Goal: Task Accomplishment & Management: Manage account settings

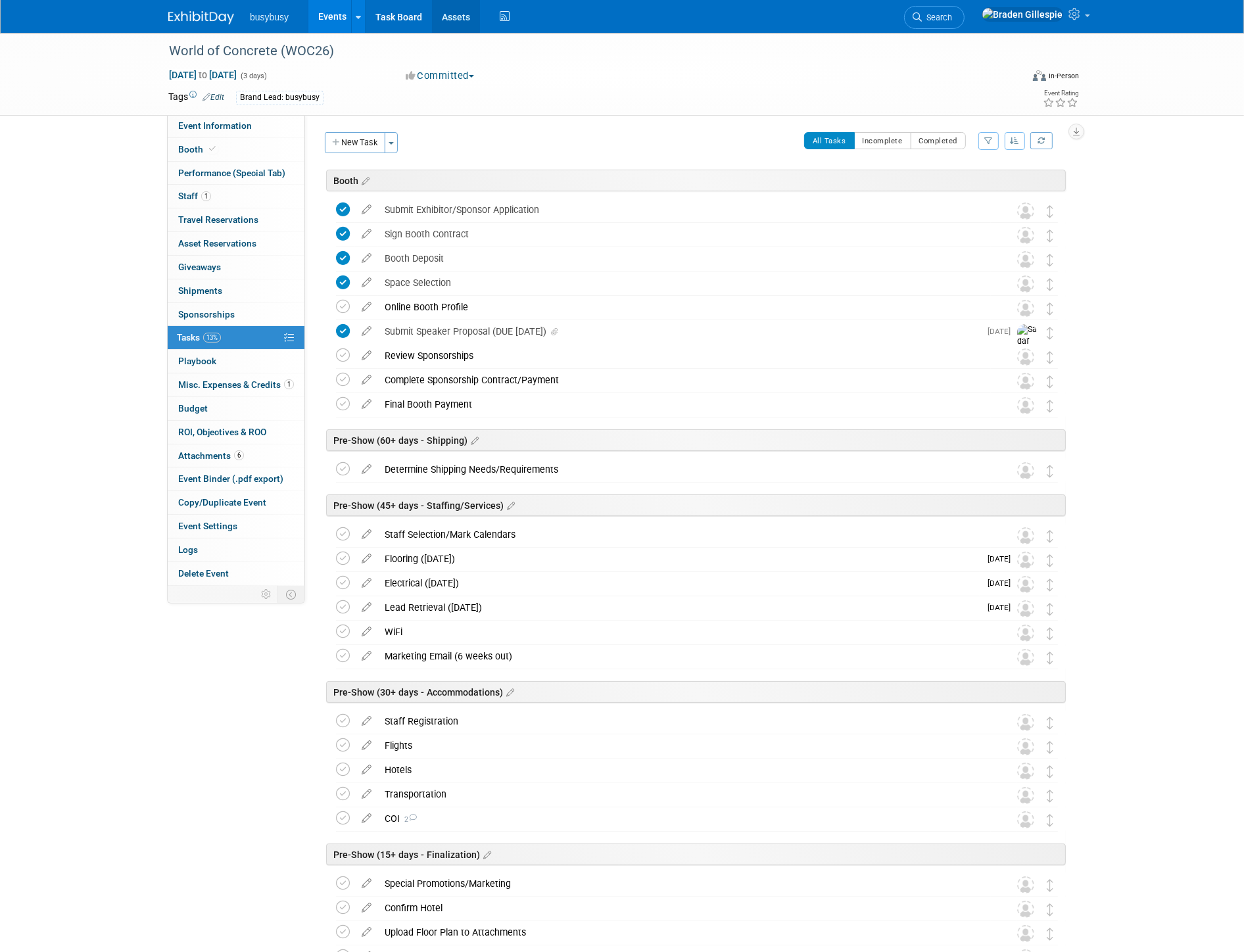
click at [456, 13] on link "Assets" at bounding box center [456, 16] width 48 height 33
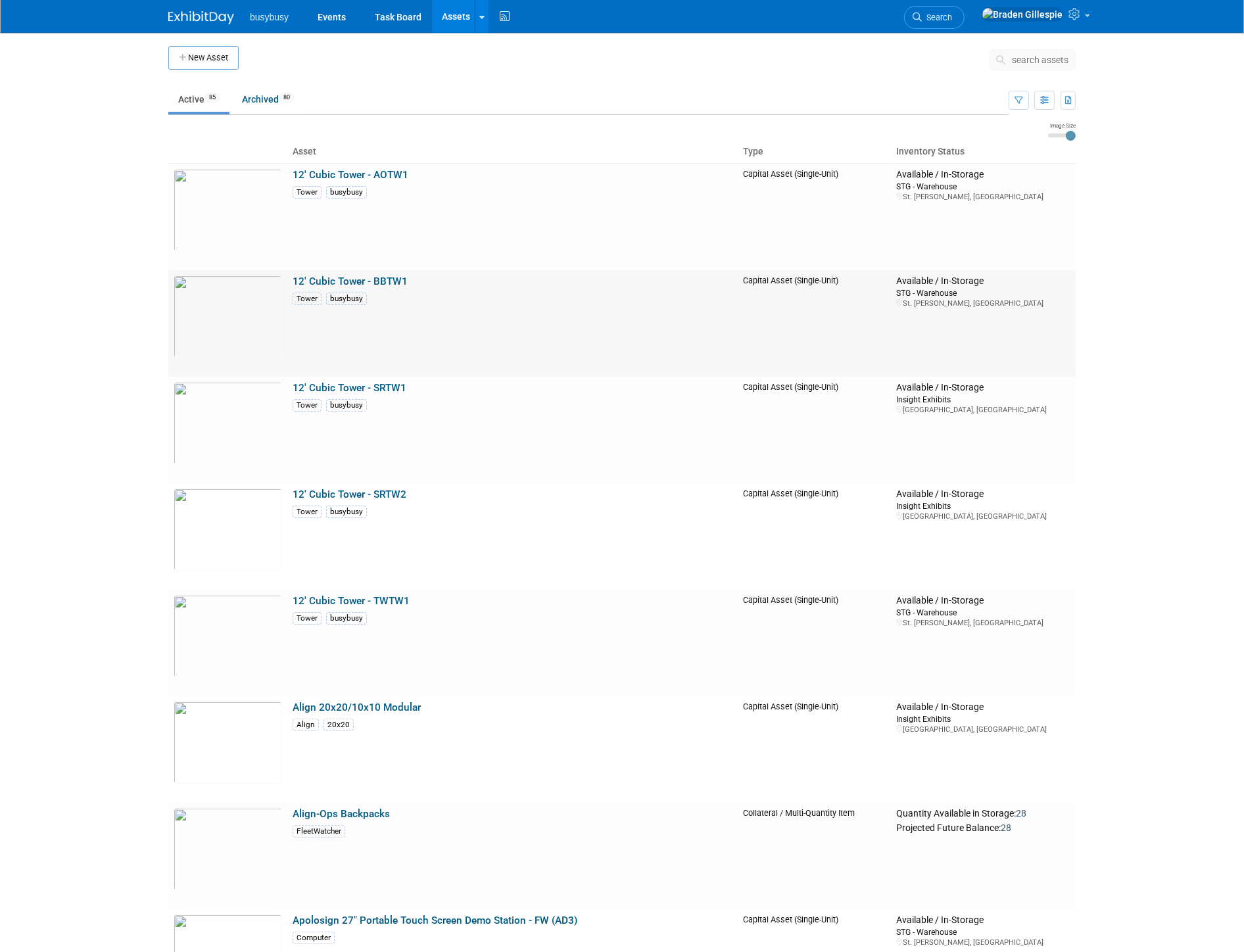
click at [1067, 362] on td "Available / In-Storage [GEOGRAPHIC_DATA] [GEOGRAPHIC_DATA][PERSON_NAME], [GEOGR…" at bounding box center [983, 323] width 185 height 107
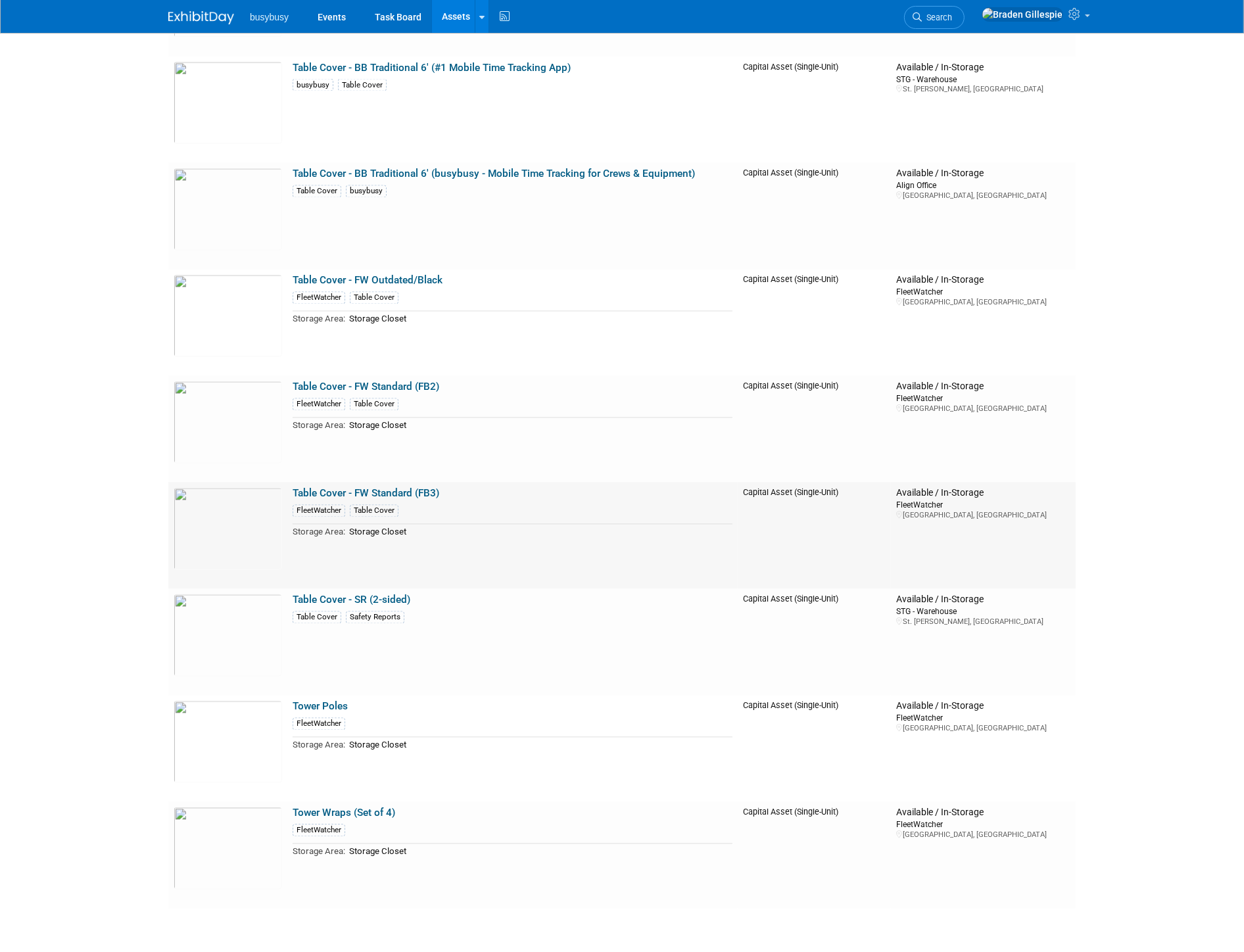
scroll to position [8418, 0]
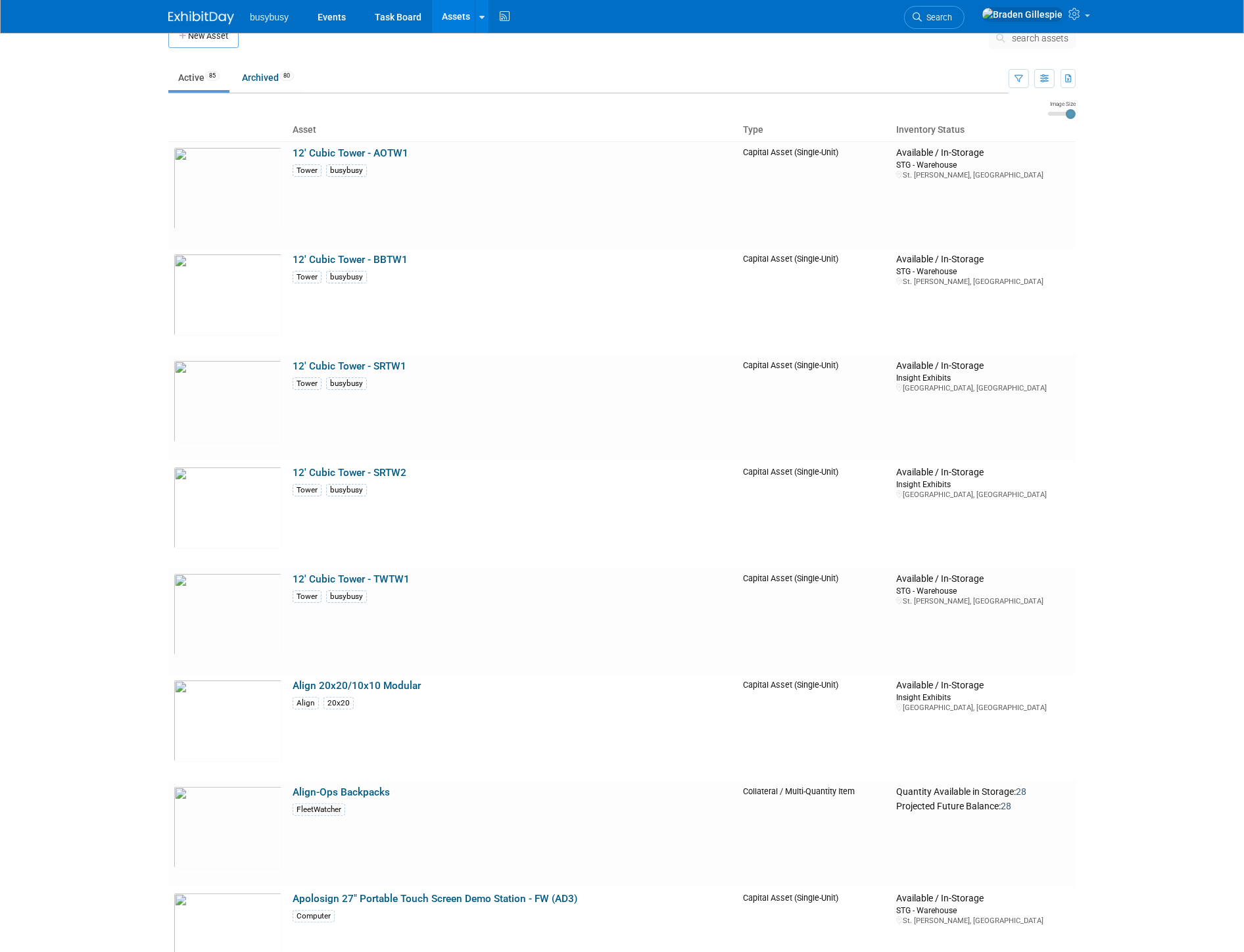
scroll to position [0, 0]
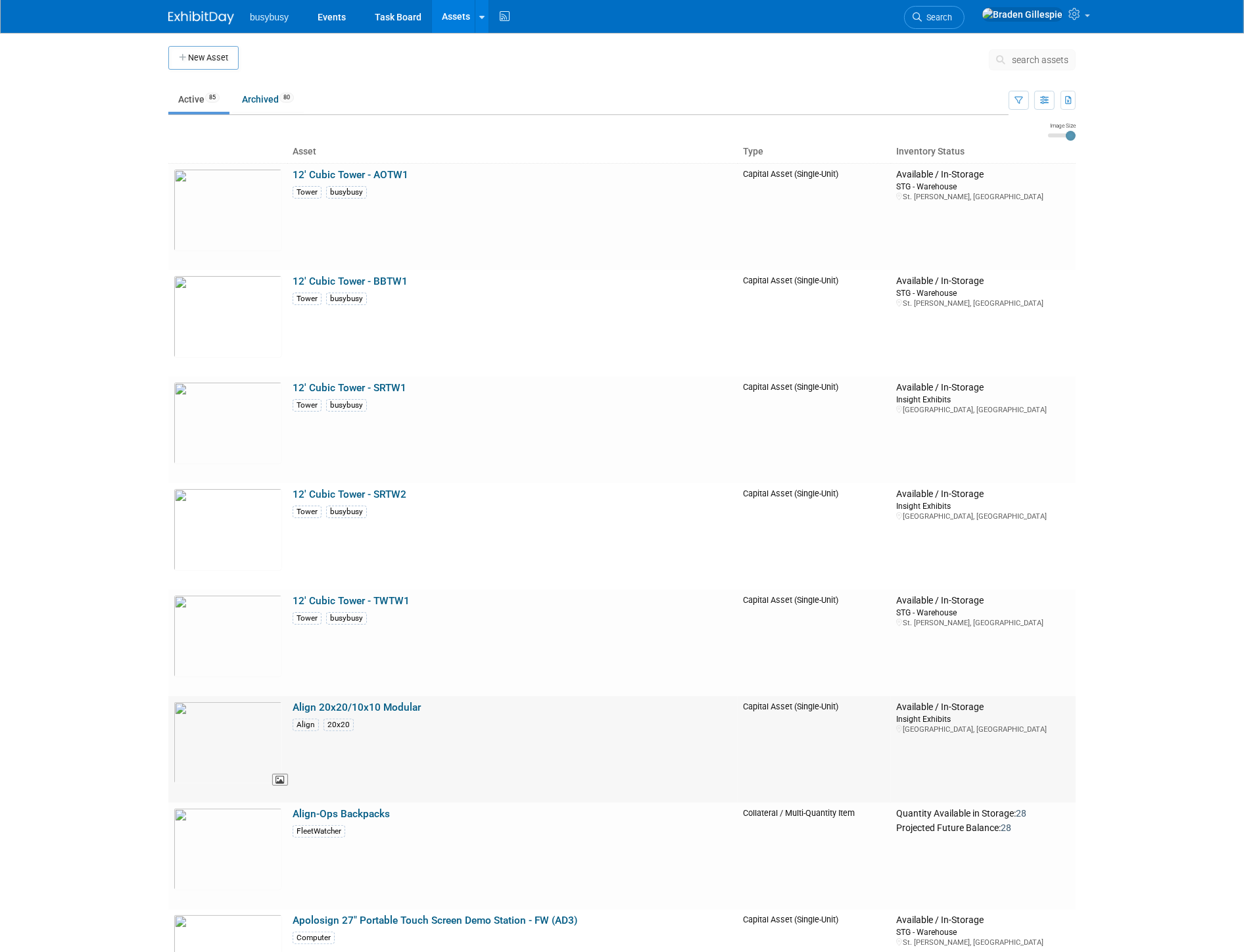
click at [212, 722] on img at bounding box center [227, 742] width 108 height 82
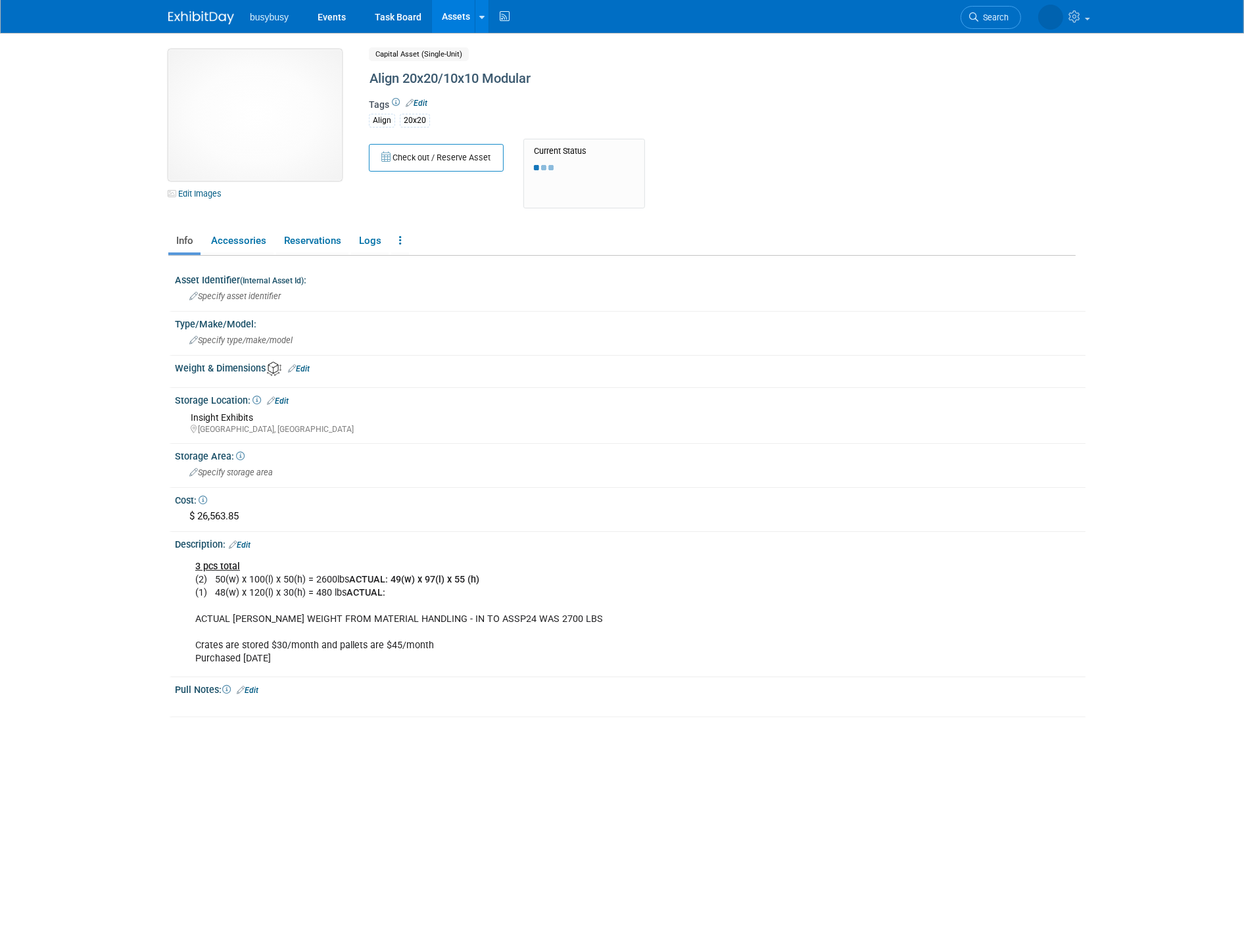
click at [279, 135] on img at bounding box center [255, 115] width 174 height 132
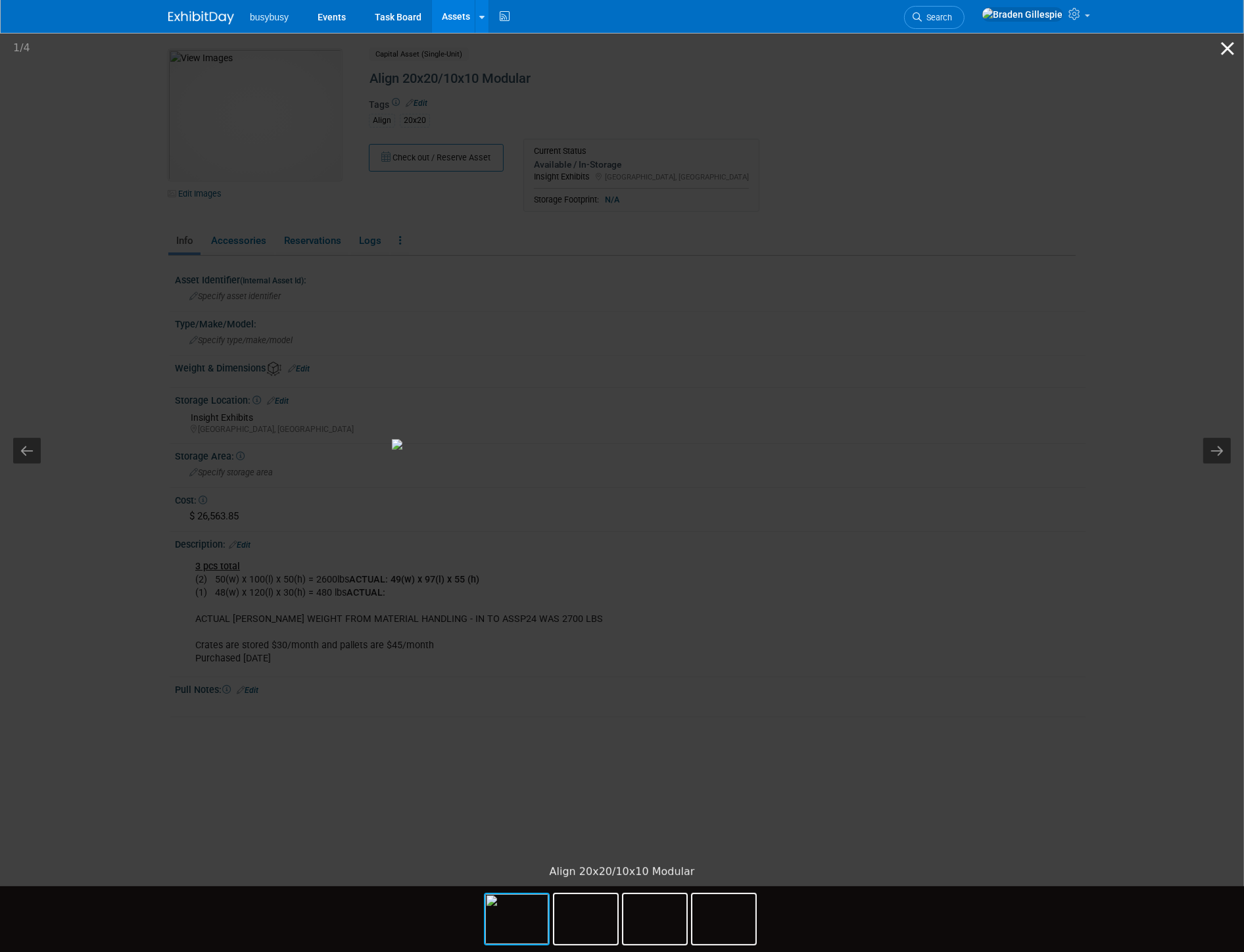
click at [1223, 58] on button "Close gallery" at bounding box center [1227, 48] width 33 height 31
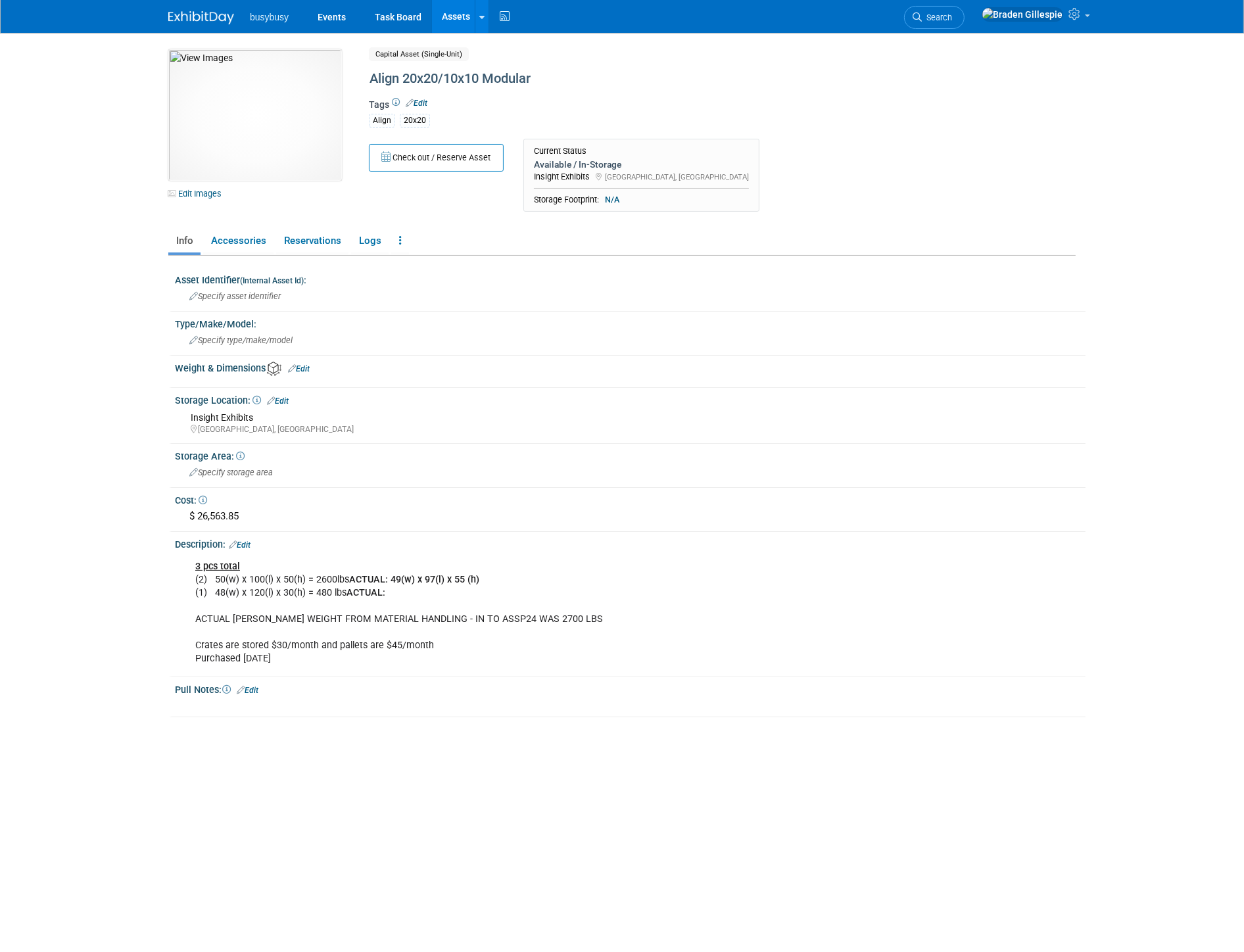
click at [219, 12] on img at bounding box center [201, 17] width 65 height 13
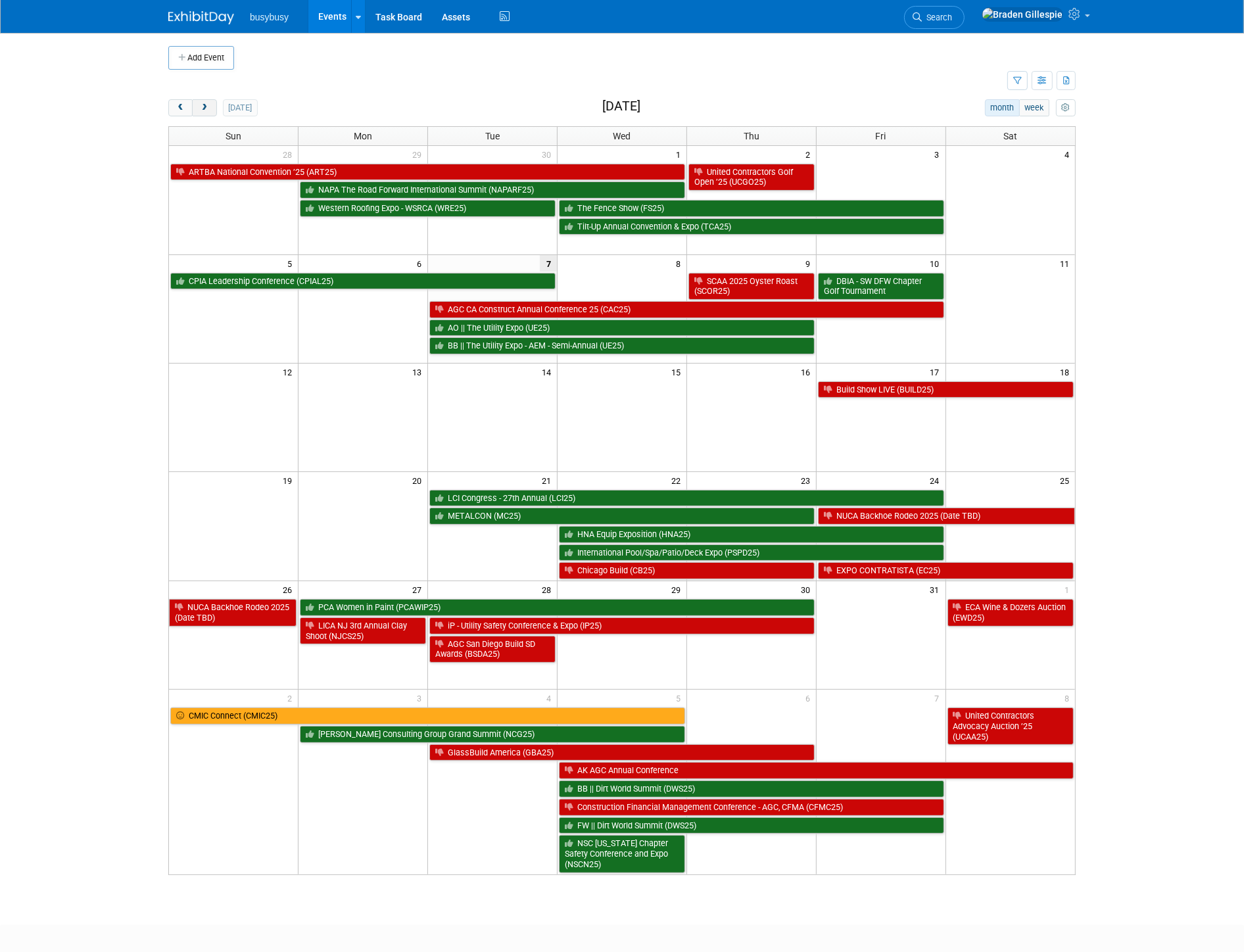
click at [204, 107] on span "next" at bounding box center [204, 108] width 10 height 9
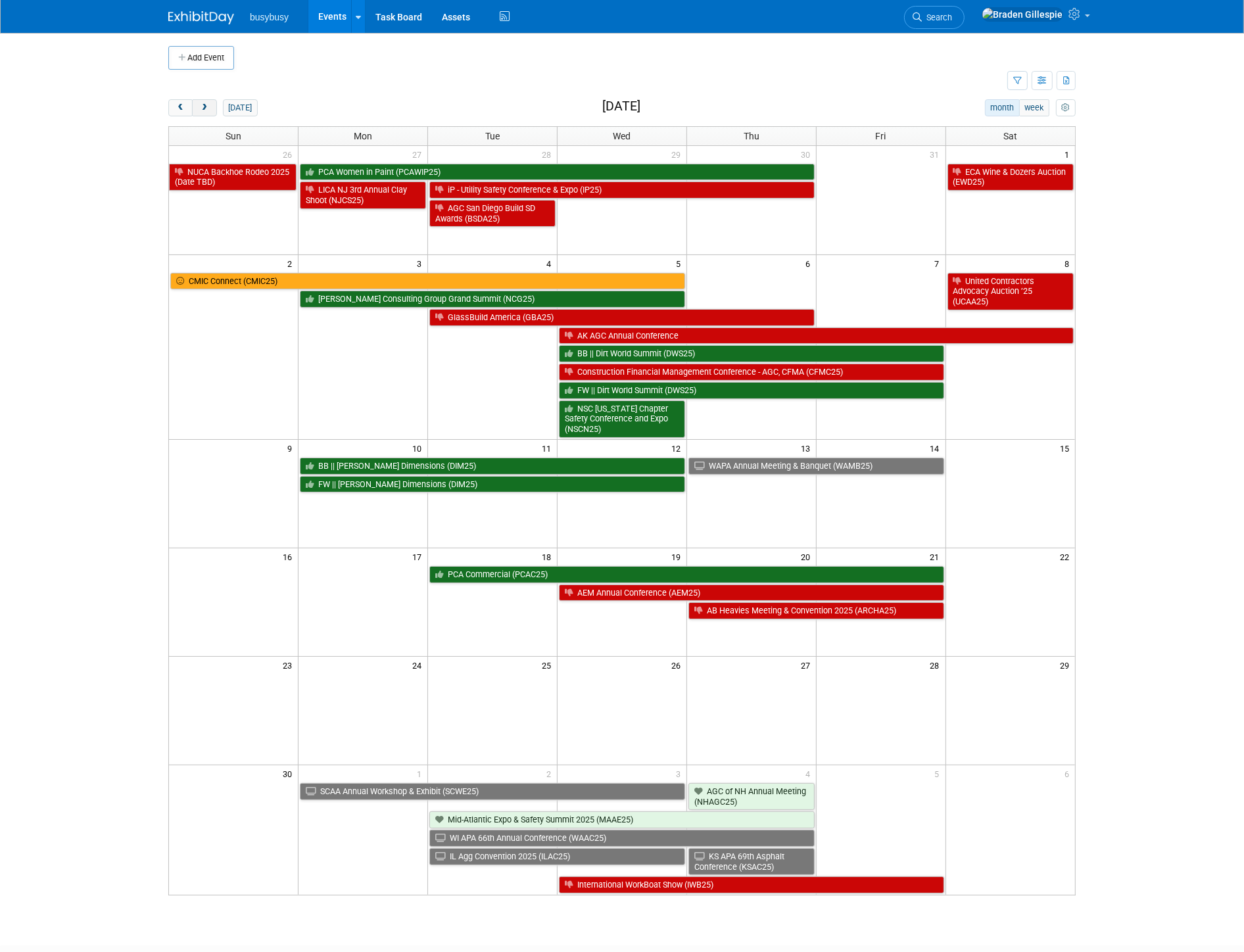
click at [204, 107] on span "next" at bounding box center [204, 108] width 10 height 9
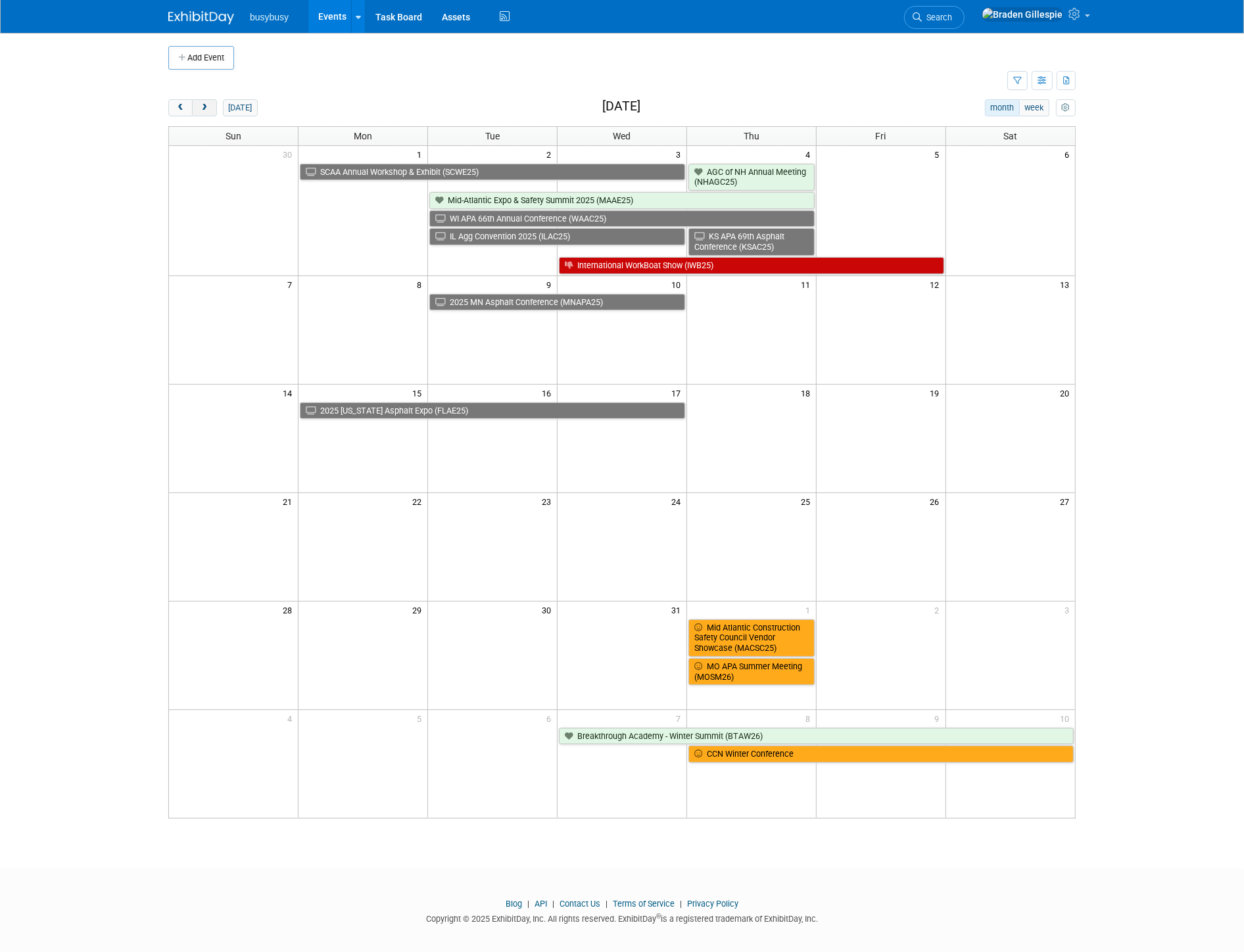
click at [206, 104] on span "next" at bounding box center [204, 108] width 10 height 9
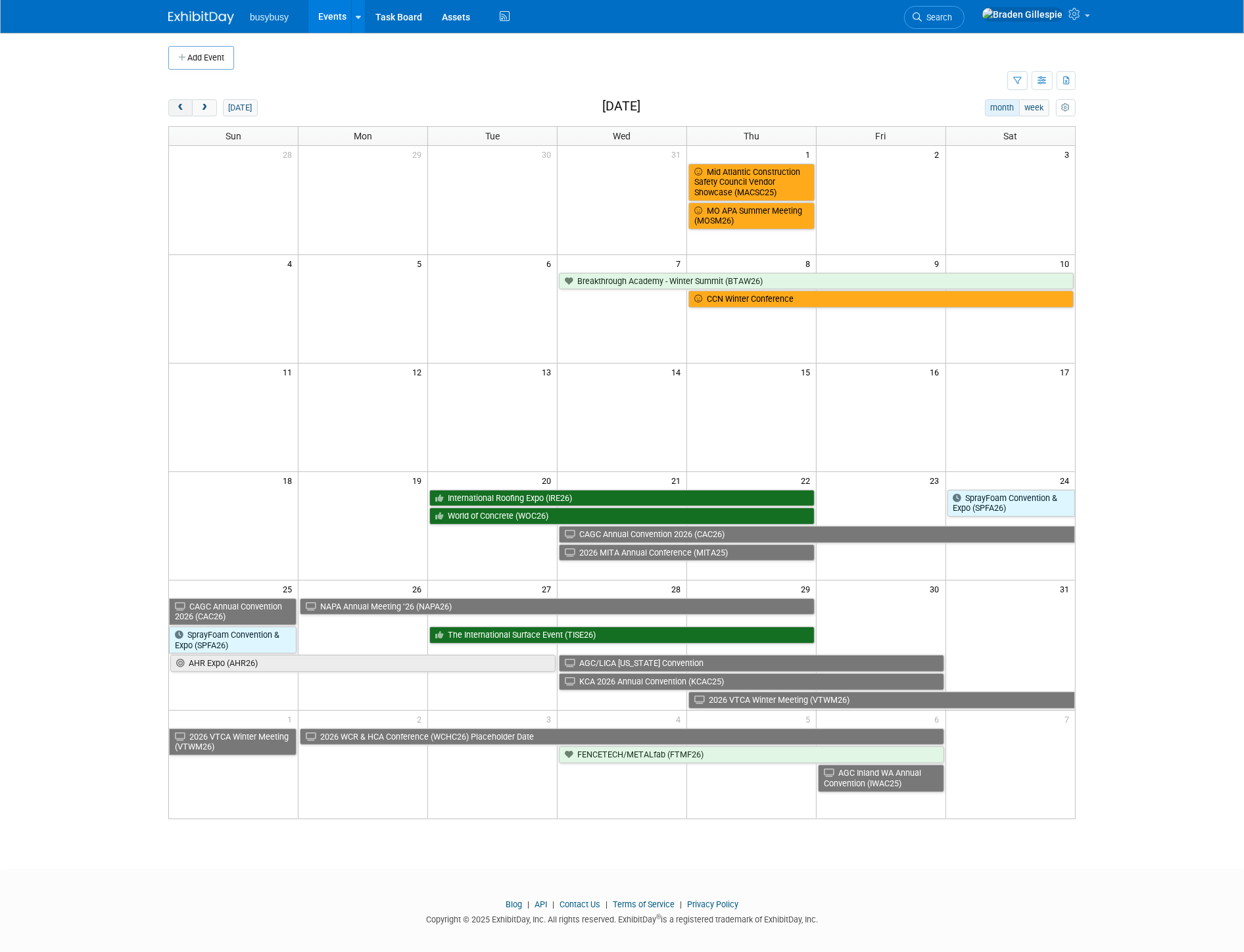
click at [178, 102] on button "prev" at bounding box center [180, 108] width 24 height 17
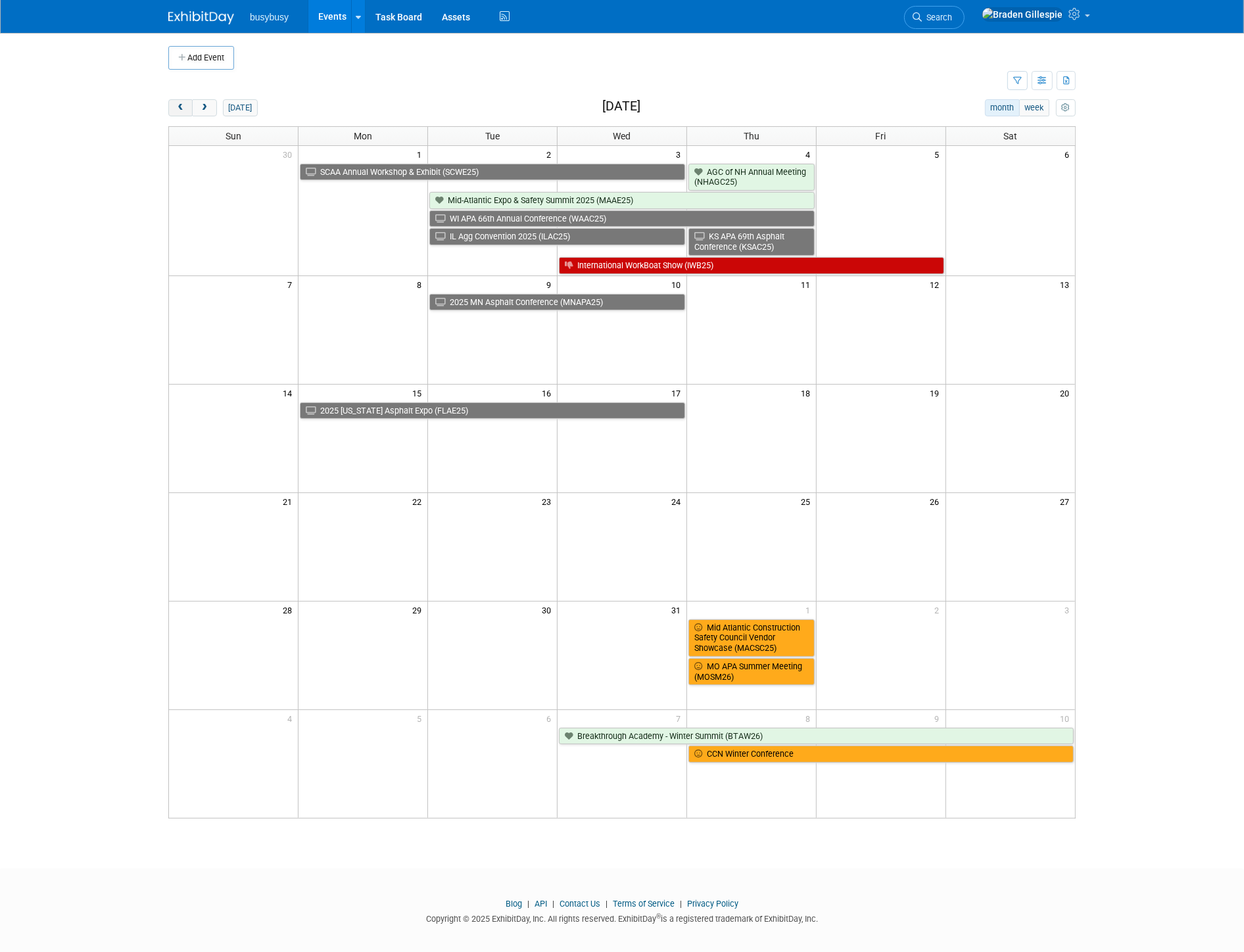
click at [178, 102] on button "prev" at bounding box center [180, 108] width 24 height 17
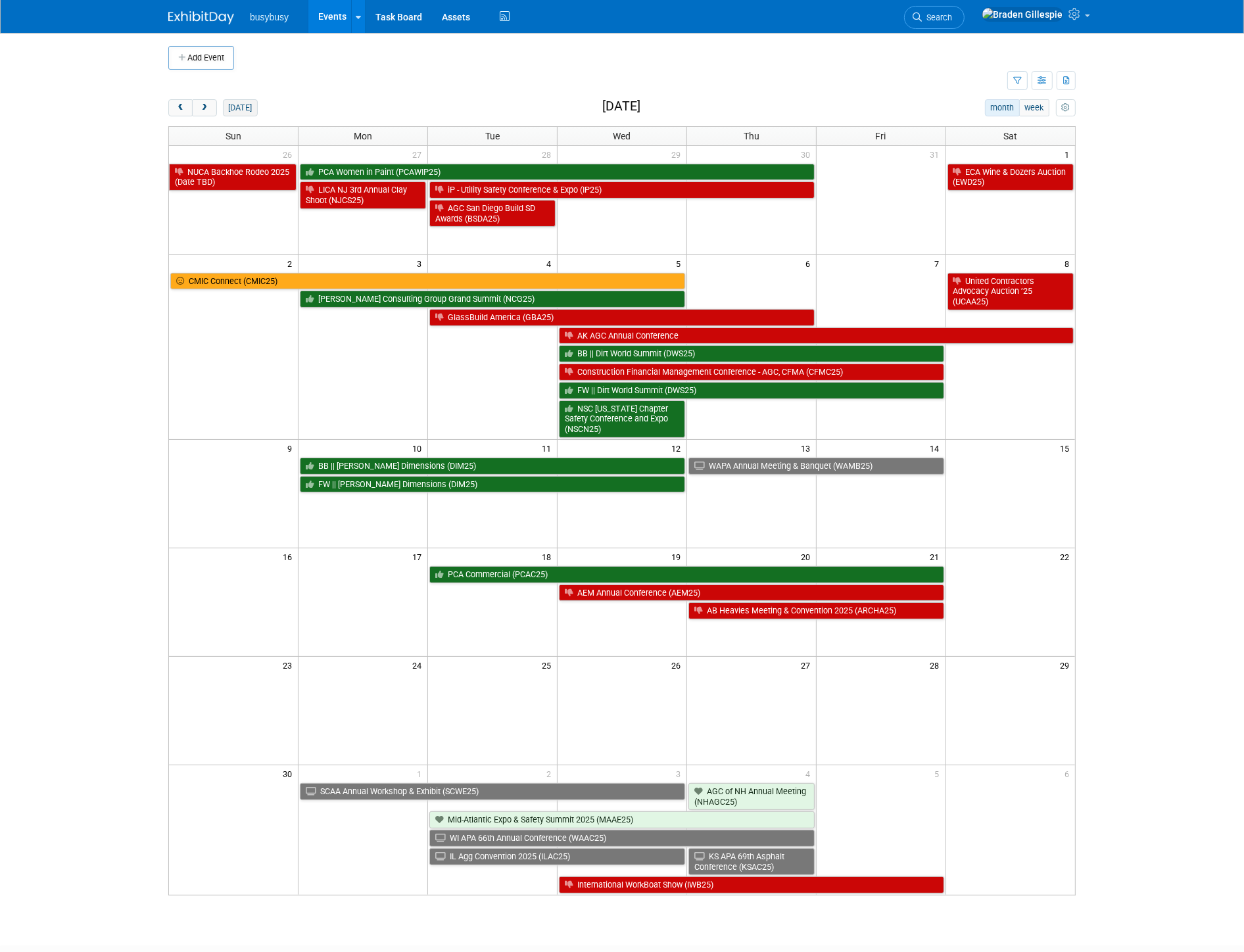
click at [239, 108] on button "[DATE]" at bounding box center [241, 108] width 35 height 17
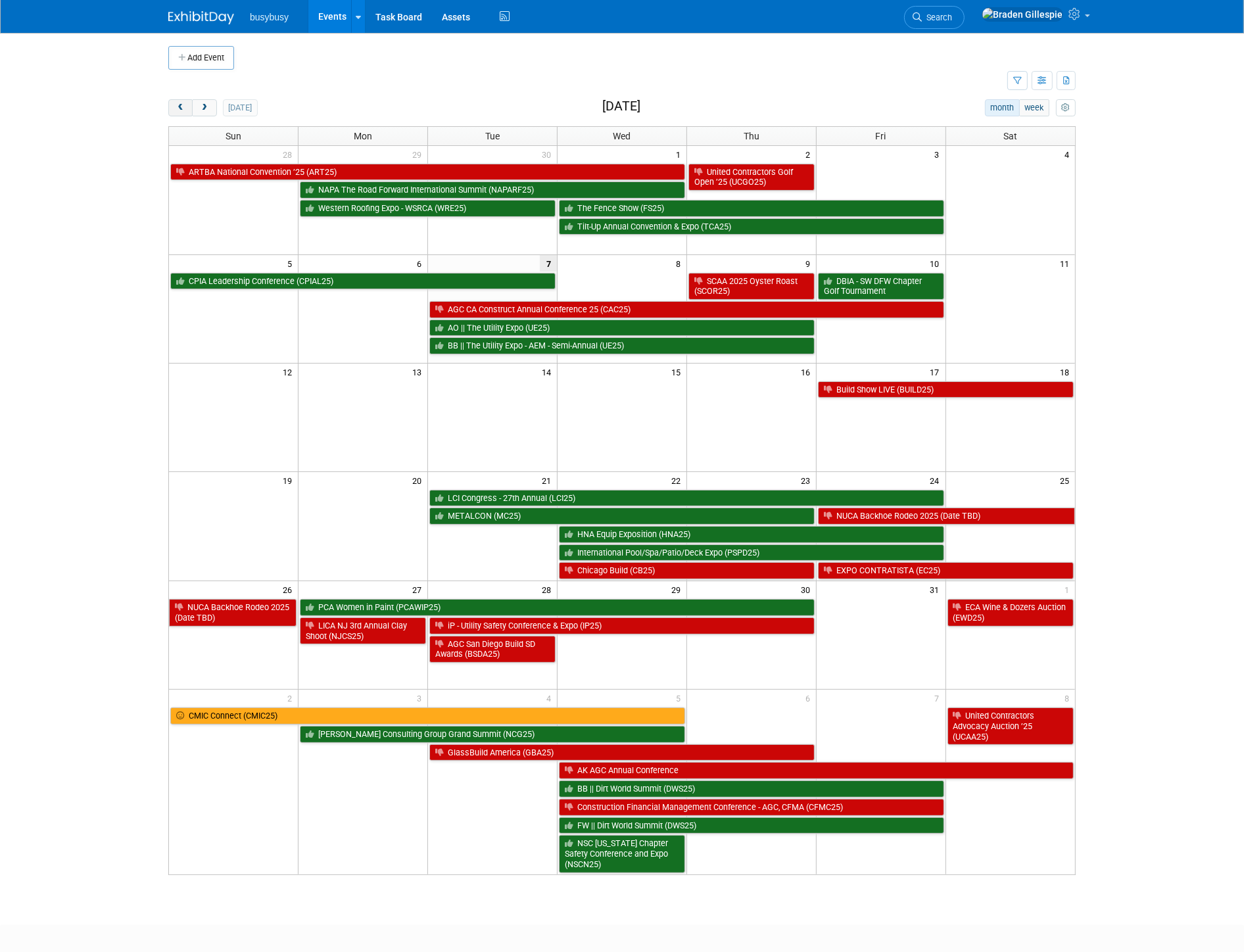
click at [180, 106] on span "prev" at bounding box center [181, 108] width 10 height 9
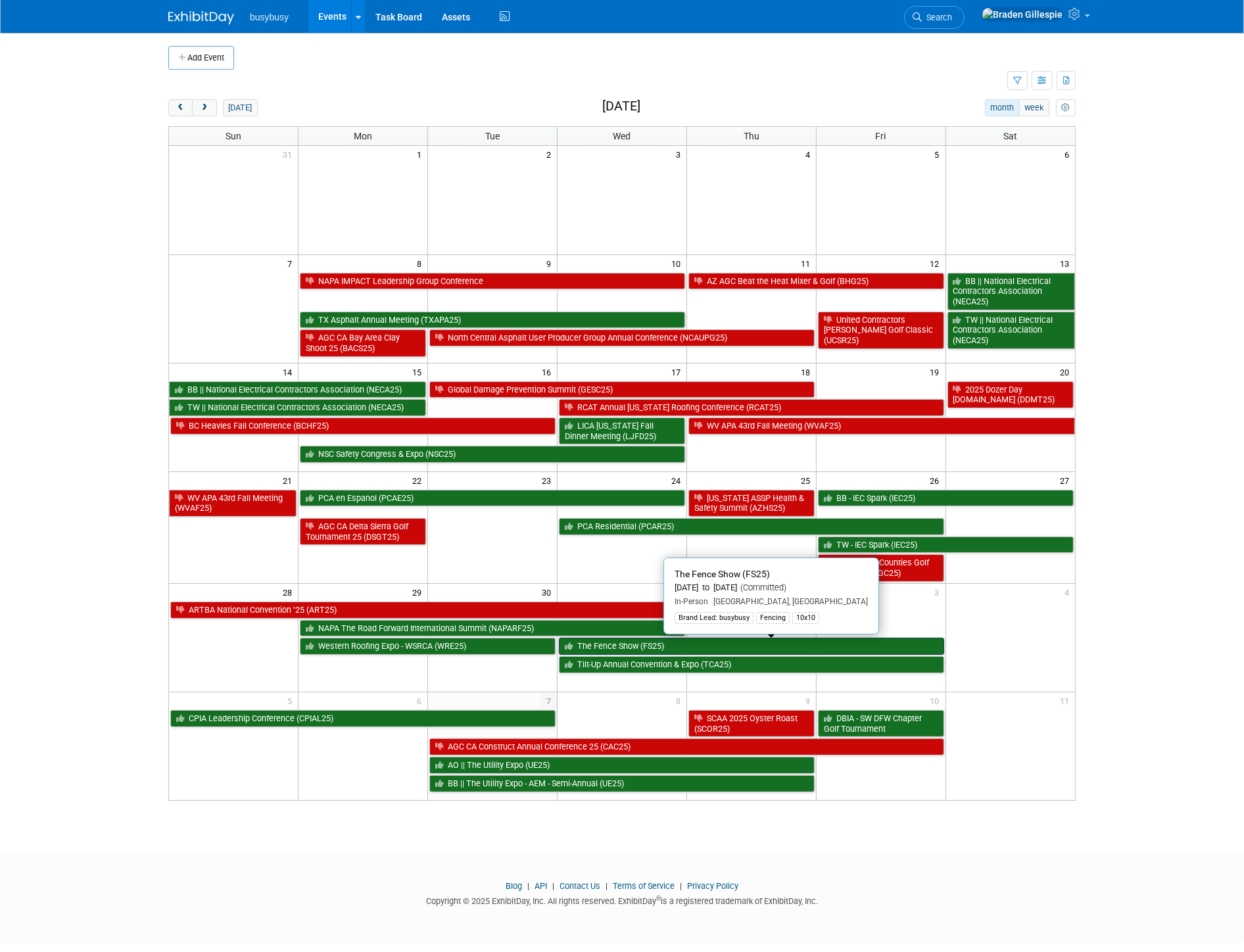
click at [793, 655] on link "The Fence Show (FS25)" at bounding box center [751, 647] width 385 height 17
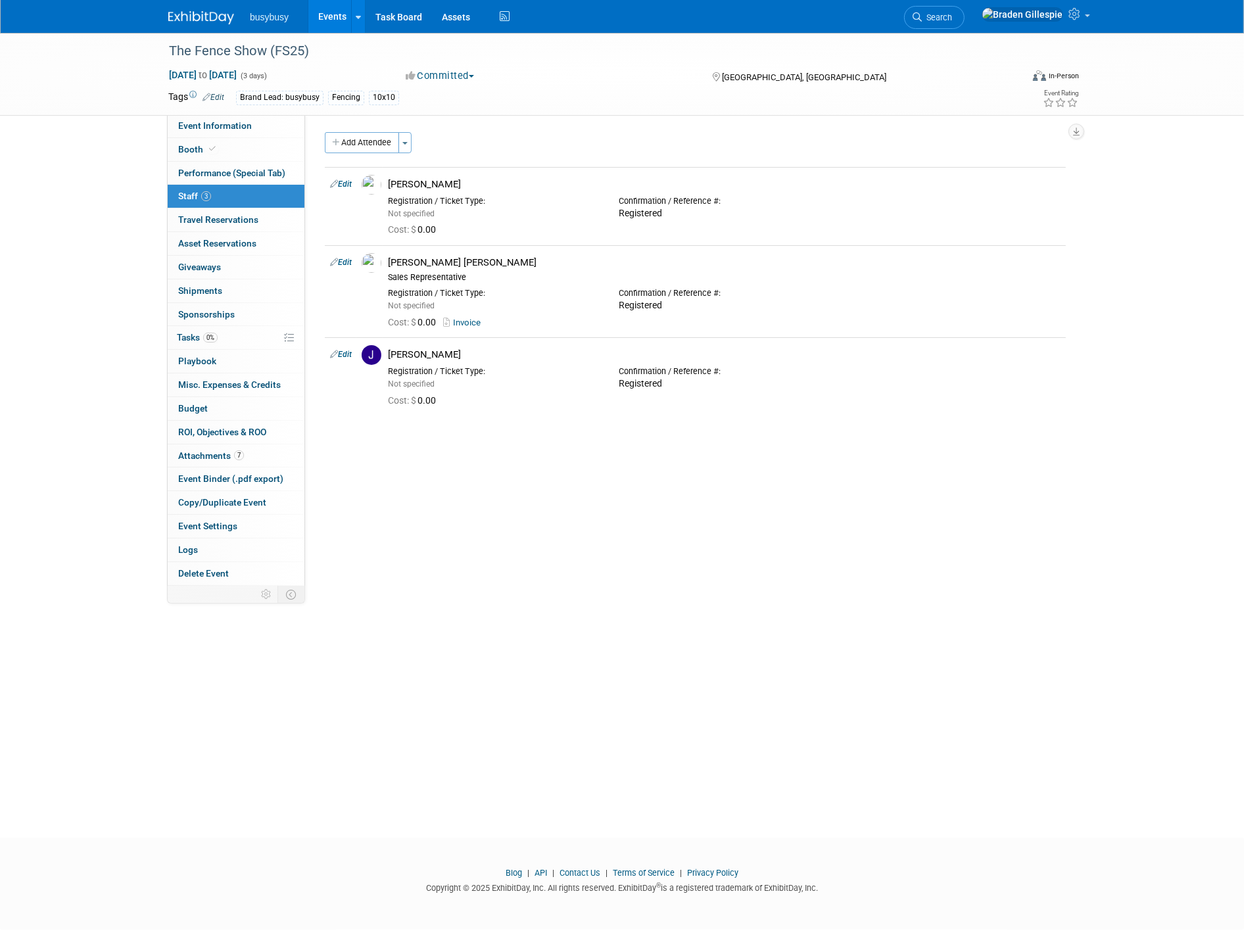
click at [205, 21] on img at bounding box center [201, 17] width 65 height 13
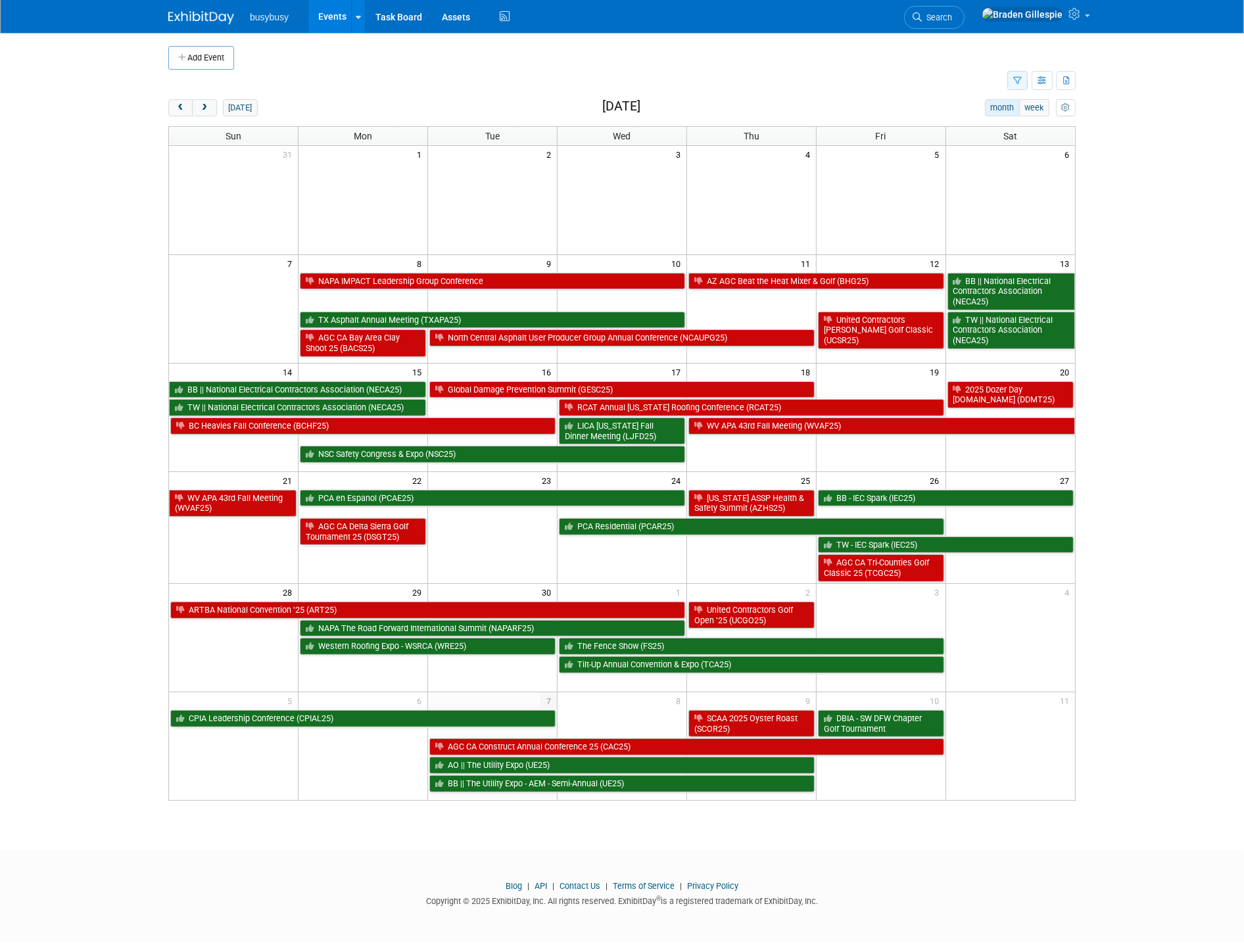
click at [1011, 84] on button "button" at bounding box center [1017, 81] width 20 height 19
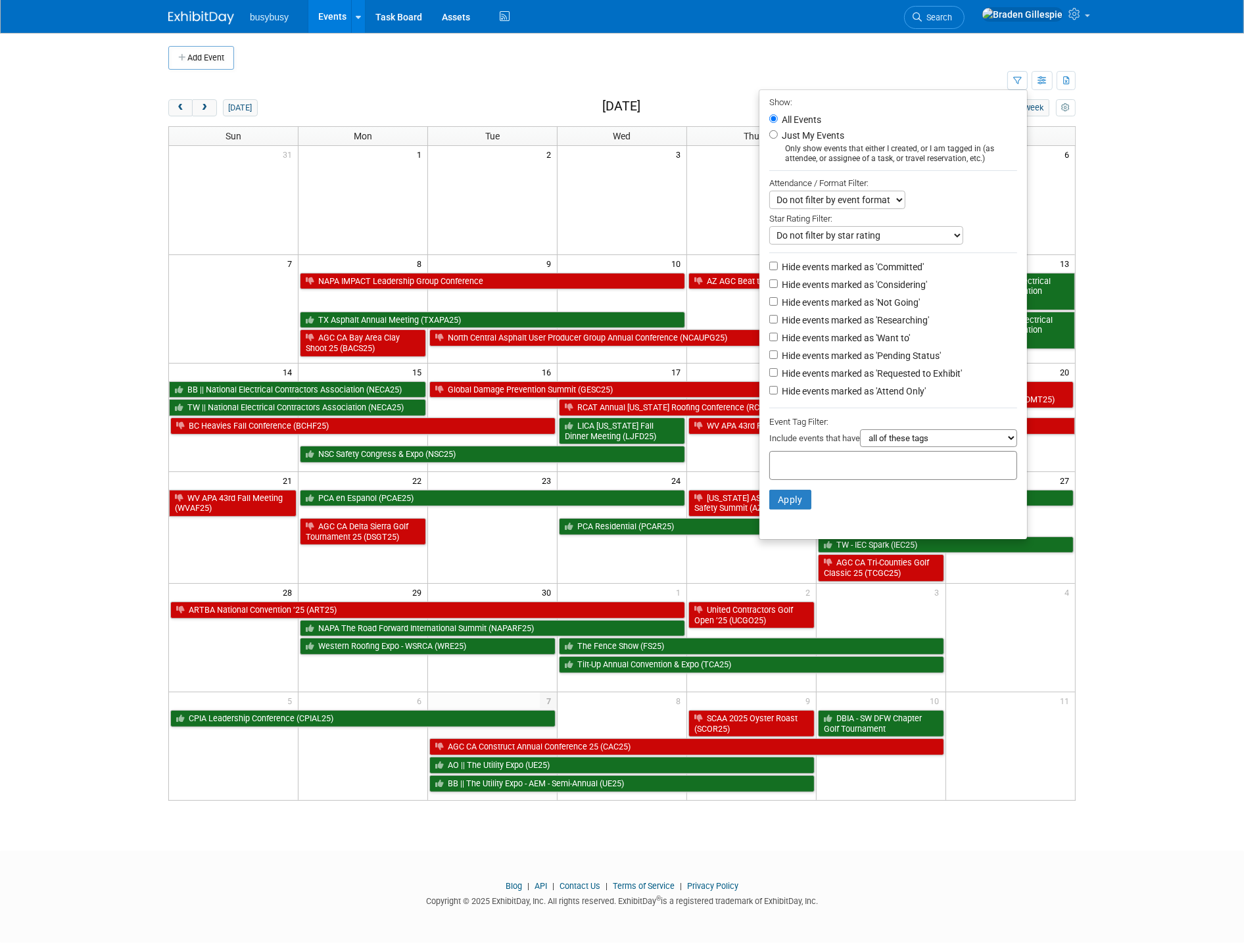
click at [818, 304] on label "Hide events marked as 'Not Going'" at bounding box center [849, 302] width 141 height 13
click at [778, 304] on input "Hide events marked as 'Not Going'" at bounding box center [774, 302] width 9 height 9
checkbox input "true"
click at [777, 504] on button "Apply" at bounding box center [791, 499] width 42 height 20
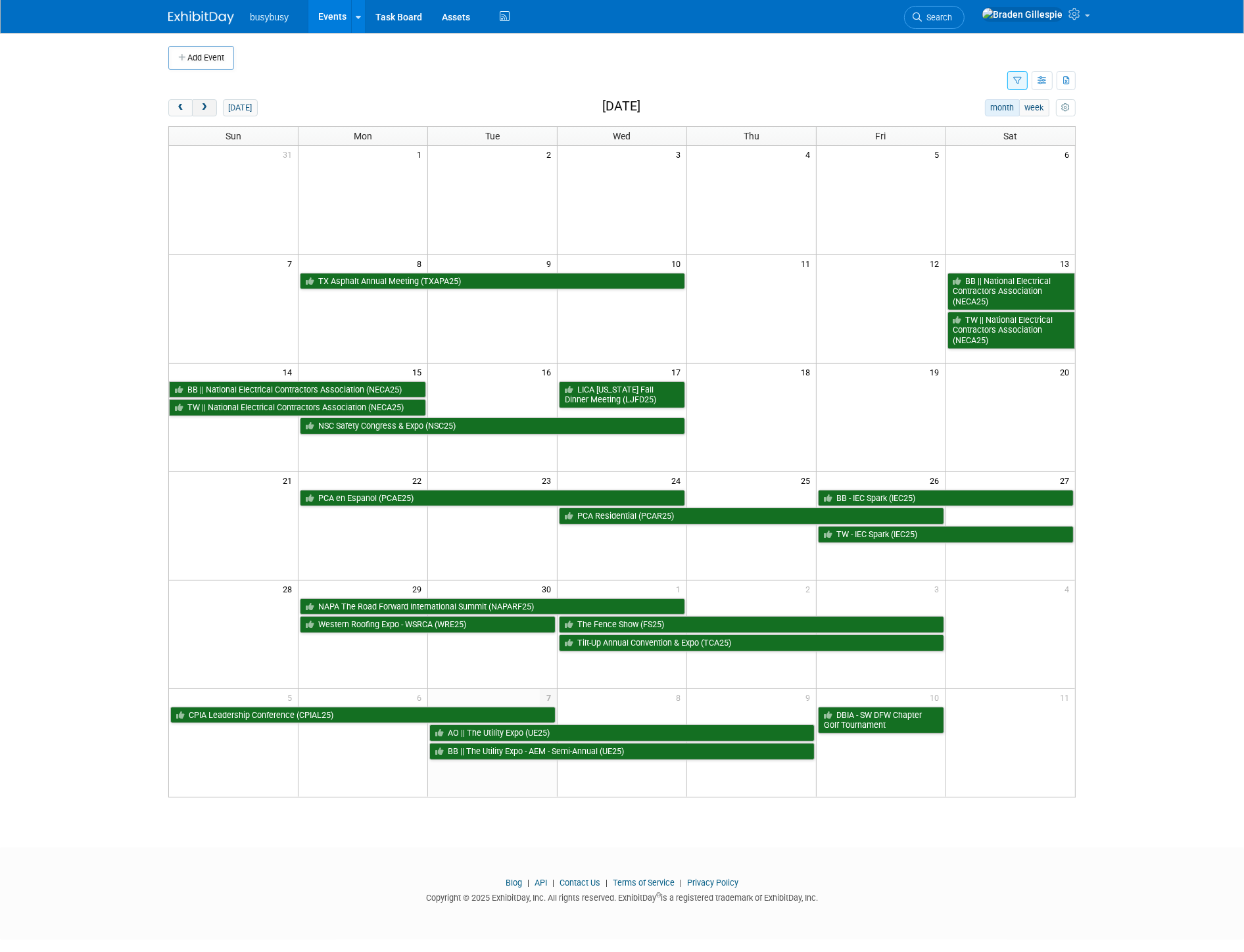
click at [203, 114] on button "next" at bounding box center [203, 108] width 24 height 17
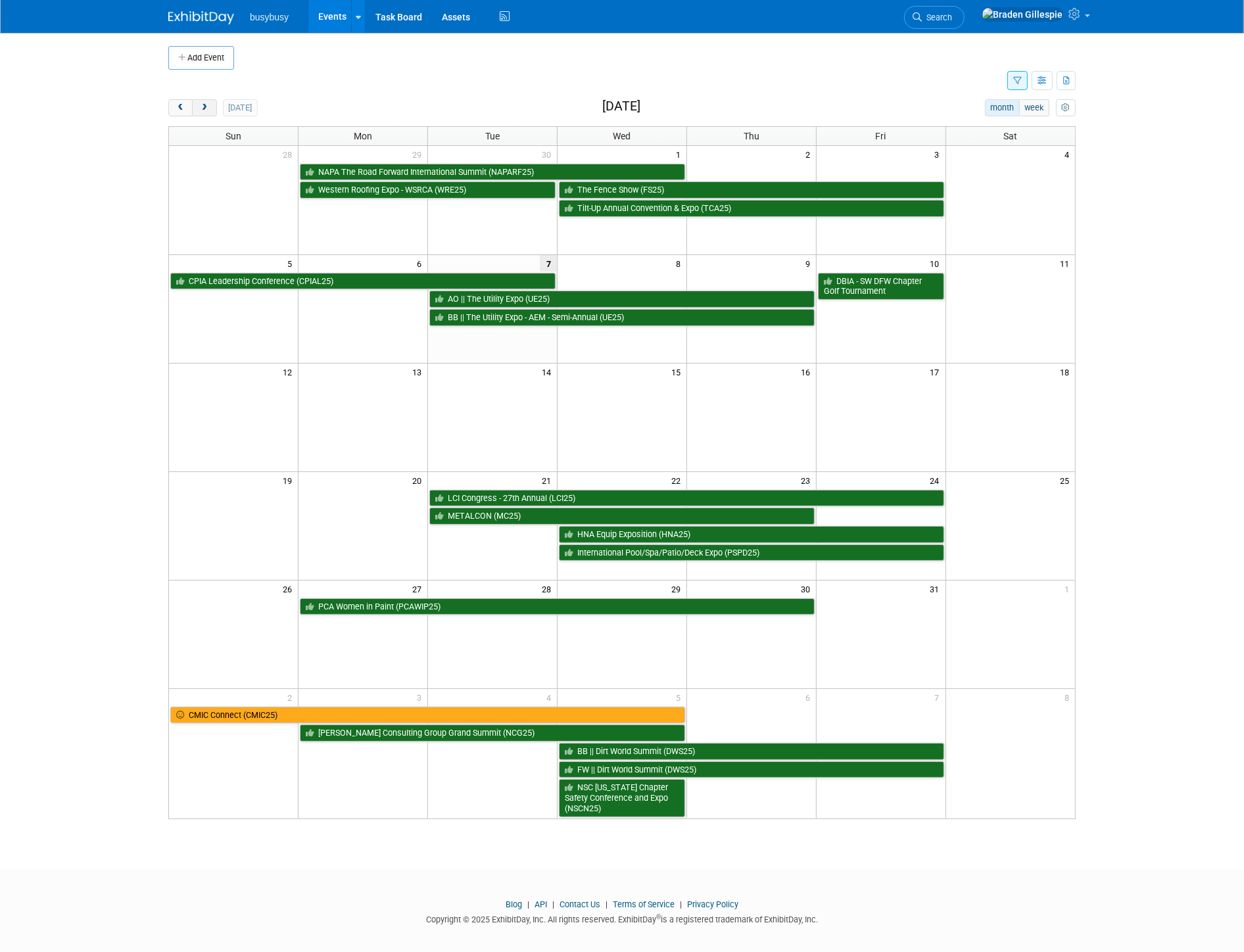
click at [205, 110] on span "next" at bounding box center [204, 108] width 10 height 9
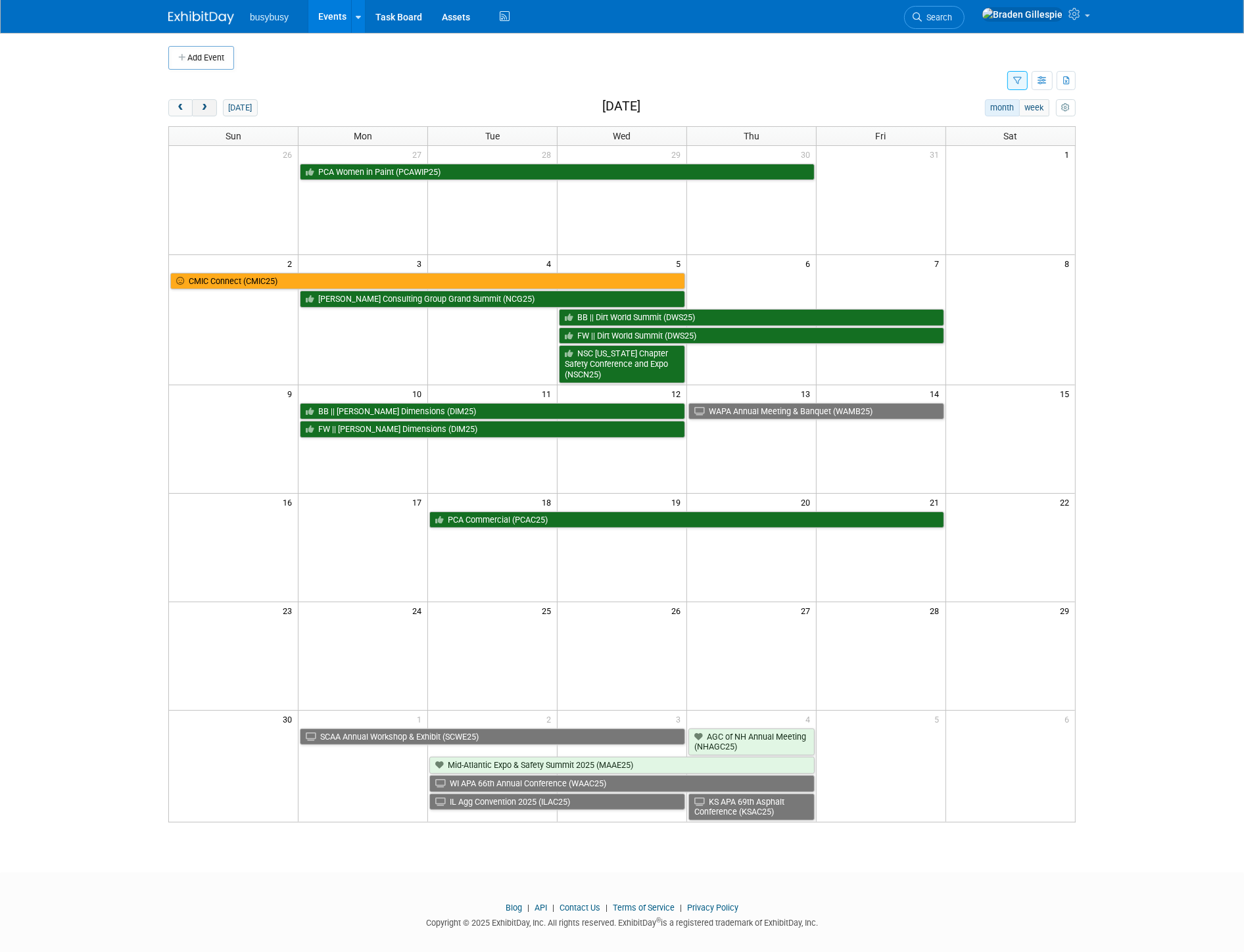
click at [205, 110] on span "next" at bounding box center [204, 108] width 10 height 9
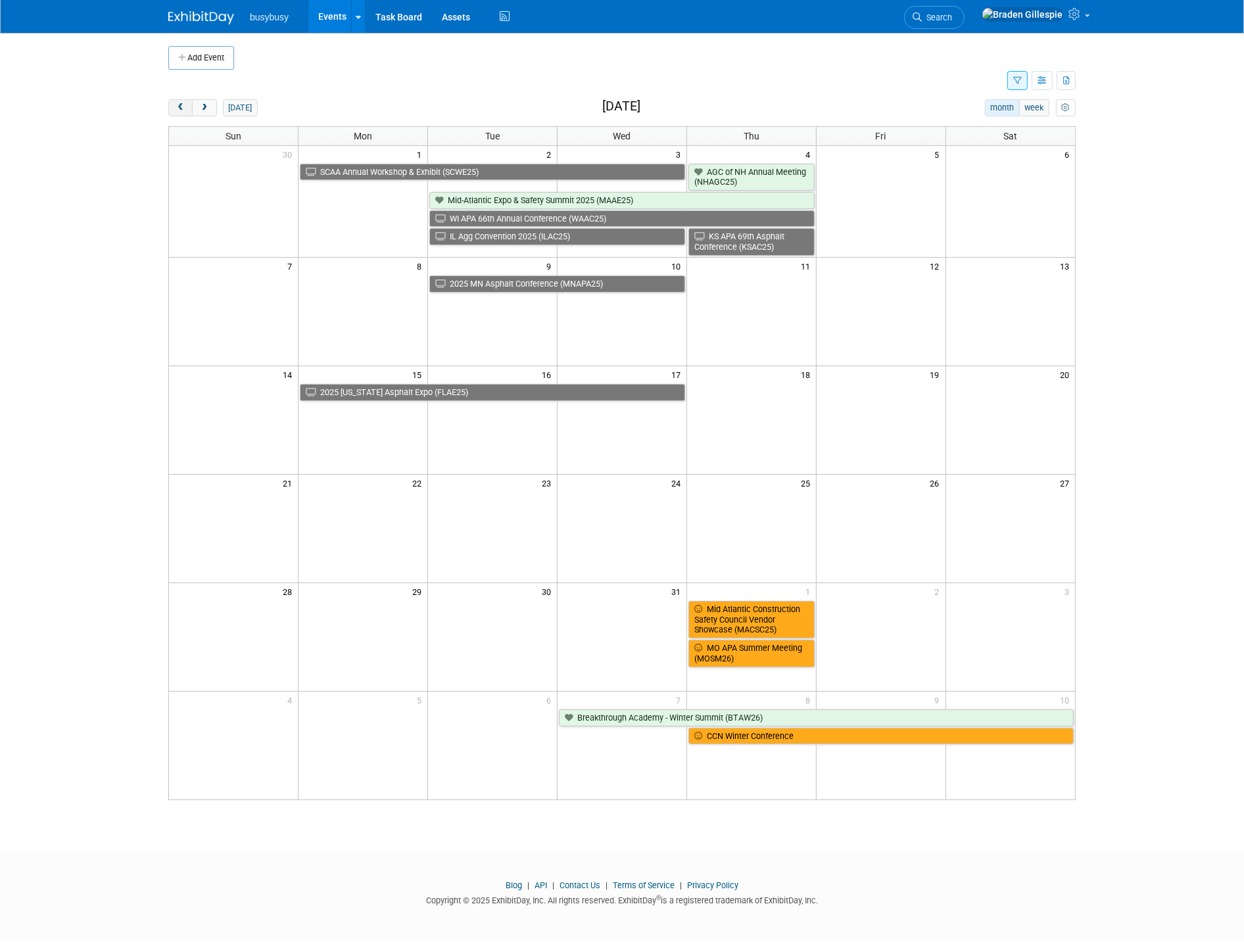
click at [188, 112] on button "prev" at bounding box center [180, 108] width 24 height 17
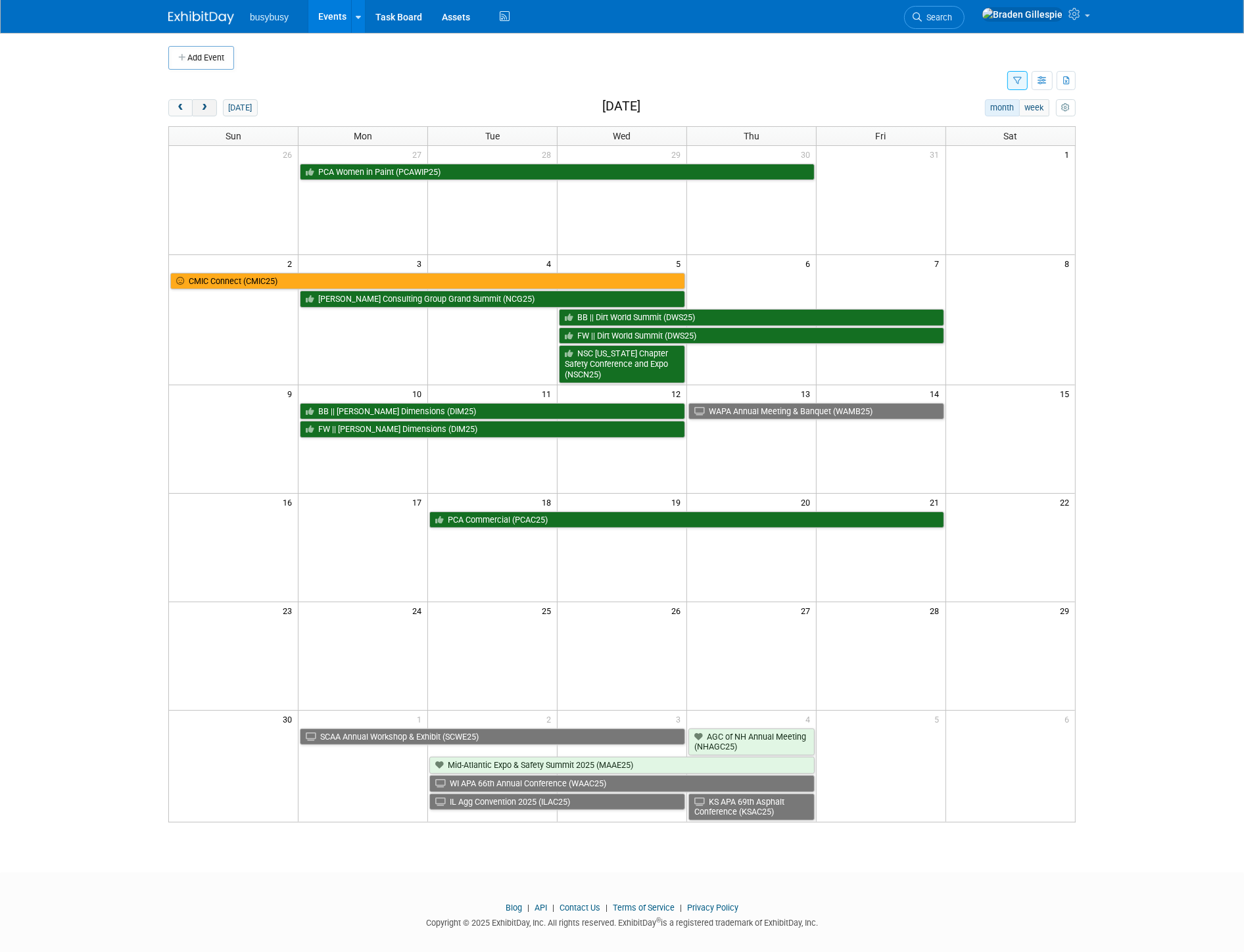
click at [214, 109] on button "next" at bounding box center [203, 108] width 24 height 17
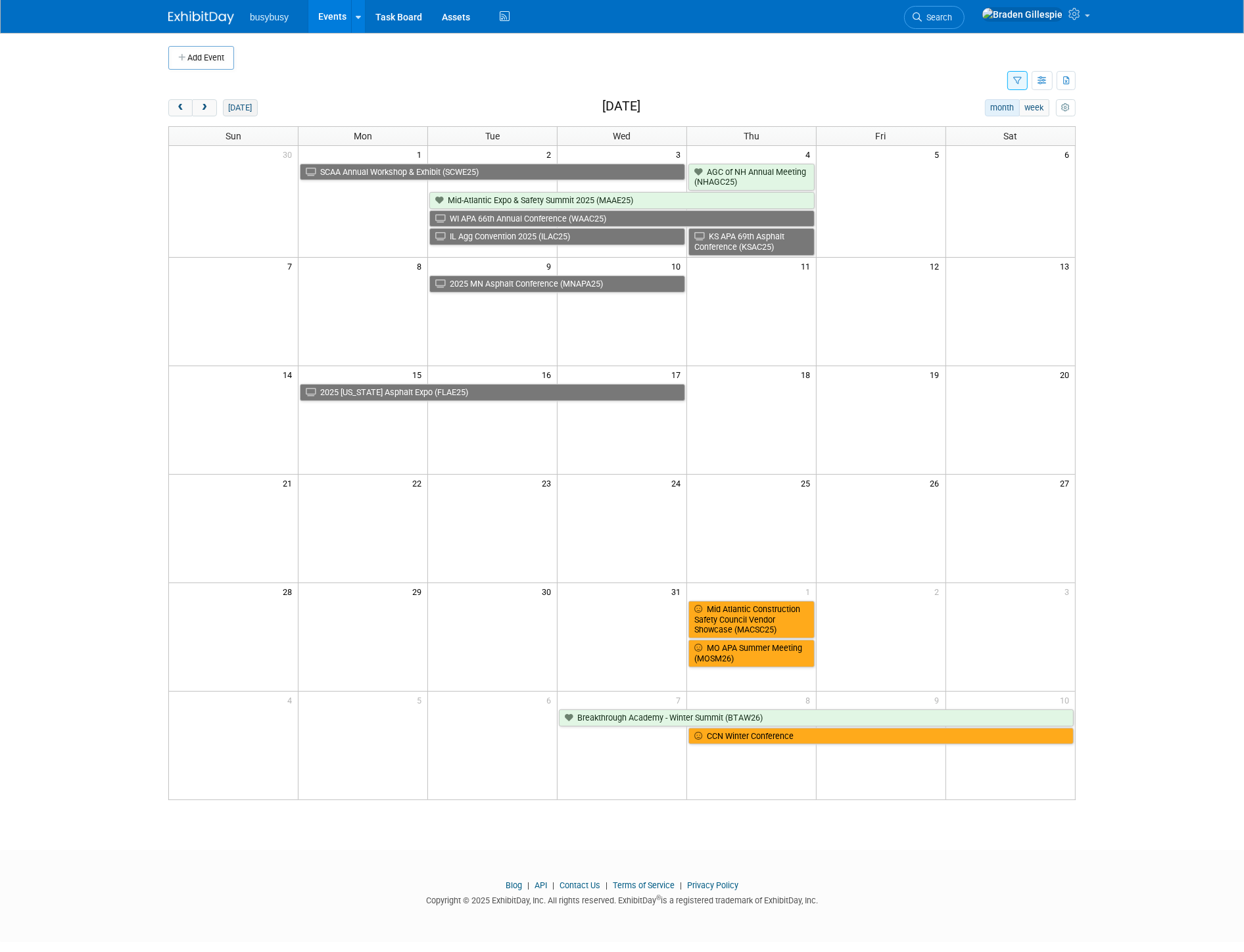
click at [234, 105] on button "[DATE]" at bounding box center [241, 108] width 35 height 17
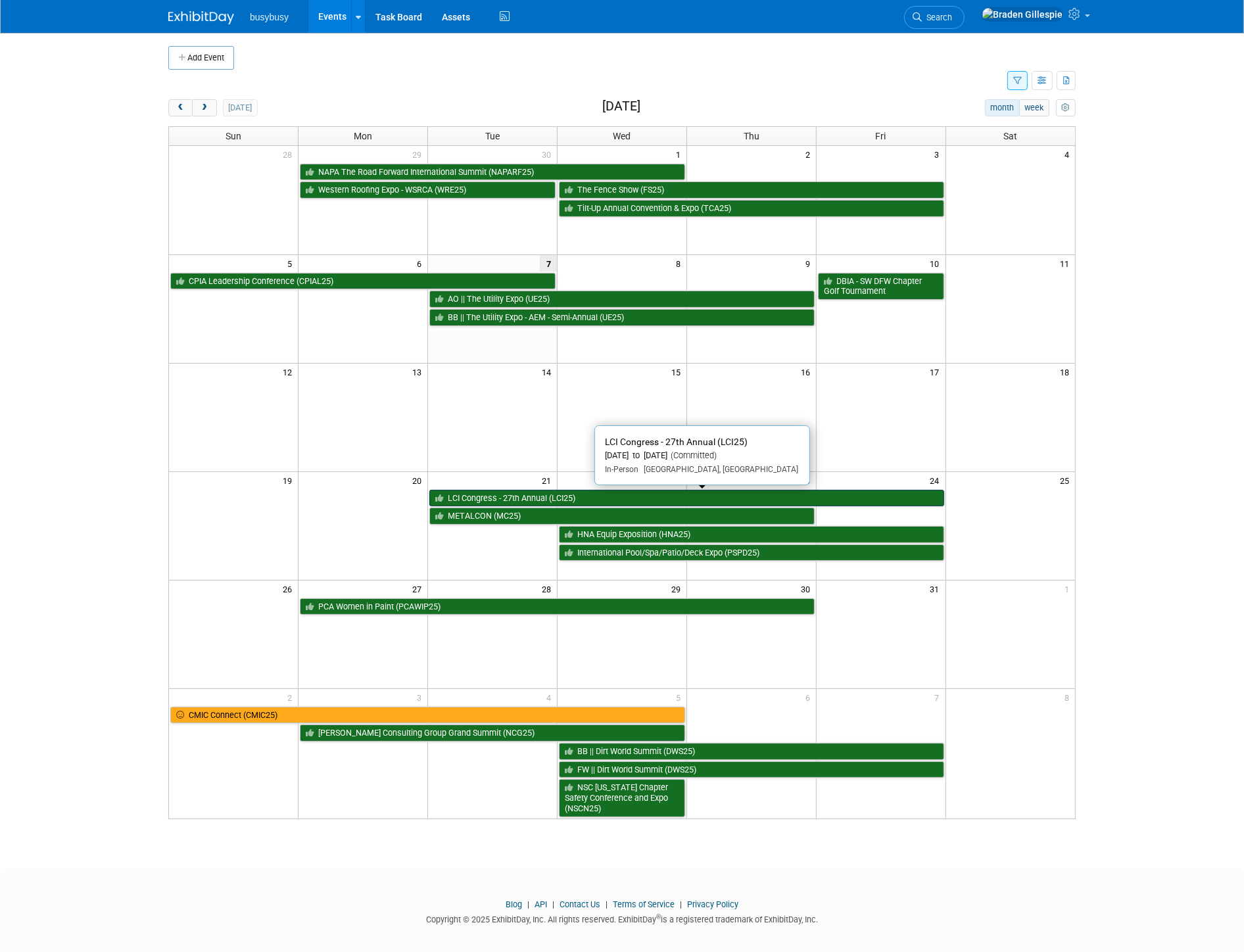
click at [503, 495] on link "LCI Congress - 27th Annual (LCI25)" at bounding box center [687, 499] width 514 height 17
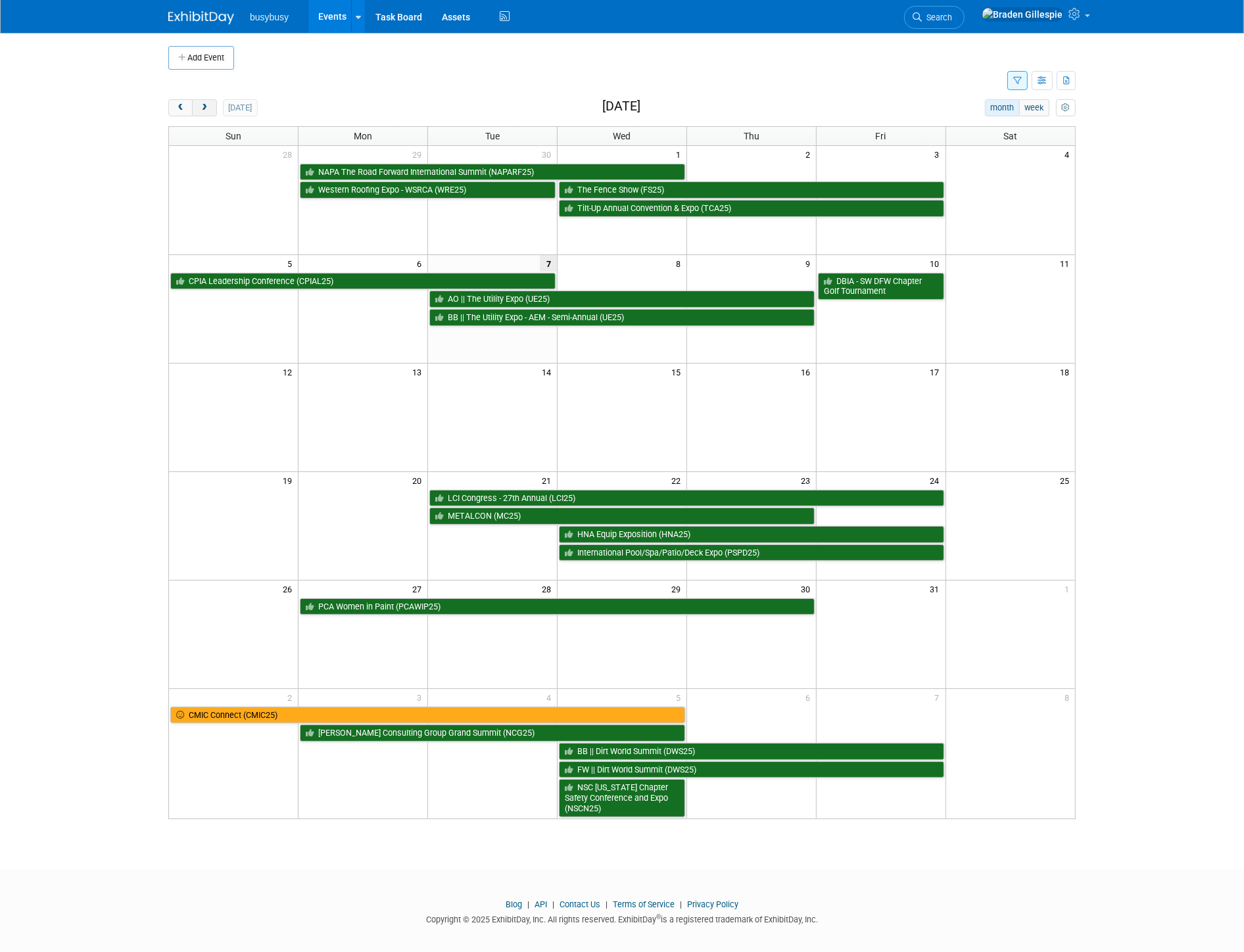
click at [211, 108] on button "next" at bounding box center [203, 108] width 24 height 17
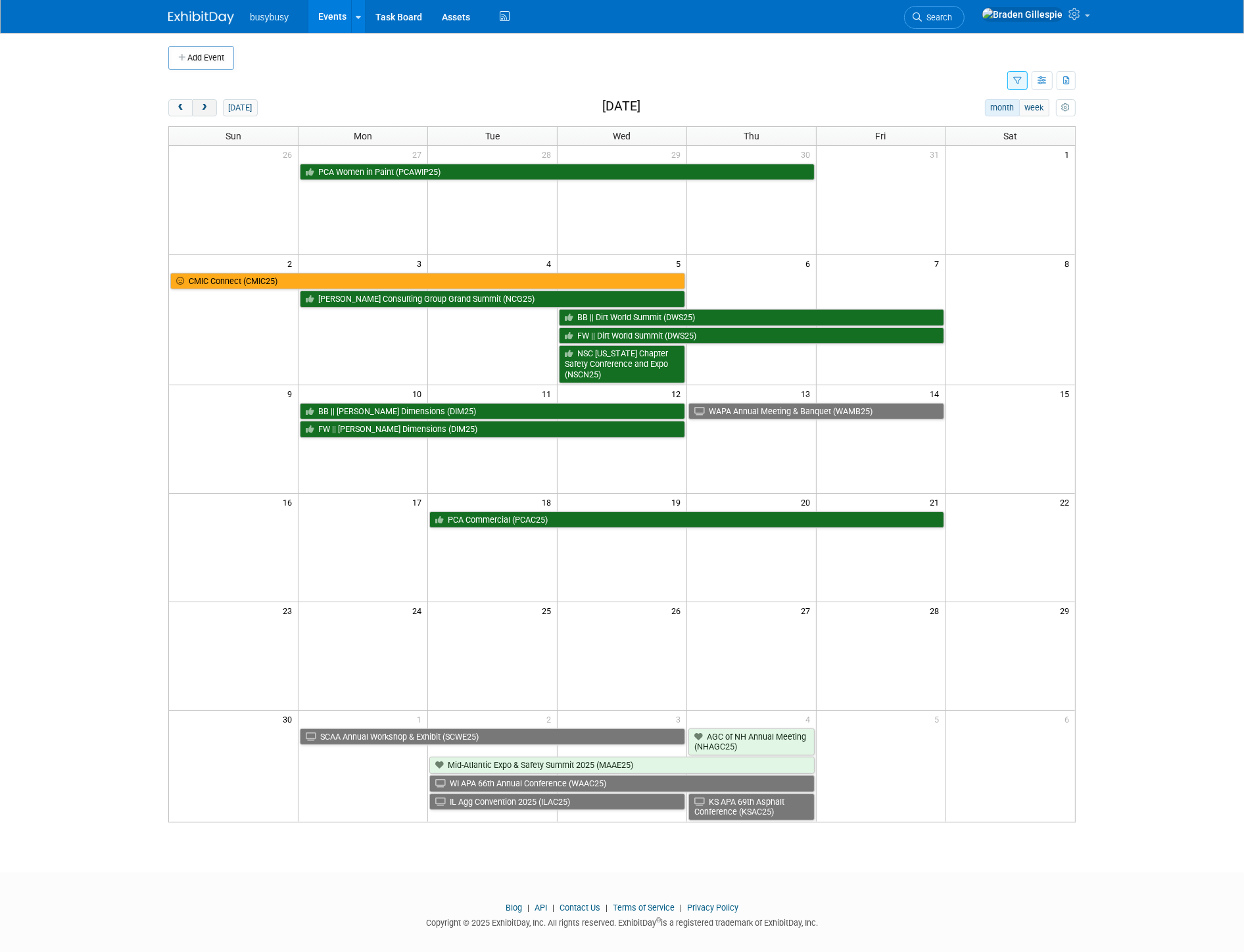
click at [211, 108] on button "next" at bounding box center [203, 108] width 24 height 17
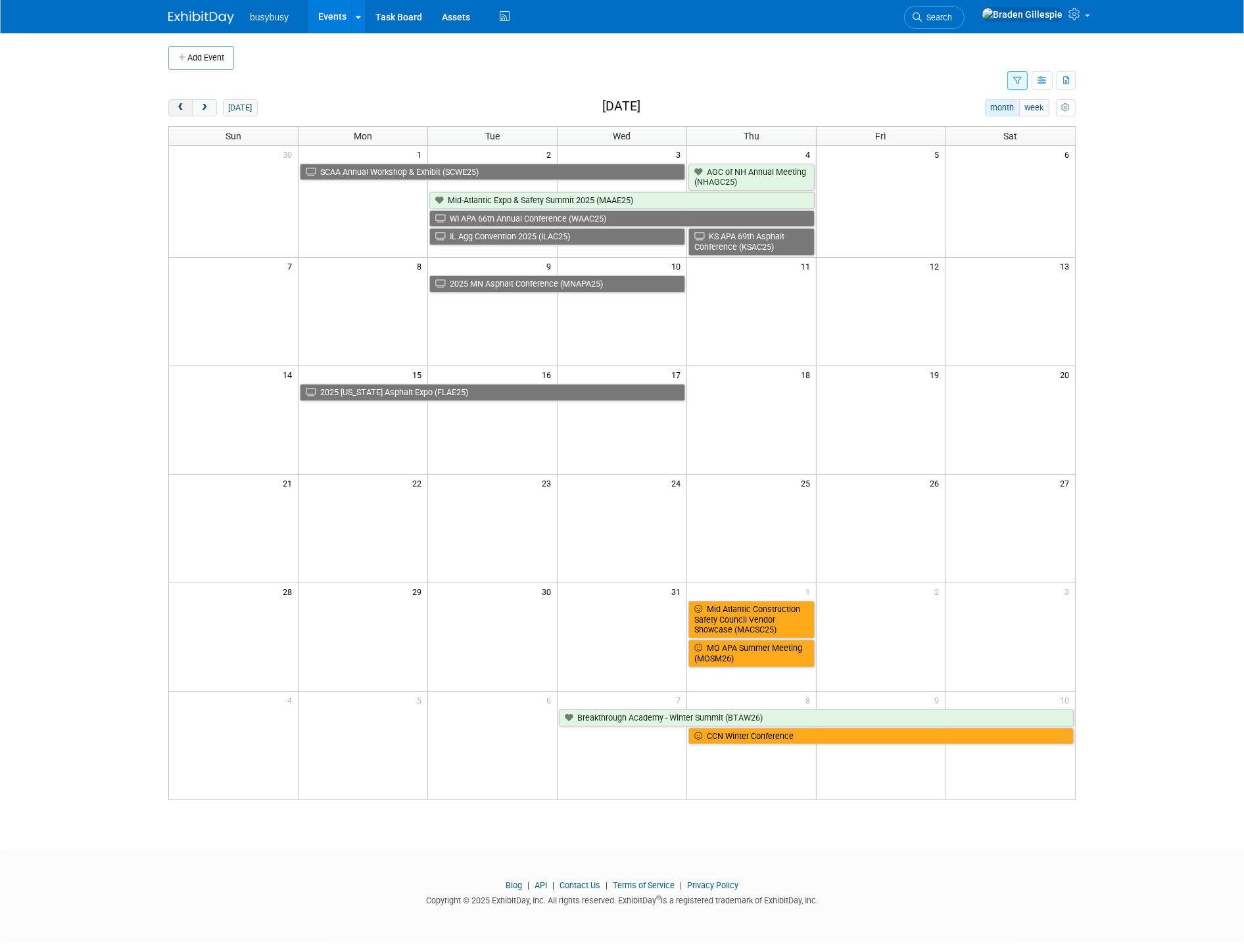
click at [185, 110] on span "prev" at bounding box center [181, 108] width 10 height 9
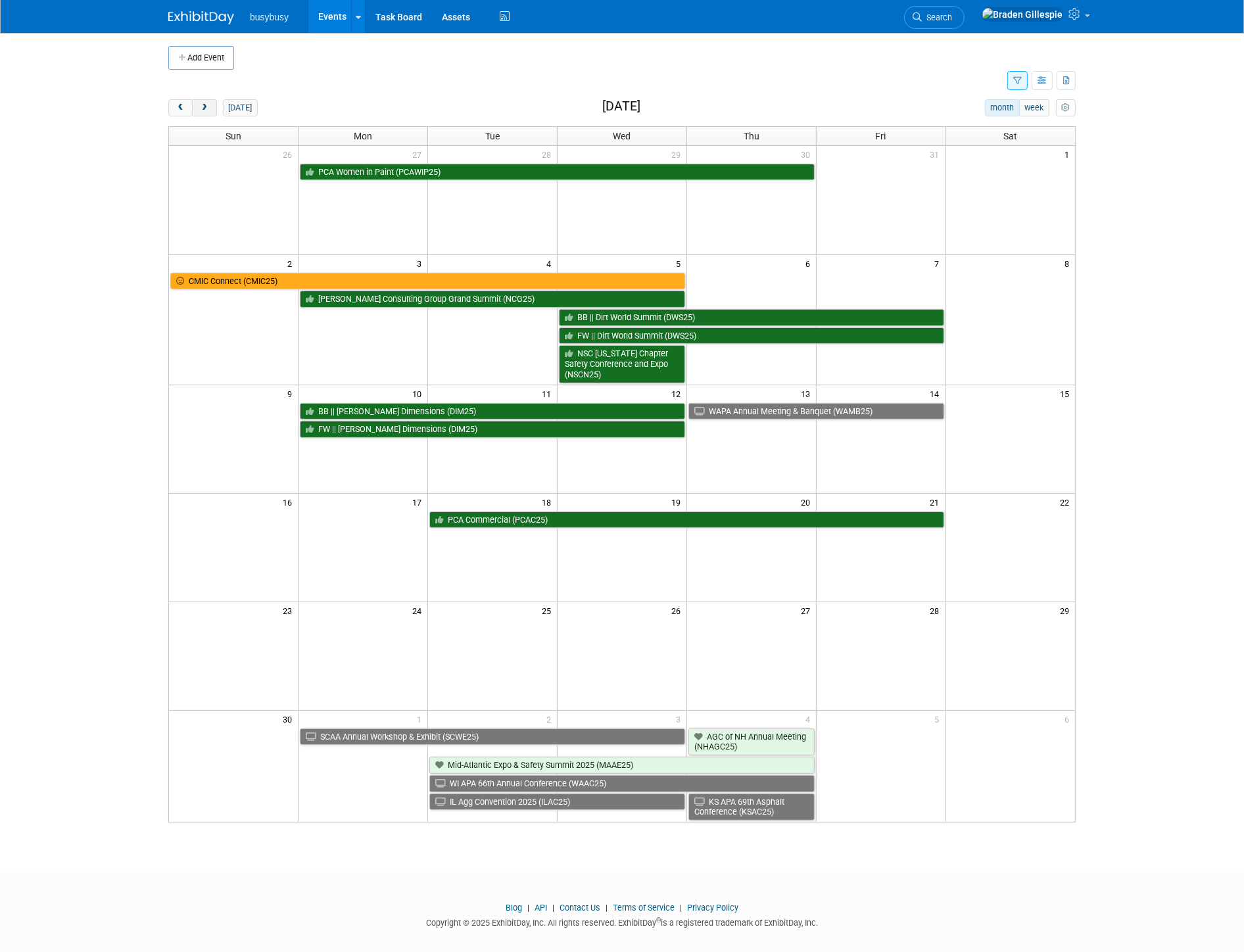
click at [204, 105] on span "next" at bounding box center [204, 108] width 10 height 9
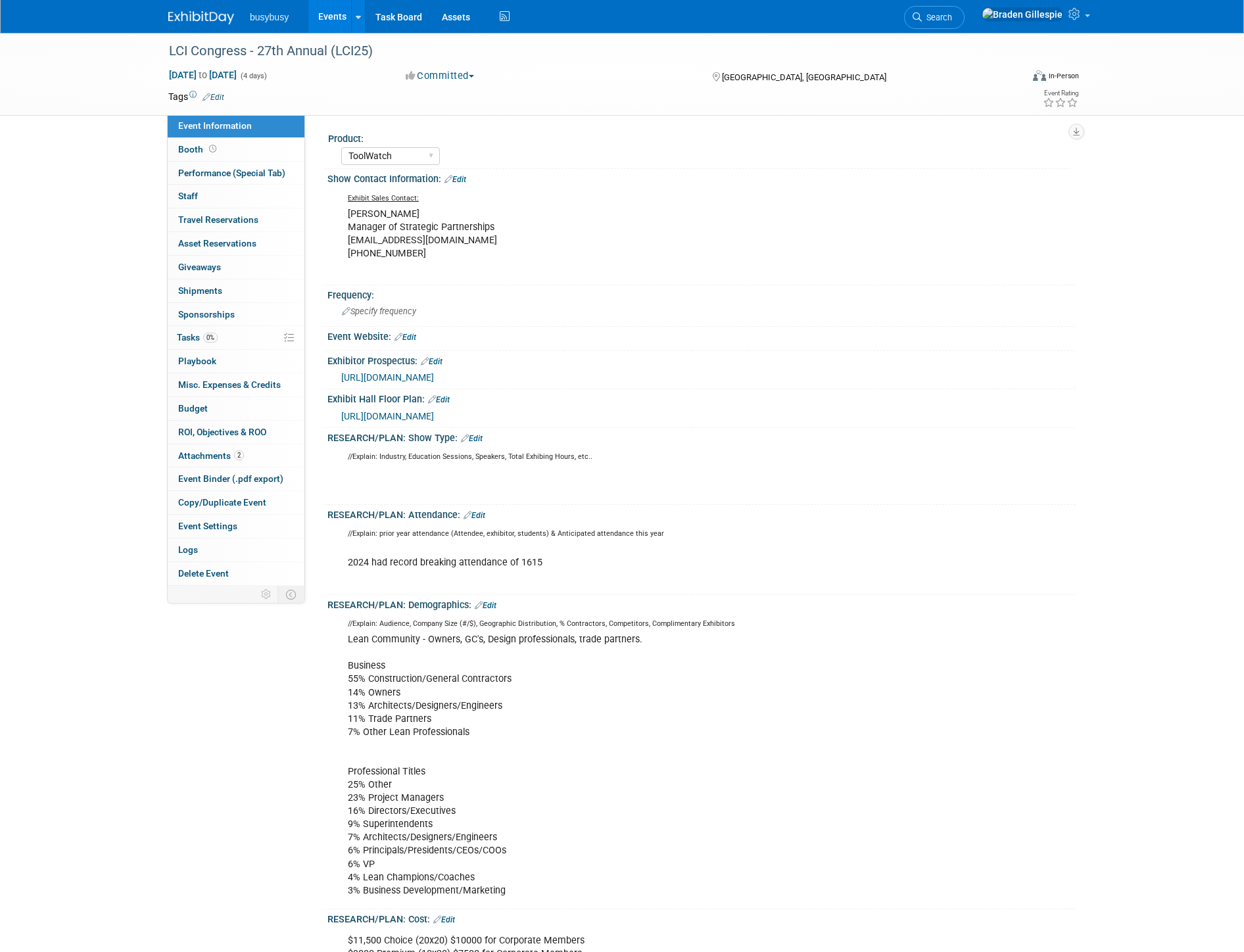
select select "ToolWatch"
select select "Yes"
click at [248, 148] on link "Booth" at bounding box center [236, 150] width 137 height 23
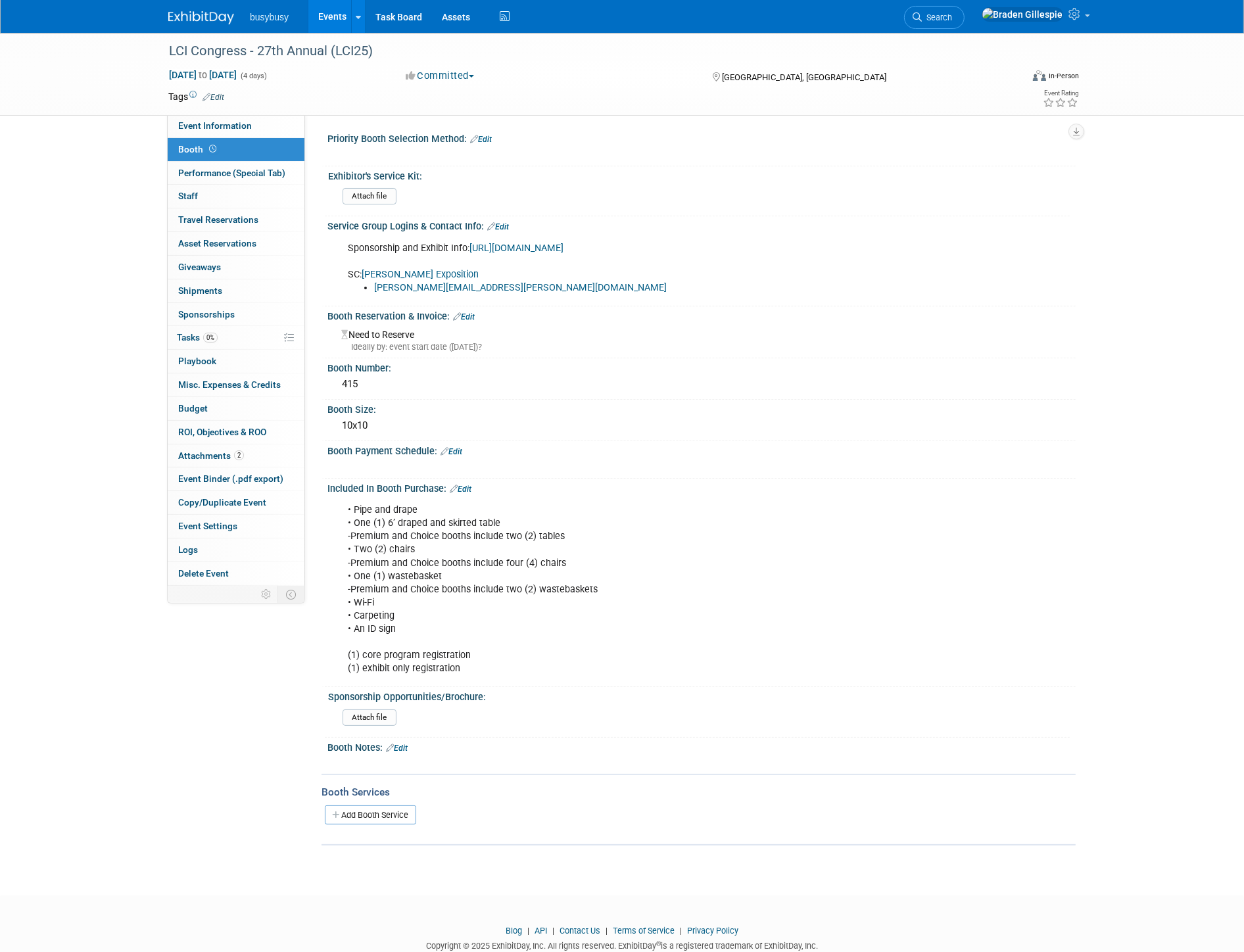
click at [409, 280] on link "[PERSON_NAME] Exposition" at bounding box center [420, 274] width 117 height 11
click at [218, 126] on span "Event Information" at bounding box center [214, 126] width 73 height 10
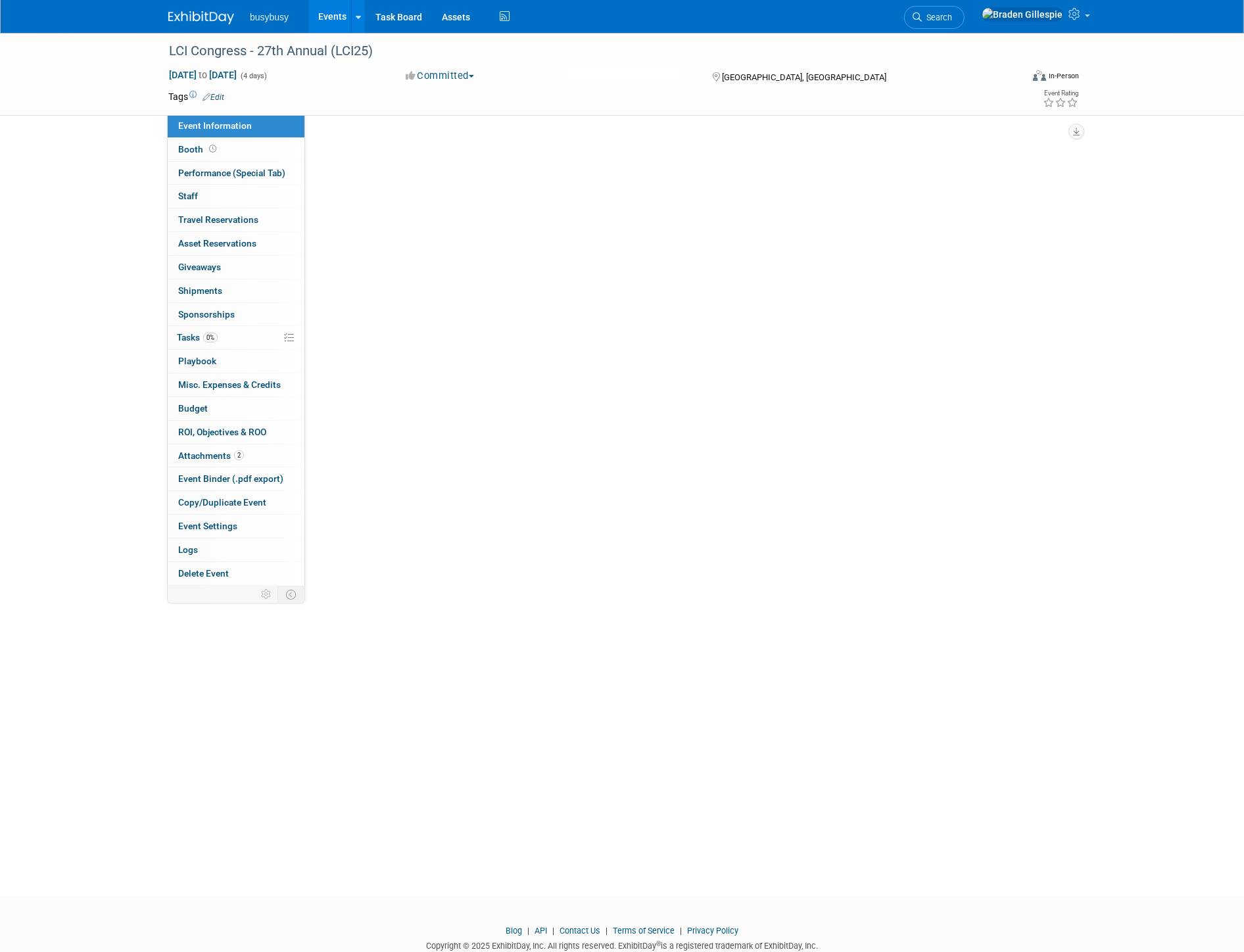
select select "ToolWatch"
select select "Yes"
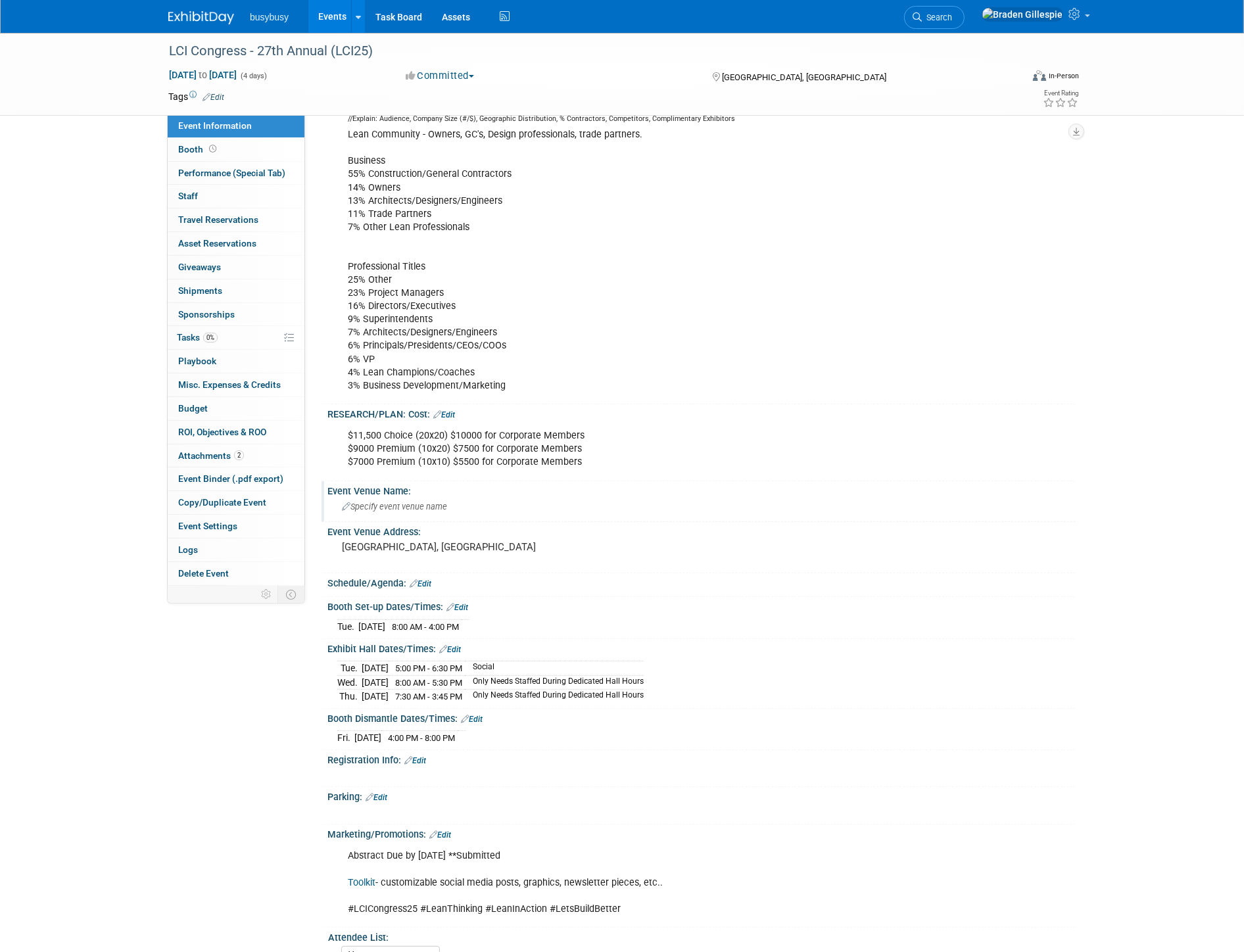
scroll to position [584, 0]
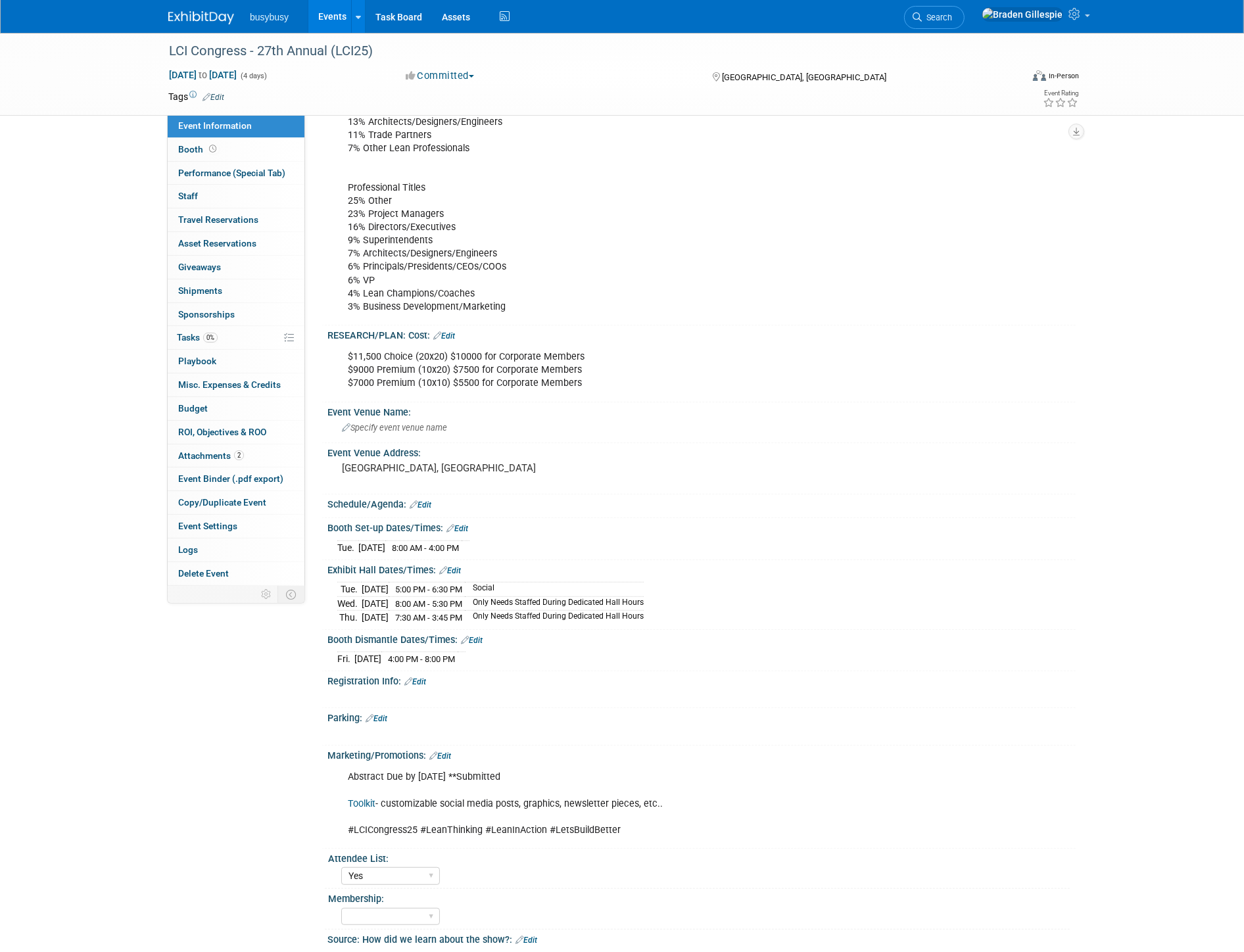
click at [451, 566] on link "Edit" at bounding box center [450, 570] width 22 height 9
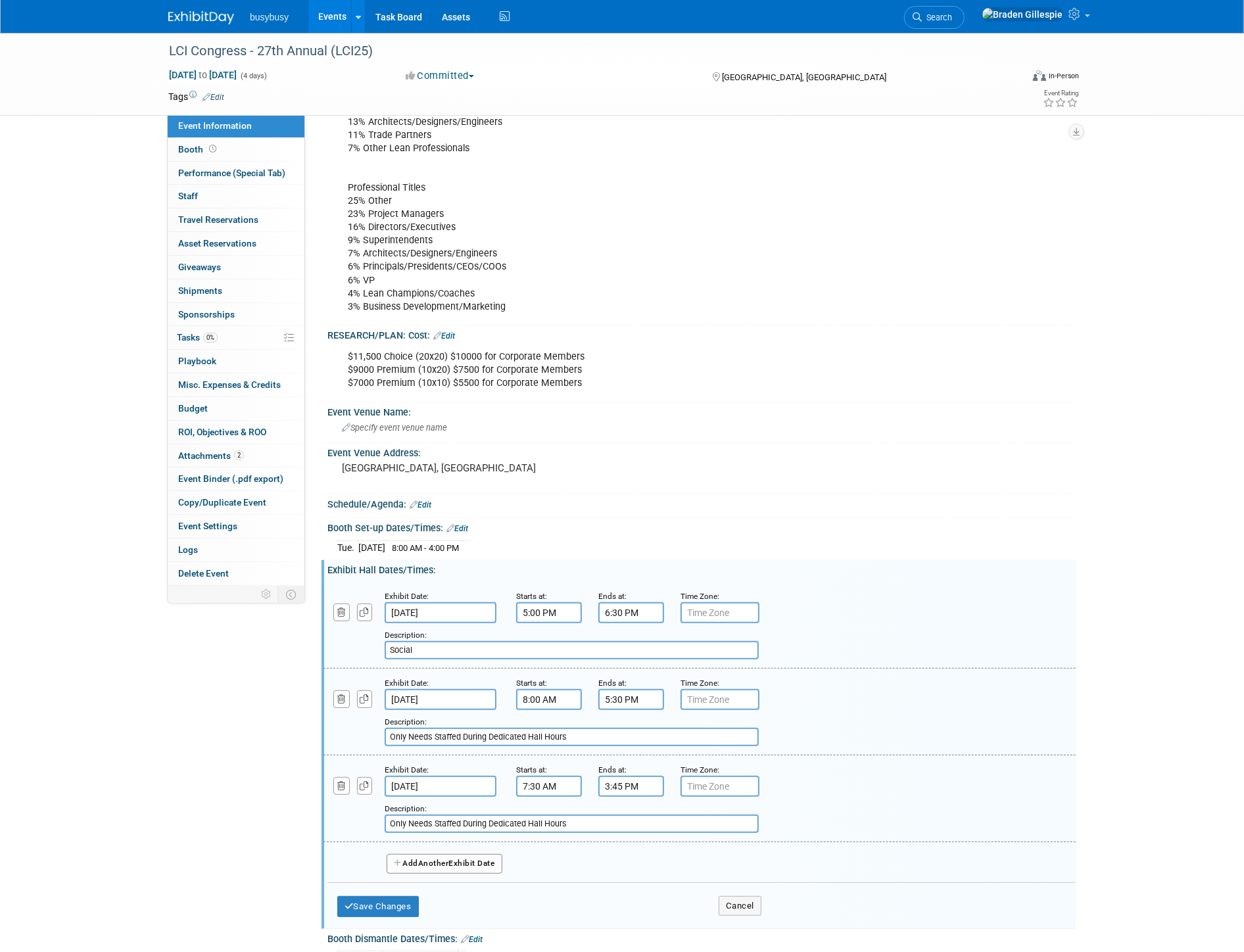
click at [452, 645] on input "Social" at bounding box center [571, 650] width 374 height 18
type input "Kickoff Social"
click at [635, 730] on input "Only Needs Staffed During Dedicated Hall Hours" at bounding box center [571, 737] width 374 height 18
type input "Only Needs Staffed During Dedicated Hall Hours. Reception 4:15-5:30"
click at [536, 783] on input "7:30 AM" at bounding box center [549, 786] width 65 height 21
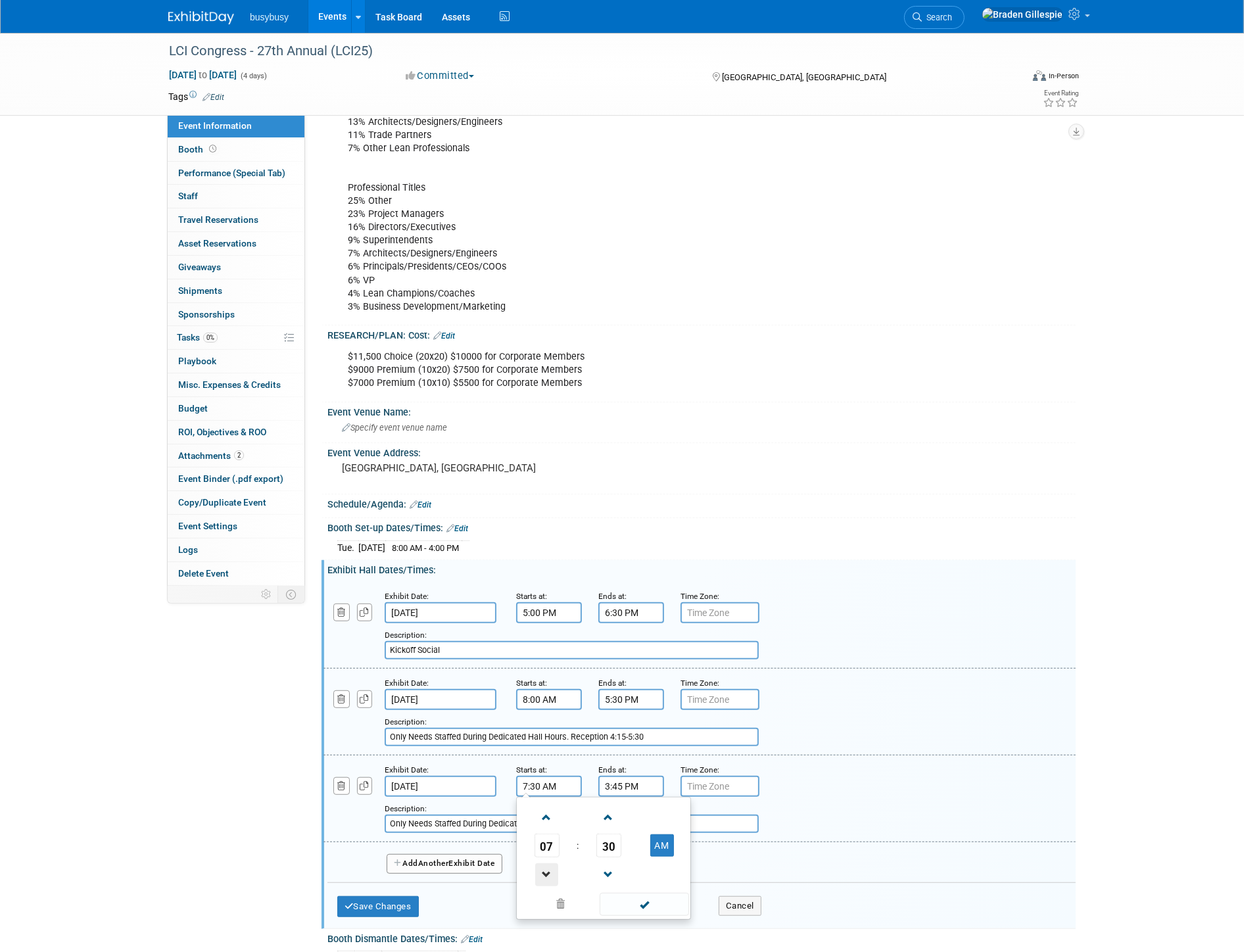
click at [544, 863] on span at bounding box center [547, 875] width 23 height 23
click at [548, 806] on span at bounding box center [547, 818] width 23 height 23
click at [613, 838] on span "30" at bounding box center [609, 845] width 25 height 24
click at [554, 812] on td "00" at bounding box center [541, 818] width 42 height 36
type input "7:00 AM"
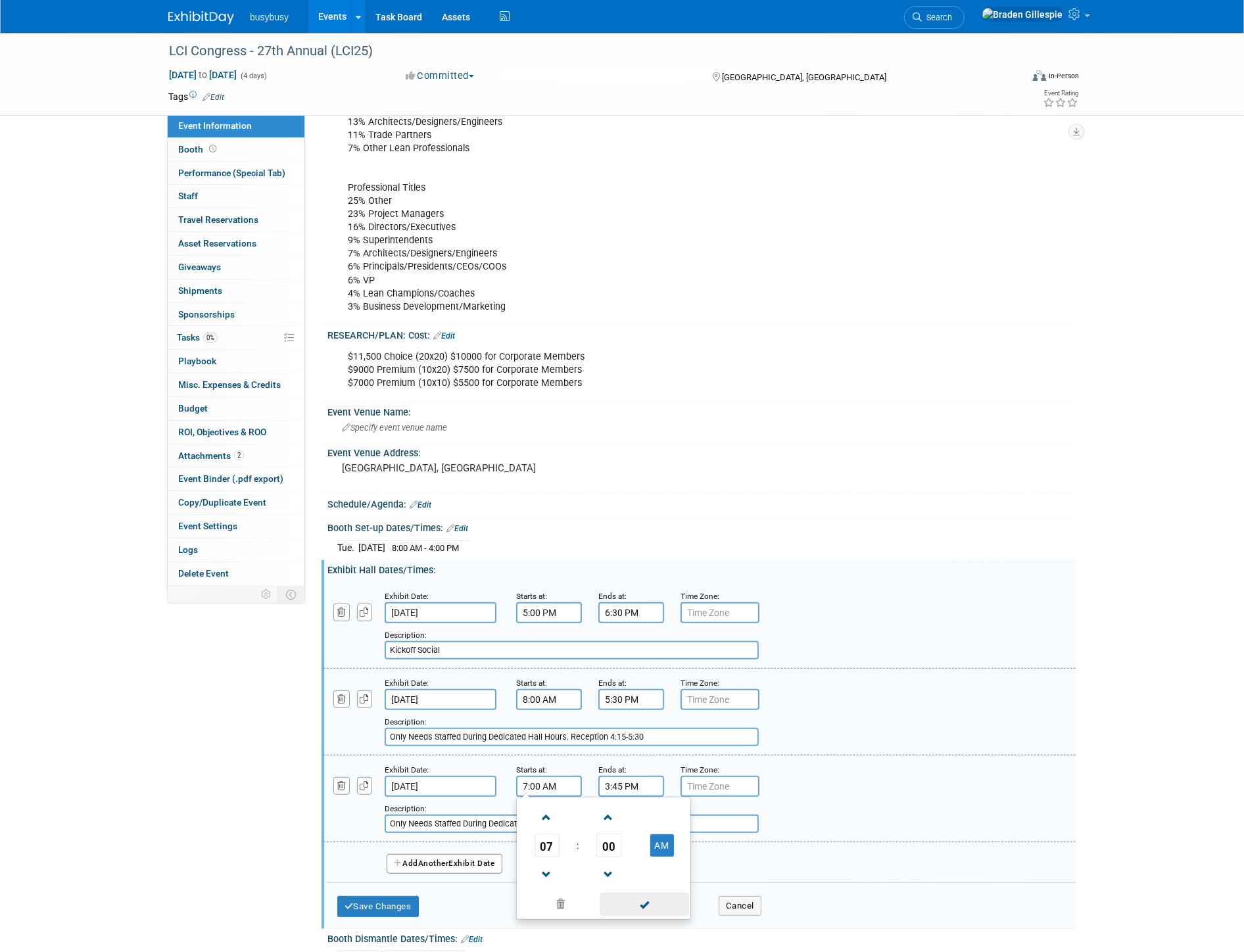
click at [640, 895] on span at bounding box center [644, 905] width 89 height 23
click at [452, 815] on input "Only Needs Staffed During Dedicated Hall Hours" at bounding box center [571, 823] width 374 height 18
click at [662, 815] on input "Only Needs Staffed During Dedicated Hall Hours" at bounding box center [571, 823] width 374 height 18
type input "Only Needs Staffed During Dedicated Hall Hours. Breakfast 7-7:45"
click at [370, 896] on button "Save Changes" at bounding box center [378, 906] width 81 height 21
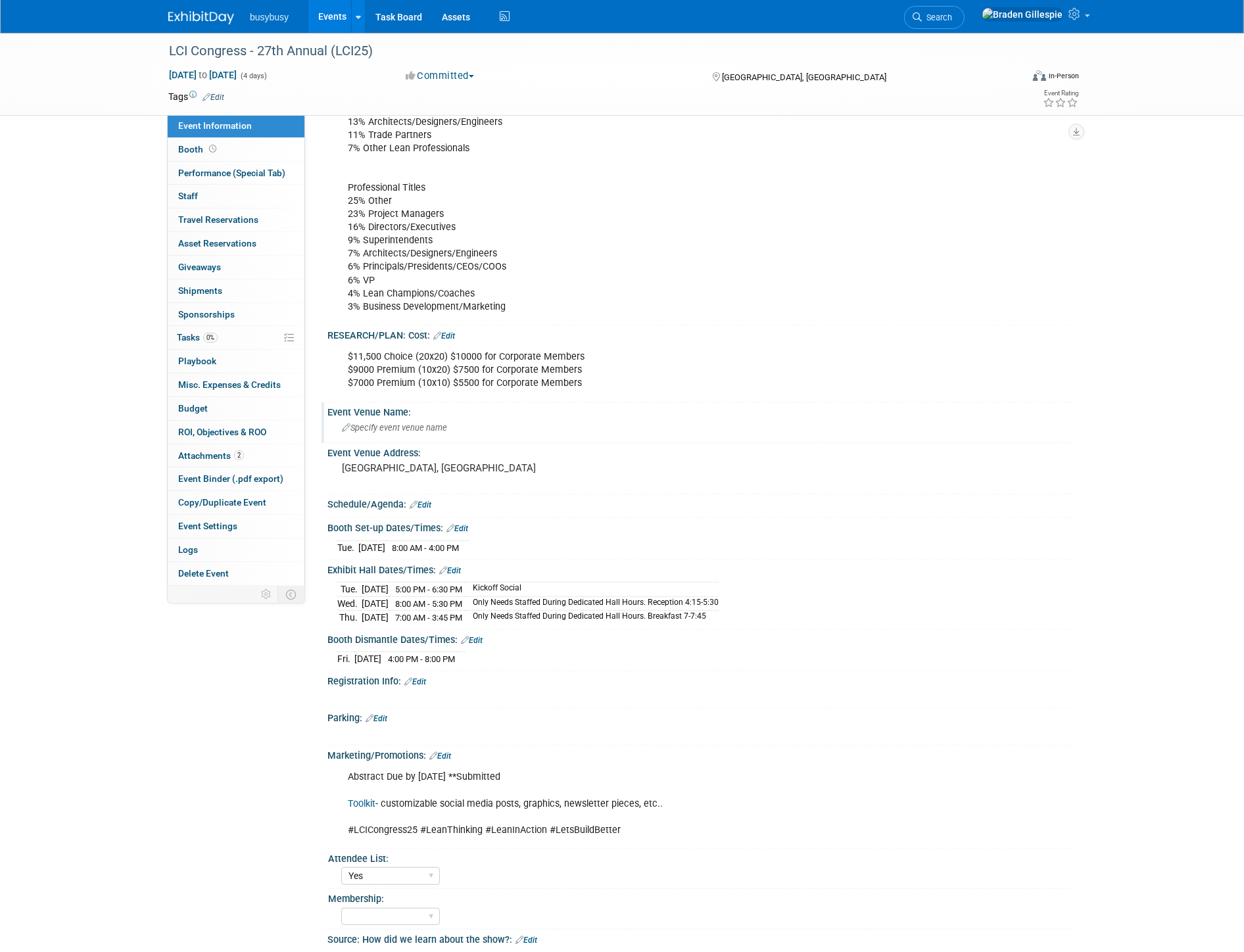
click at [425, 418] on div "Specify event venue name" at bounding box center [701, 428] width 729 height 20
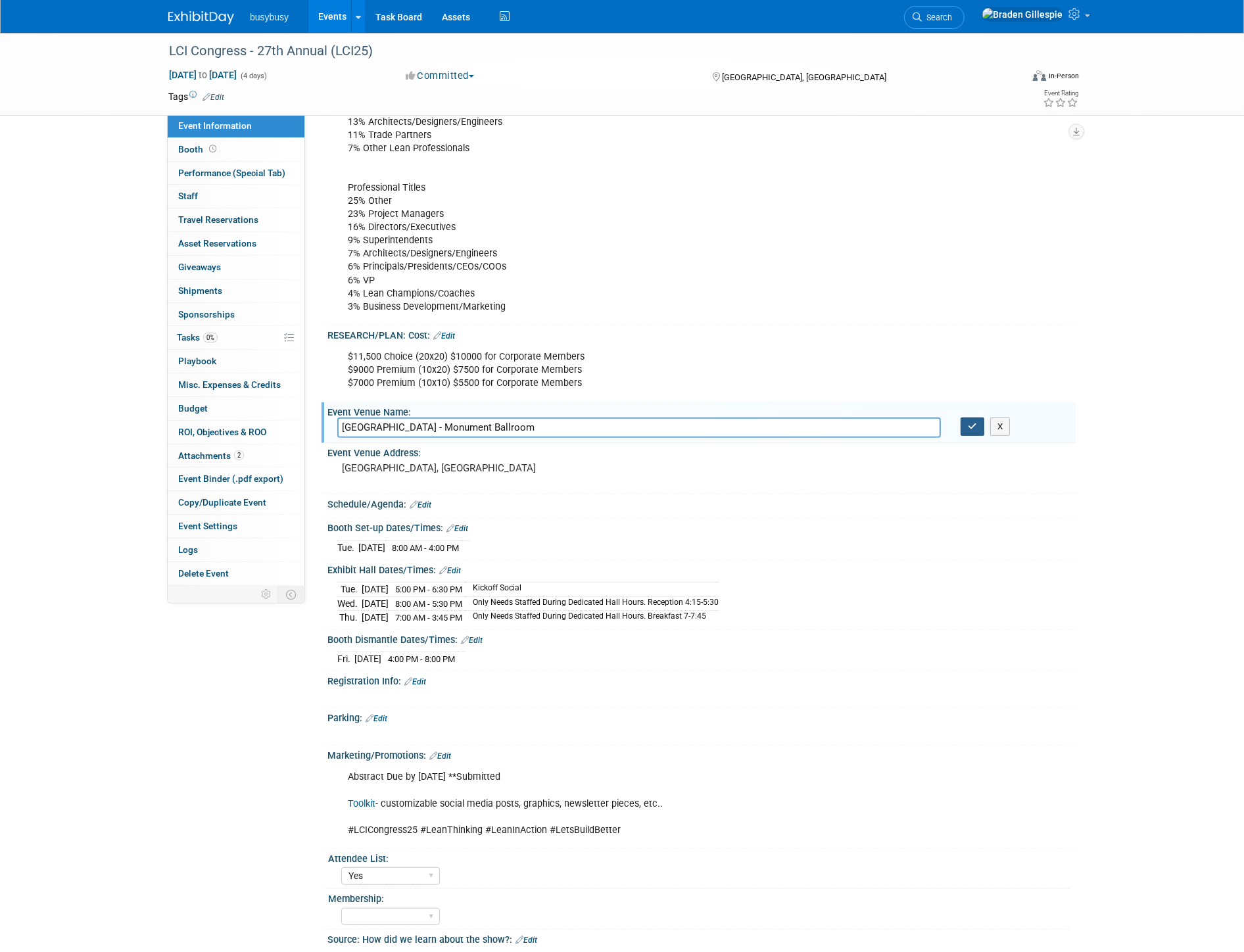
type input "Loews Arlington Hotel & Convention Center - Monument Ballroom"
click at [977, 425] on icon "button" at bounding box center [972, 427] width 9 height 9
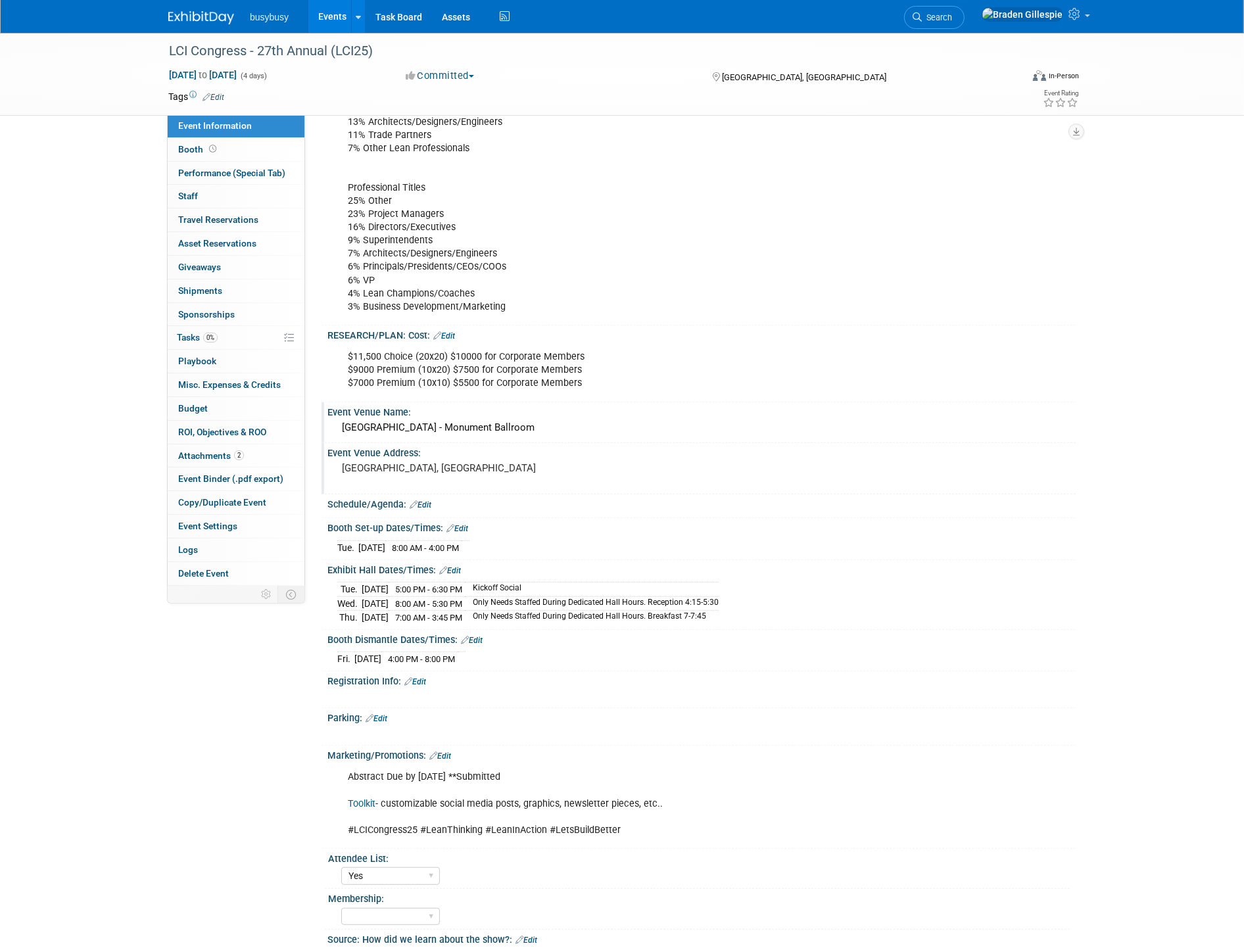
click at [413, 462] on pre "[GEOGRAPHIC_DATA], [GEOGRAPHIC_DATA]" at bounding box center [483, 468] width 283 height 12
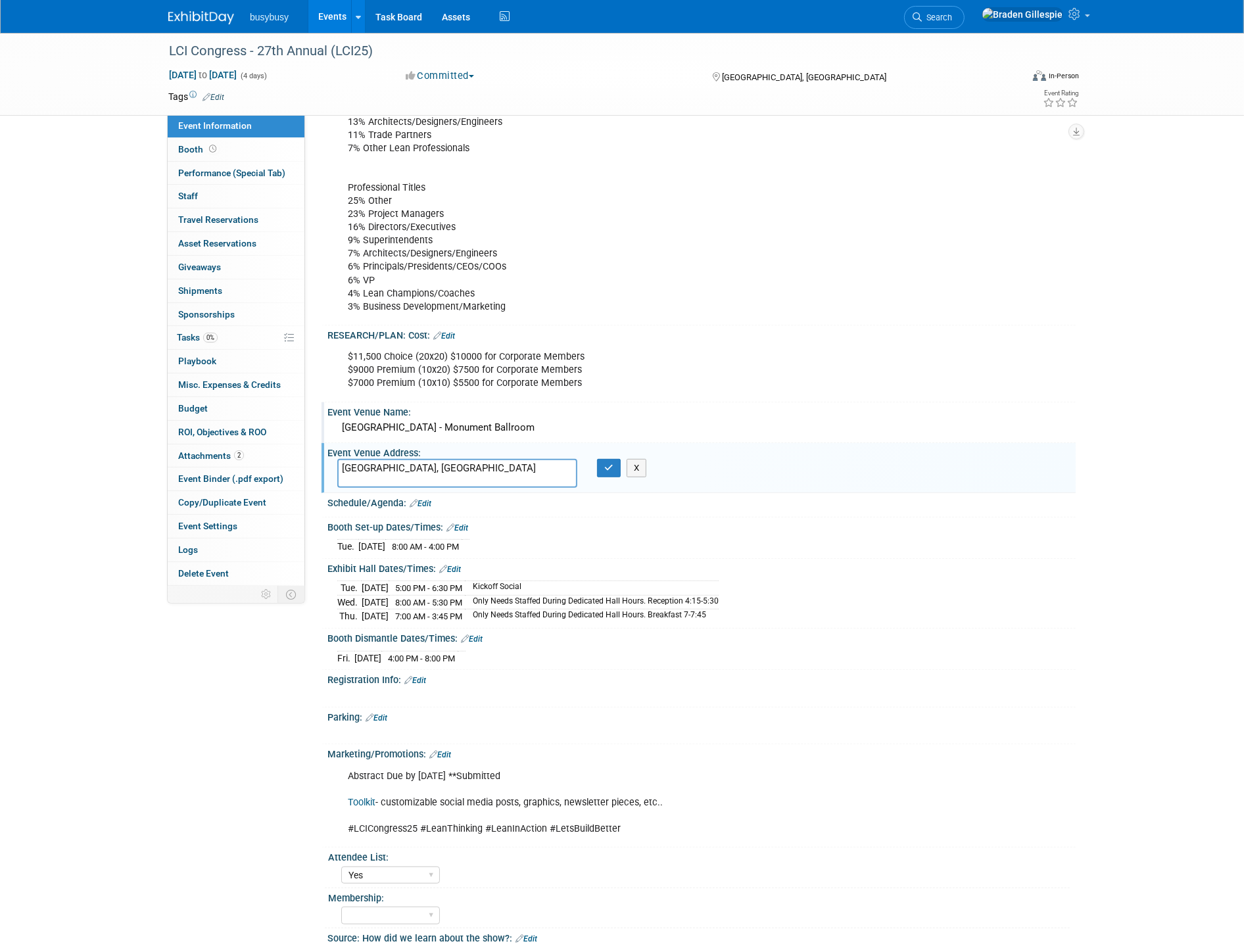
drag, startPoint x: 413, startPoint y: 461, endPoint x: 313, endPoint y: 459, distance: 100.0
click at [313, 459] on div "Event Information Event Info Booth Booth Performance (Special Tab) Performance …" at bounding box center [622, 226] width 927 height 1554
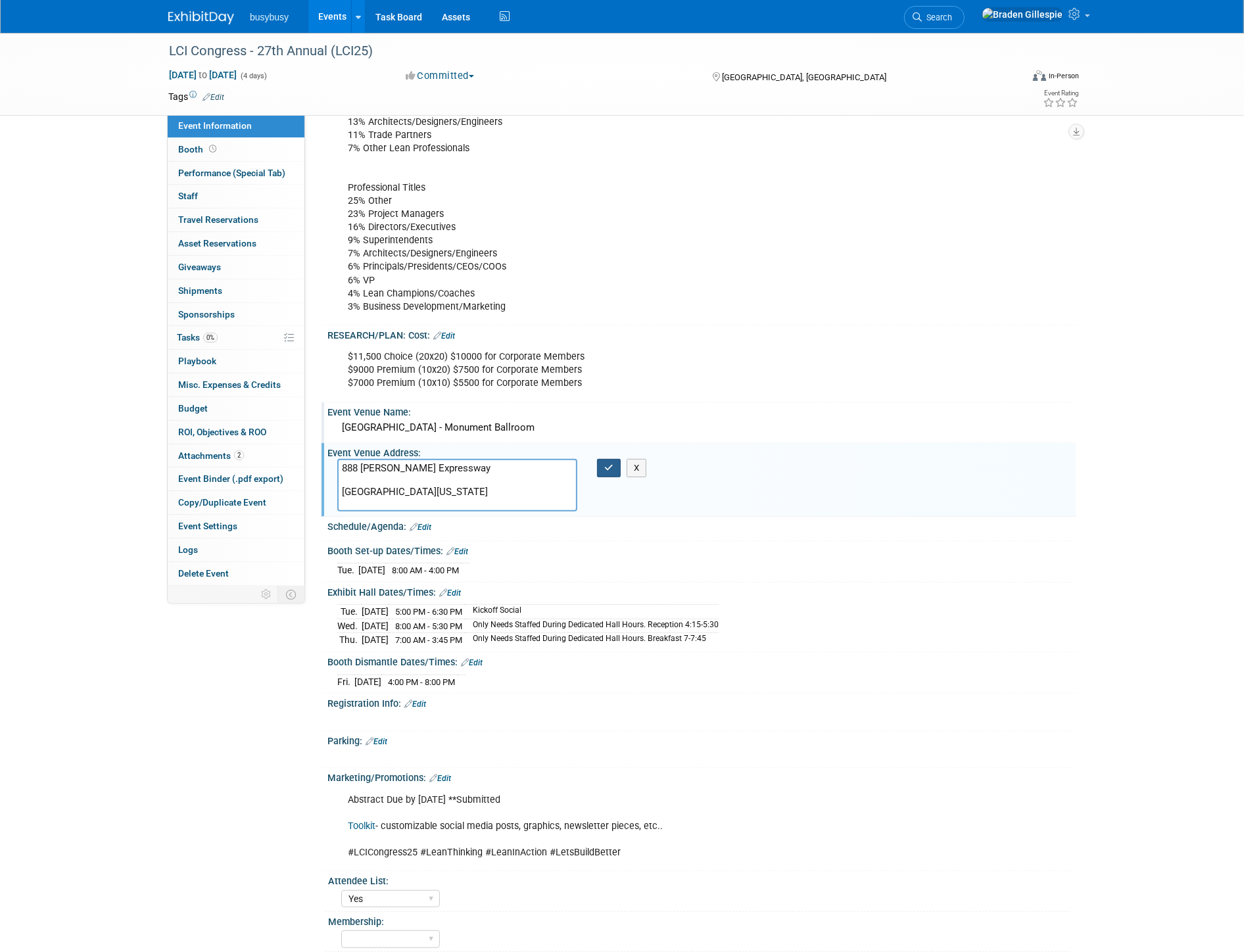
type textarea "888 Nolan Ryan Expressway Monument Ballroom Arlington, Texas 76011"
click at [609, 464] on icon "button" at bounding box center [609, 468] width 9 height 9
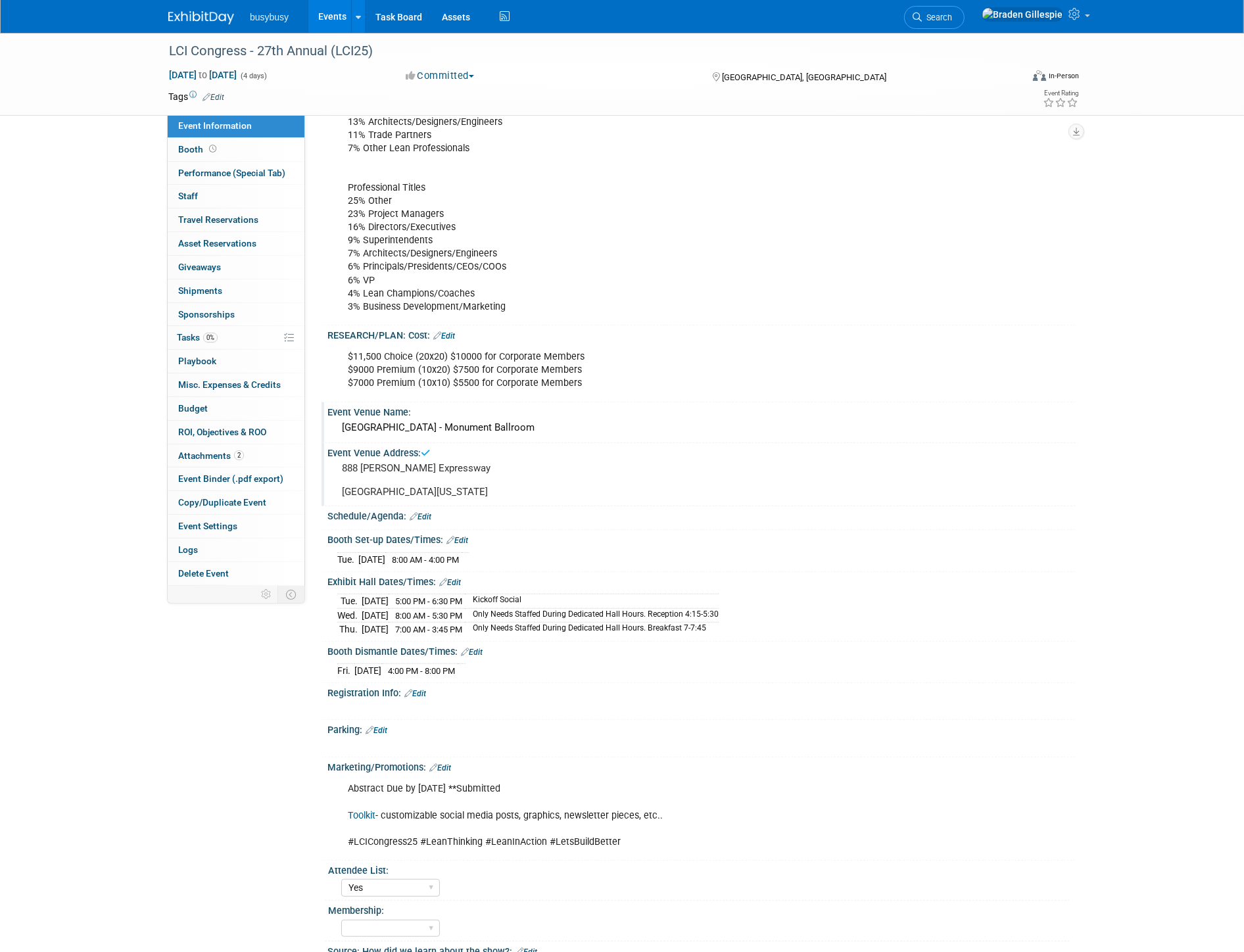
click at [435, 477] on pre "888 Nolan Ryan Expressway Monument Ballroom Arlington, Texas 76011" at bounding box center [483, 480] width 283 height 36
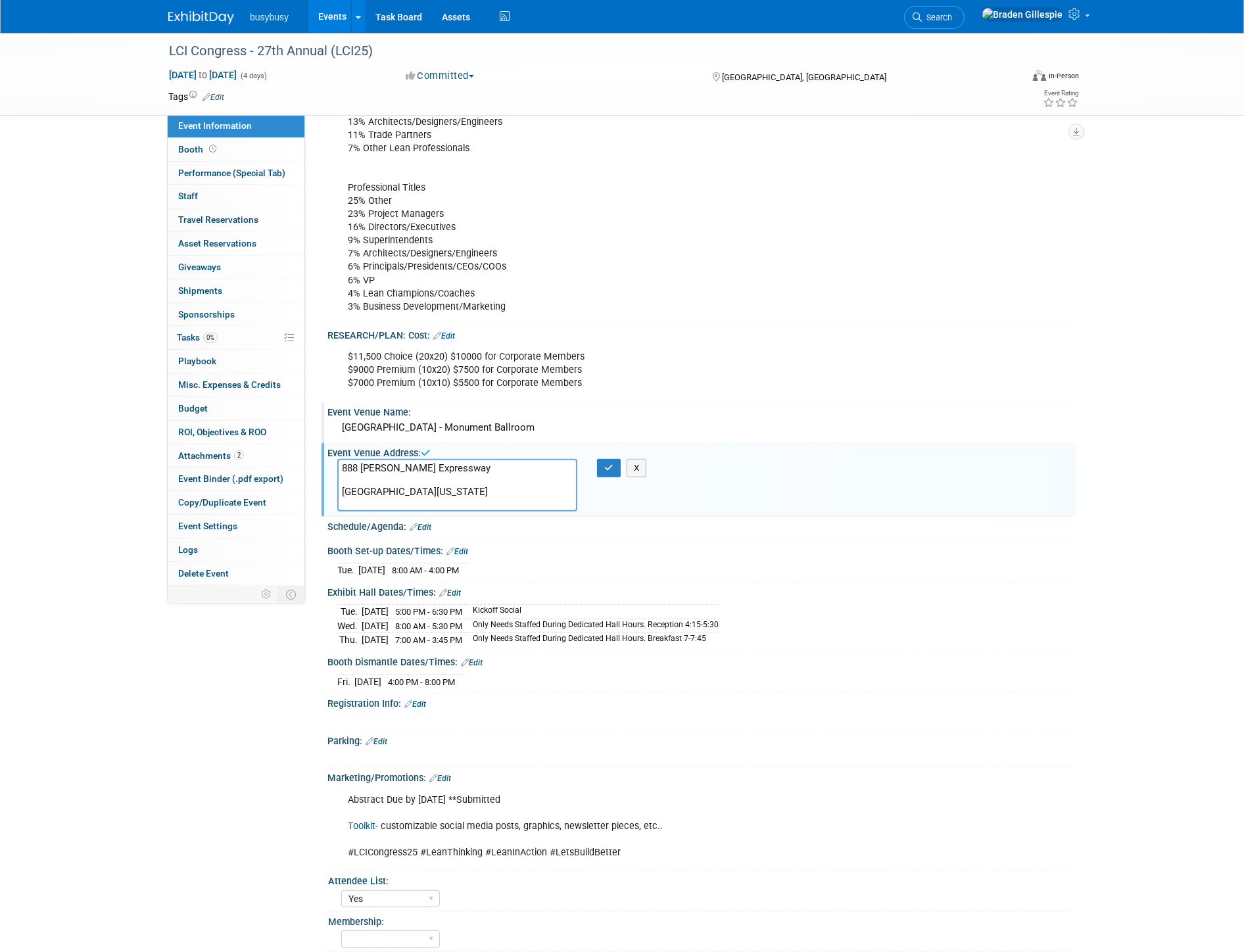
click at [435, 477] on textarea "888 Nolan Ryan Expressway Monument Ballroom Arlington, Texas 76011" at bounding box center [457, 485] width 240 height 52
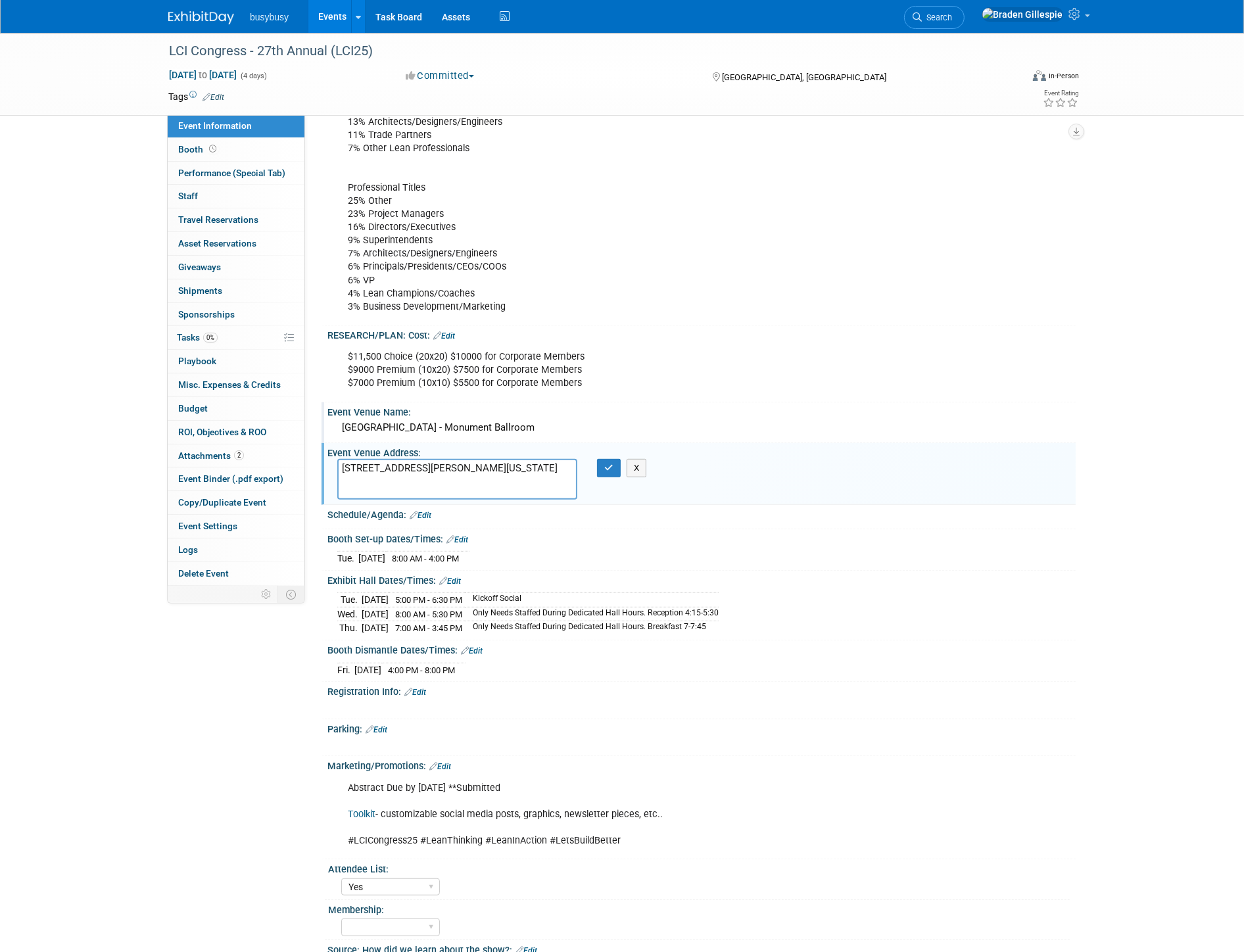
drag, startPoint x: 434, startPoint y: 474, endPoint x: 332, endPoint y: 474, distance: 102.0
click at [332, 474] on div "888 Nolan Ryan Expressway Monument Ballroom Arlington, Texas 76011" at bounding box center [457, 480] width 259 height 41
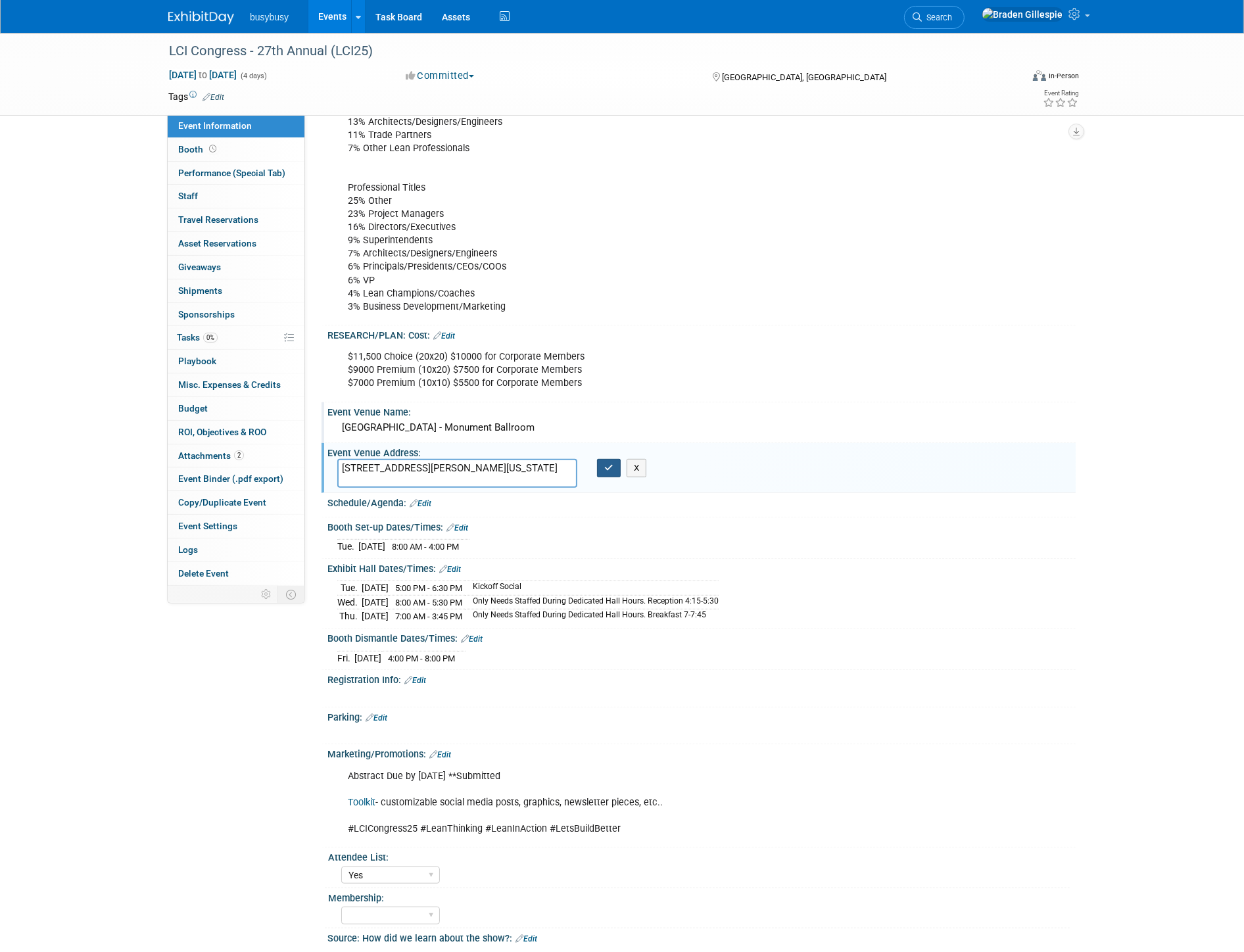
type textarea "888 Nolan Ryan Expressway Arlington, Texas 76011"
click at [605, 466] on icon "button" at bounding box center [609, 468] width 9 height 9
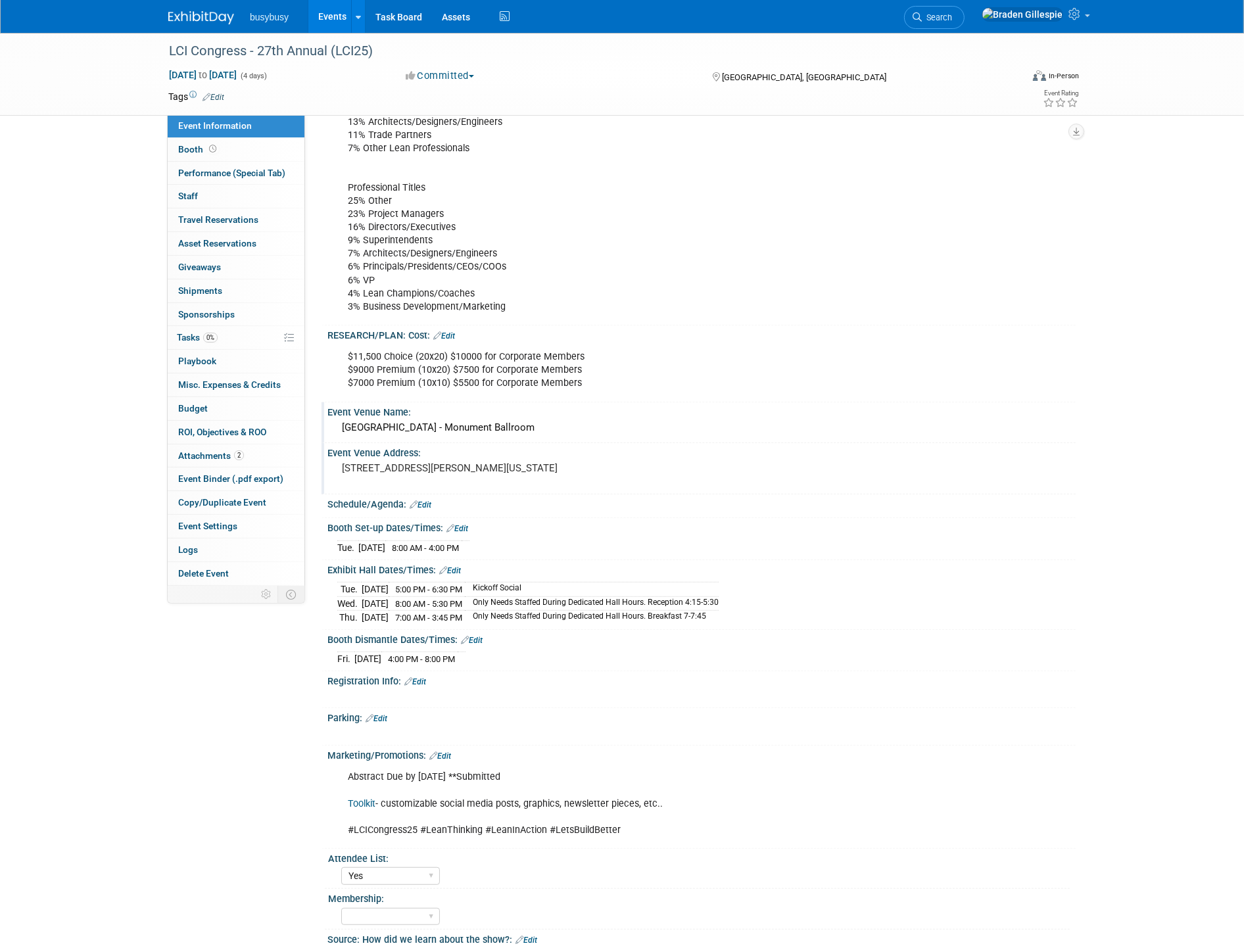
click at [206, 22] on img at bounding box center [201, 17] width 65 height 13
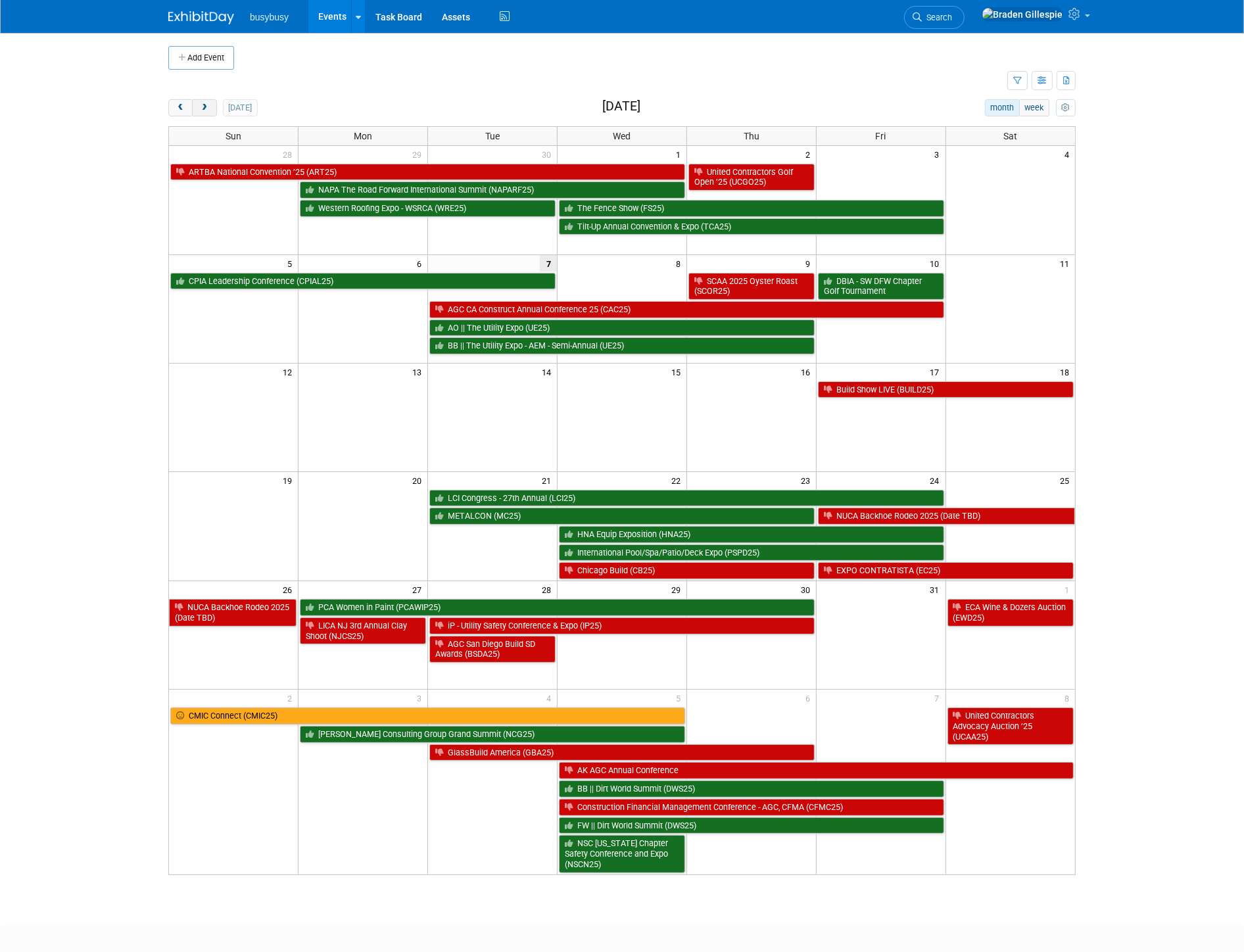
click at [207, 102] on button "next" at bounding box center [203, 108] width 24 height 17
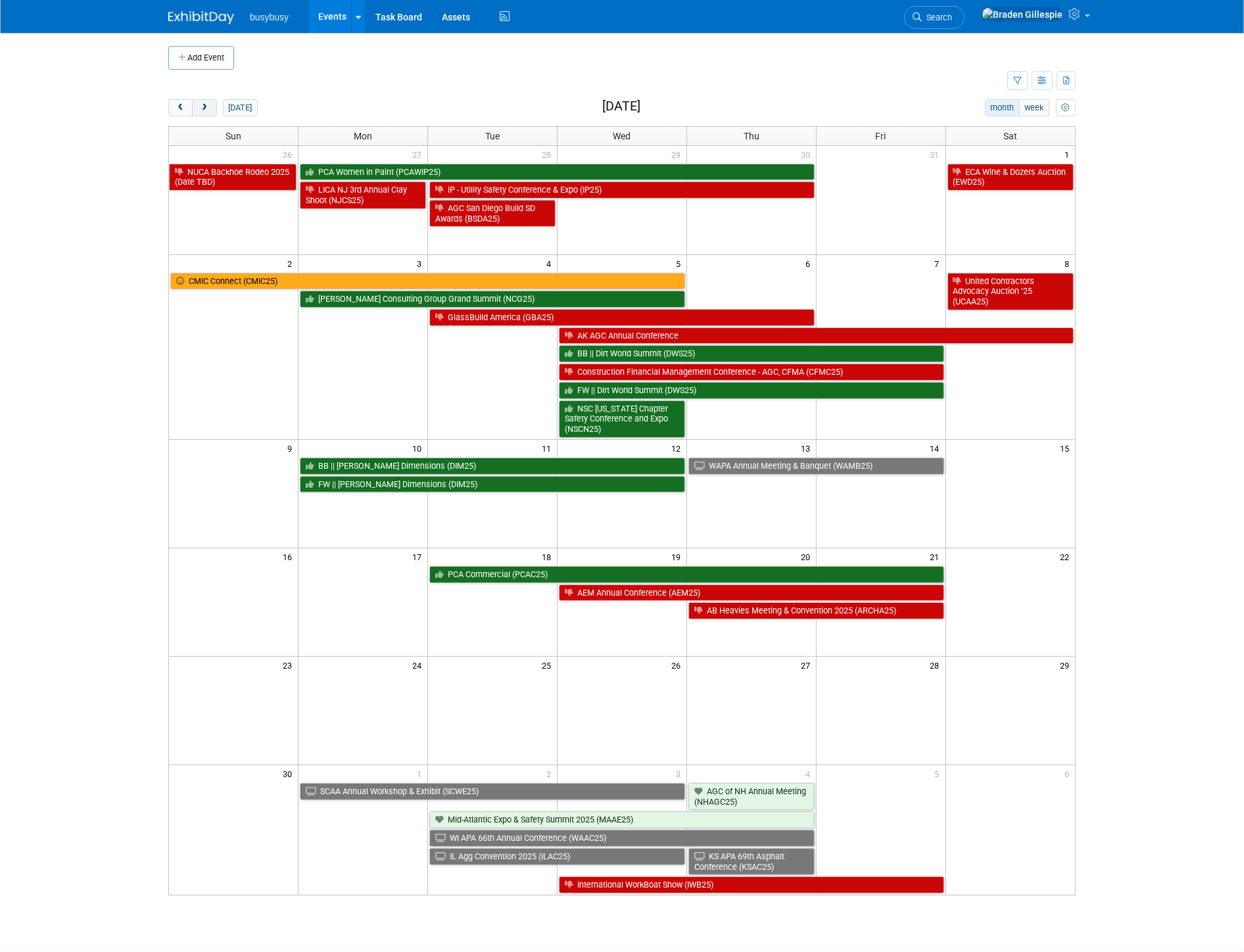
click at [211, 107] on button "next" at bounding box center [203, 108] width 24 height 17
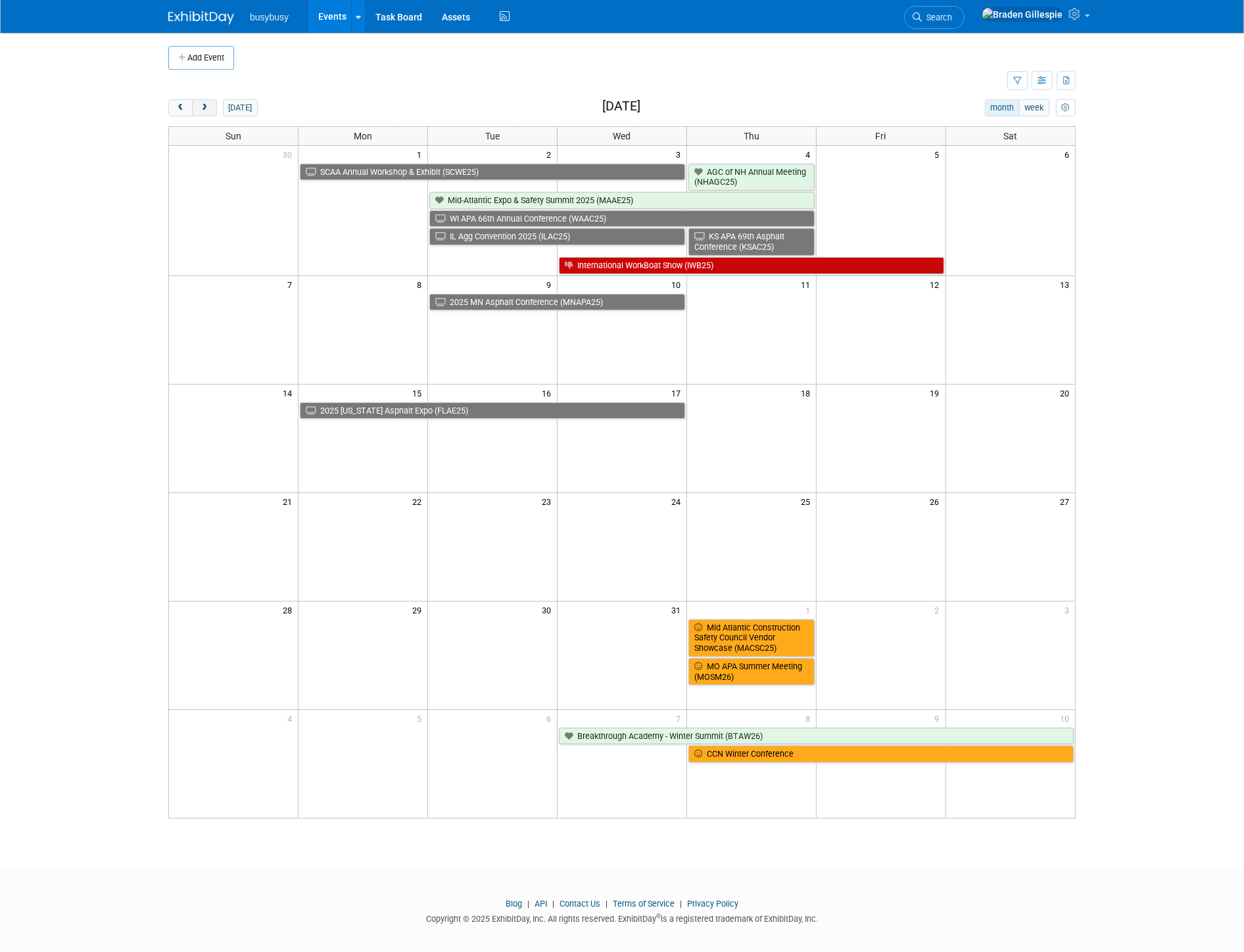
click at [211, 107] on button "next" at bounding box center [203, 108] width 24 height 17
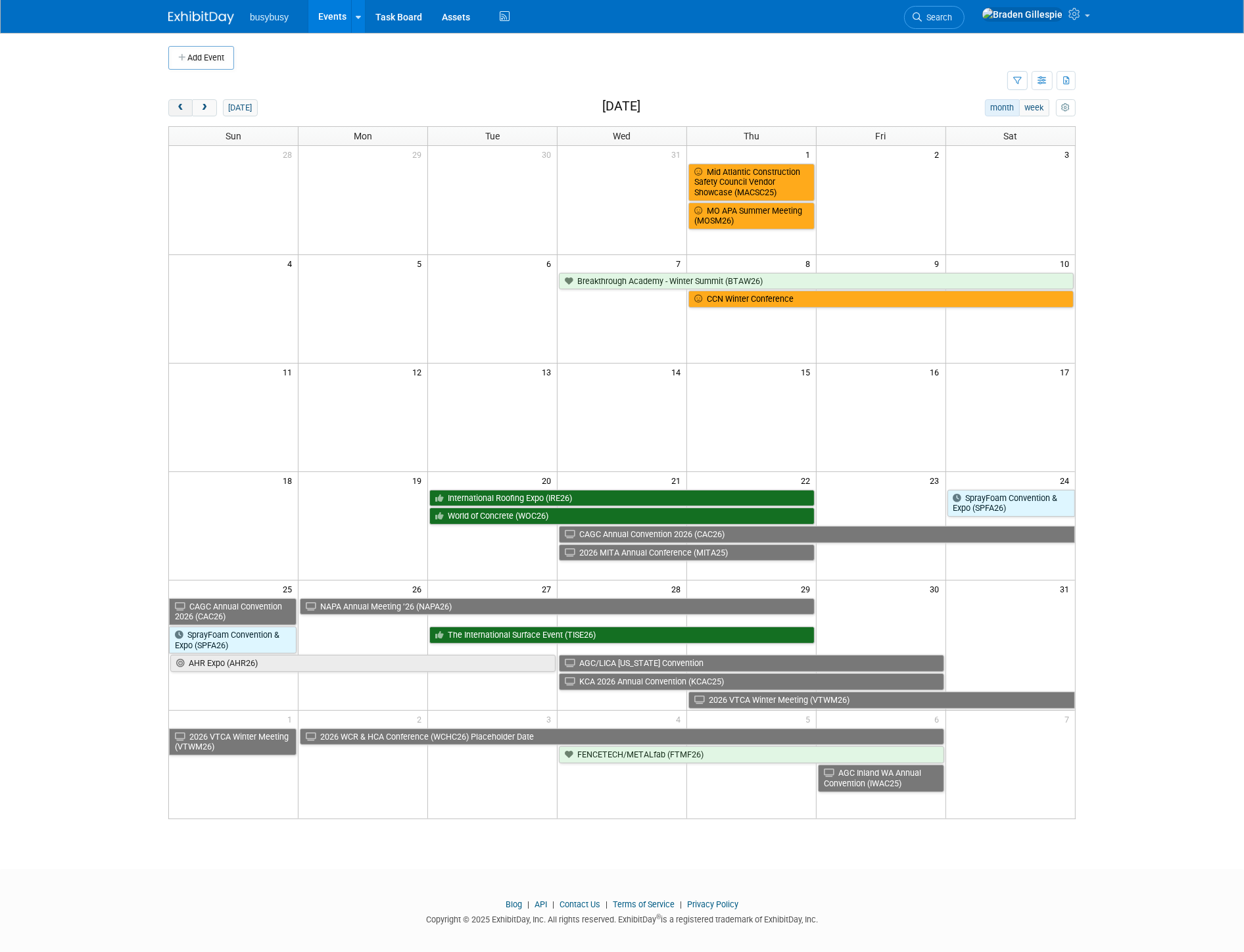
click at [187, 110] on button "prev" at bounding box center [180, 108] width 24 height 17
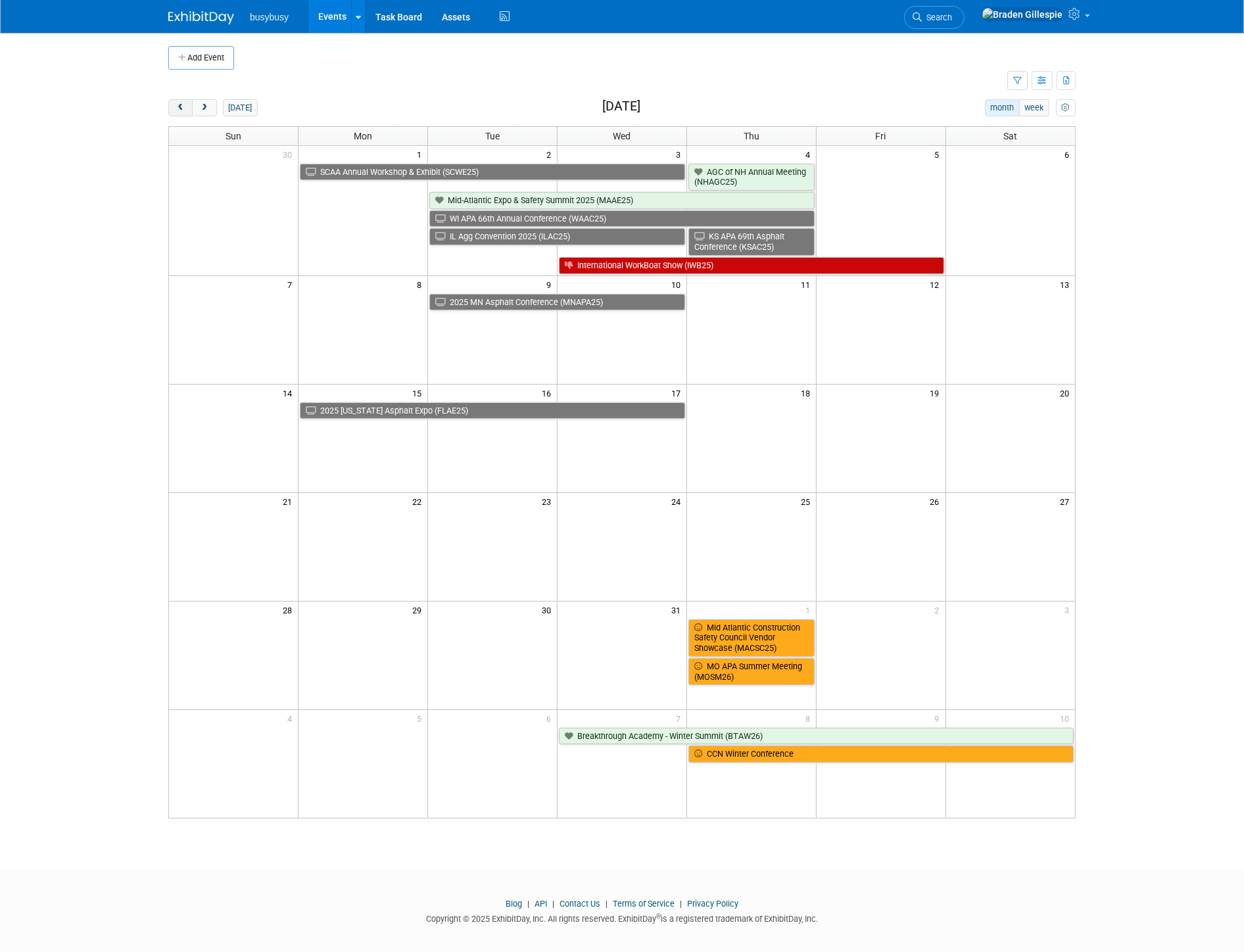
click at [187, 110] on button "prev" at bounding box center [180, 108] width 24 height 17
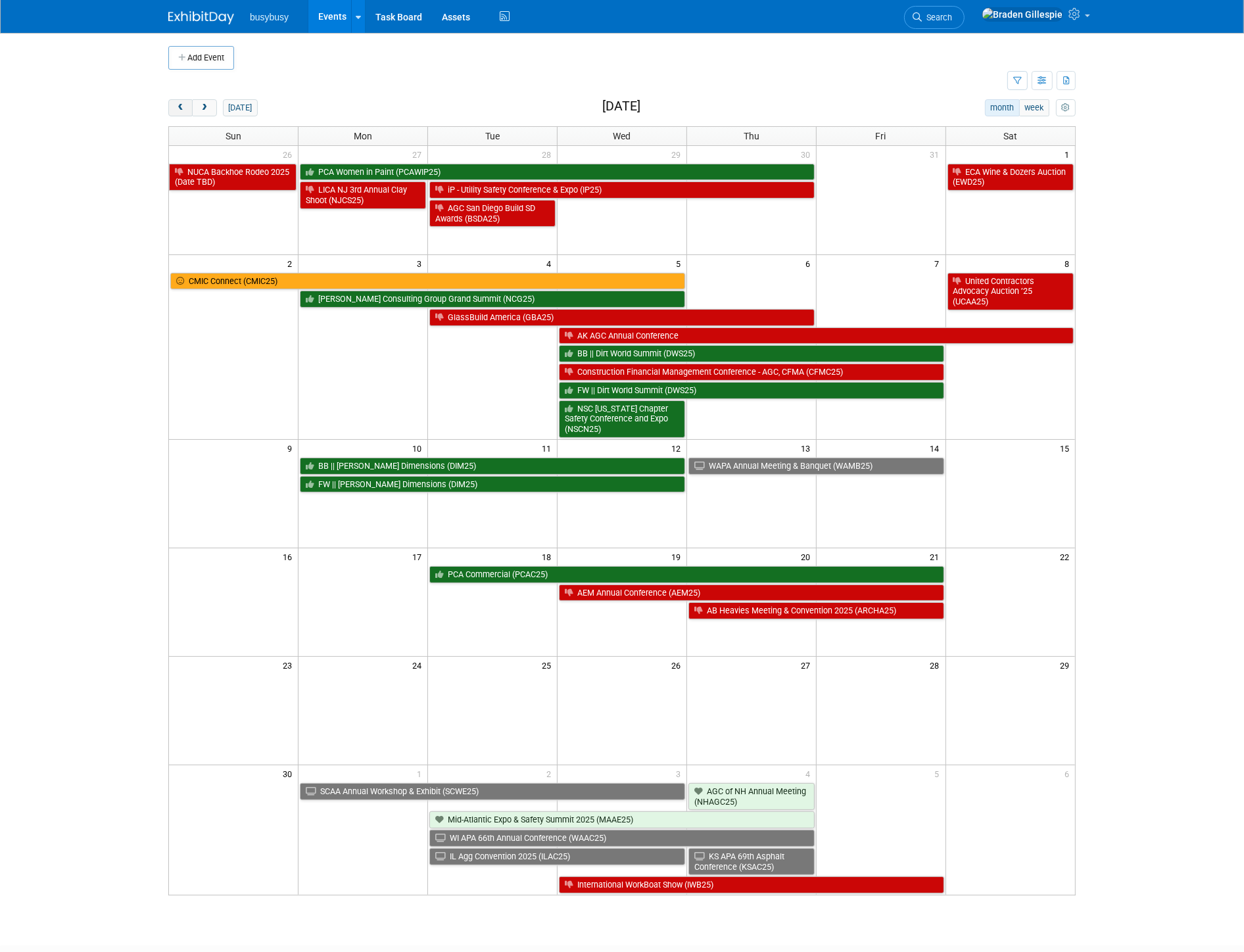
click at [187, 110] on button "prev" at bounding box center [180, 108] width 24 height 17
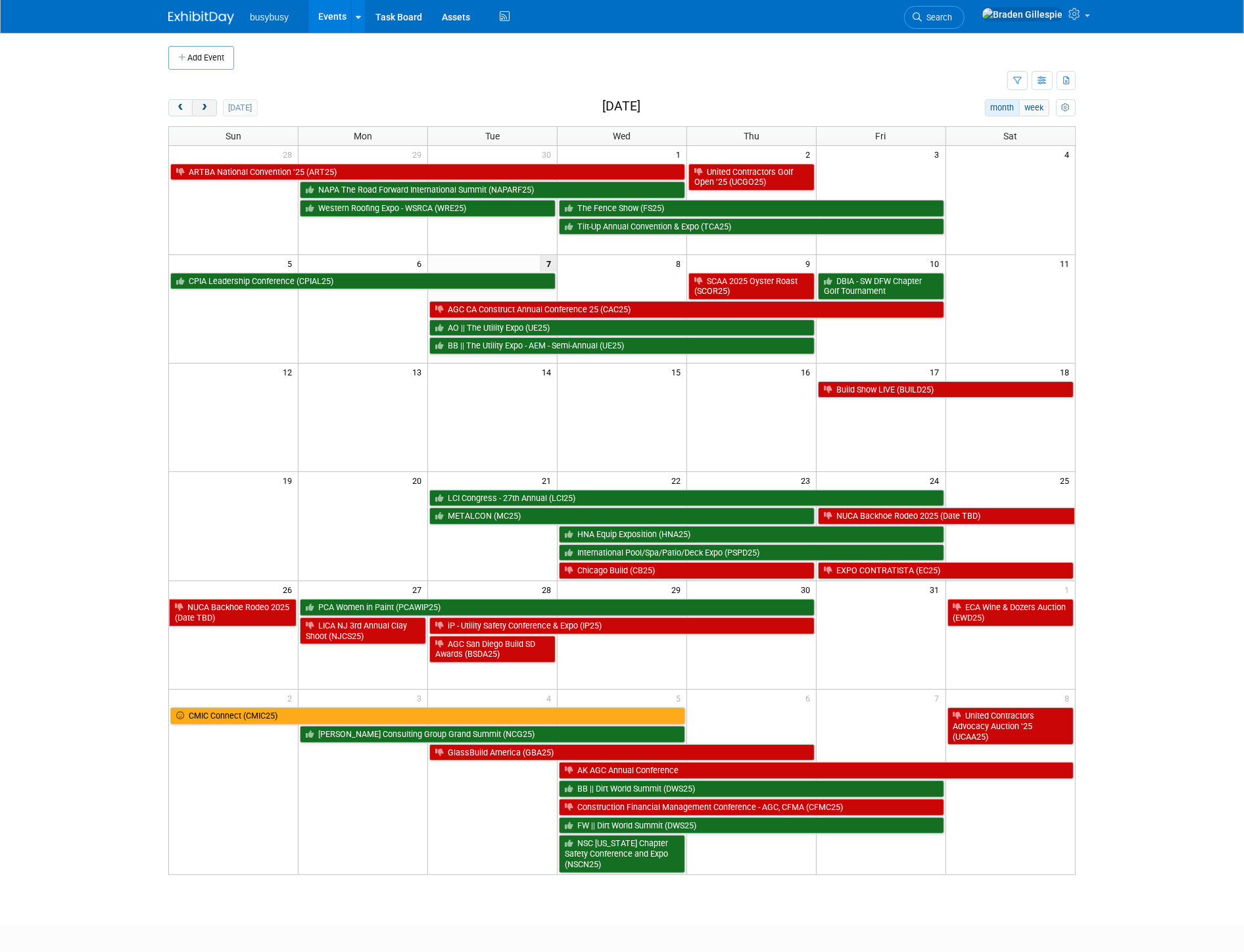
click at [206, 104] on span "next" at bounding box center [204, 108] width 10 height 9
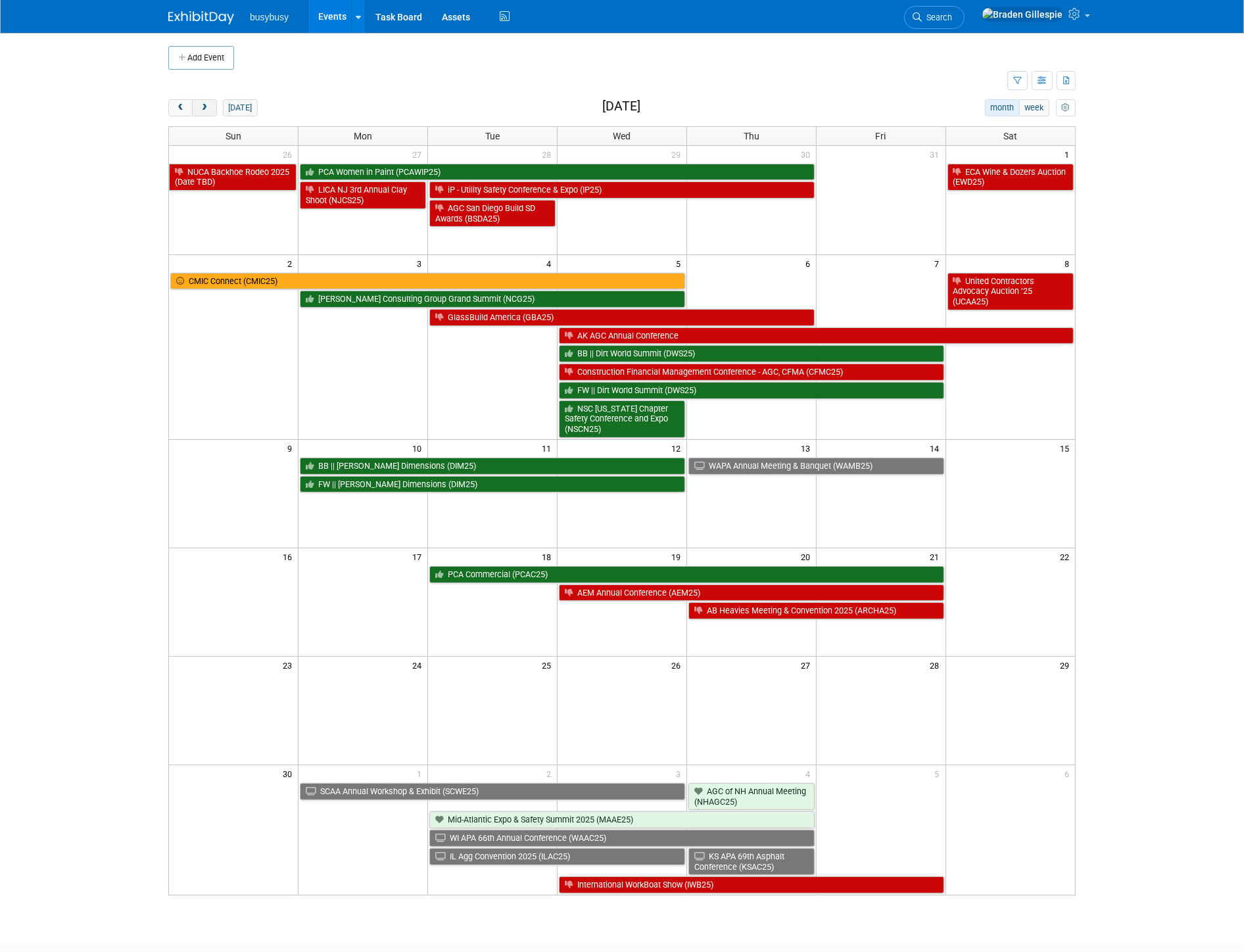
click at [207, 112] on span "next" at bounding box center [204, 108] width 10 height 9
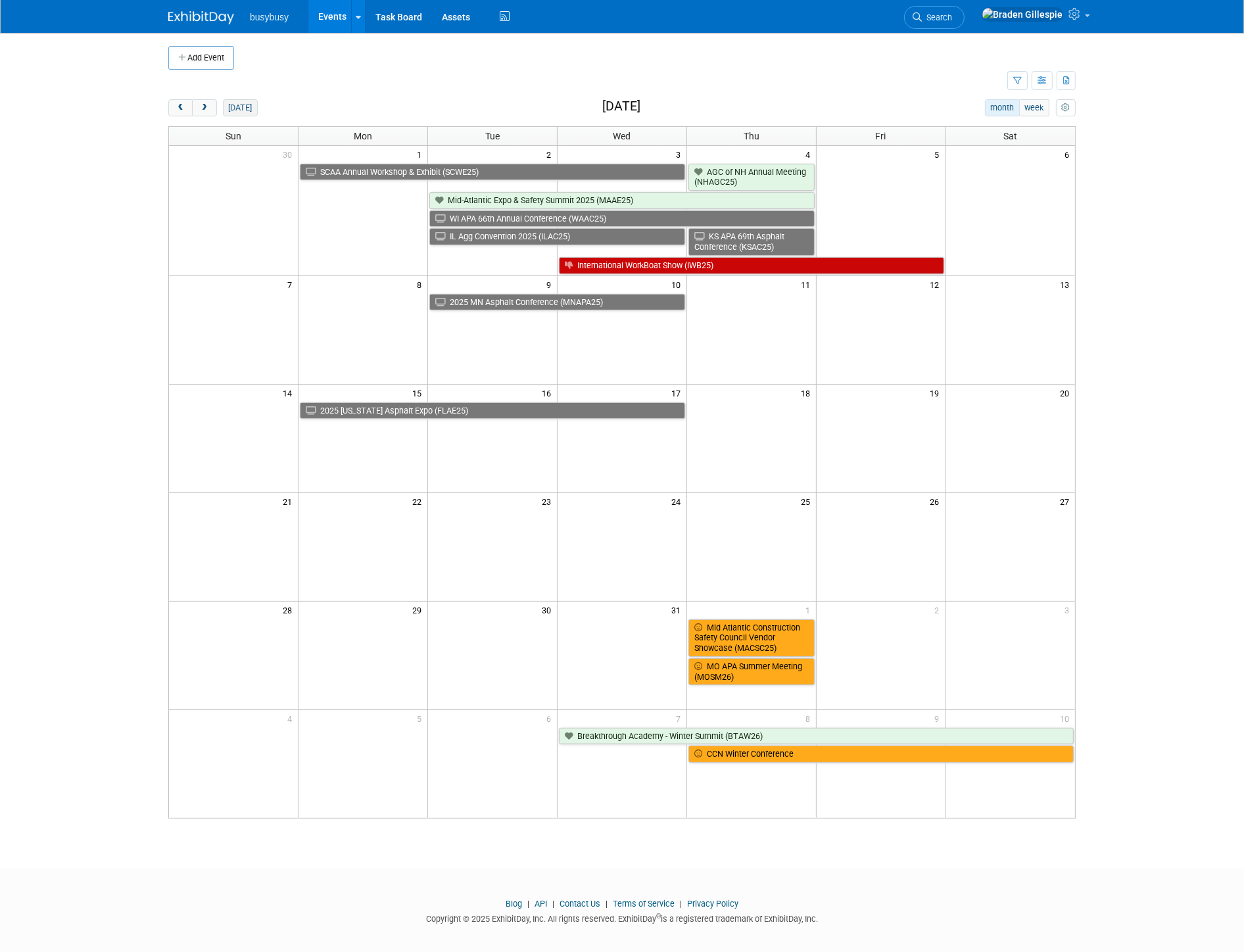
click at [237, 105] on button "[DATE]" at bounding box center [241, 108] width 35 height 17
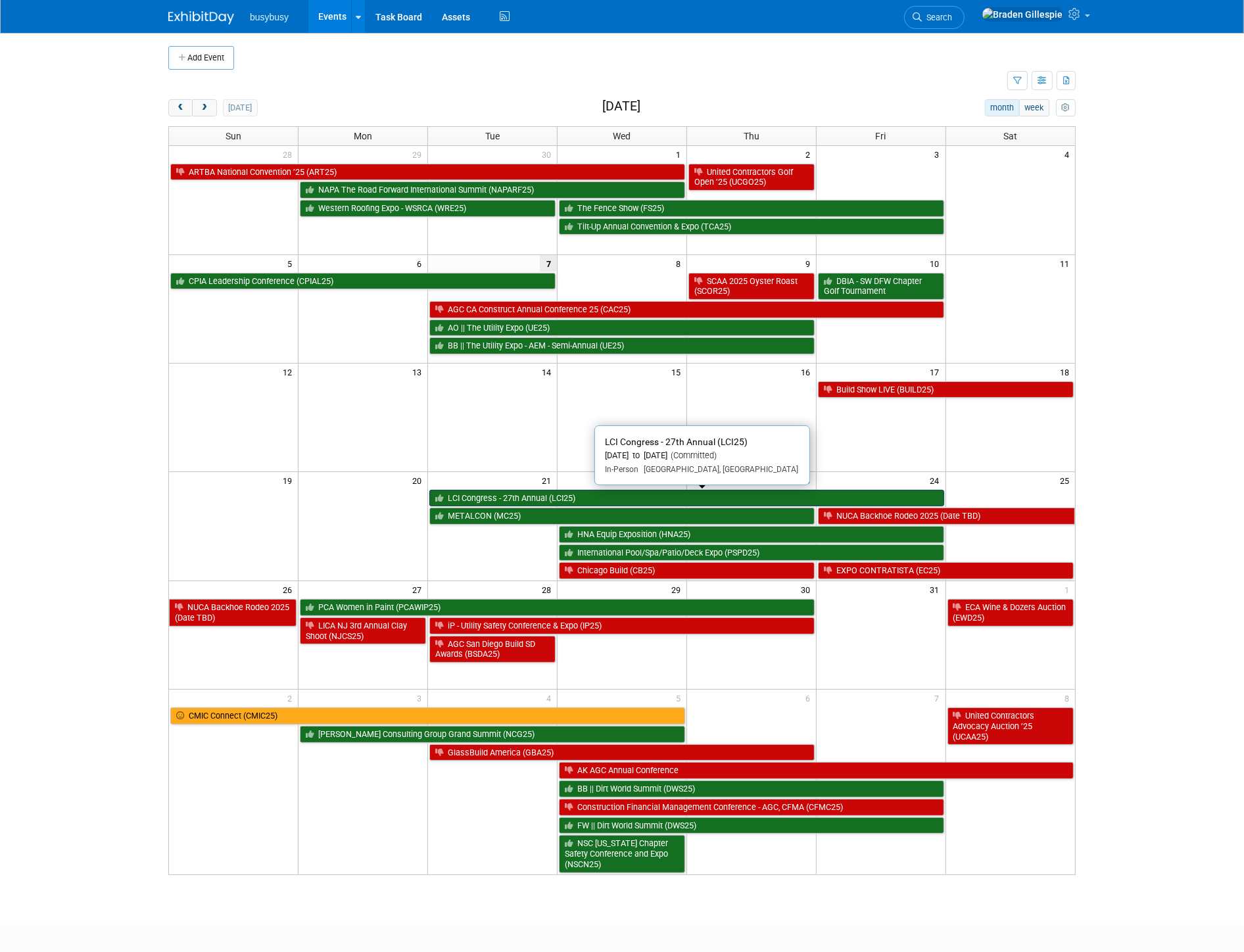
click at [522, 503] on link "LCI Congress - 27th Annual (LCI25)" at bounding box center [687, 499] width 514 height 17
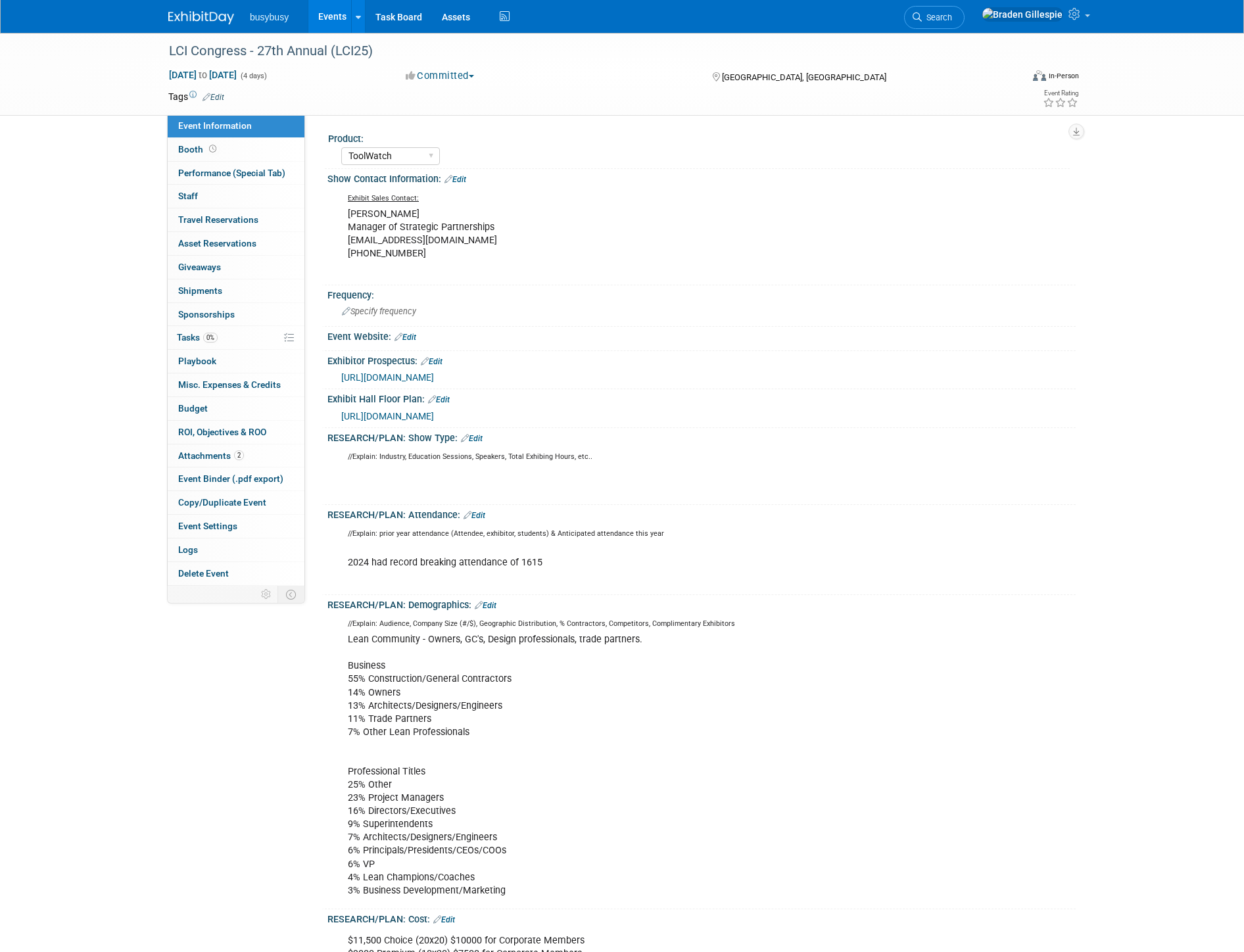
select select "ToolWatch"
select select "Yes"
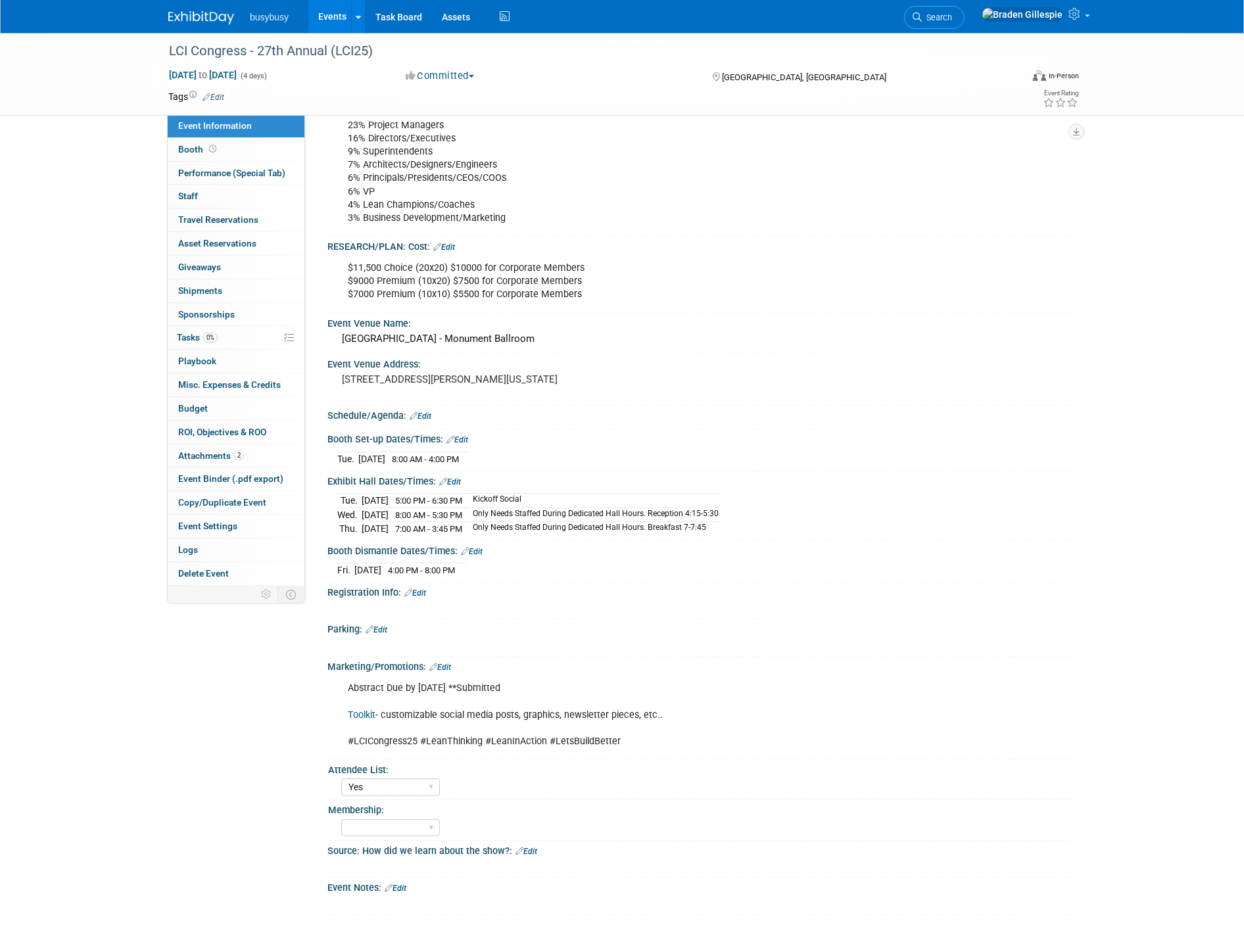
scroll to position [768, 0]
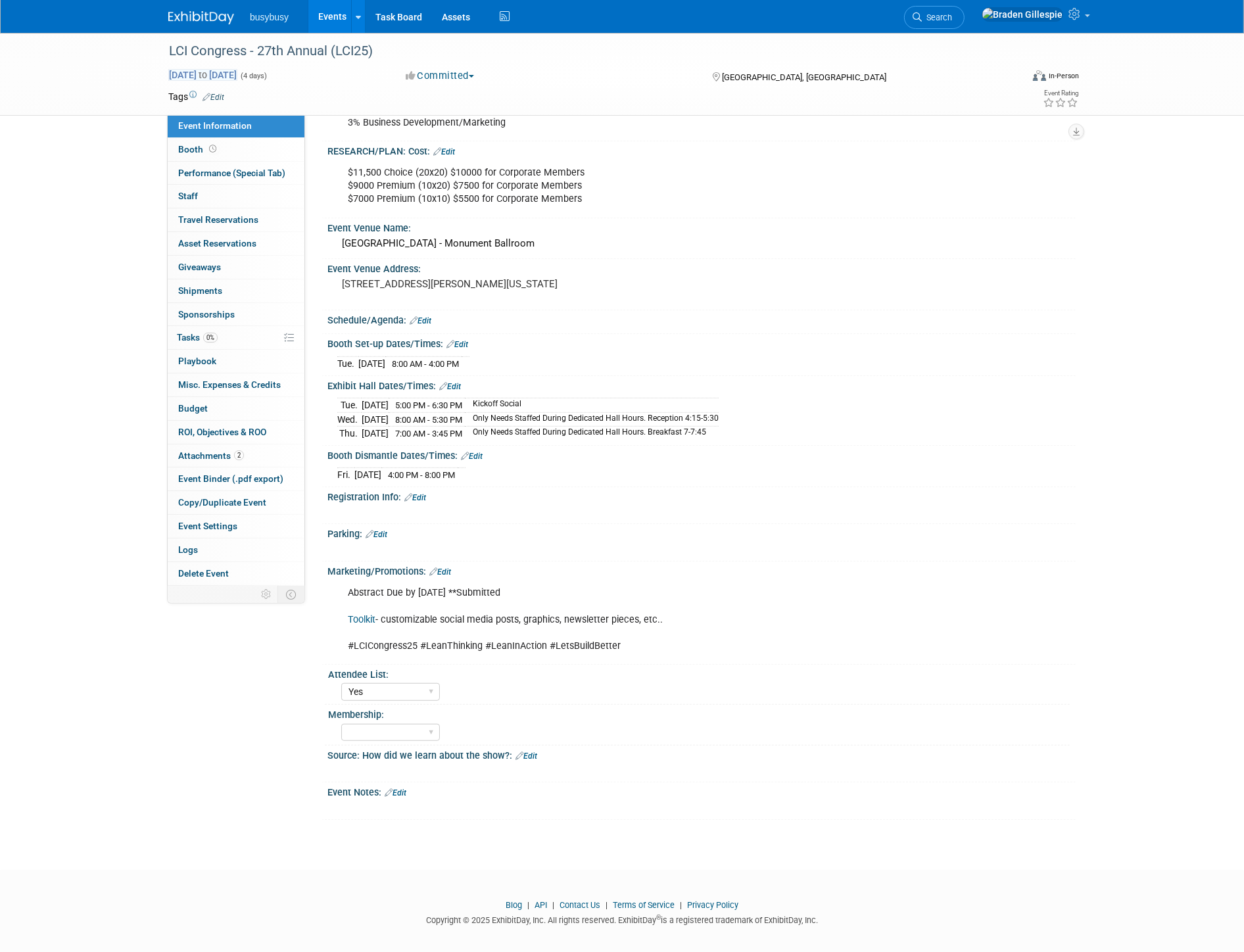
click at [238, 76] on span "[DATE] to [DATE]" at bounding box center [203, 75] width 69 height 12
select select "9"
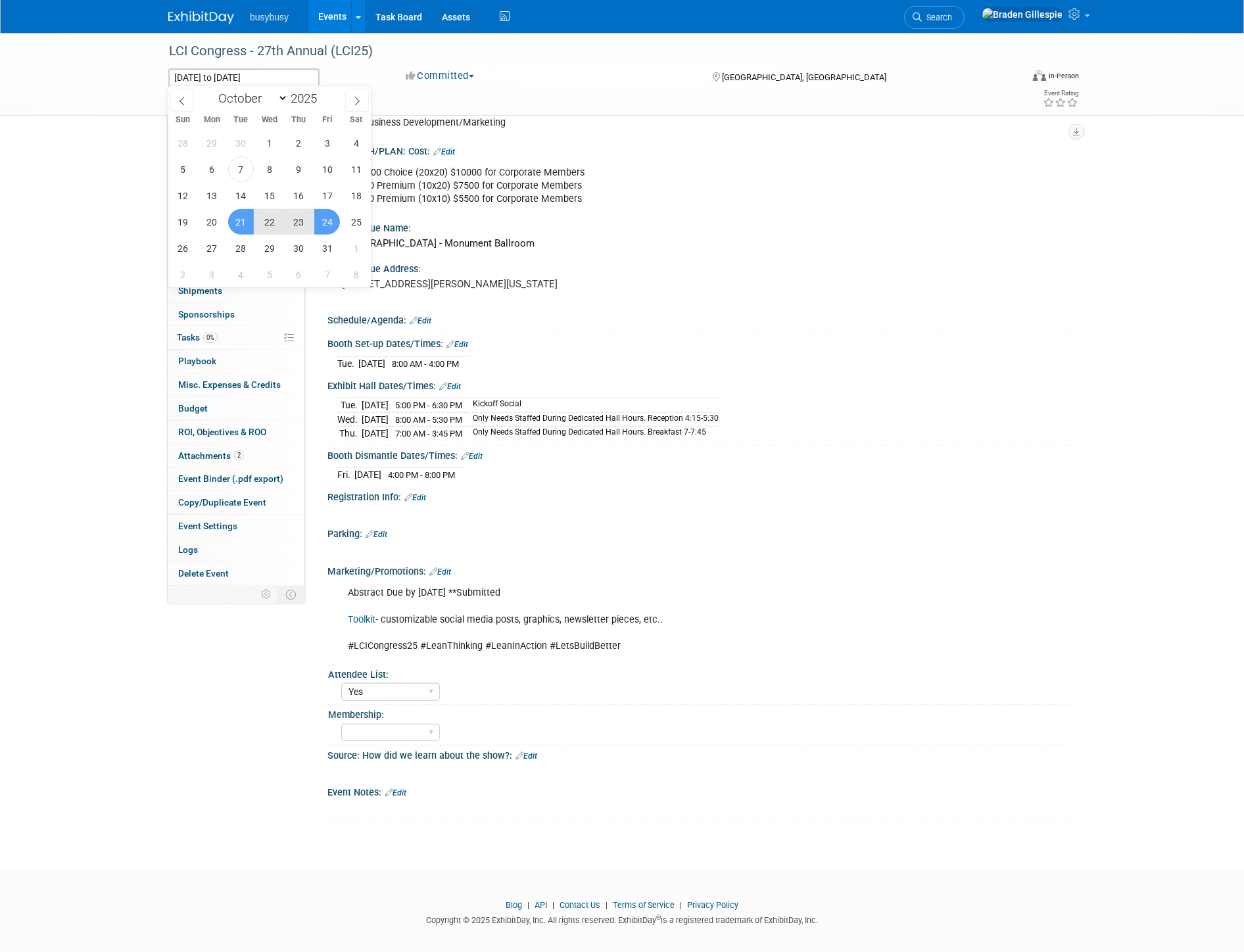
click at [238, 224] on span "21" at bounding box center [241, 222] width 25 height 25
type input "[DATE]"
click at [294, 224] on span "23" at bounding box center [298, 222] width 25 height 25
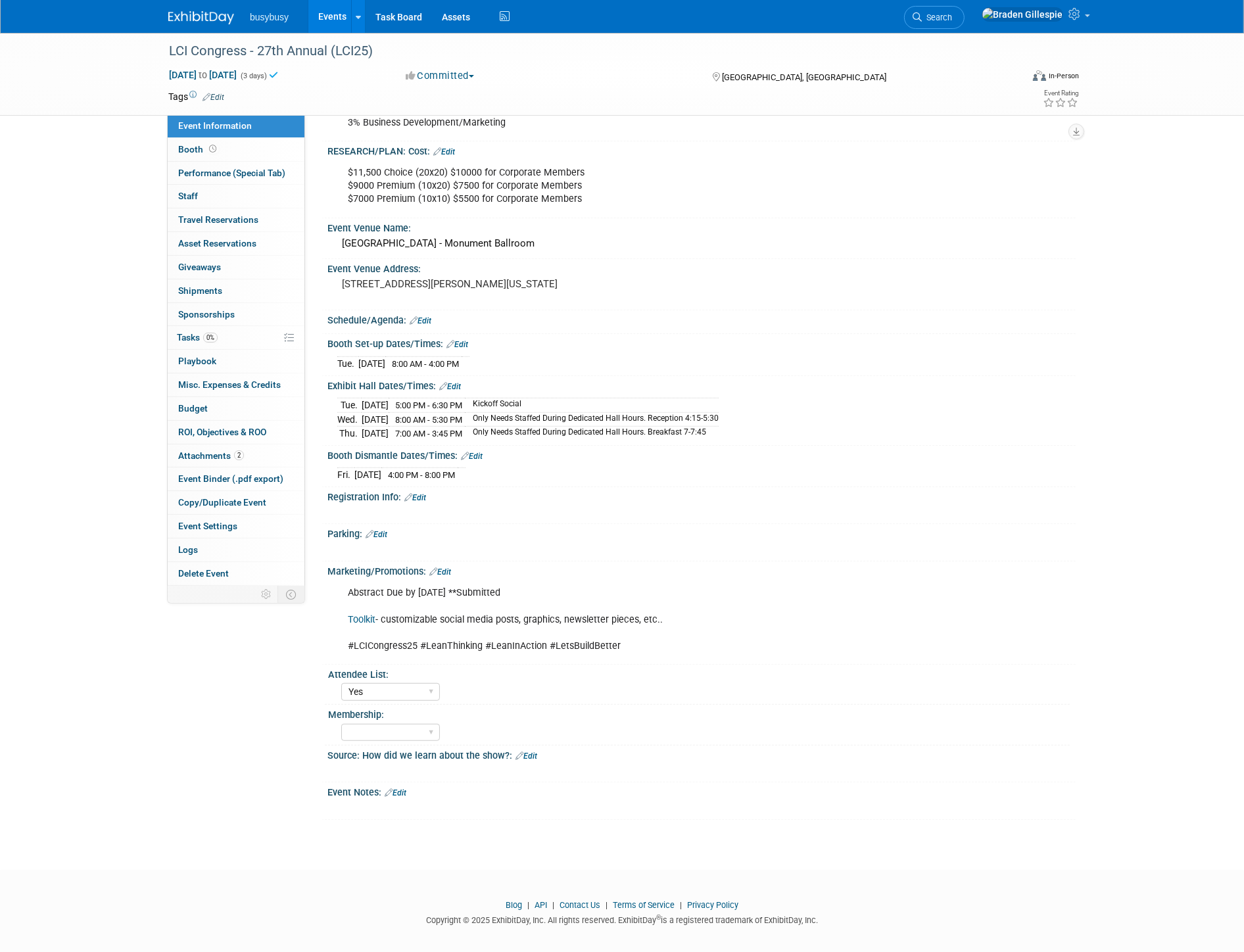
click at [204, 11] on img at bounding box center [201, 17] width 65 height 13
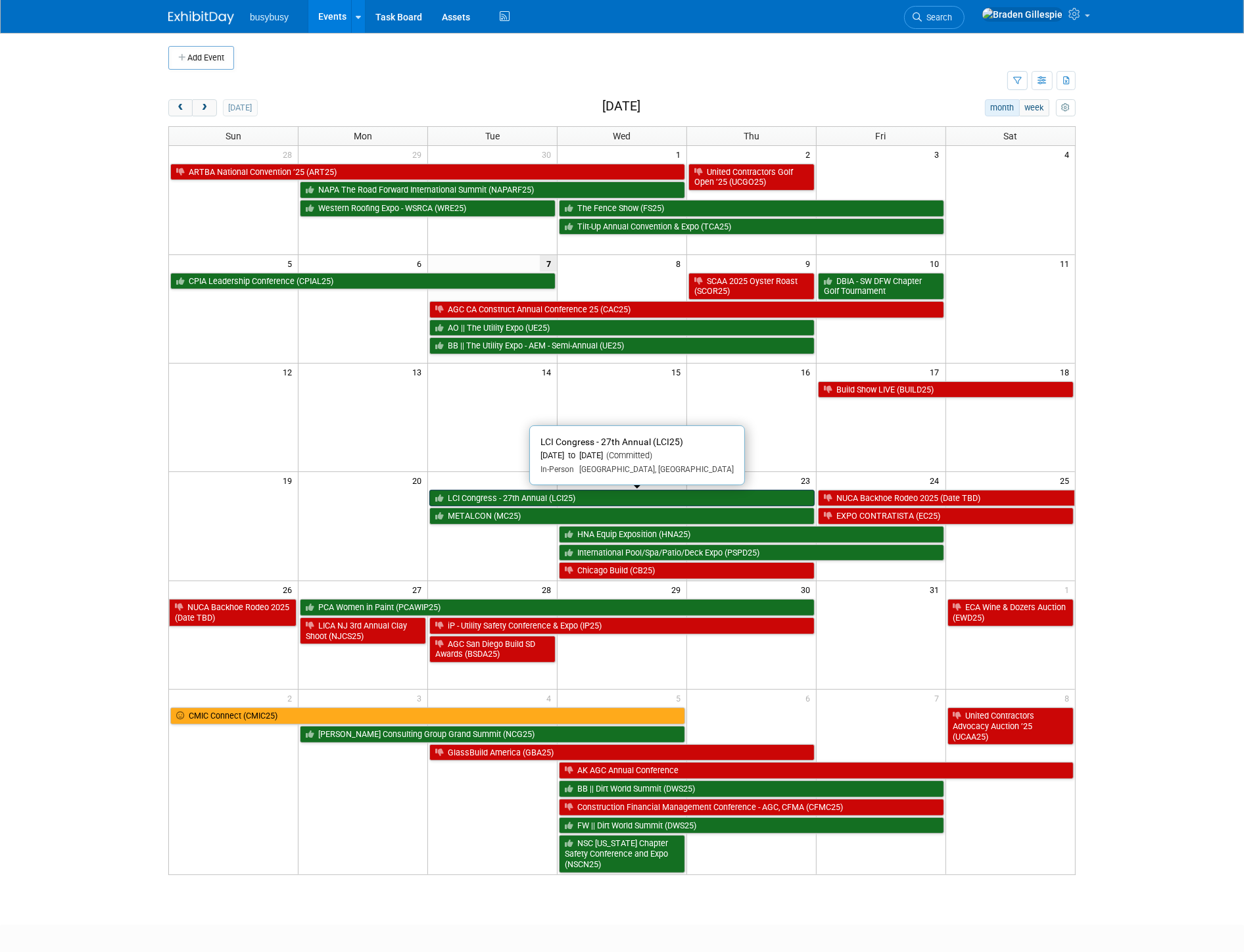
click at [501, 492] on link "LCI Congress - 27th Annual (LCI25)" at bounding box center [622, 499] width 385 height 17
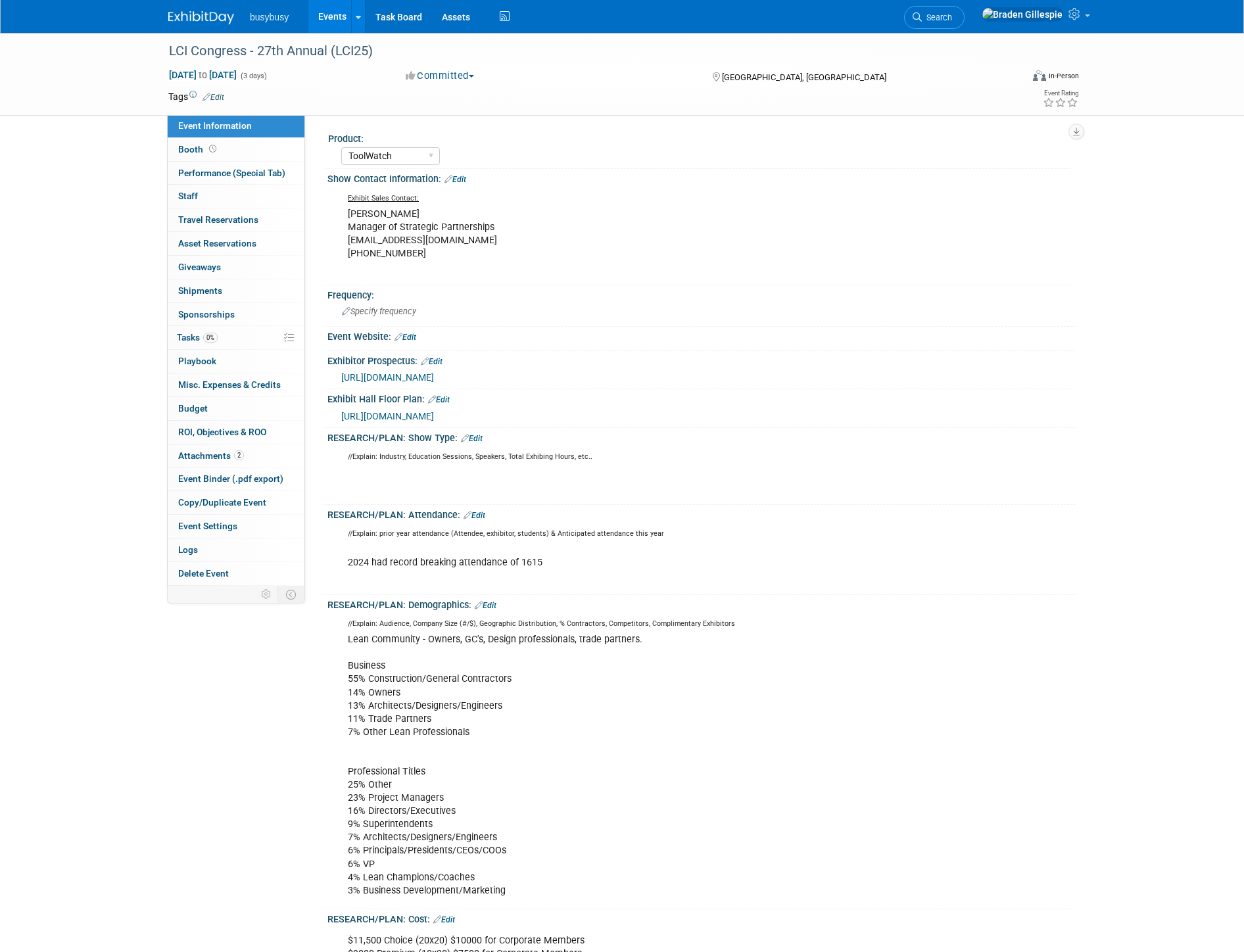
select select "ToolWatch"
select select "Yes"
click at [400, 301] on div "Specify frequency" at bounding box center [701, 311] width 729 height 20
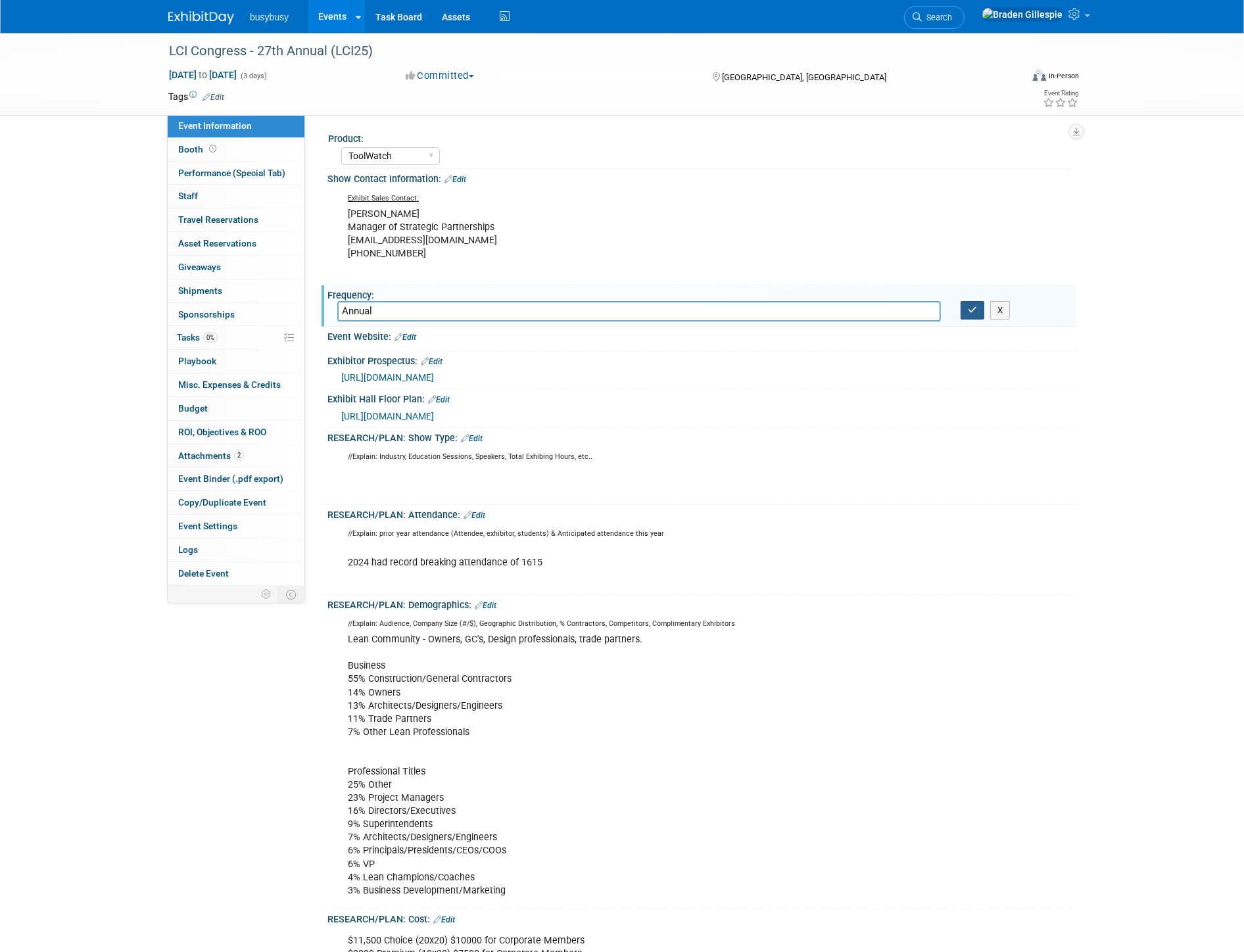
type input "Annual"
click at [964, 316] on button "button" at bounding box center [972, 310] width 24 height 18
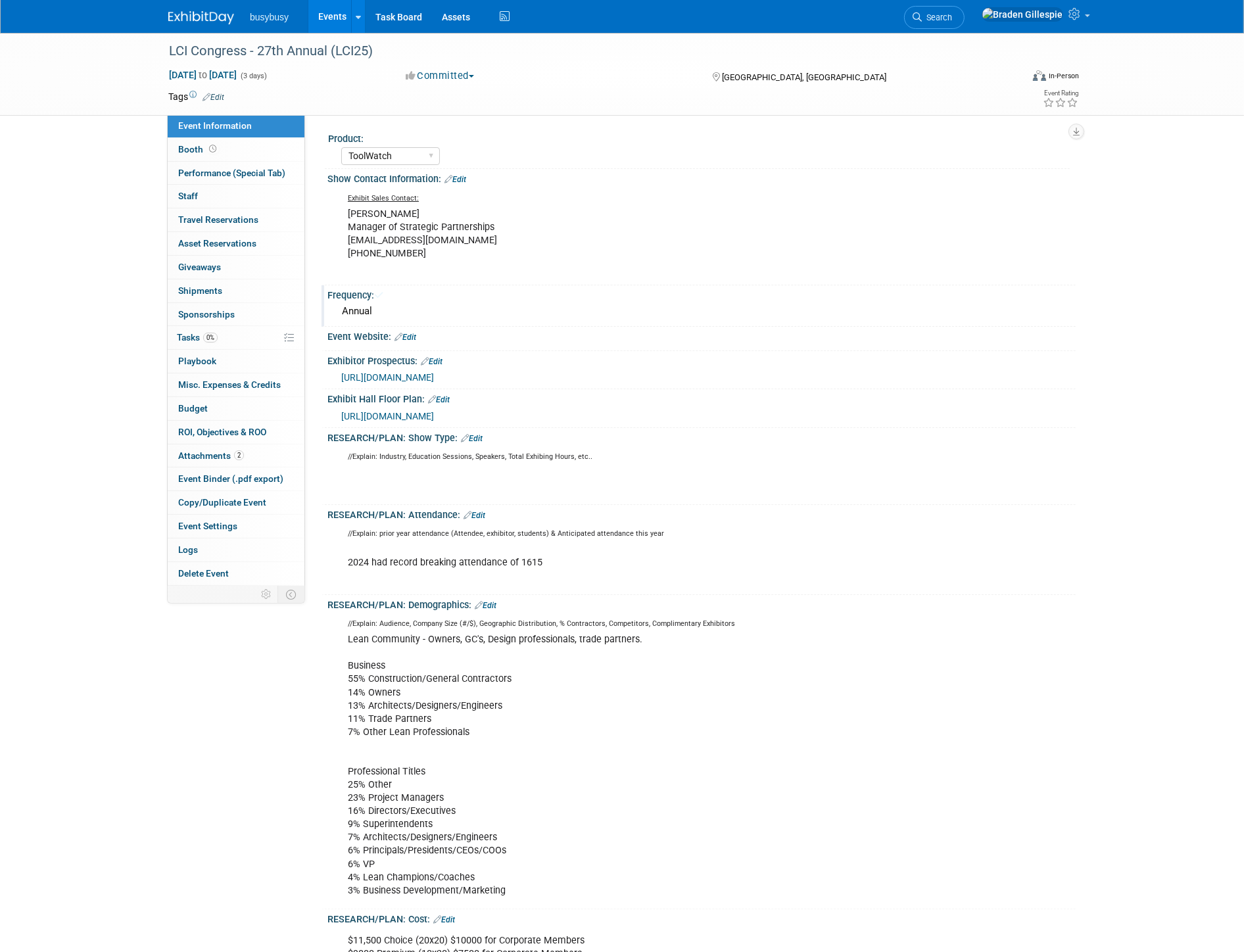
click at [967, 313] on div "Annual" at bounding box center [701, 311] width 729 height 20
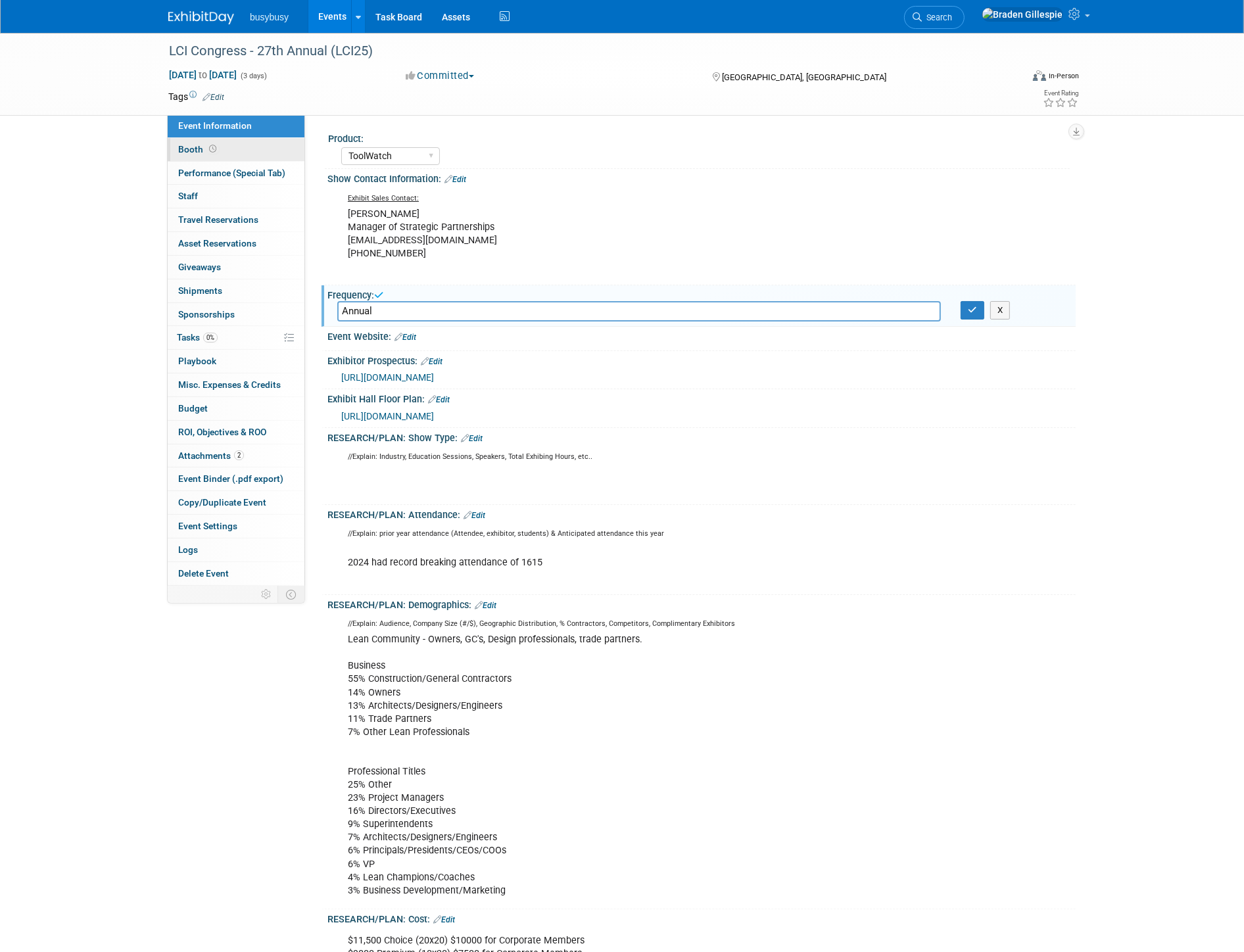
click at [225, 149] on link "Booth" at bounding box center [236, 150] width 137 height 23
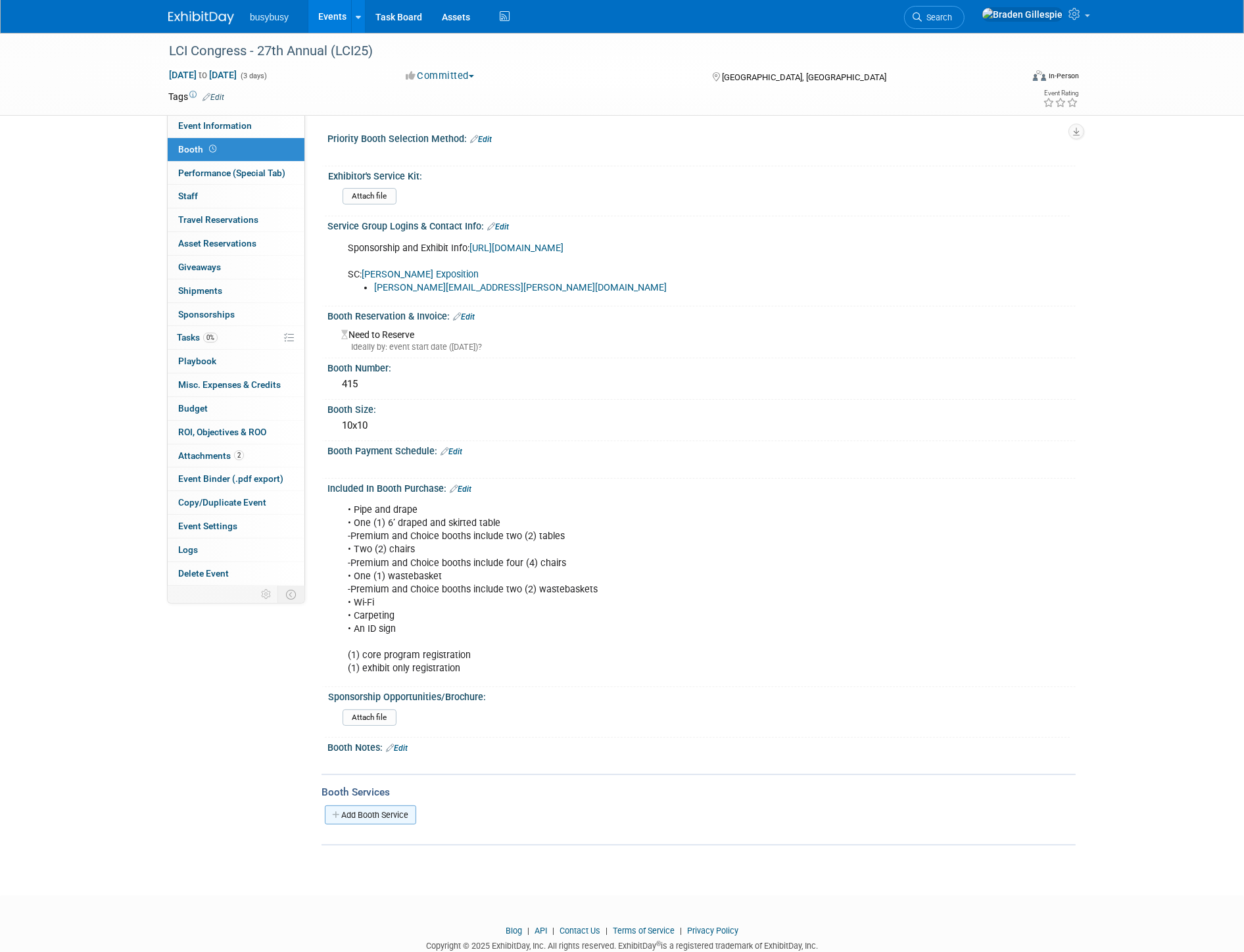
click at [380, 825] on link "Add Booth Service" at bounding box center [371, 815] width 92 height 19
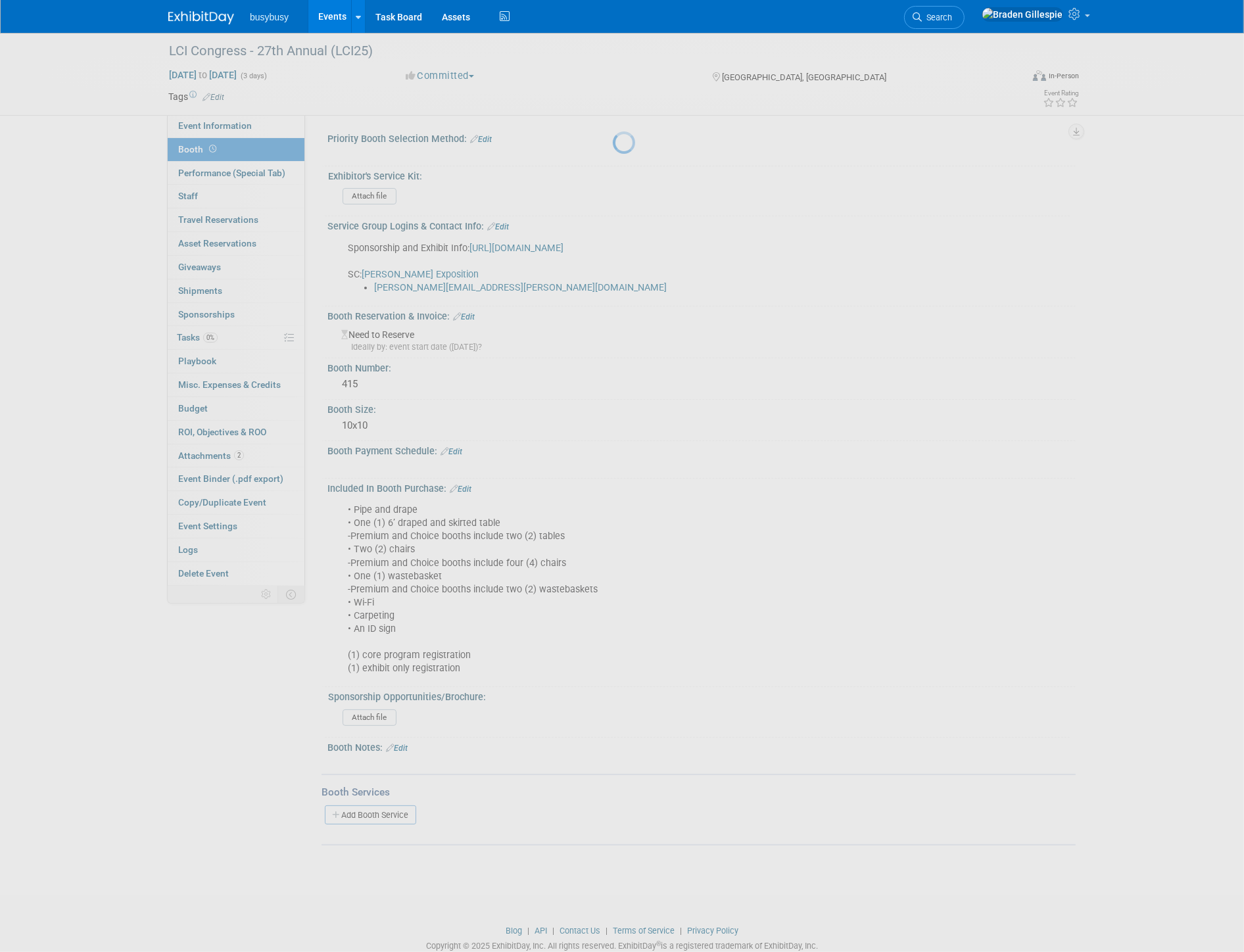
click at [613, 836] on div at bounding box center [621, 476] width 18 height 952
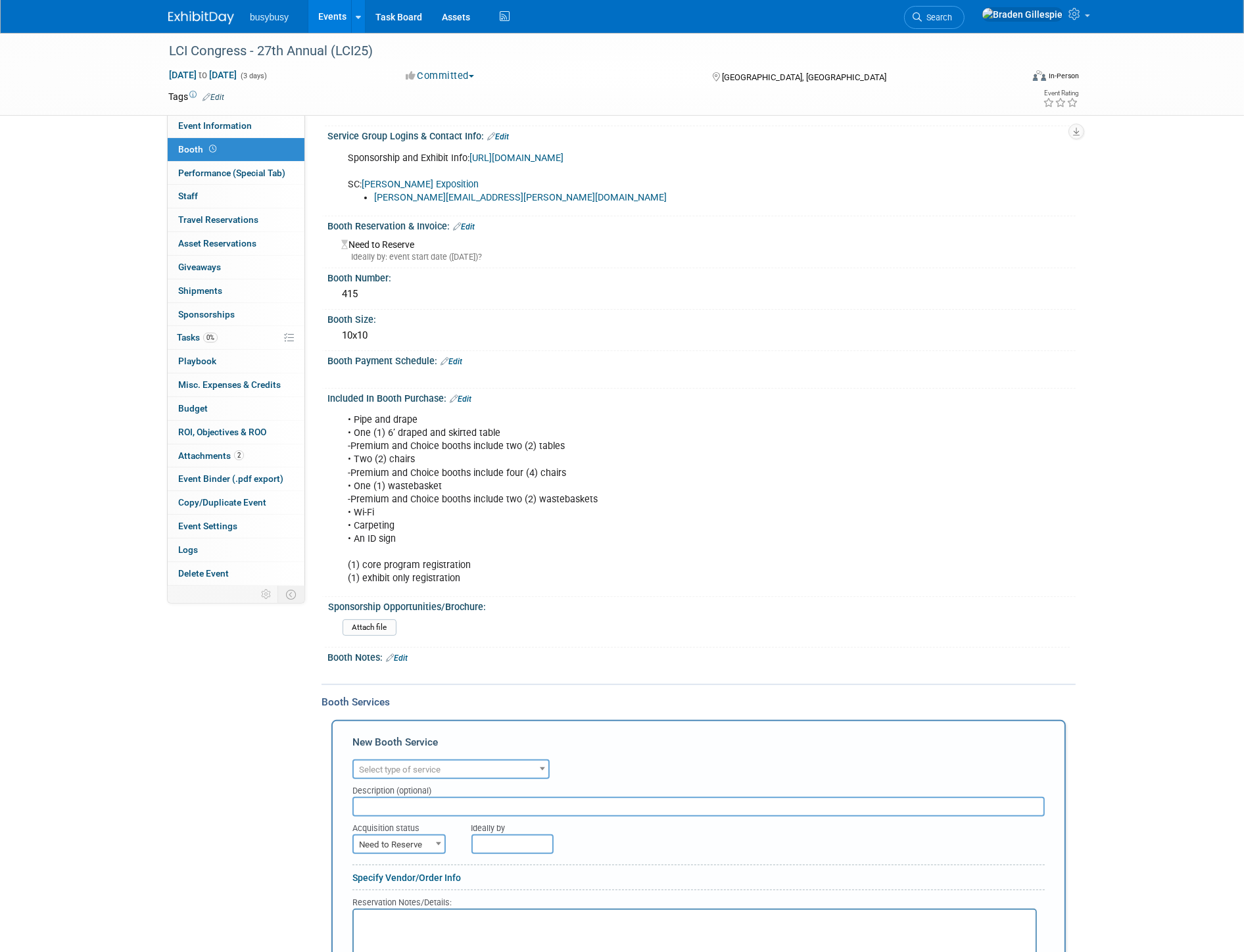
scroll to position [219, 0]
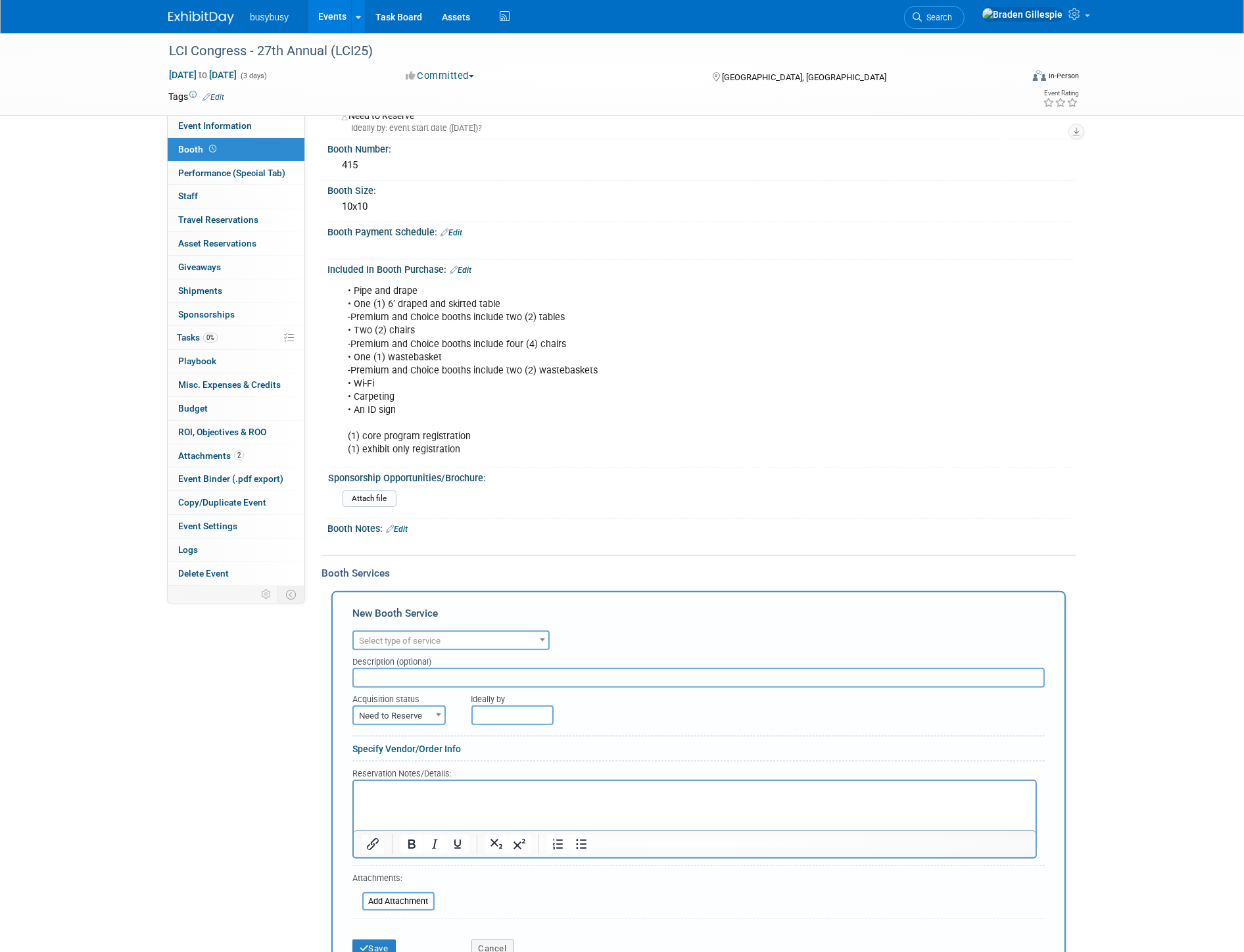
click at [404, 646] on span "Select type of service" at bounding box center [400, 641] width 81 height 10
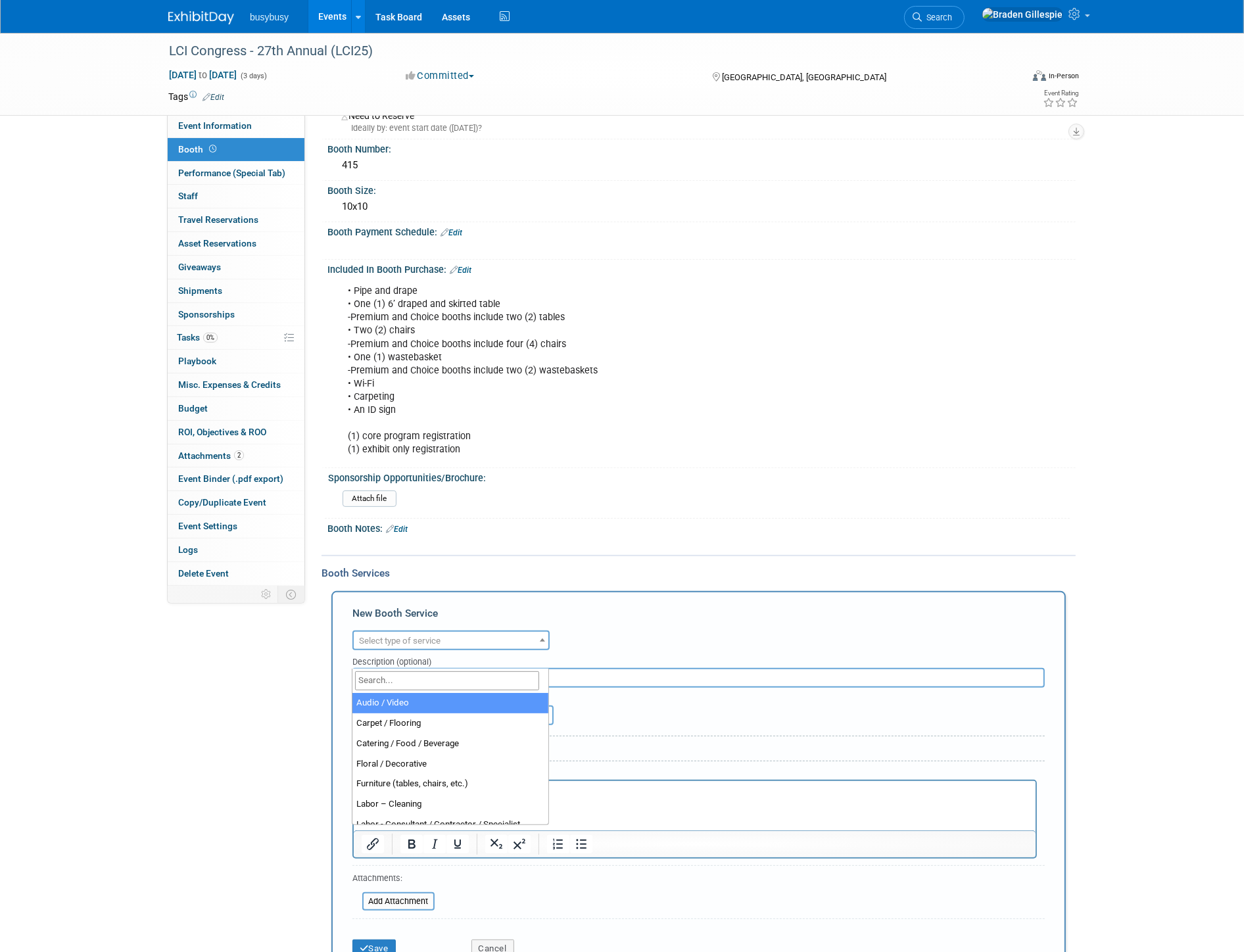
click at [404, 686] on input "search" at bounding box center [447, 681] width 184 height 19
type input "lead"
select select "7"
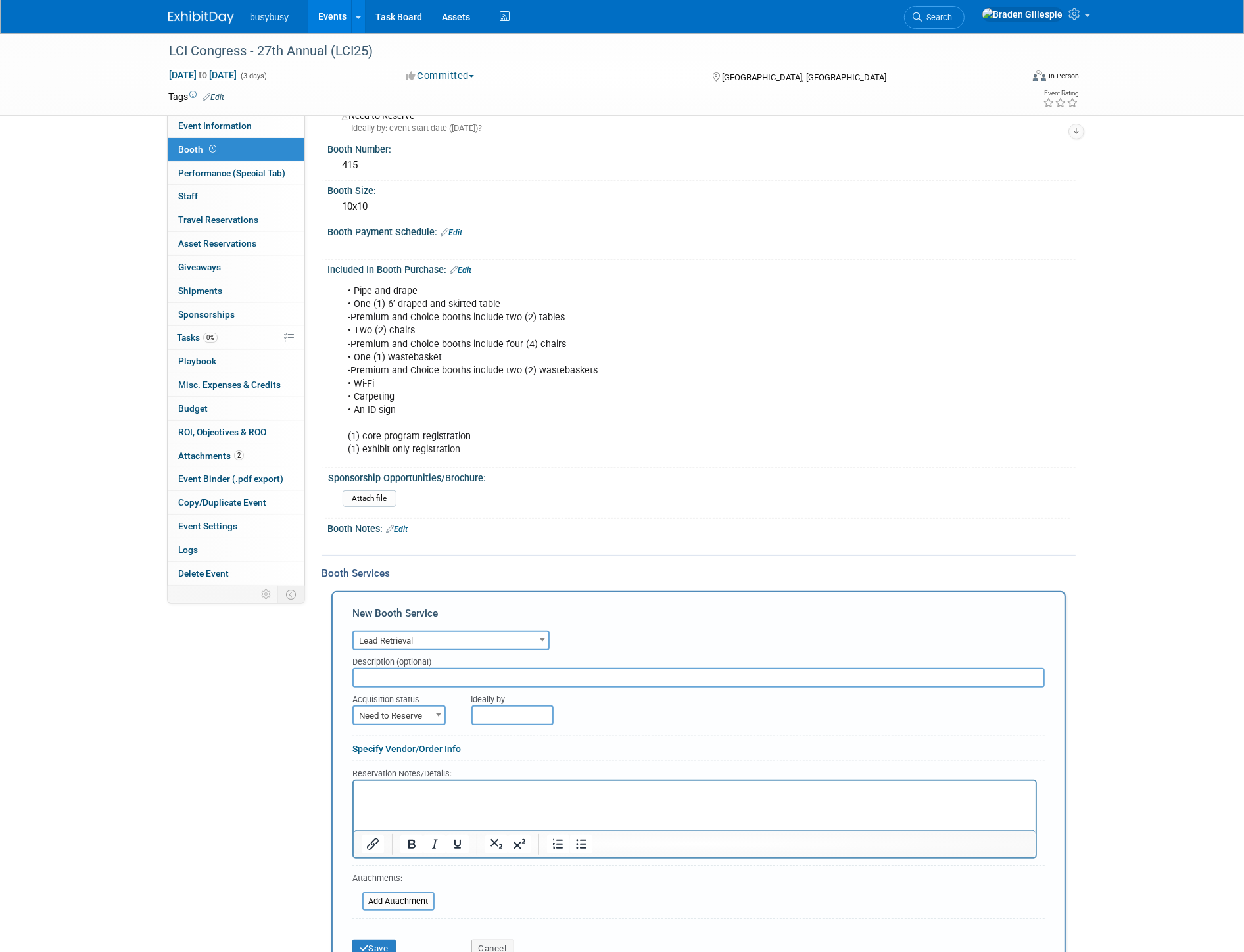
click at [408, 725] on span "Need to Reserve" at bounding box center [399, 716] width 91 height 18
select select "2"
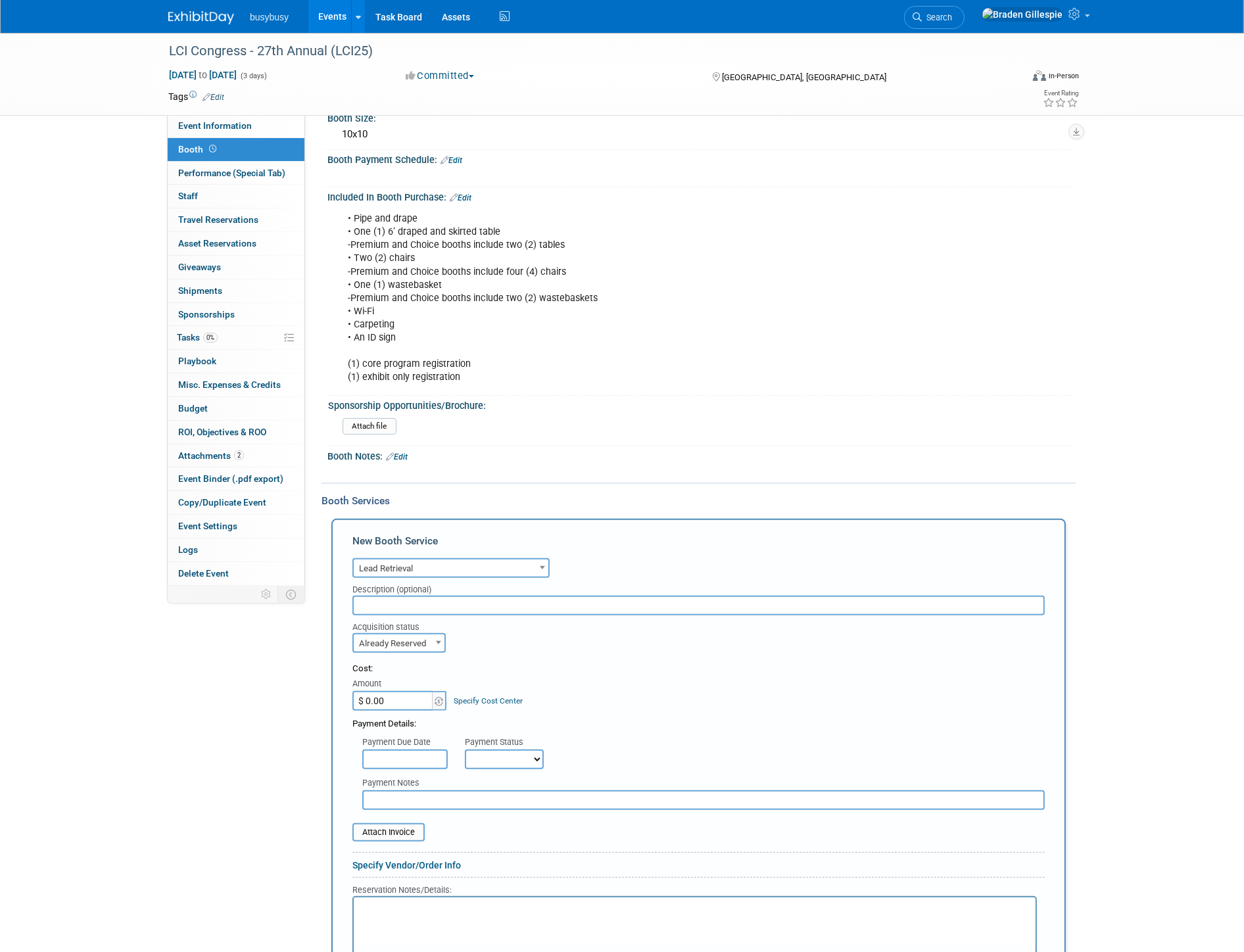
scroll to position [292, 0]
click at [393, 710] on input "$ 0.00" at bounding box center [393, 700] width 82 height 20
click at [448, 577] on span "Lead Retrieval" at bounding box center [451, 568] width 195 height 18
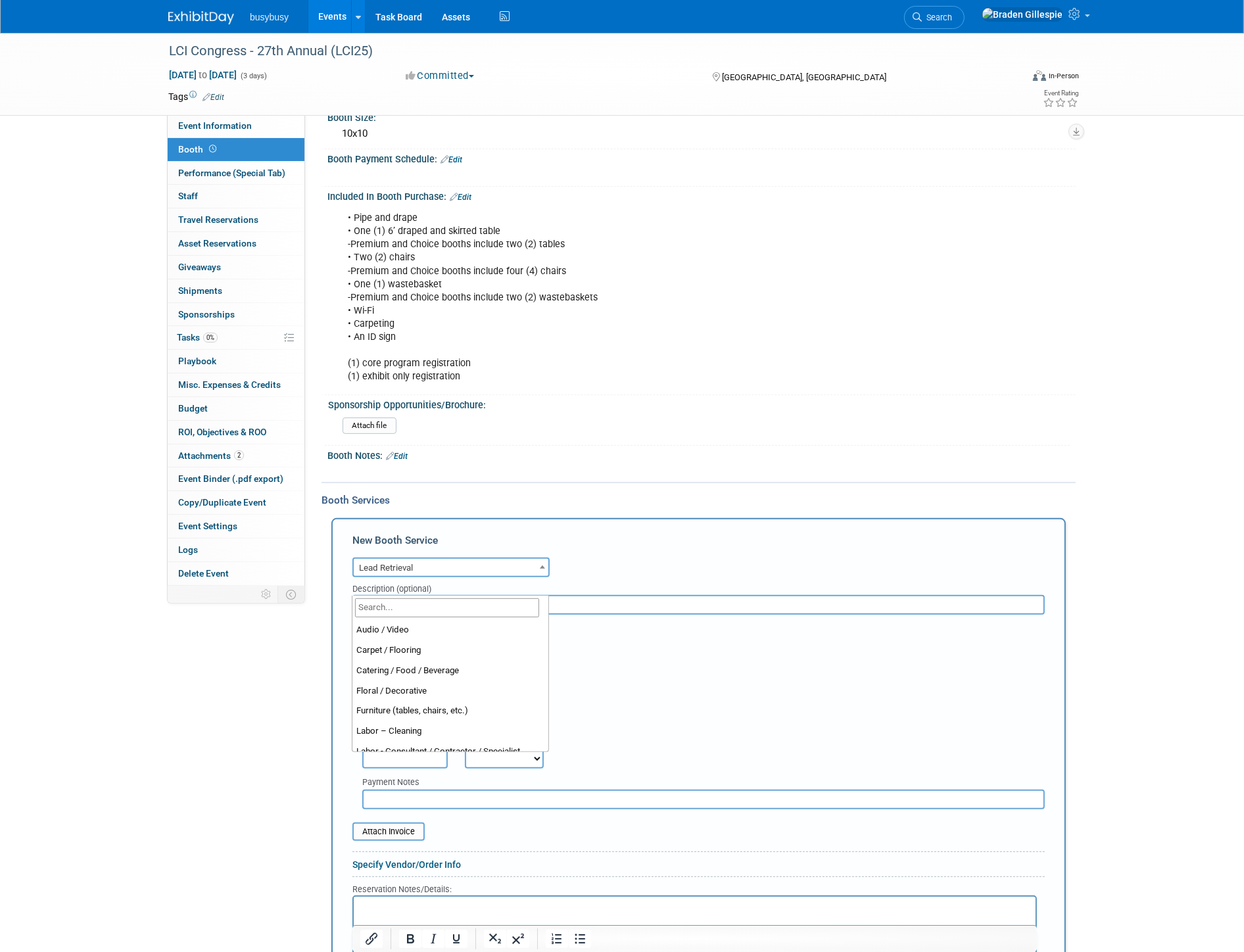
scroll to position [245, 0]
click at [421, 610] on input "search" at bounding box center [447, 608] width 184 height 19
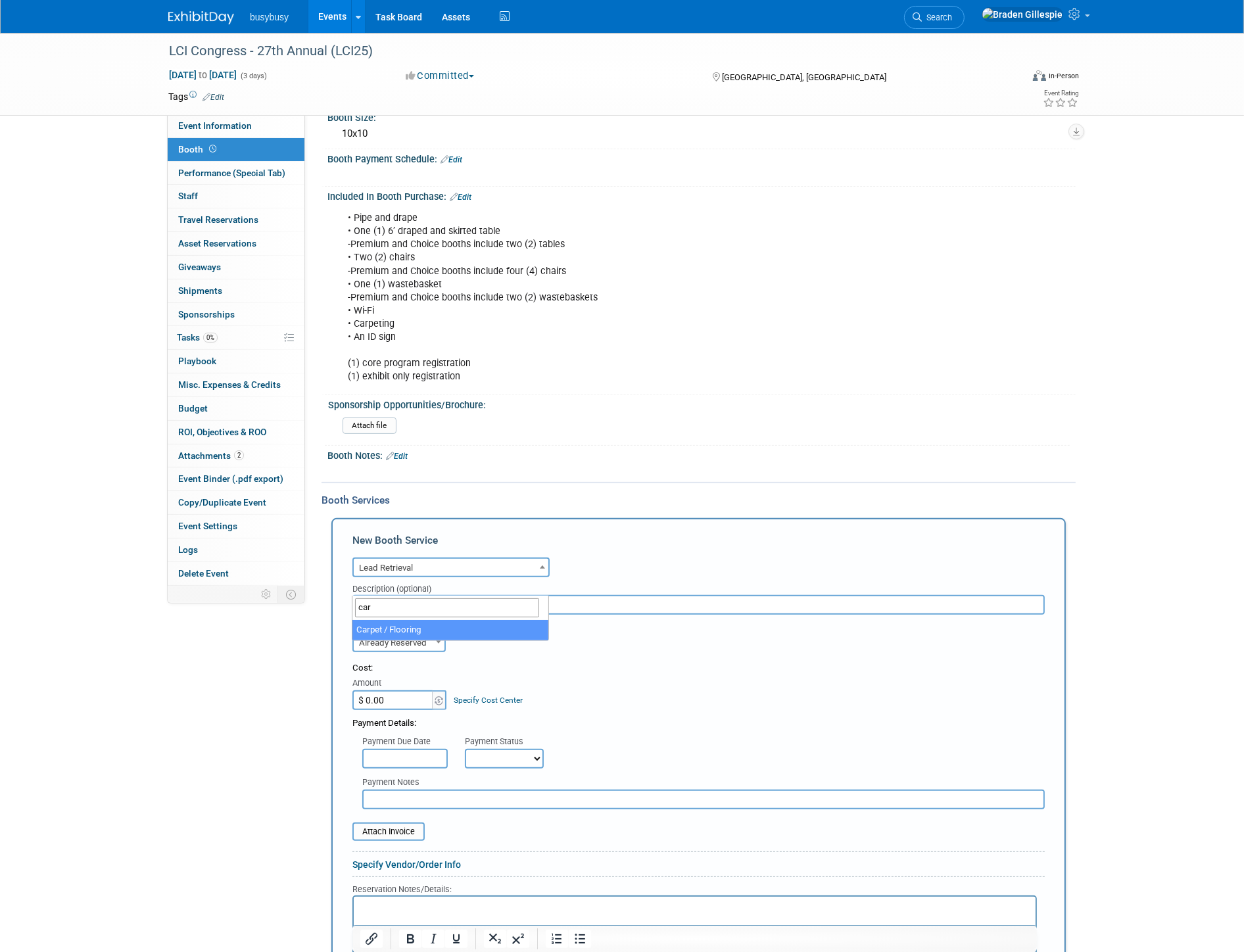
type input "car"
select select "4"
click at [393, 727] on div "Payment Details:" at bounding box center [698, 719] width 692 height 20
click at [393, 710] on input "$ 0.00" at bounding box center [393, 700] width 82 height 20
type input "$ 550.03"
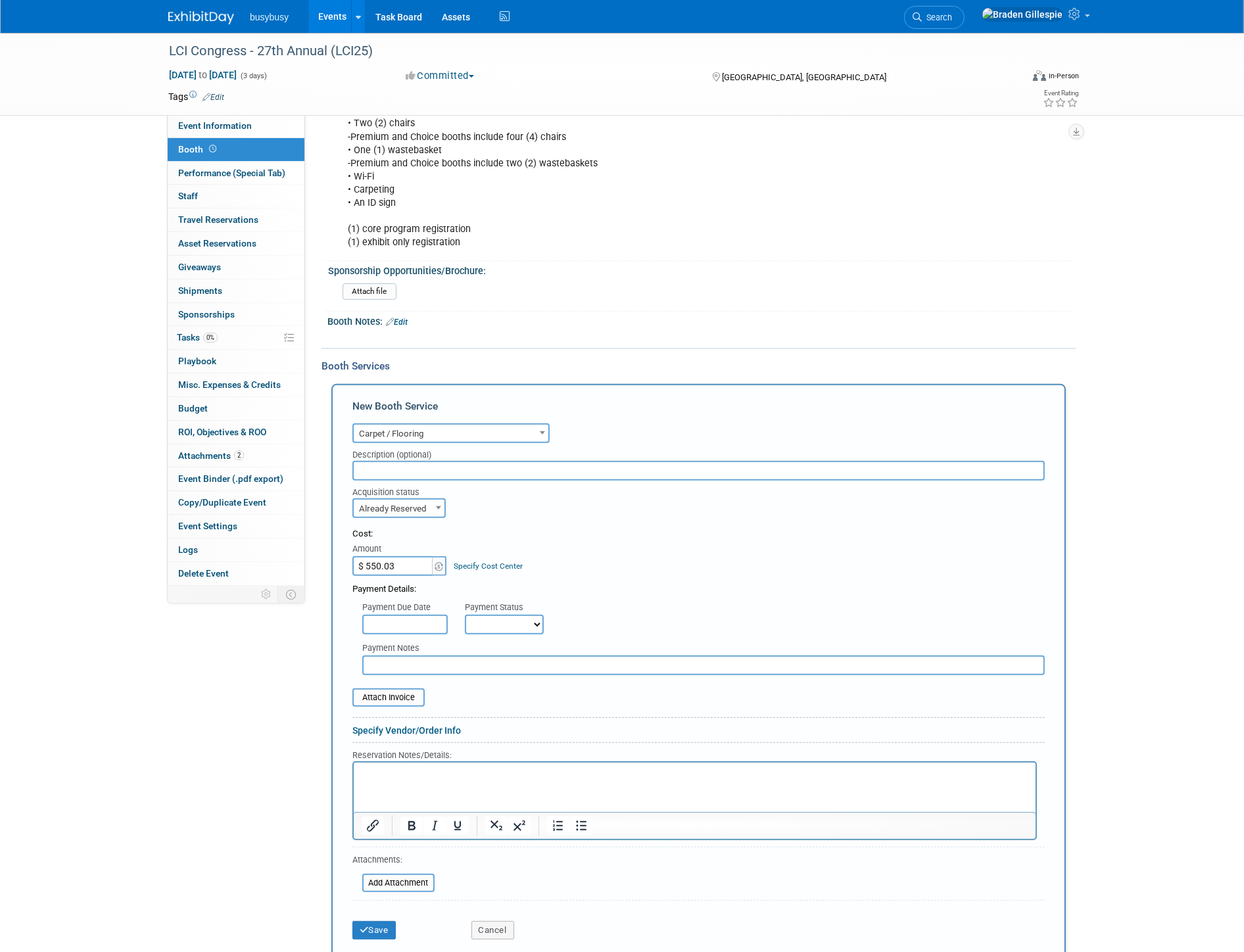
scroll to position [438, 0]
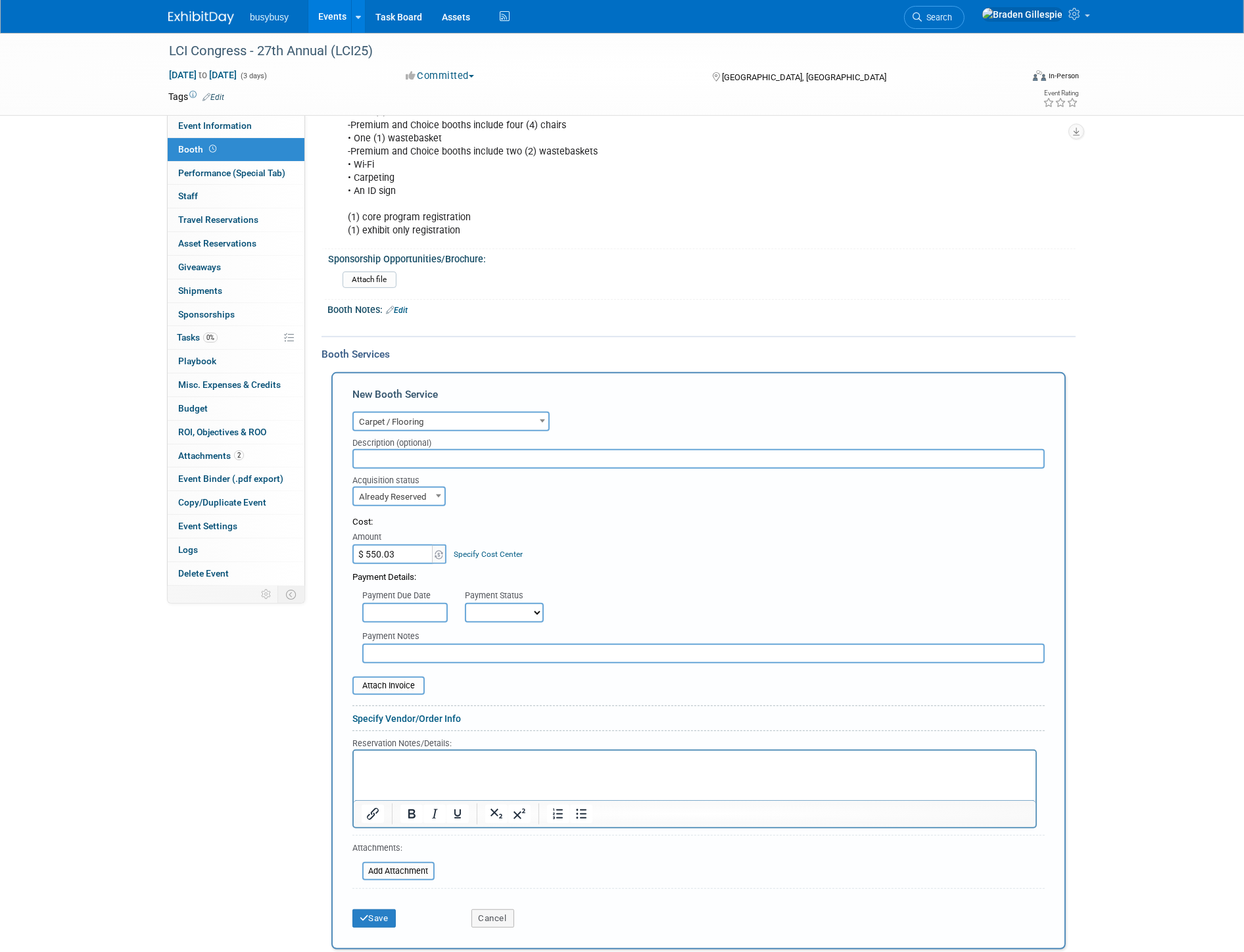
click at [512, 769] on html at bounding box center [694, 759] width 682 height 17
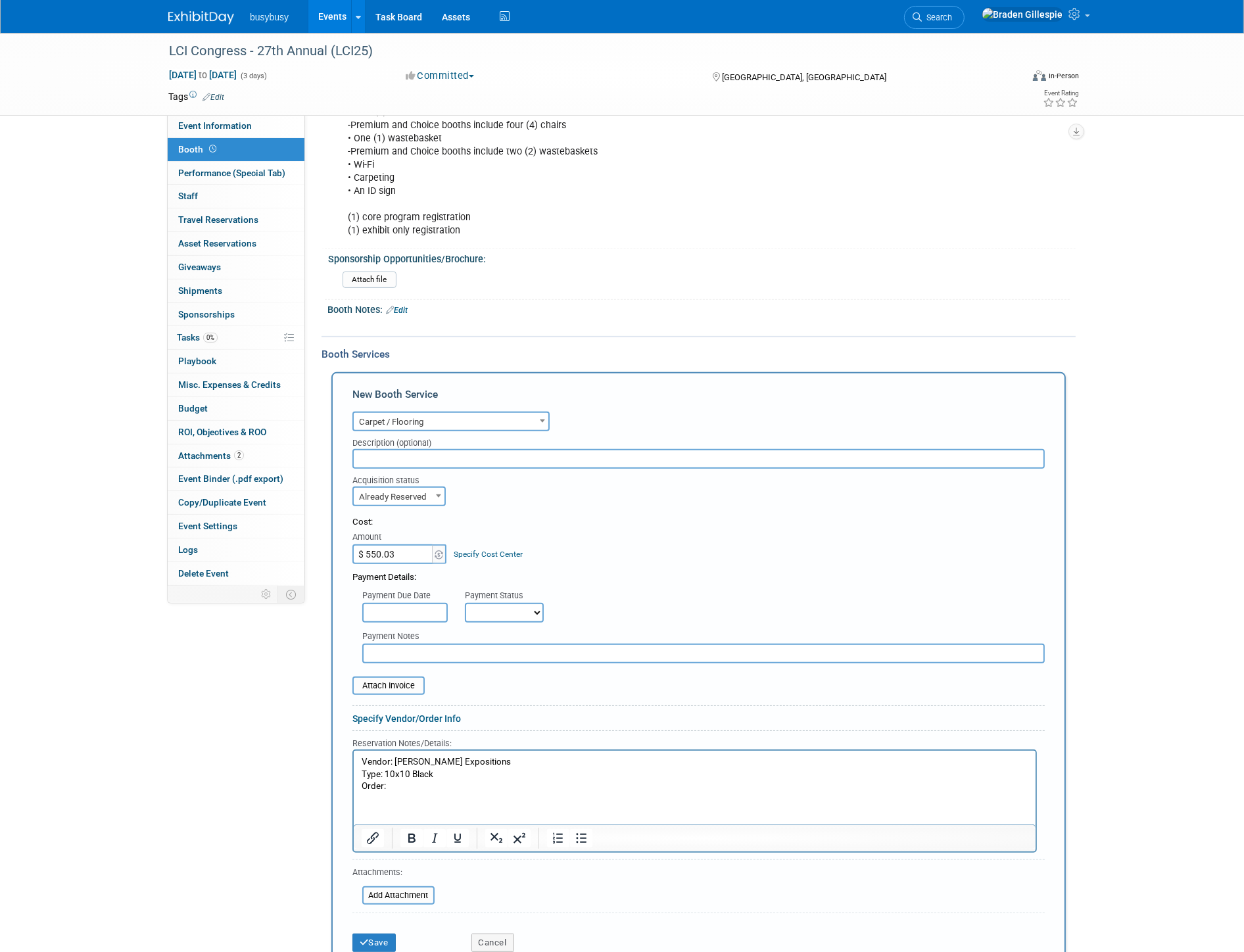
click at [411, 780] on p "Order:" at bounding box center [695, 786] width 667 height 12
click at [459, 784] on p "Order: 142196" at bounding box center [695, 786] width 667 height 12
click at [389, 694] on input "file" at bounding box center [344, 686] width 156 height 16
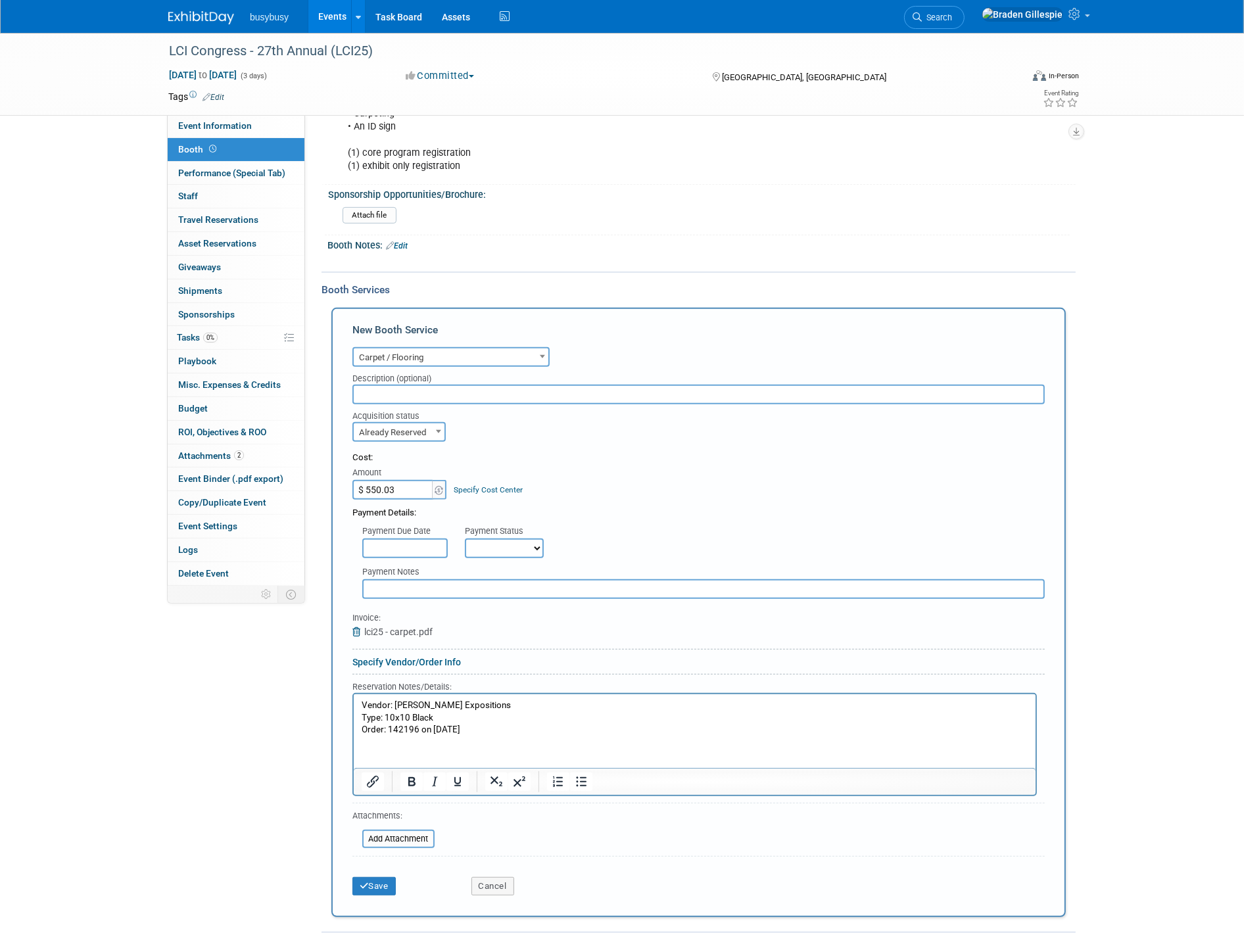
scroll to position [584, 0]
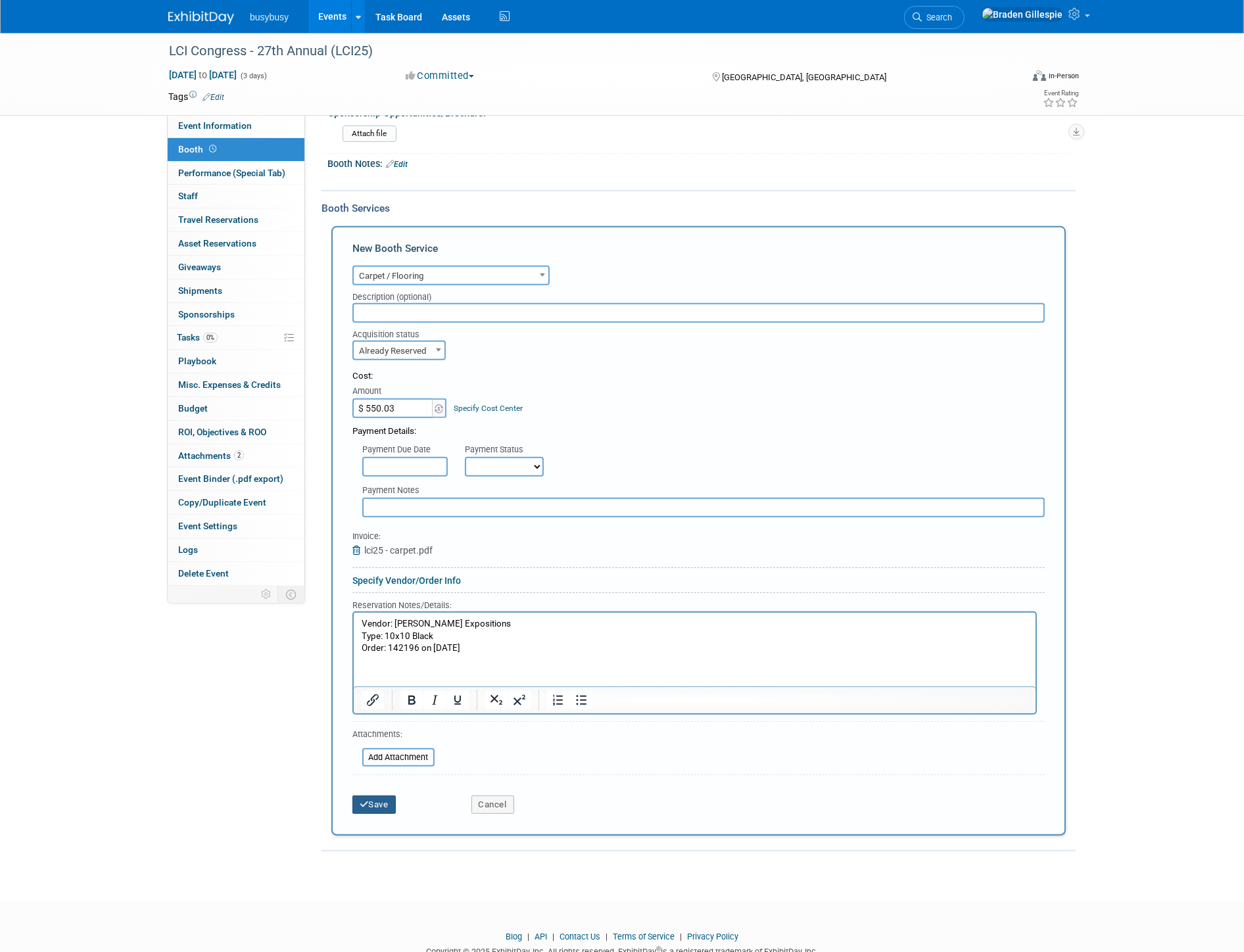
click at [380, 814] on button "Save" at bounding box center [374, 804] width 44 height 18
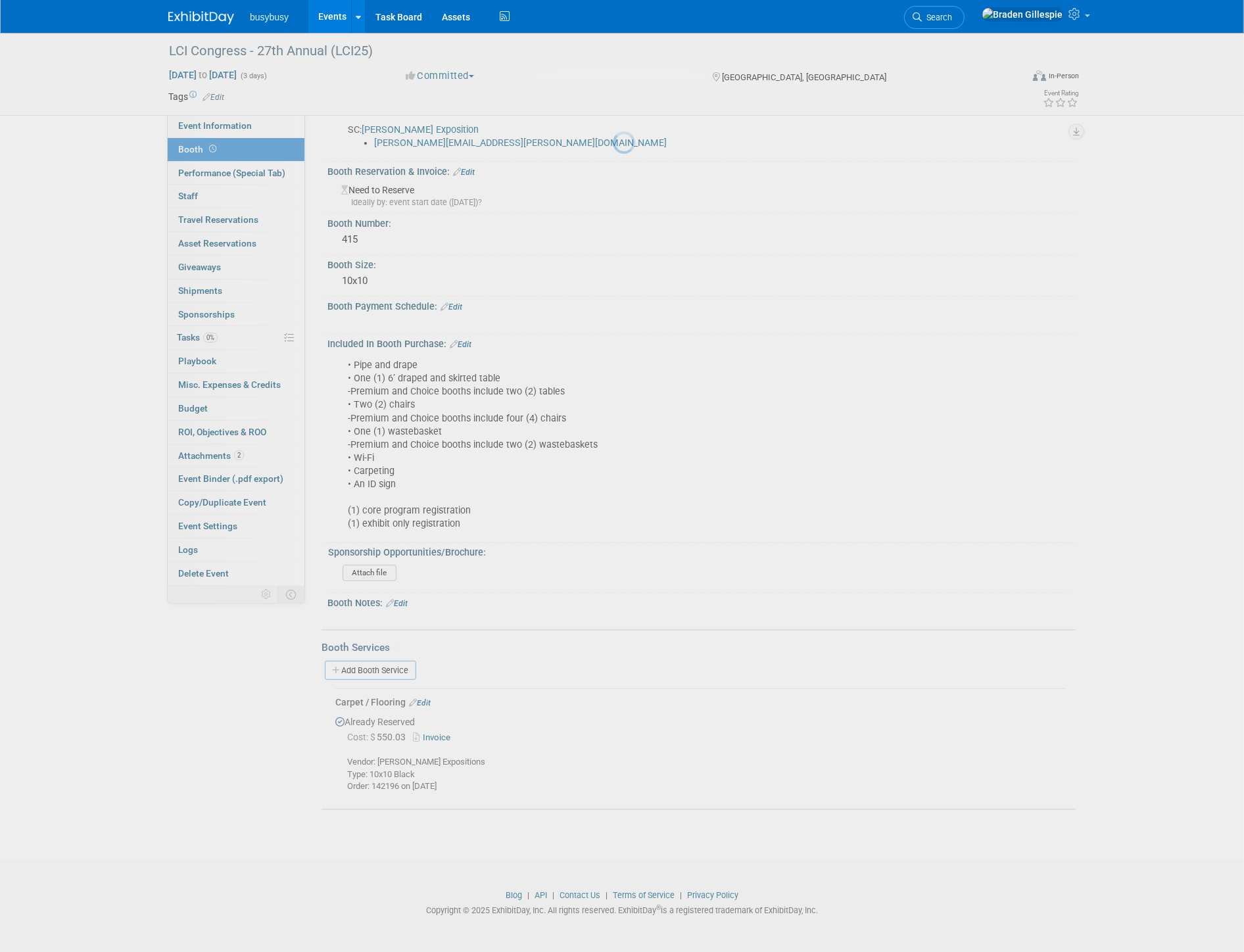
scroll to position [161, 0]
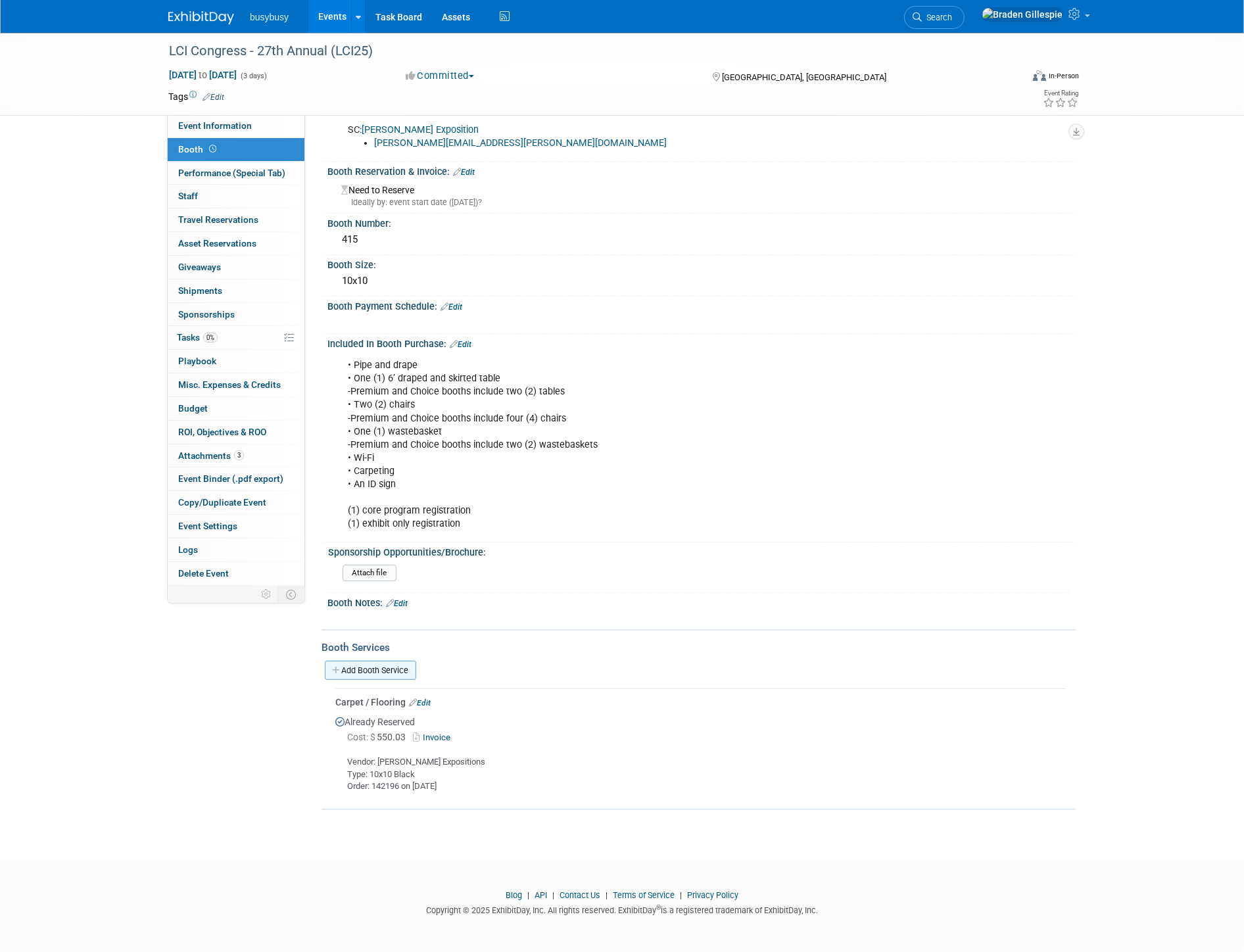
click at [404, 669] on link "Add Booth Service" at bounding box center [371, 670] width 92 height 19
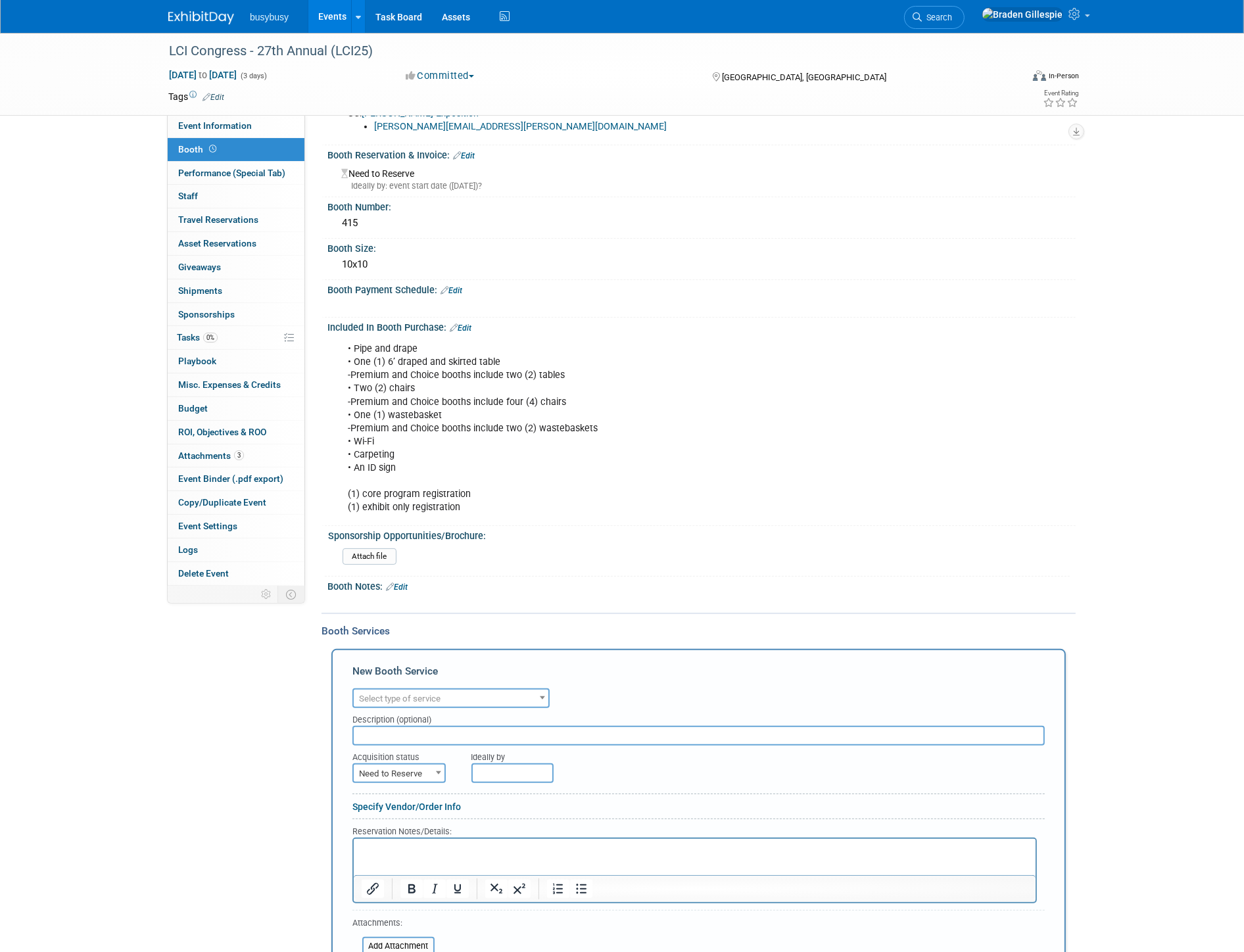
scroll to position [0, 0]
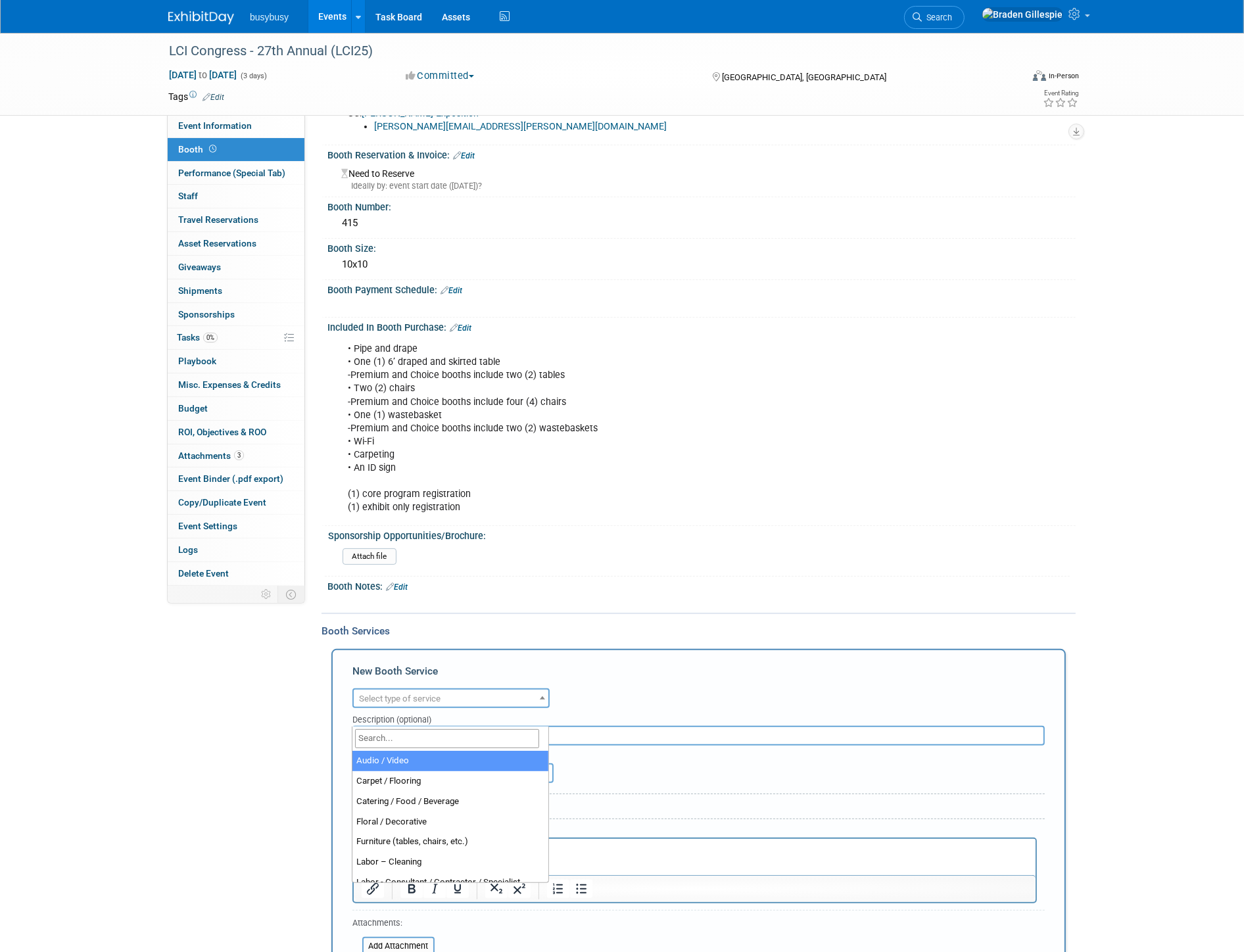
click at [397, 703] on span "Select type of service" at bounding box center [400, 699] width 81 height 10
click at [406, 742] on input "search" at bounding box center [447, 738] width 184 height 19
type input "electrical"
select select "8"
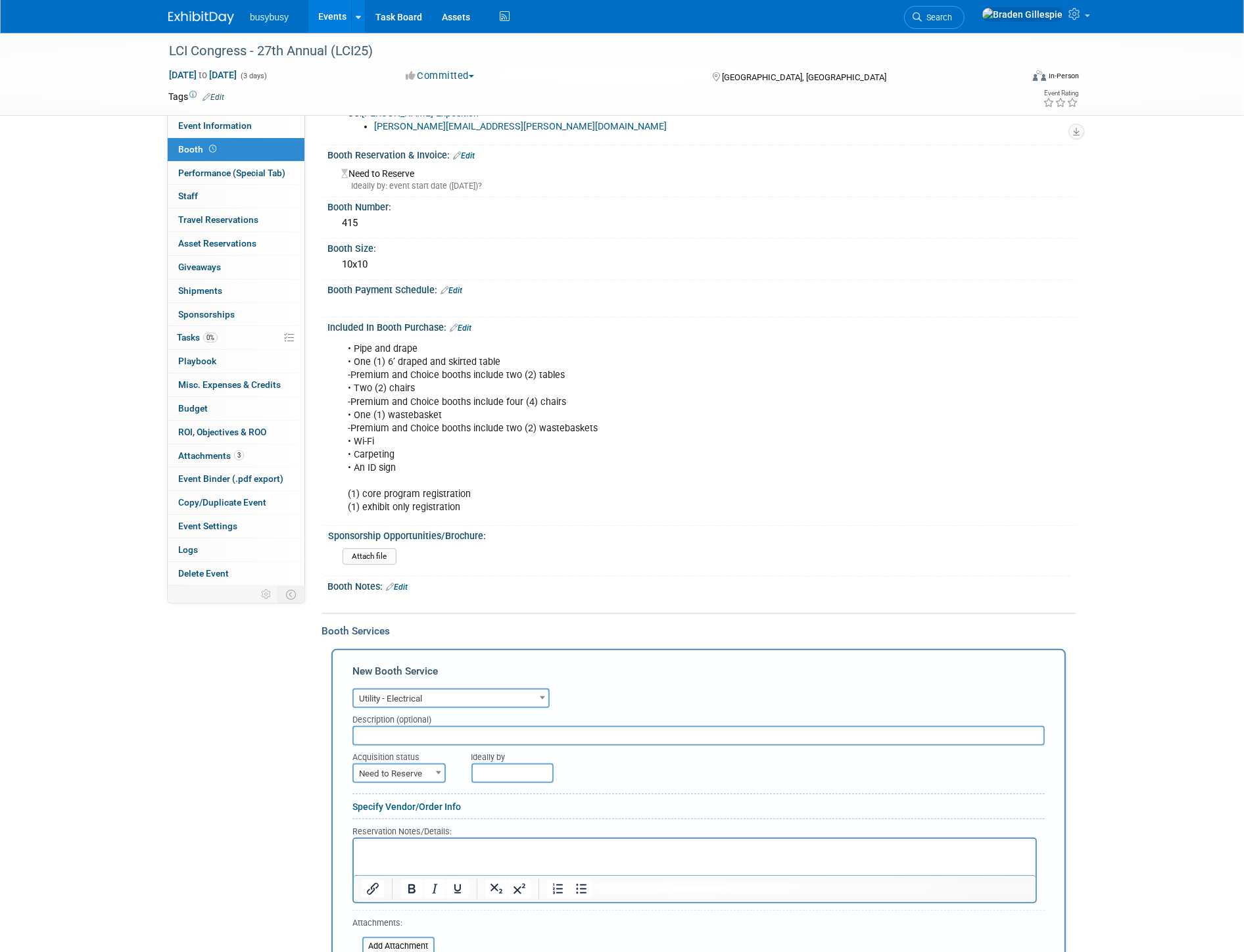
click at [389, 846] on p "Rich Text Area. Press ALT-0 for help." at bounding box center [695, 850] width 667 height 12
click at [425, 874] on p "Orderl" at bounding box center [695, 874] width 667 height 12
click at [536, 871] on p "Order: ECOM-000447650﻿" at bounding box center [695, 874] width 667 height 12
click at [632, 865] on icon "Link" at bounding box center [638, 859] width 12 height 12
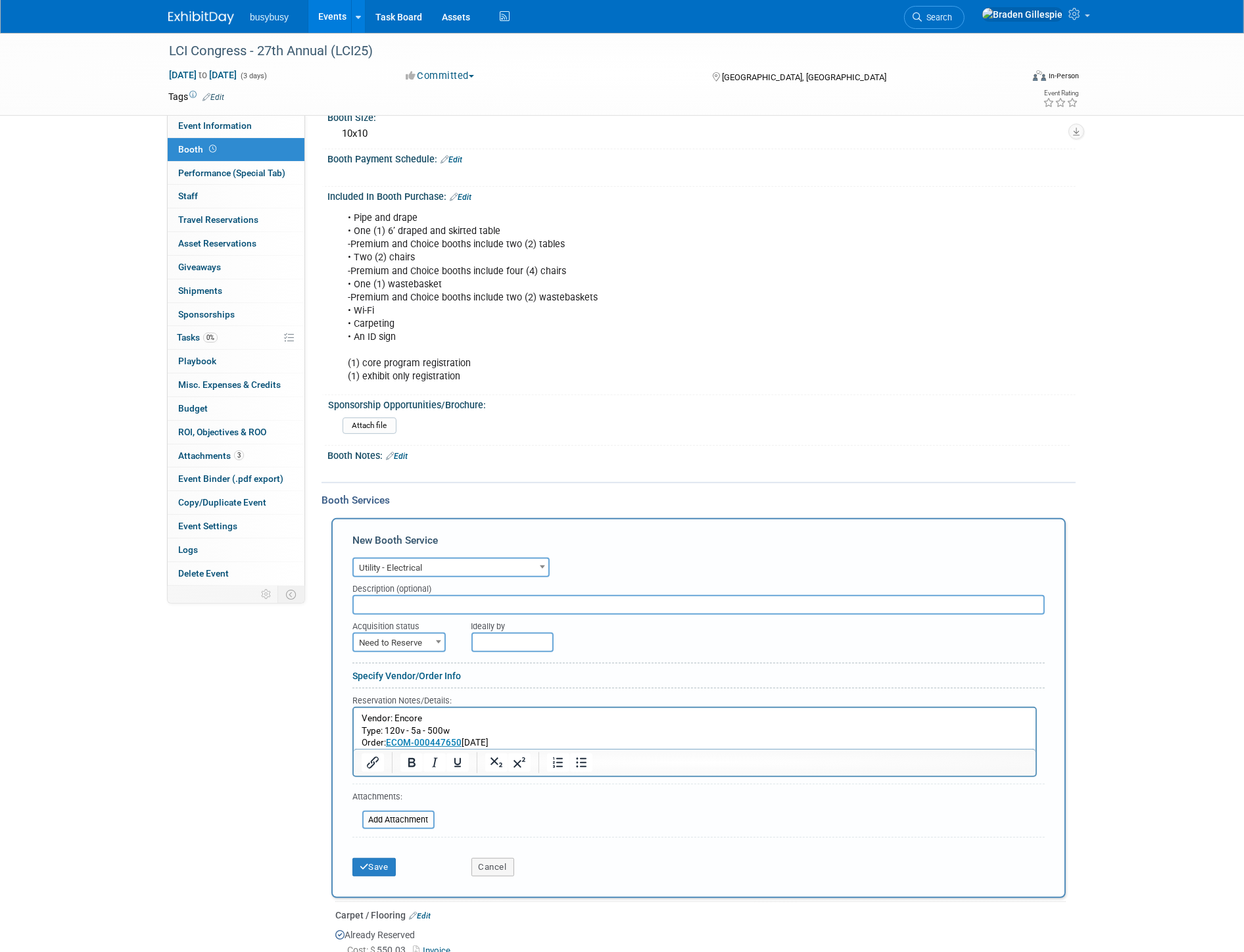
scroll to position [307, 0]
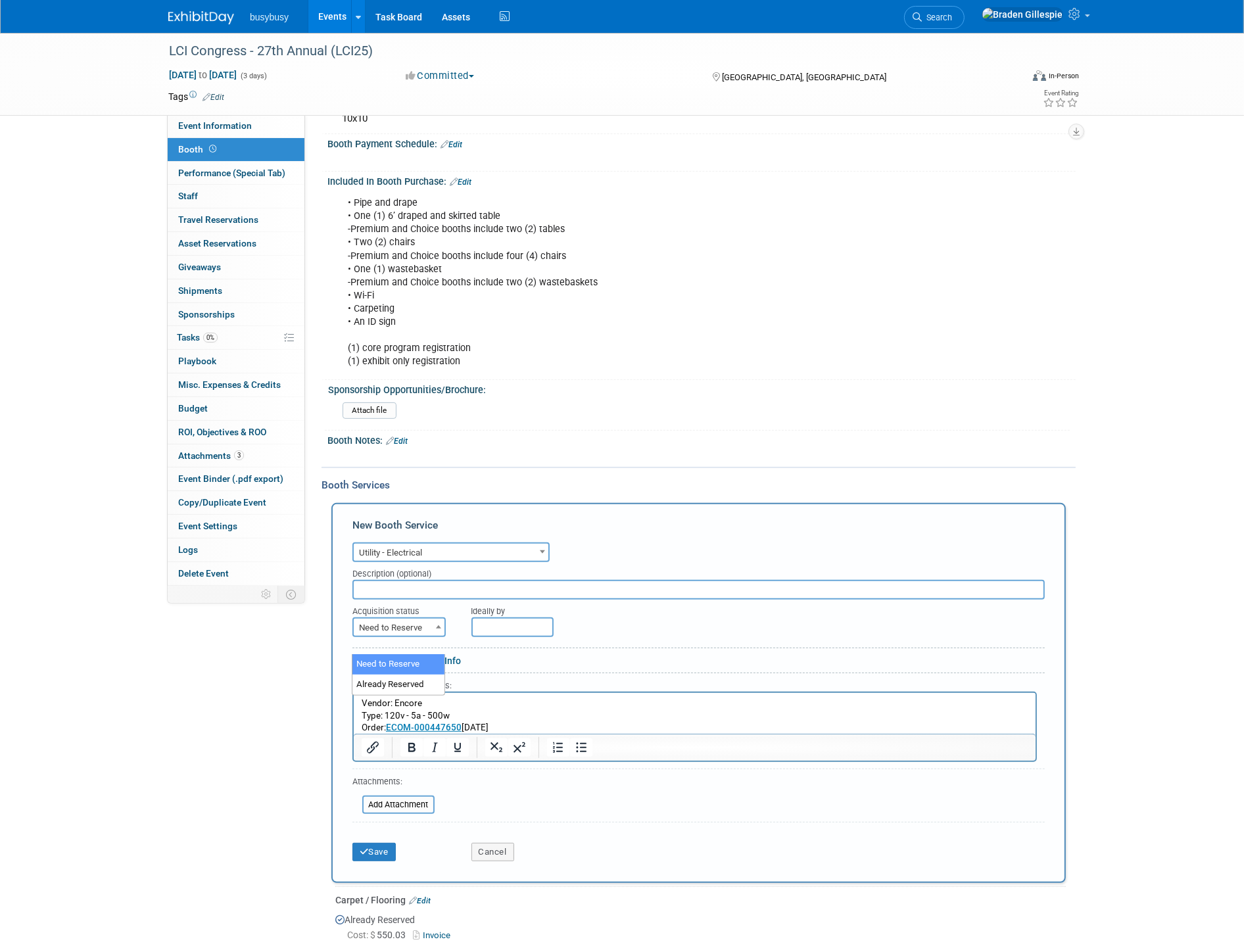
click at [408, 637] on span "Need to Reserve" at bounding box center [399, 627] width 91 height 18
select select "2"
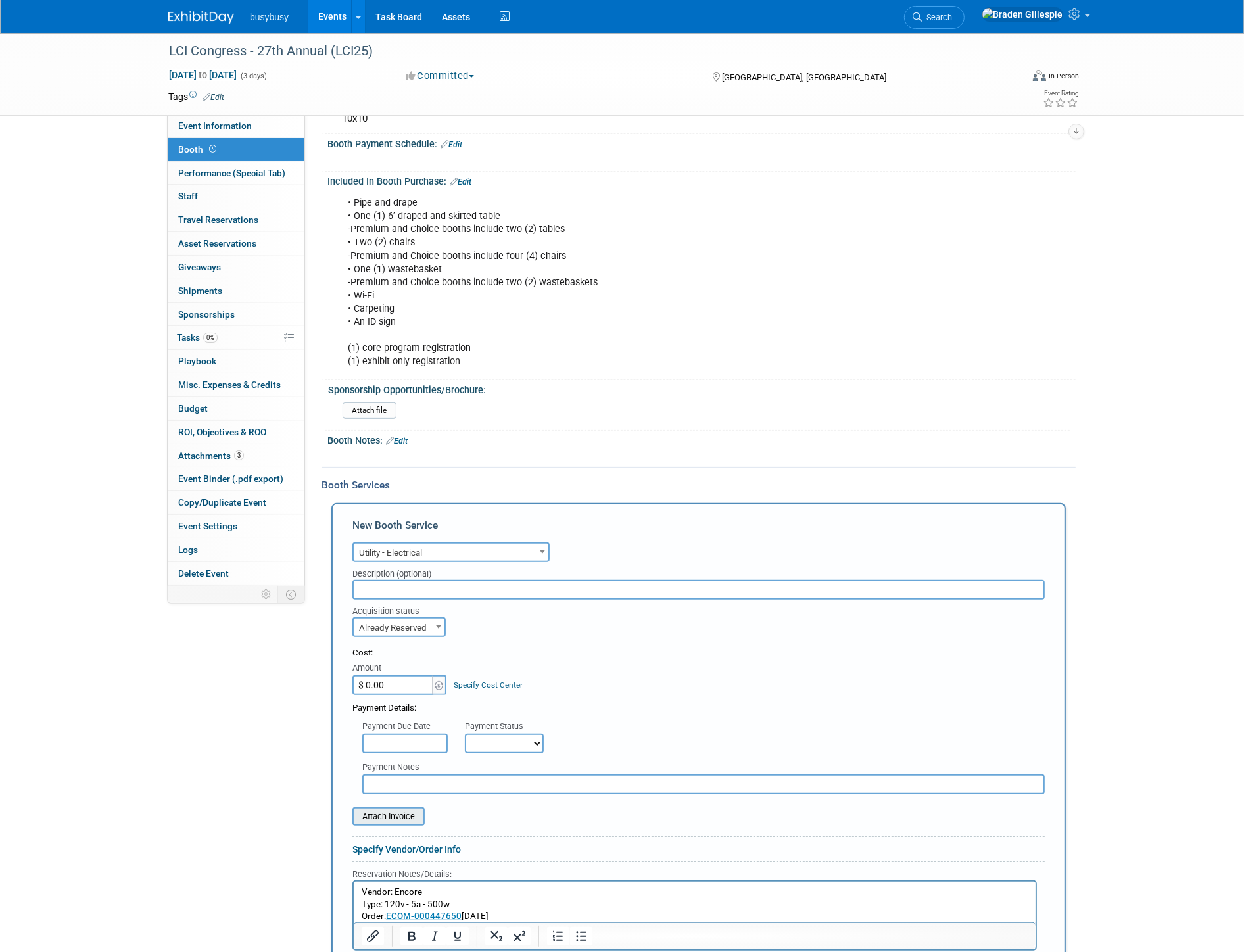
click at [397, 825] on input "file" at bounding box center [344, 817] width 156 height 16
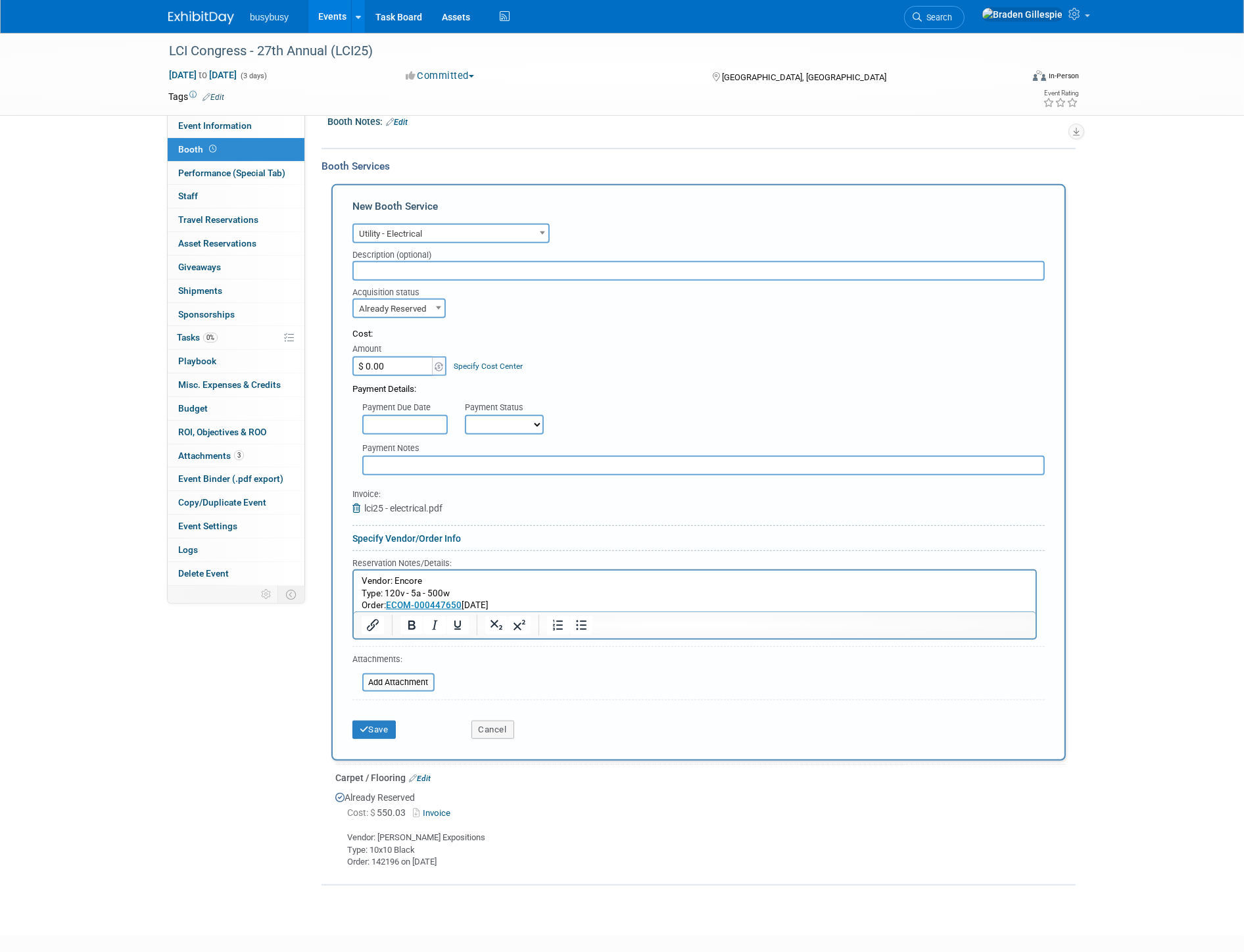
scroll to position [673, 0]
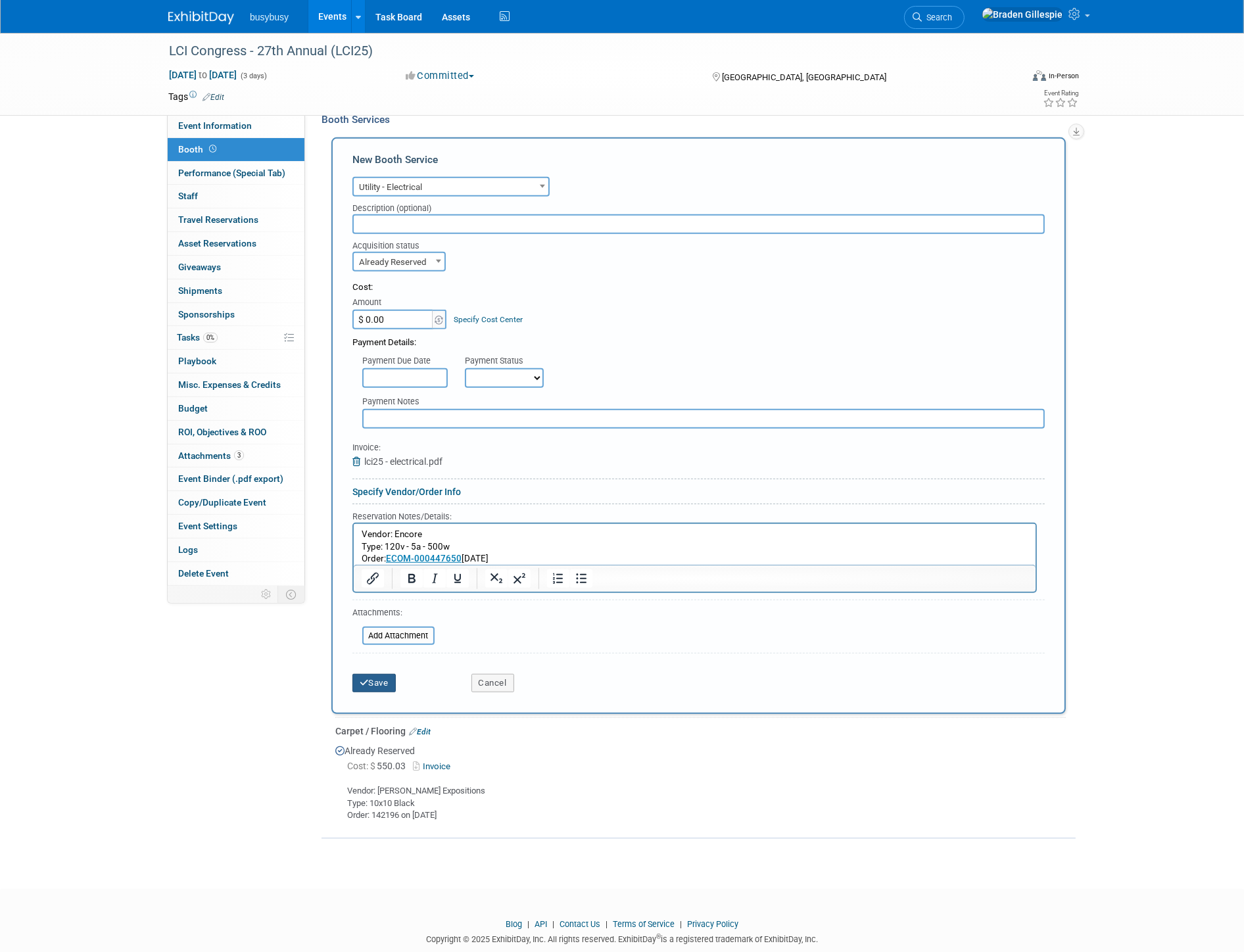
click at [379, 693] on button "Save" at bounding box center [374, 682] width 44 height 18
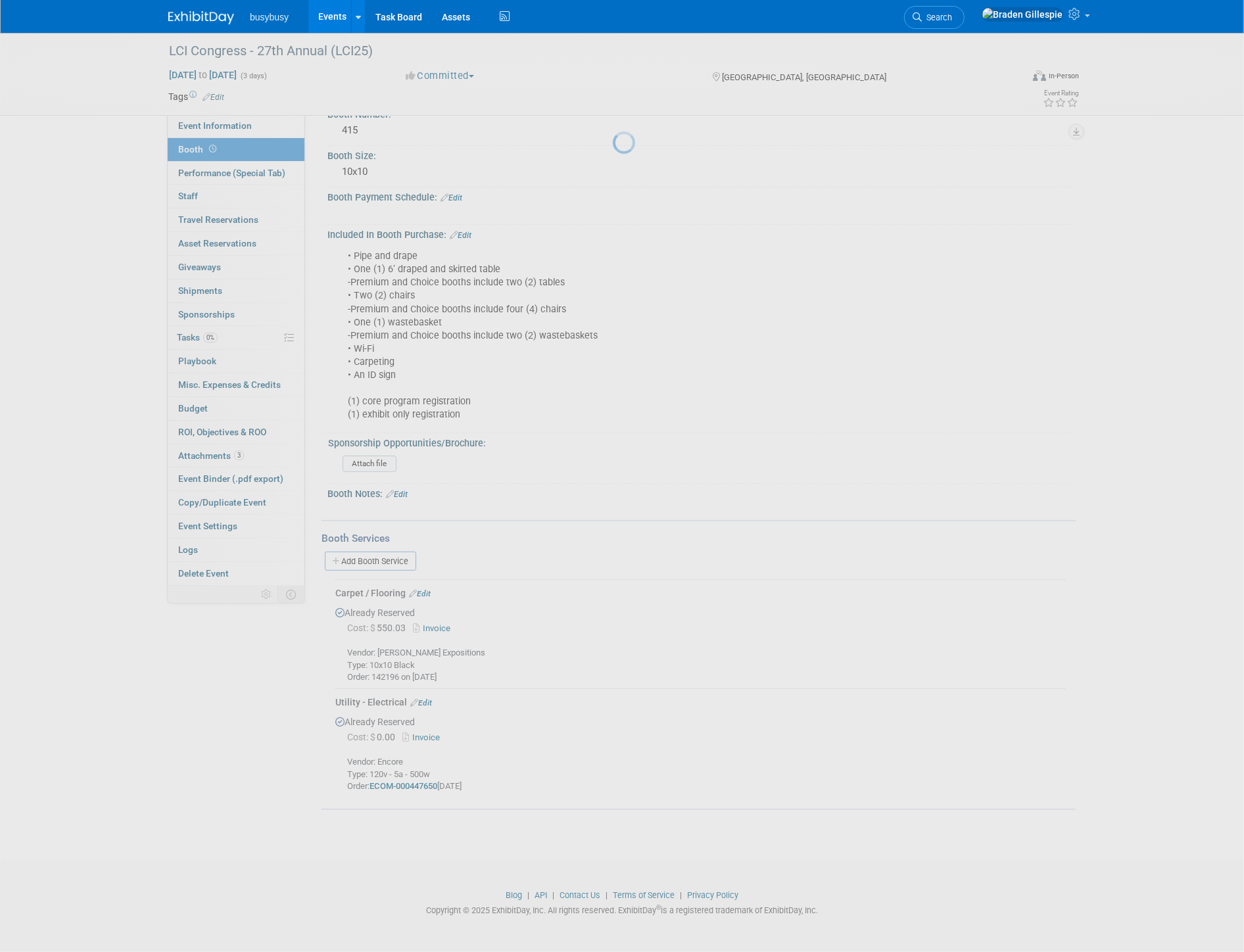
scroll to position [270, 0]
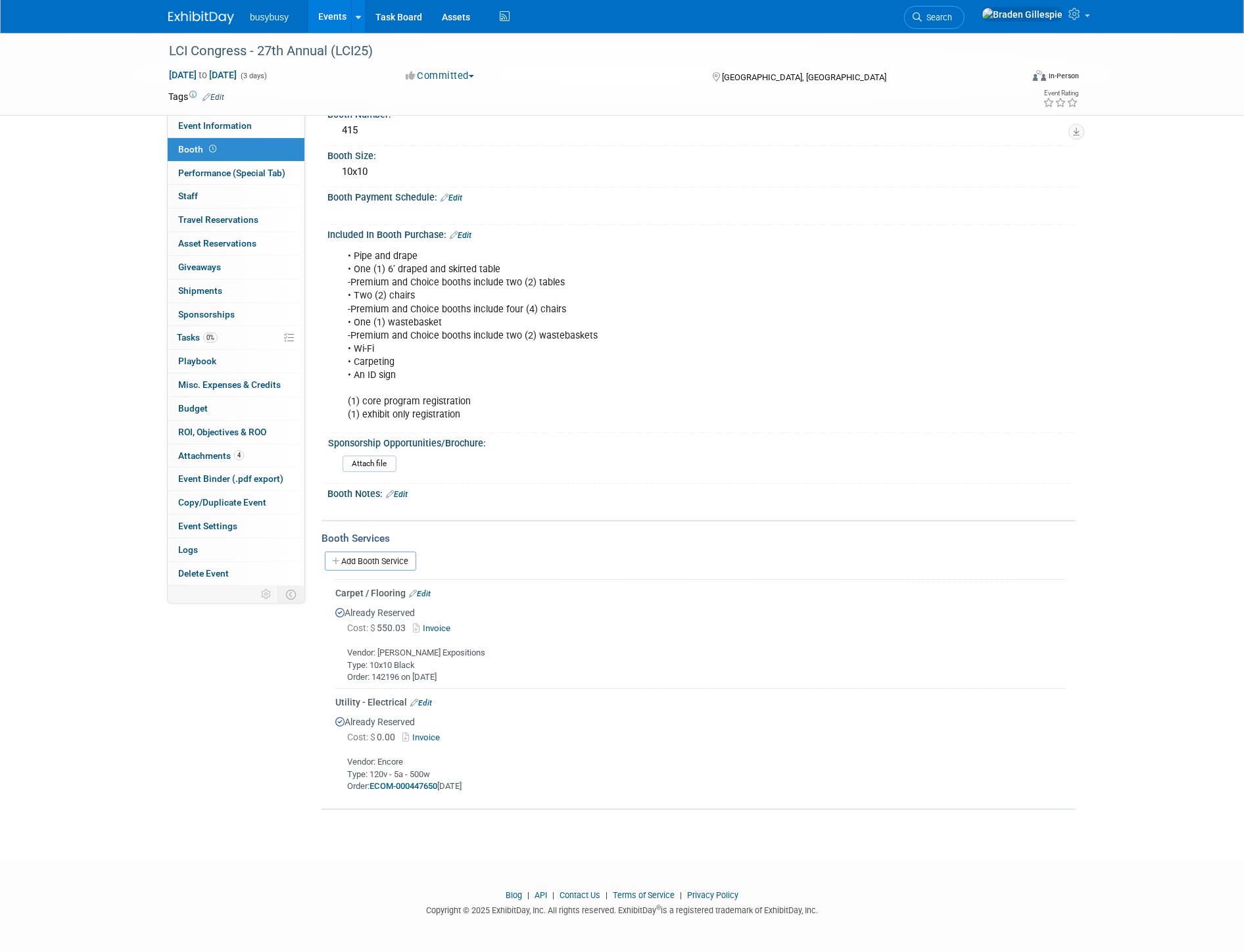
click at [426, 704] on link "Edit" at bounding box center [421, 703] width 22 height 9
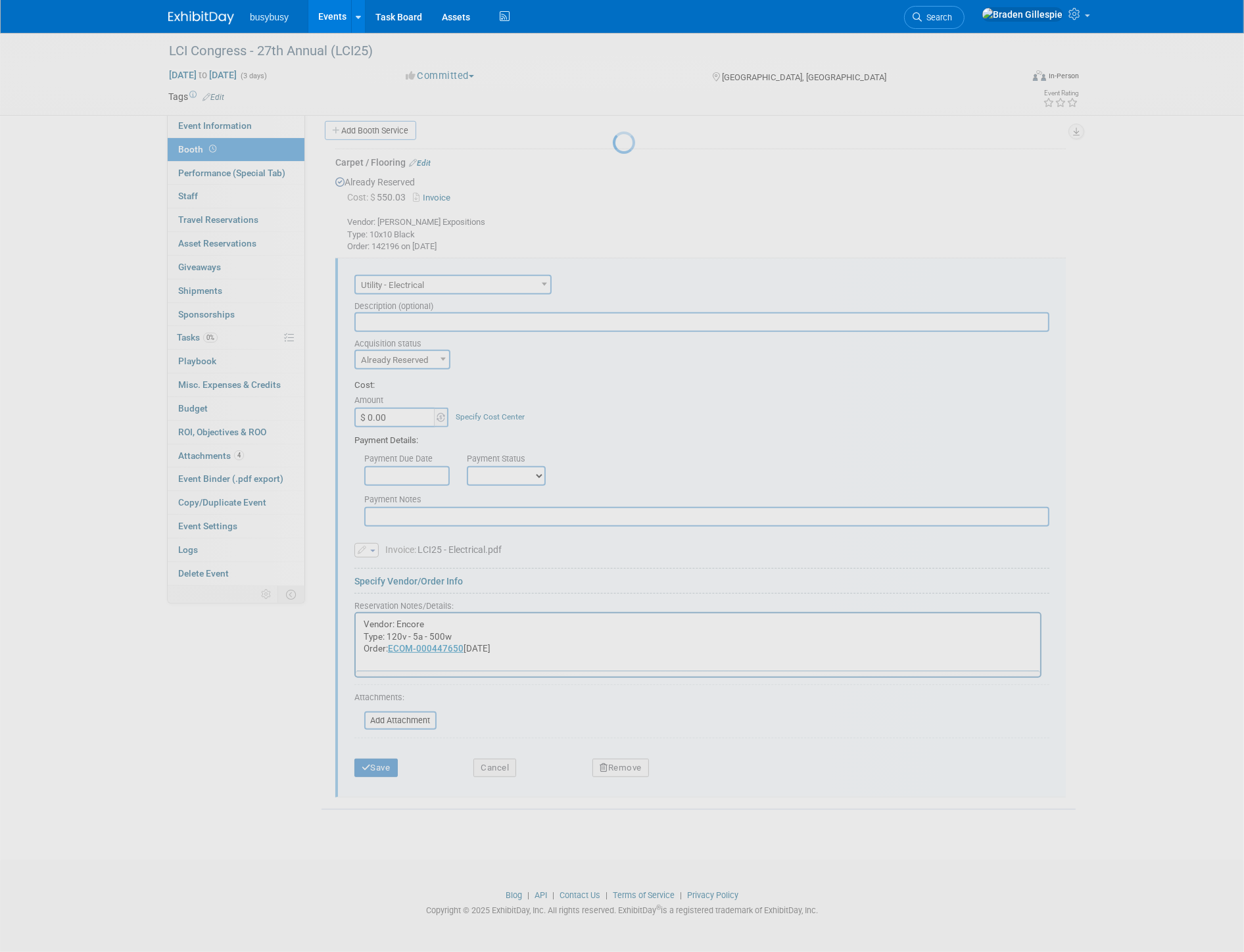
scroll to position [0, 0]
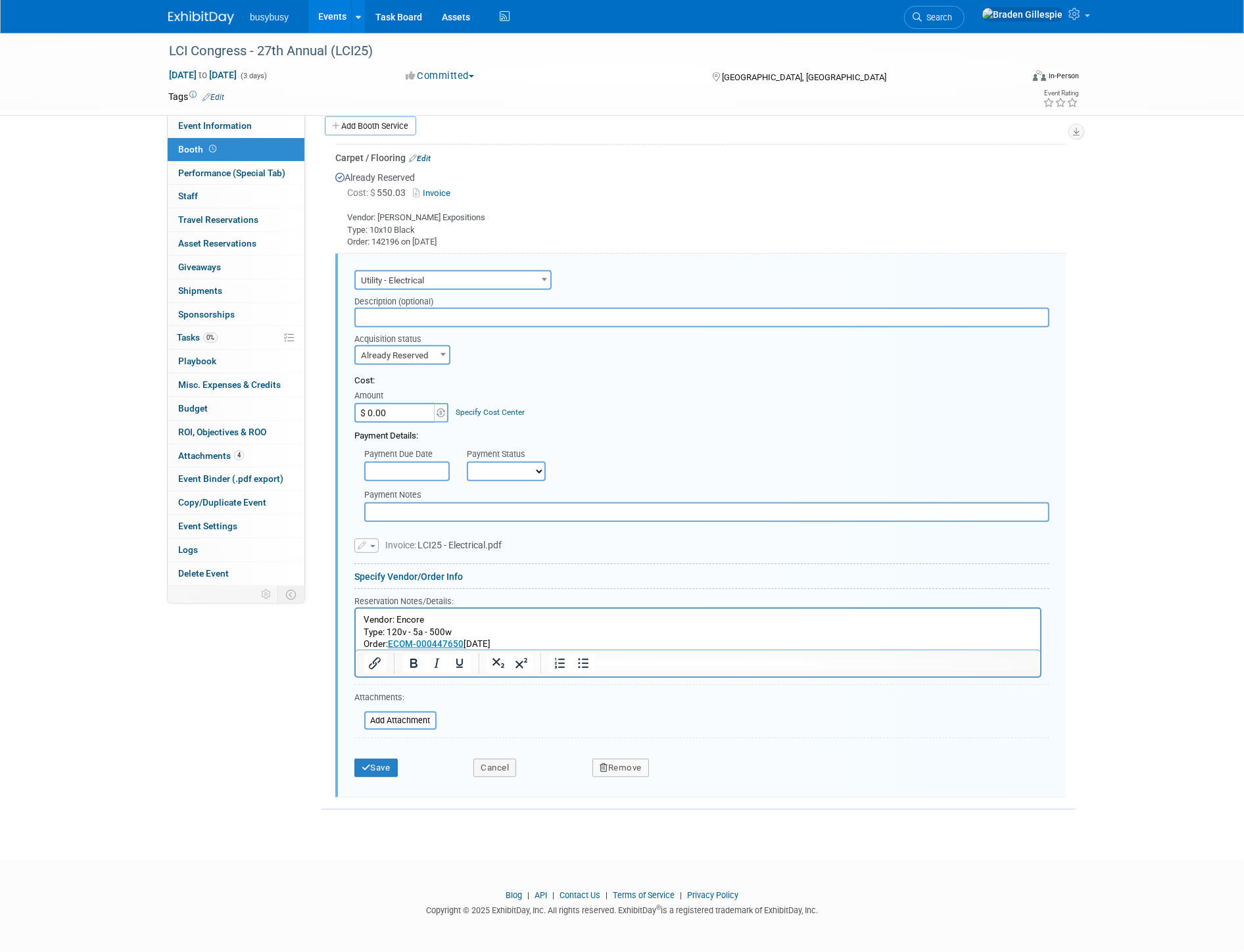
click at [396, 417] on input "$ 0.00" at bounding box center [395, 413] width 82 height 20
type input "$ 743.79"
click at [384, 770] on button "Save" at bounding box center [376, 767] width 44 height 18
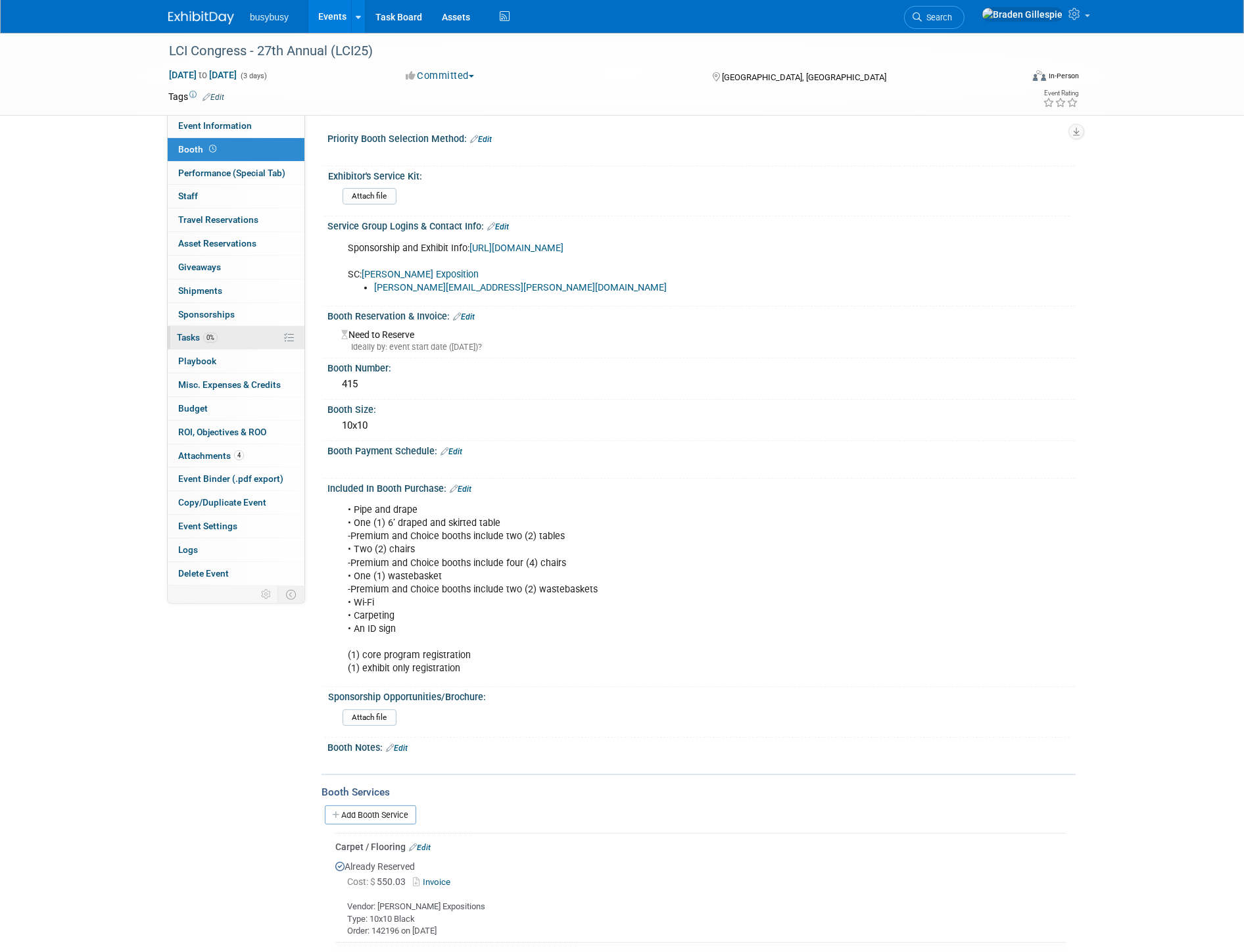
click at [202, 338] on span "Tasks 0%" at bounding box center [197, 337] width 41 height 10
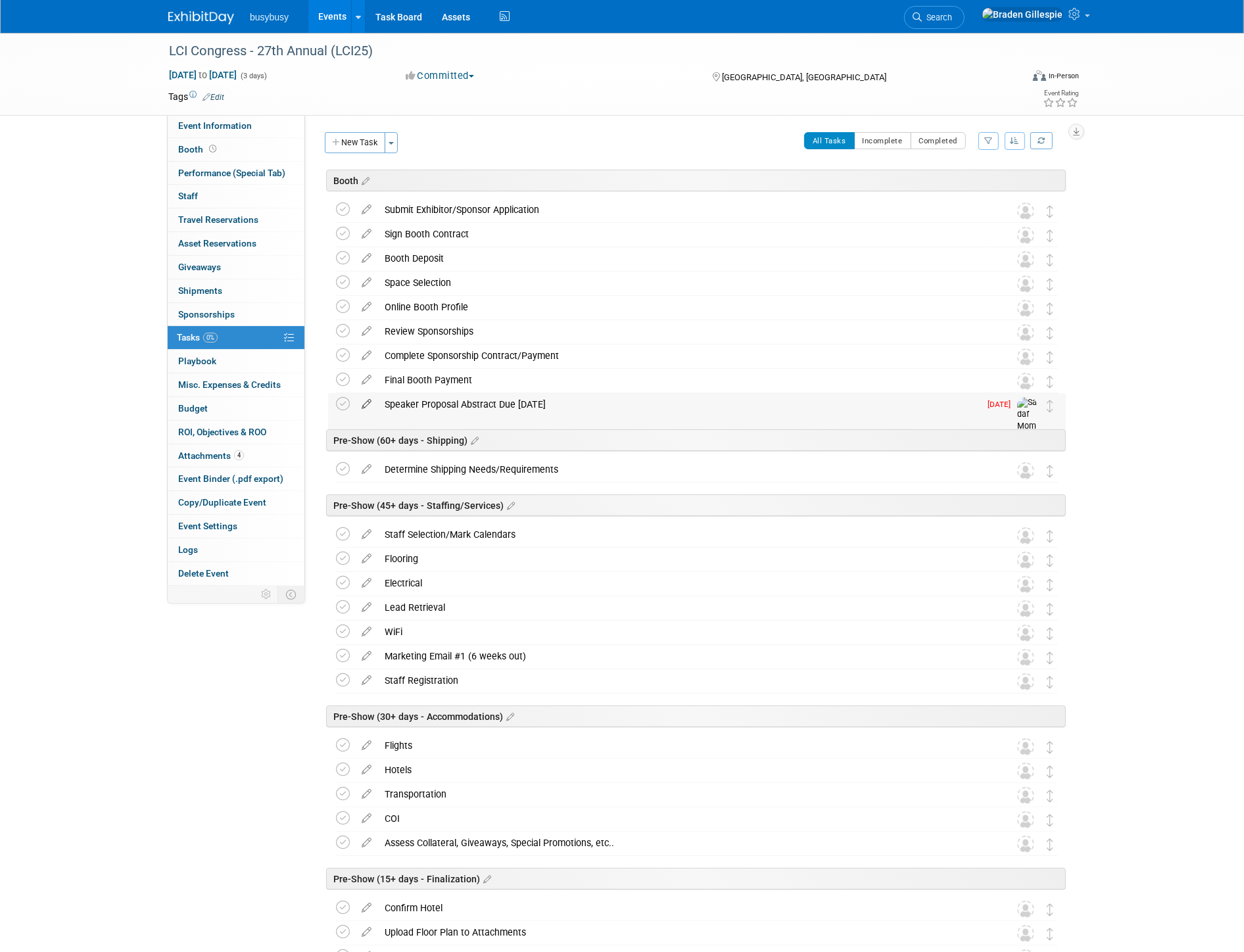
click at [363, 404] on icon at bounding box center [367, 401] width 23 height 17
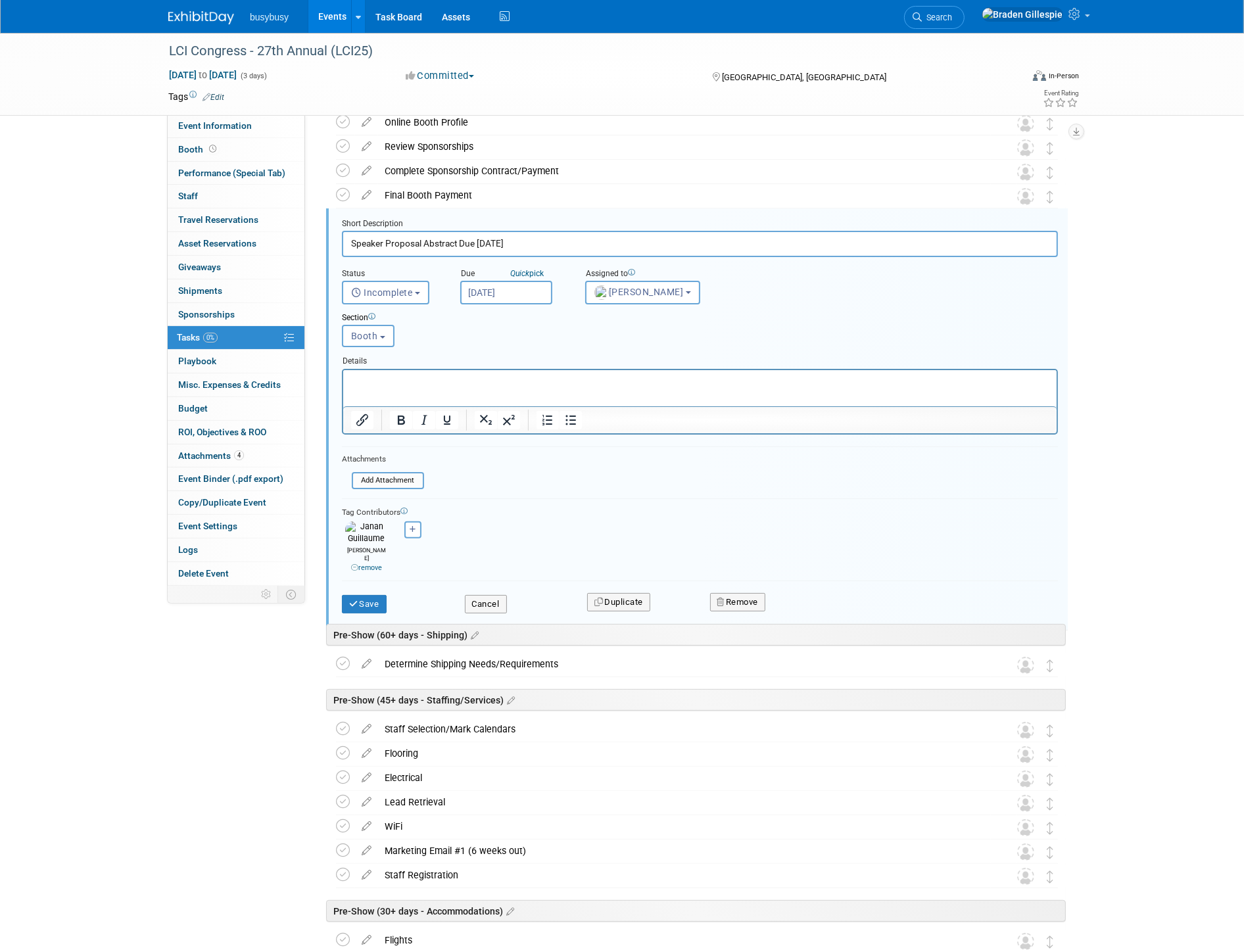
scroll to position [201, 0]
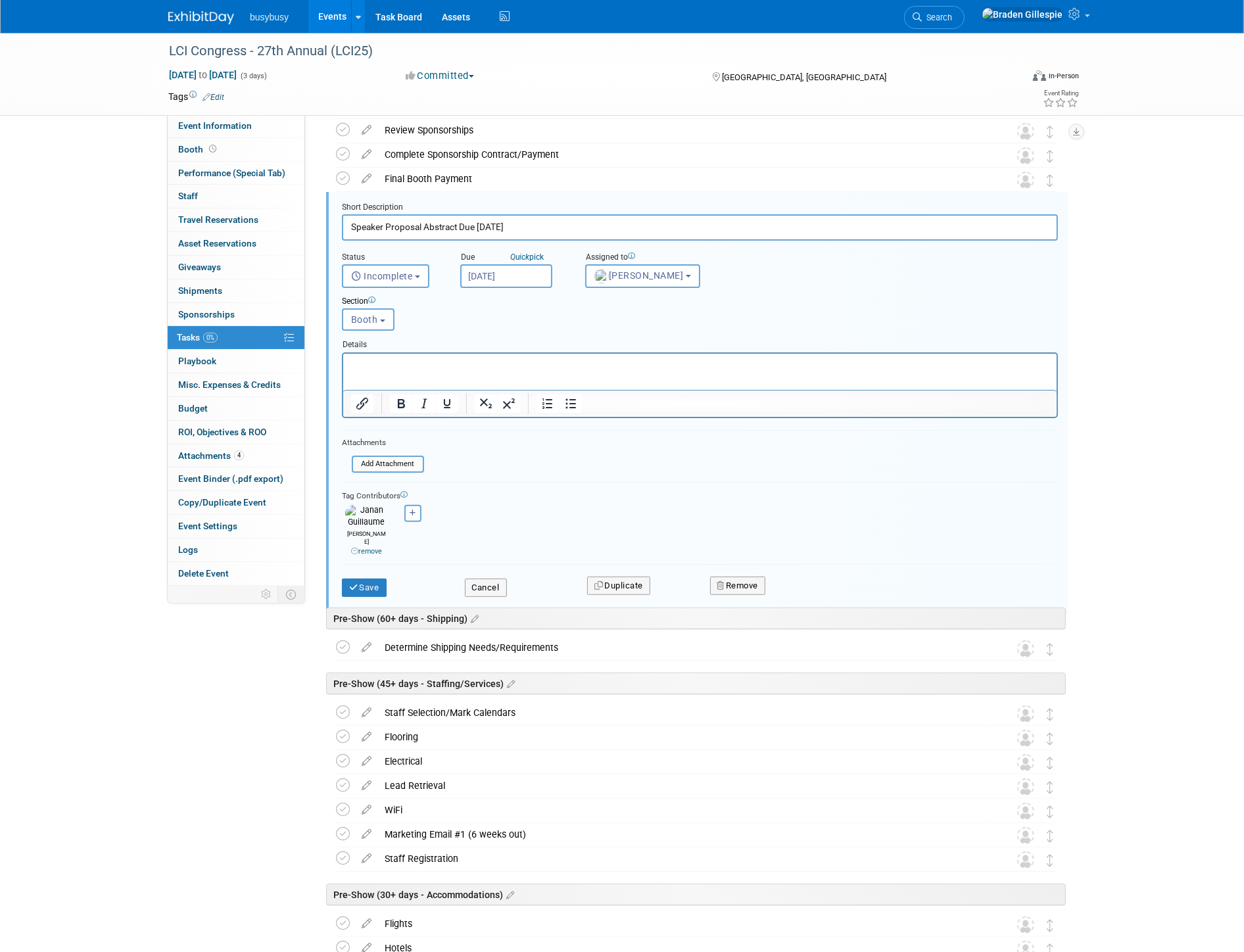
click at [354, 548] on icon at bounding box center [355, 552] width 7 height 7
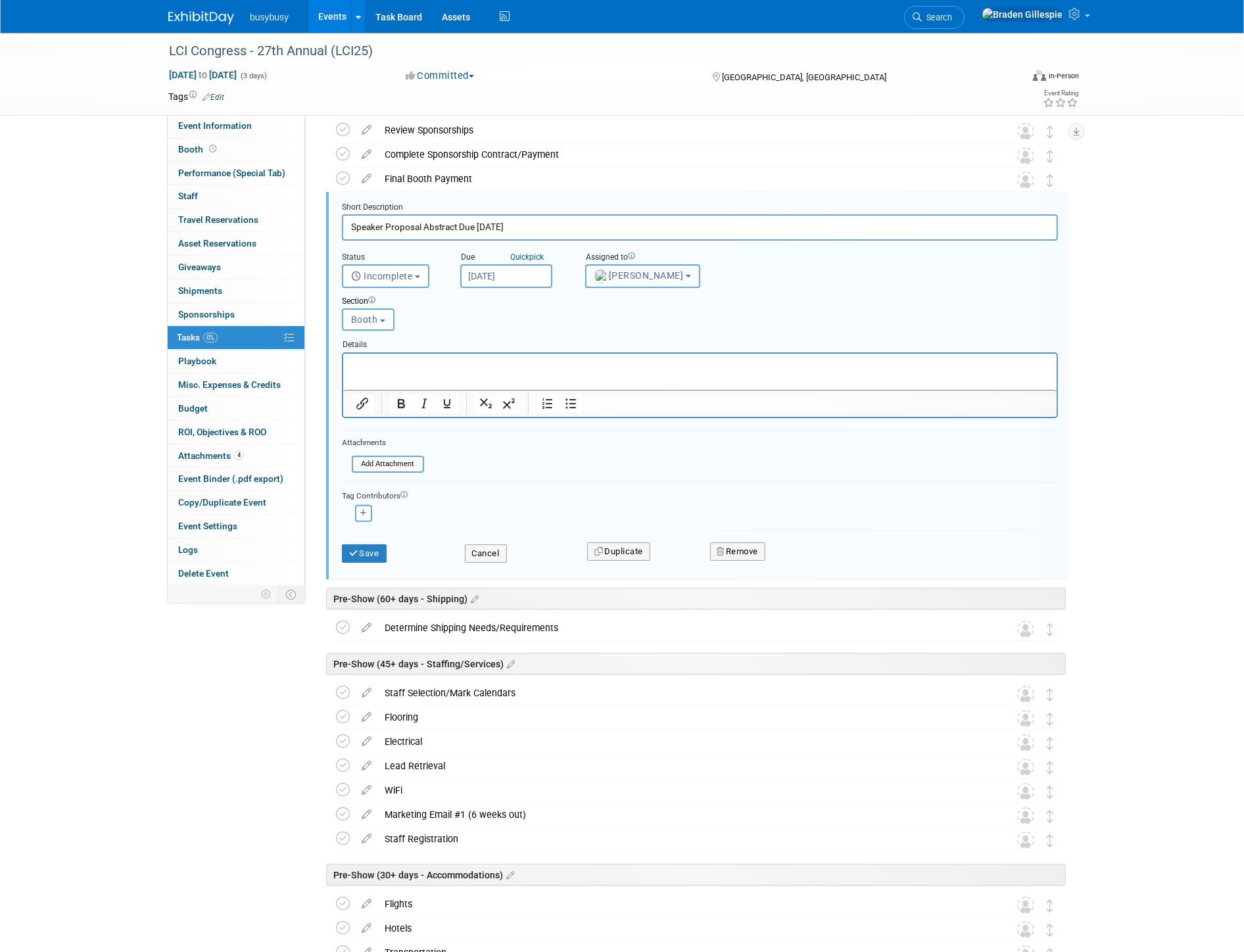
click at [667, 278] on span "[PERSON_NAME]" at bounding box center [639, 275] width 89 height 10
click at [621, 328] on label "Unassigned" at bounding box center [677, 335] width 170 height 21
click at [588, 329] on input "Unassigned" at bounding box center [583, 334] width 9 height 9
select select
click at [363, 544] on button "Save" at bounding box center [365, 553] width 45 height 18
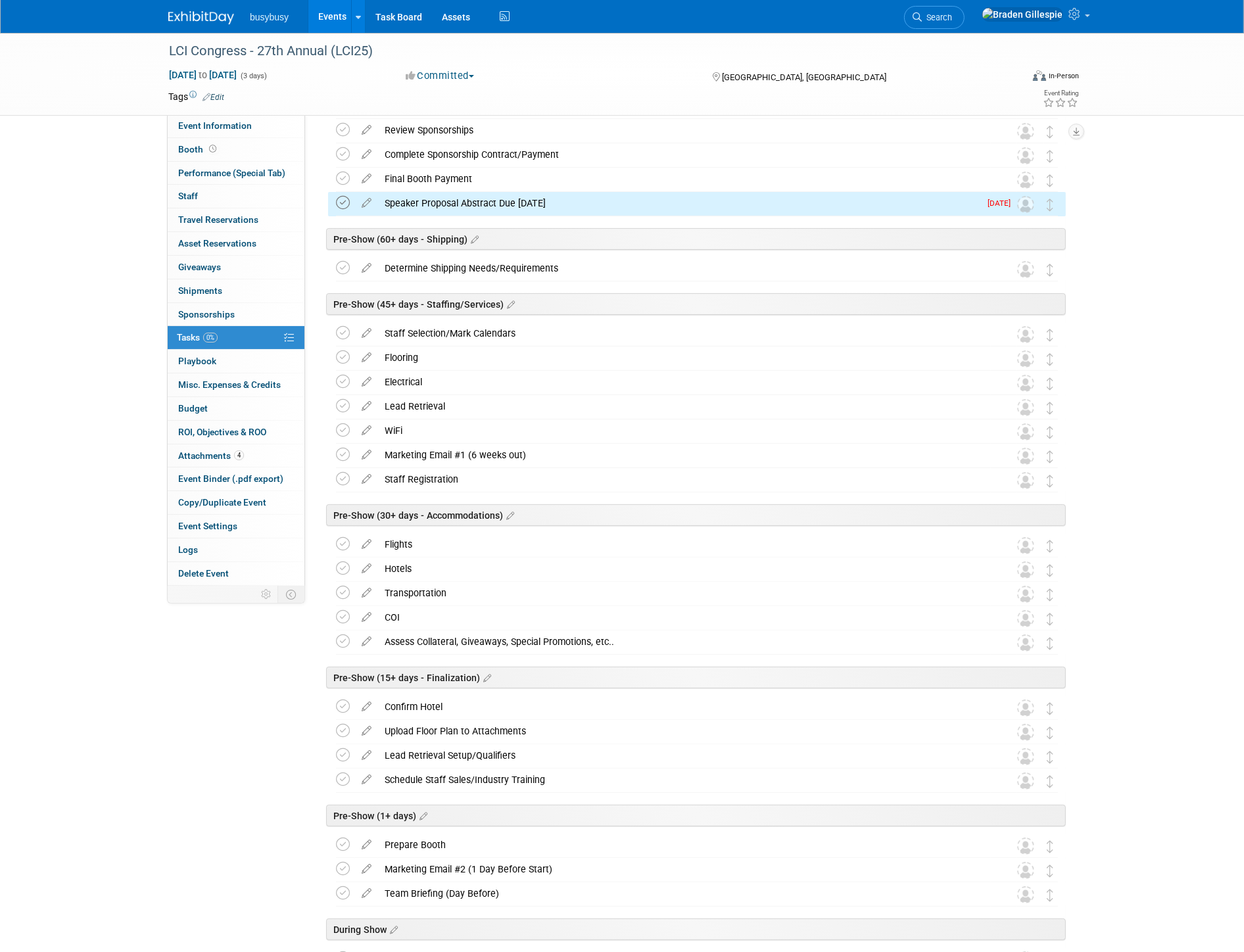
click at [343, 201] on icon at bounding box center [342, 203] width 14 height 14
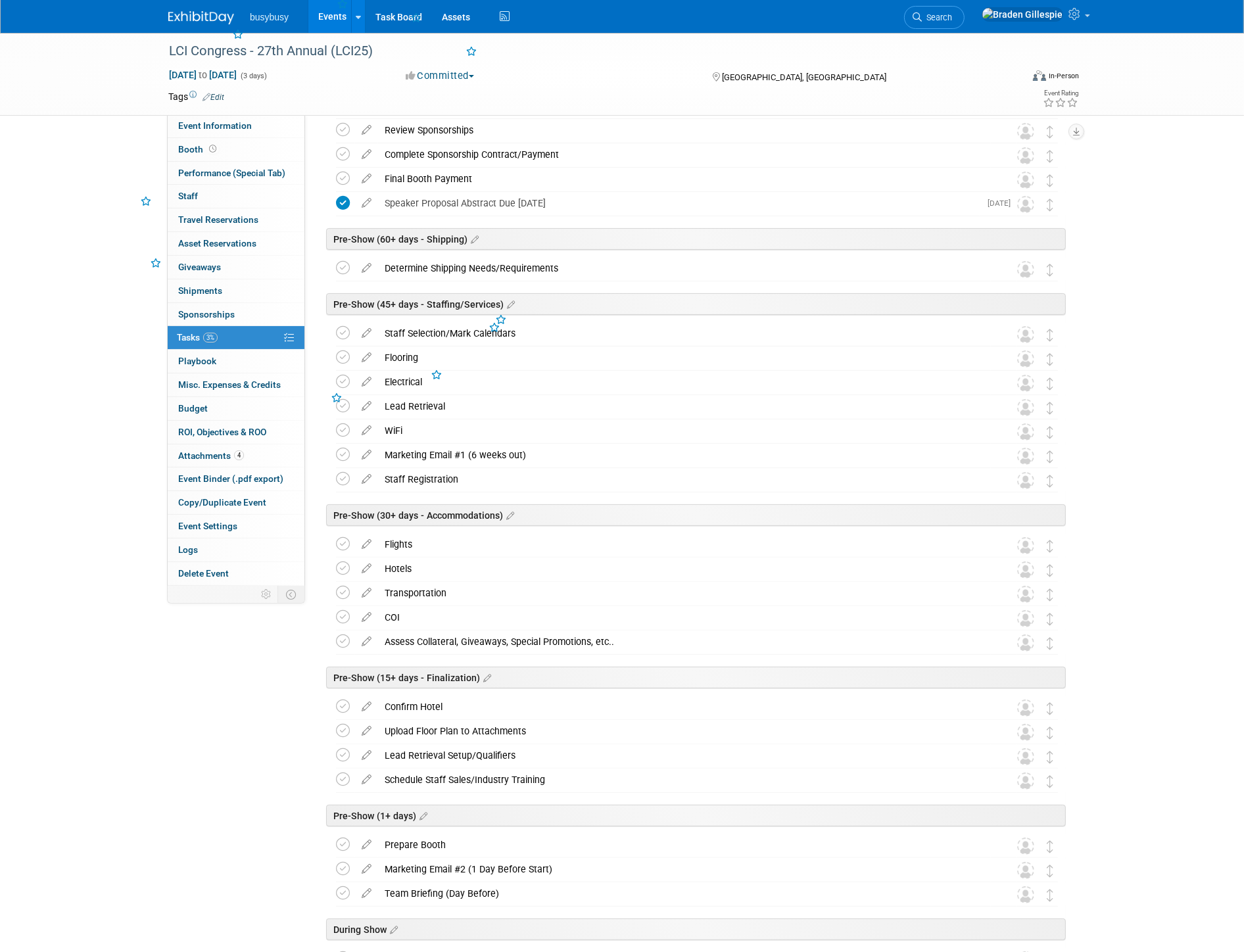
scroll to position [0, 0]
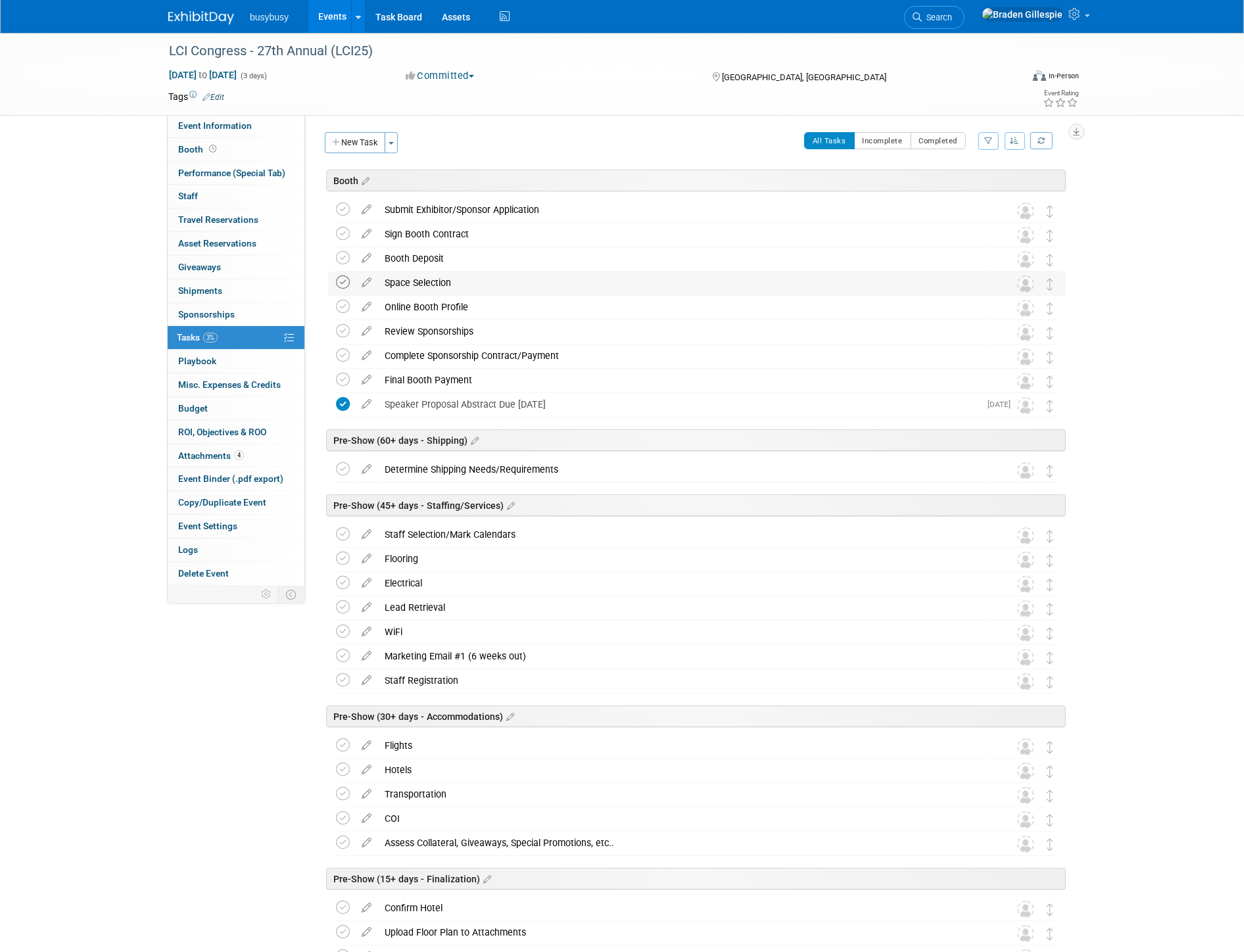
click at [343, 285] on icon at bounding box center [342, 282] width 14 height 14
click at [342, 268] on td at bounding box center [345, 259] width 19 height 24
click at [343, 233] on icon at bounding box center [342, 233] width 14 height 14
click at [349, 203] on icon at bounding box center [342, 209] width 14 height 14
click at [341, 260] on icon at bounding box center [342, 258] width 14 height 14
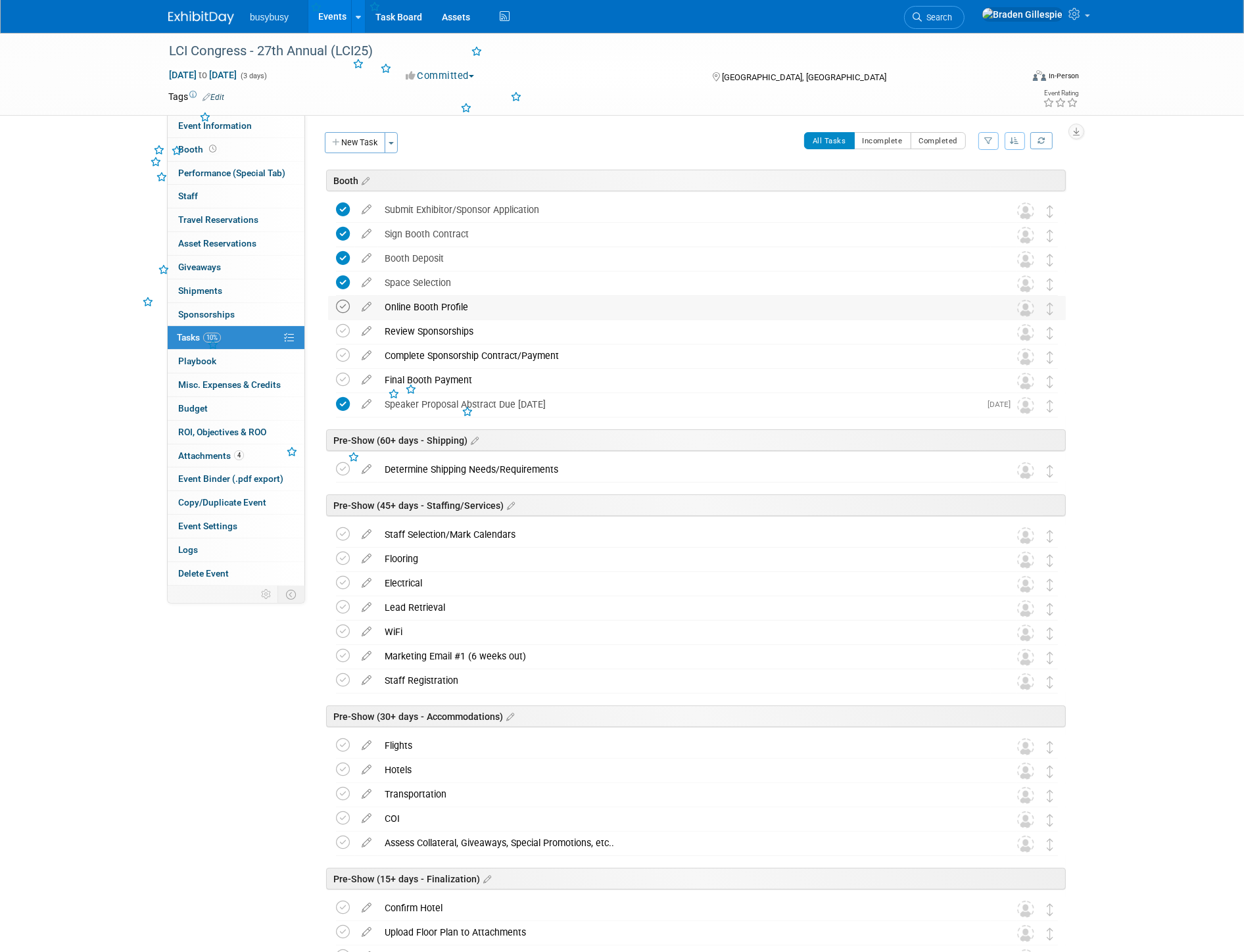
click at [340, 307] on icon at bounding box center [342, 307] width 14 height 14
click at [341, 335] on icon at bounding box center [342, 331] width 14 height 14
click at [341, 356] on icon at bounding box center [342, 355] width 14 height 14
click at [218, 148] on link "Booth" at bounding box center [236, 150] width 137 height 23
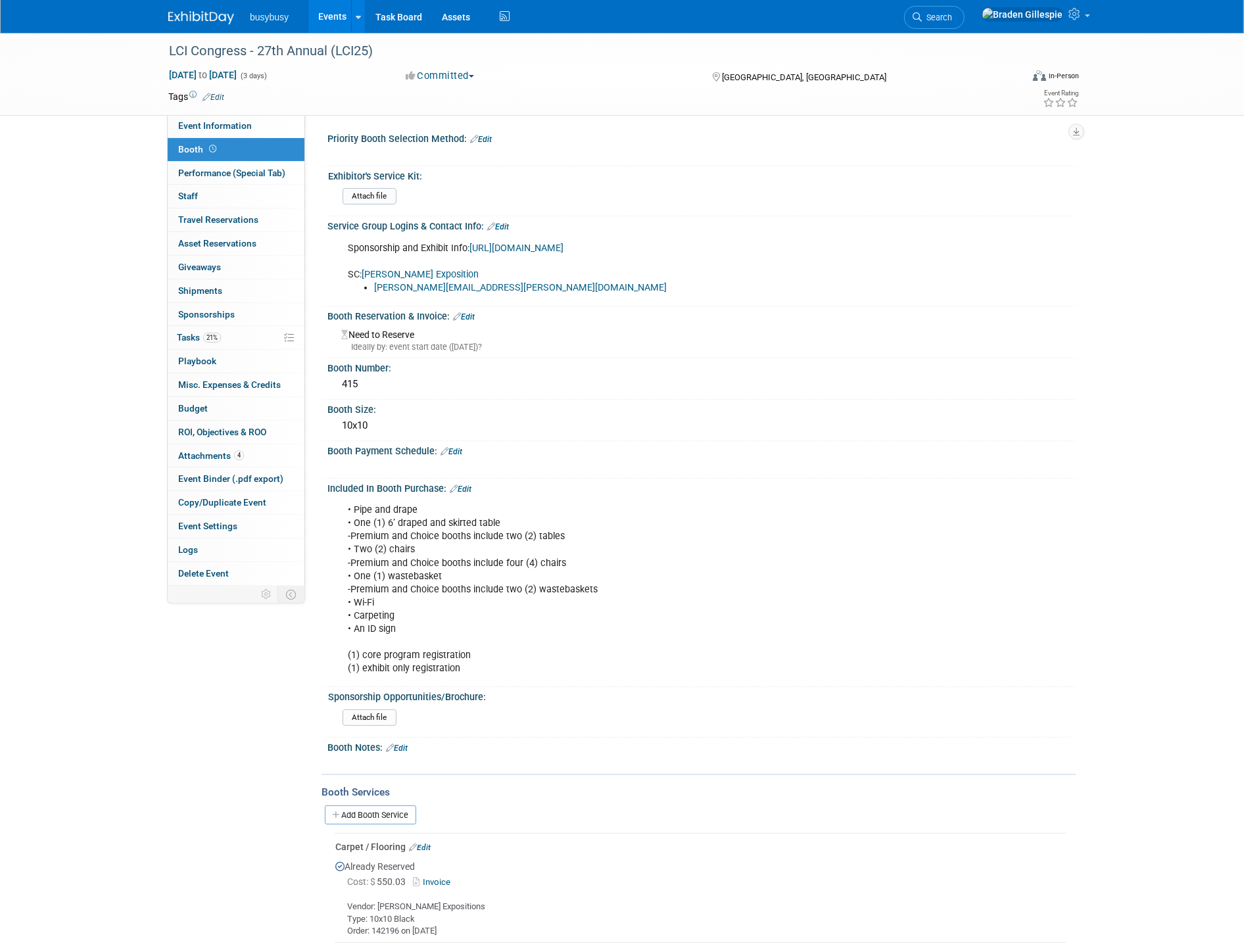
click at [467, 321] on link "Edit" at bounding box center [464, 317] width 22 height 9
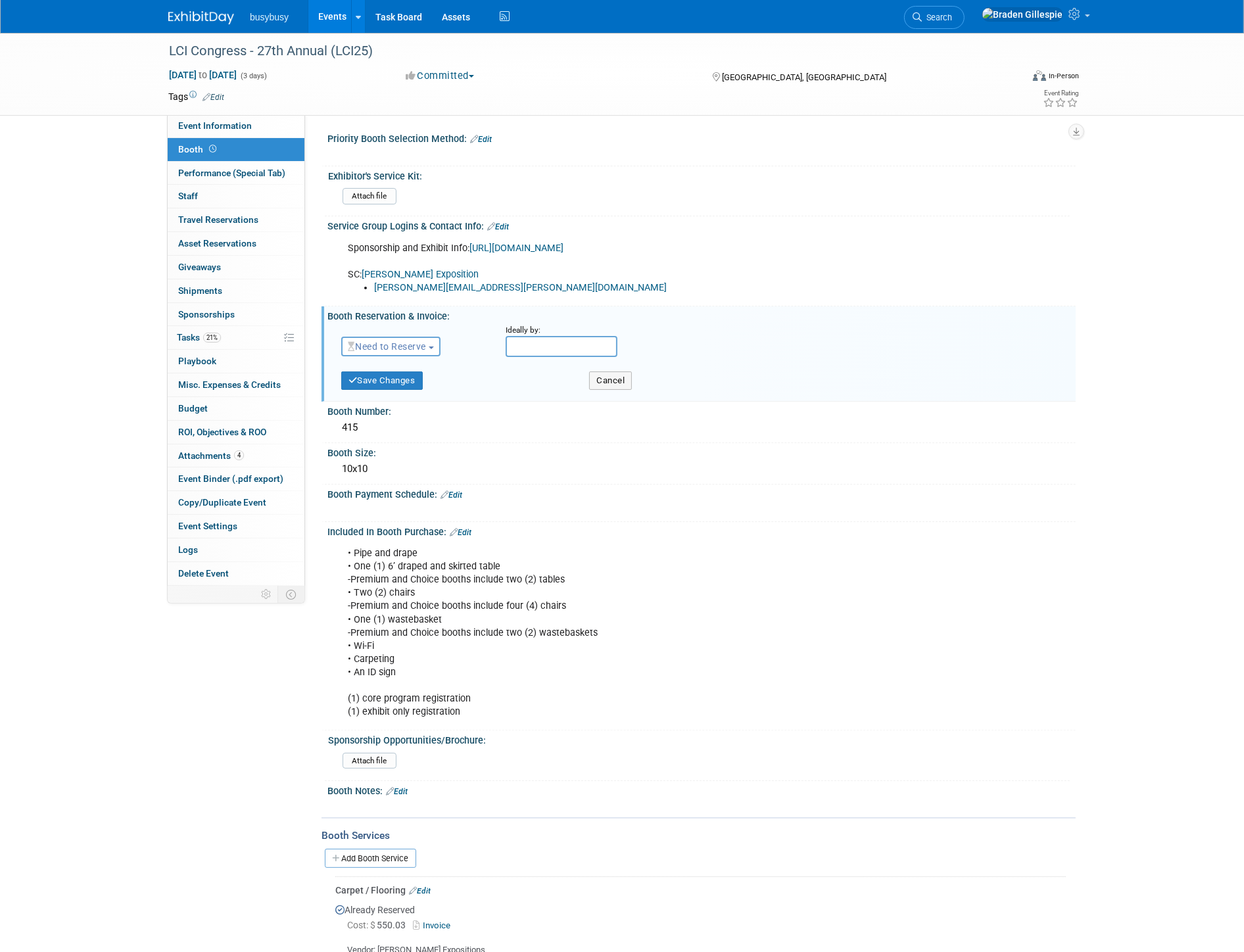
click at [414, 356] on button "Need to Reserve" at bounding box center [391, 346] width 100 height 20
click at [388, 397] on link "Reserved" at bounding box center [413, 387] width 141 height 18
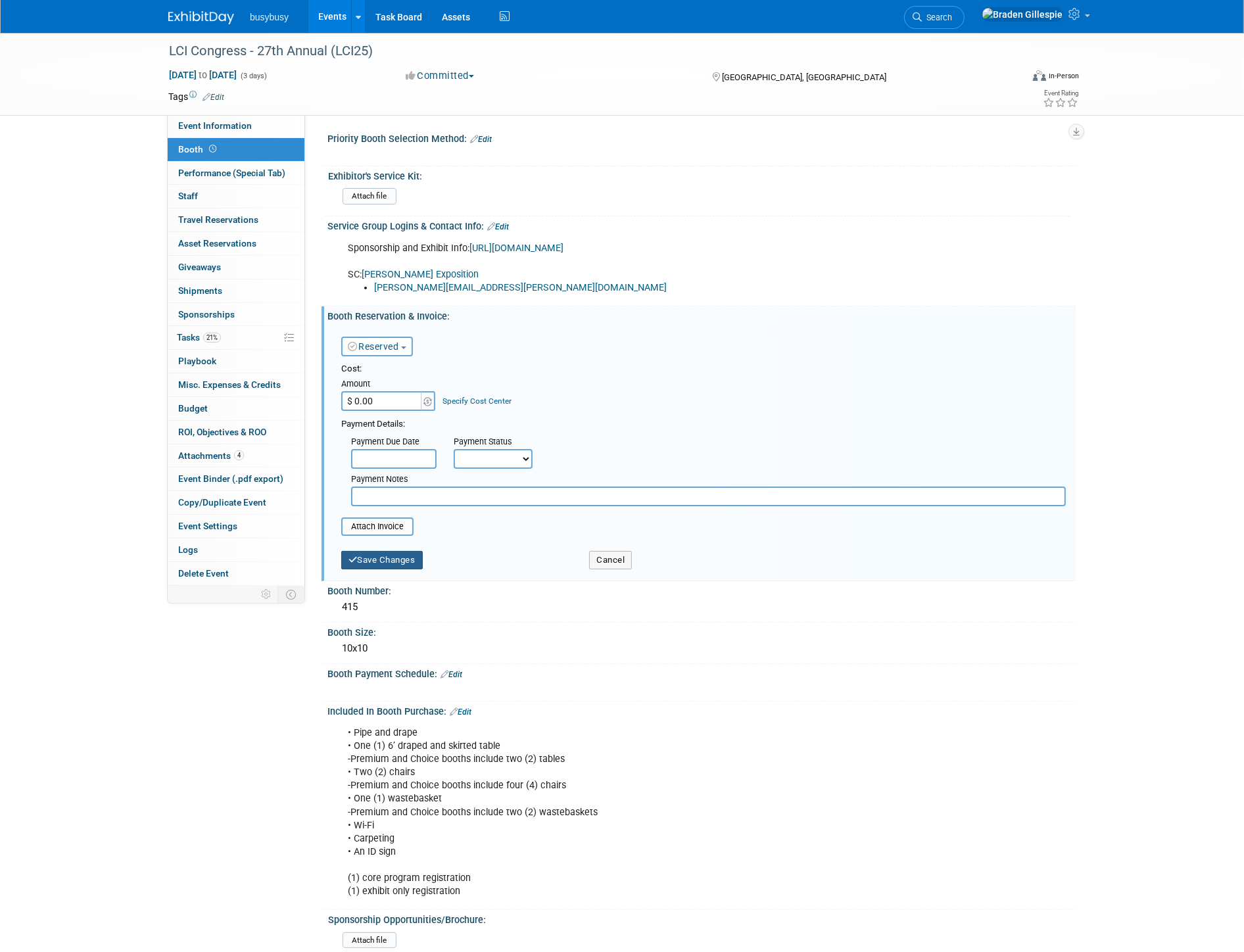
click at [368, 570] on button "Save Changes" at bounding box center [382, 560] width 81 height 18
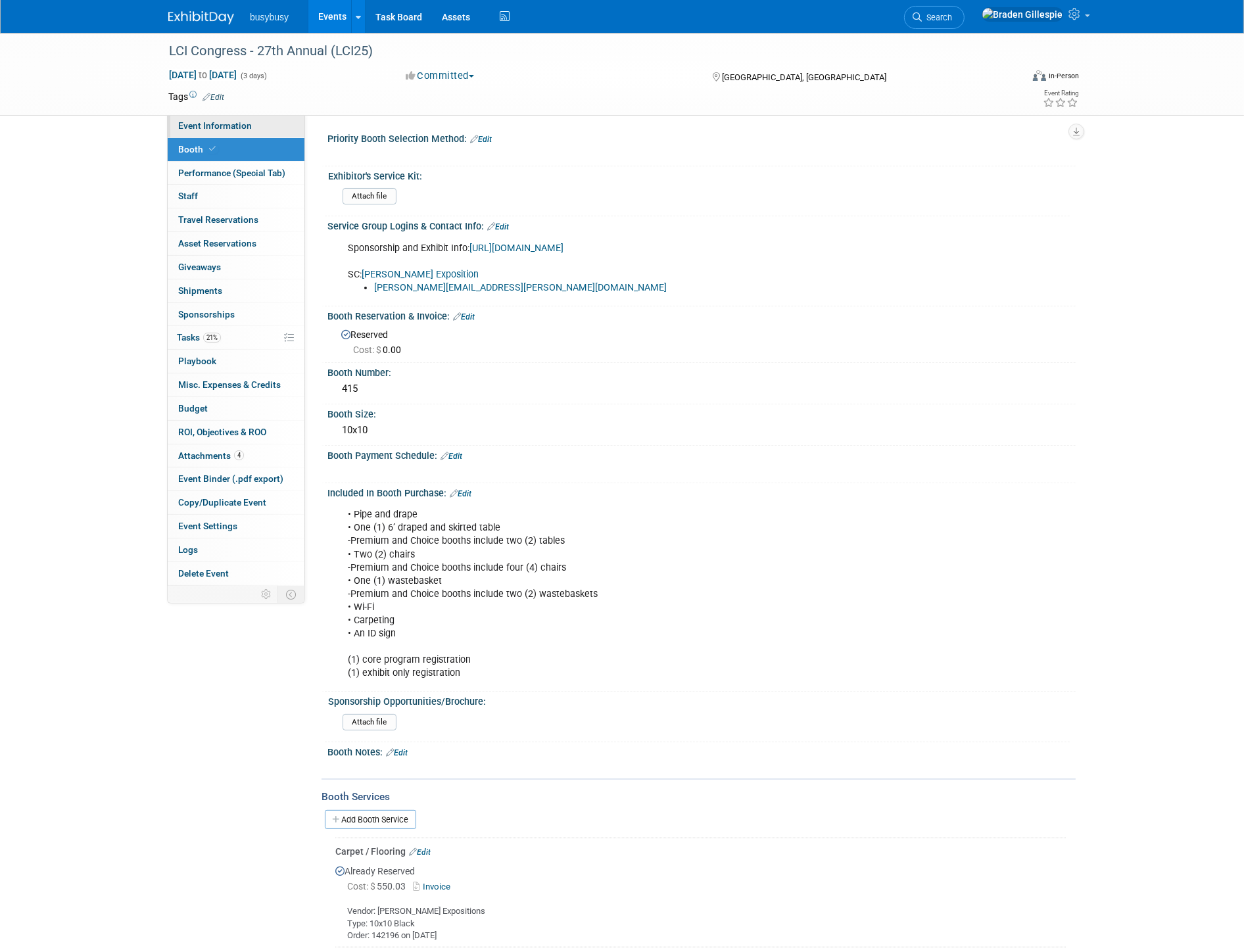
click at [242, 130] on span "Event Information" at bounding box center [214, 126] width 73 height 10
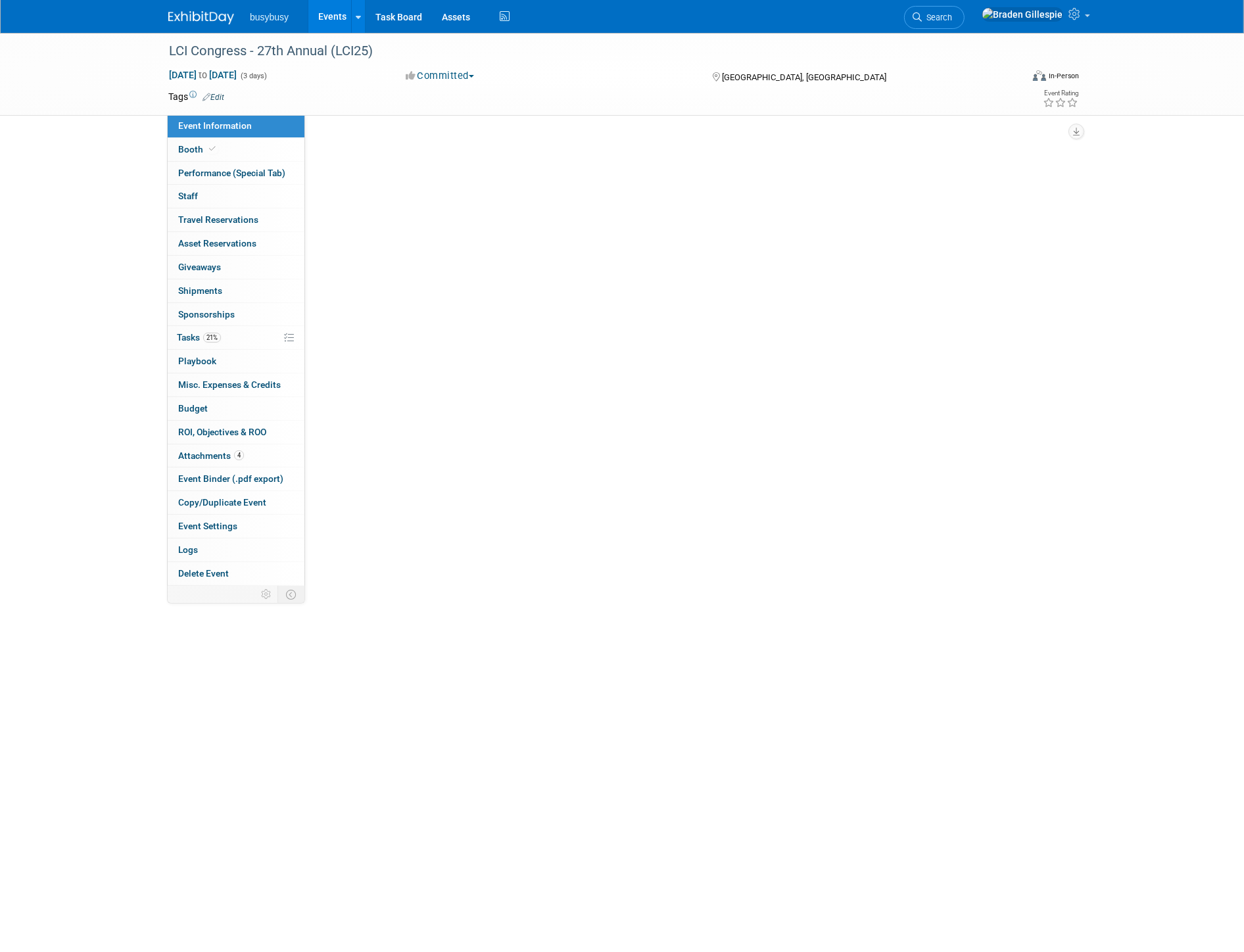
select select "ToolWatch"
select select "Yes"
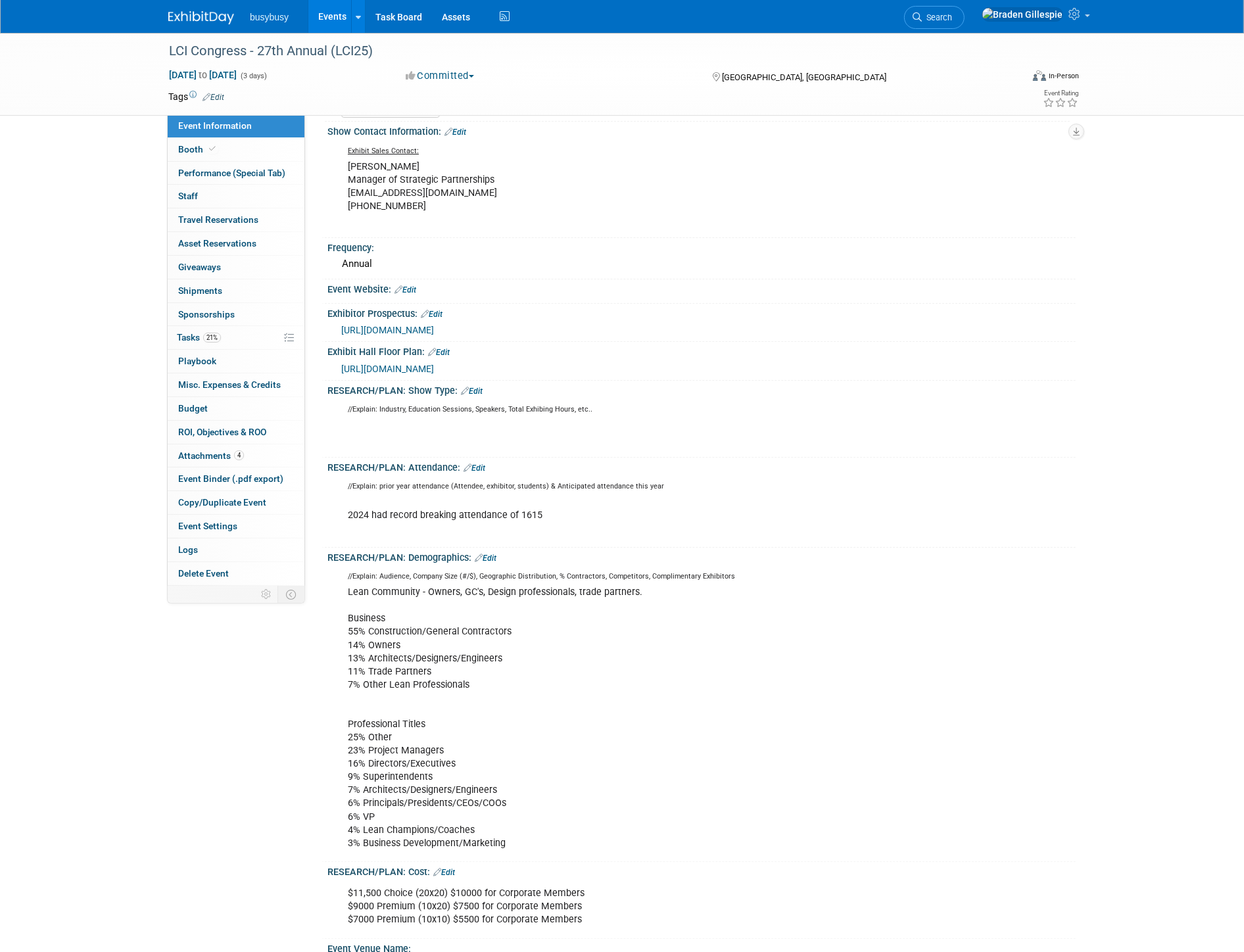
scroll to position [73, 0]
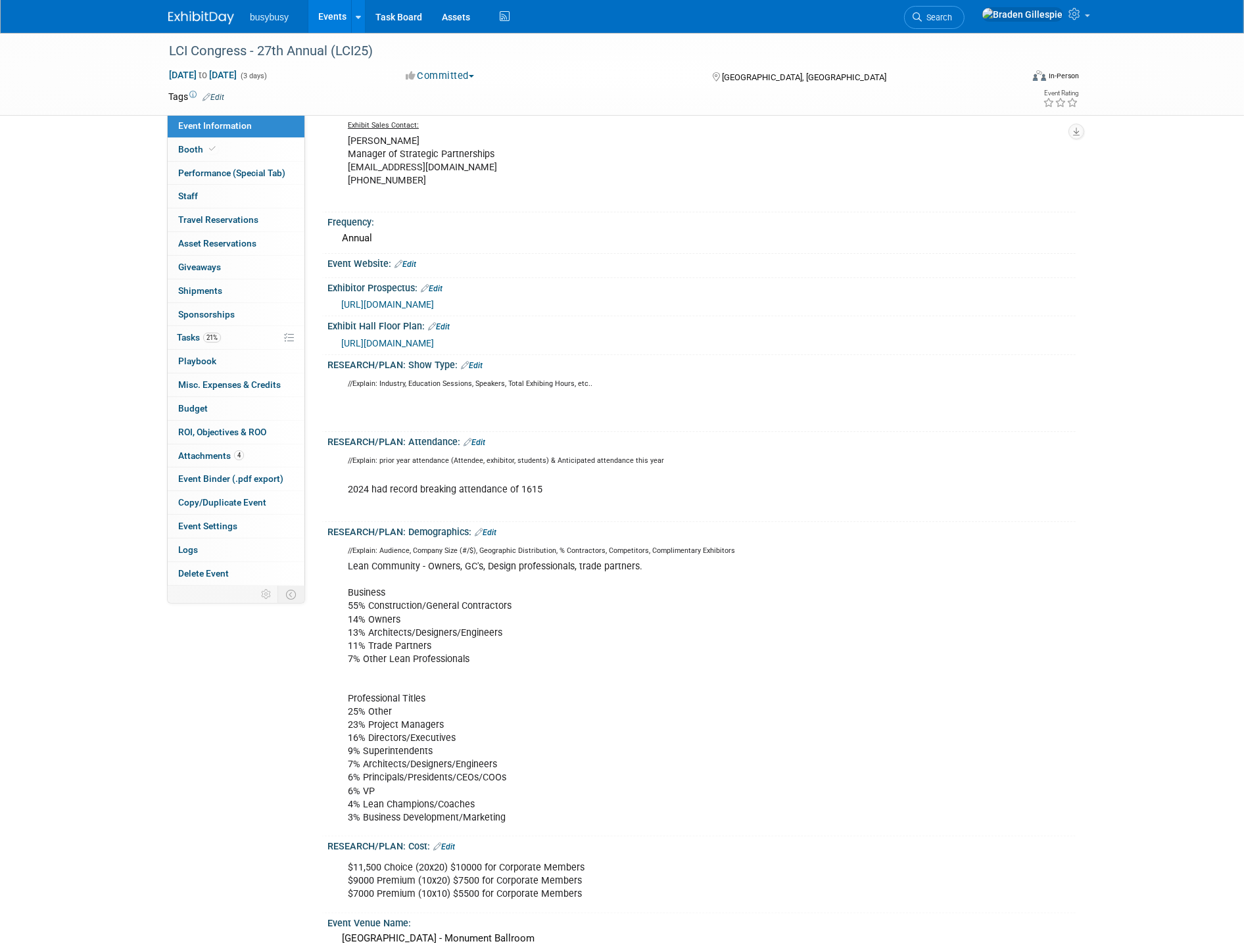
click at [434, 345] on span "https://congress.leanconstruction.org/sponsors-exhibitors/" at bounding box center [388, 343] width 93 height 10
click at [230, 341] on link "21% Tasks 21%" at bounding box center [236, 338] width 137 height 23
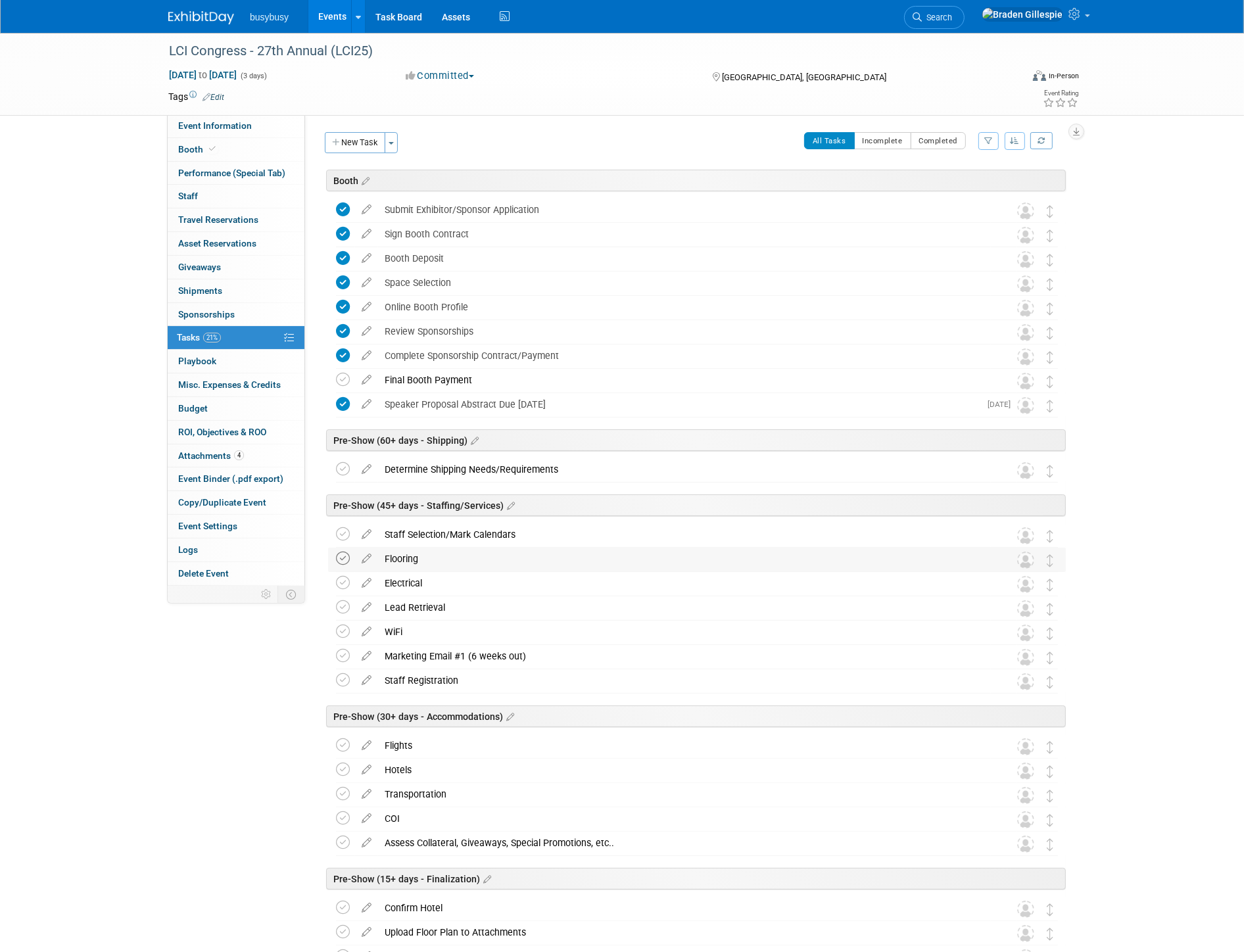
click at [337, 561] on icon at bounding box center [342, 558] width 14 height 14
click at [341, 584] on icon at bounding box center [342, 583] width 14 height 14
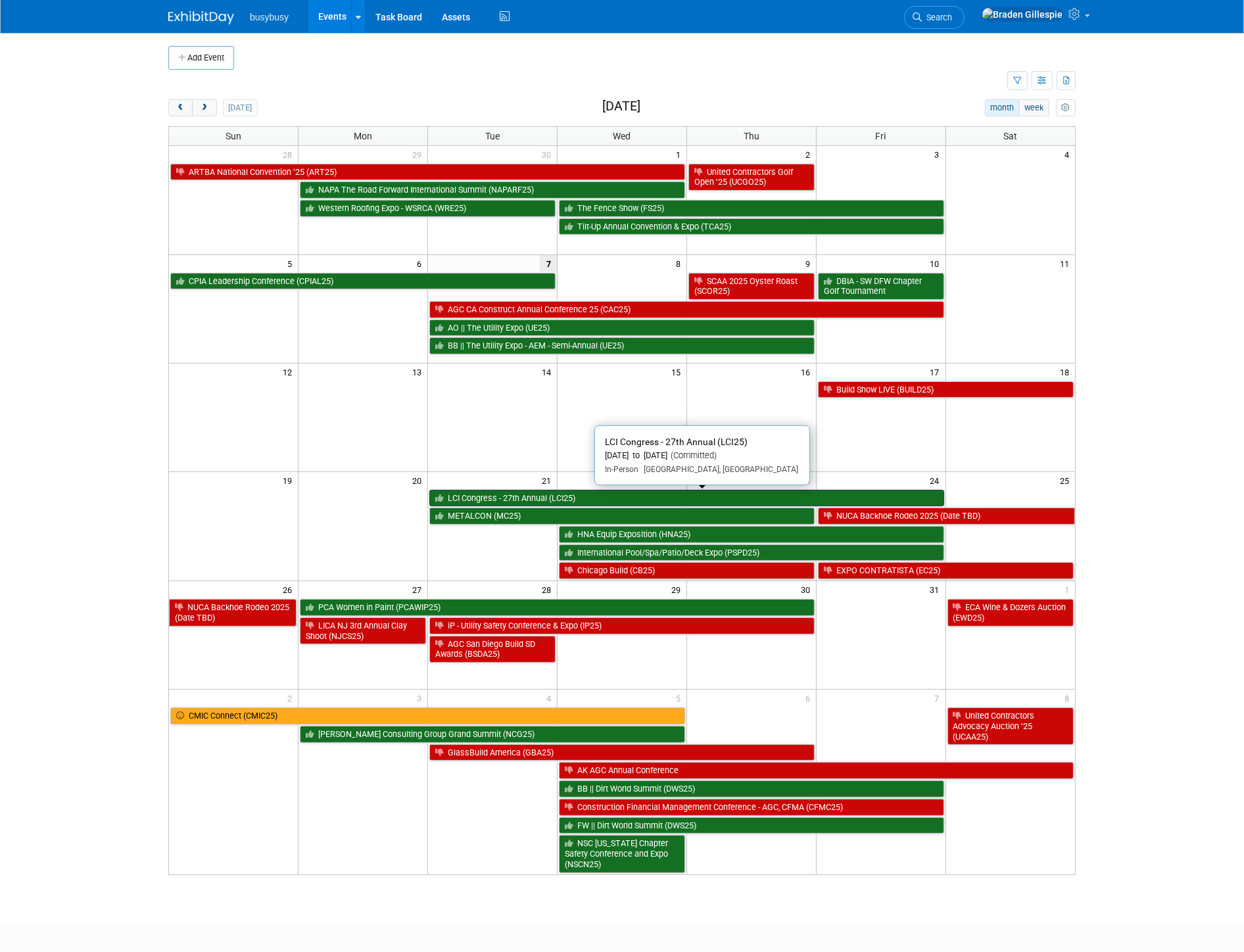
click at [566, 494] on link "LCI Congress - 27th Annual (LCI25)" at bounding box center [687, 499] width 514 height 17
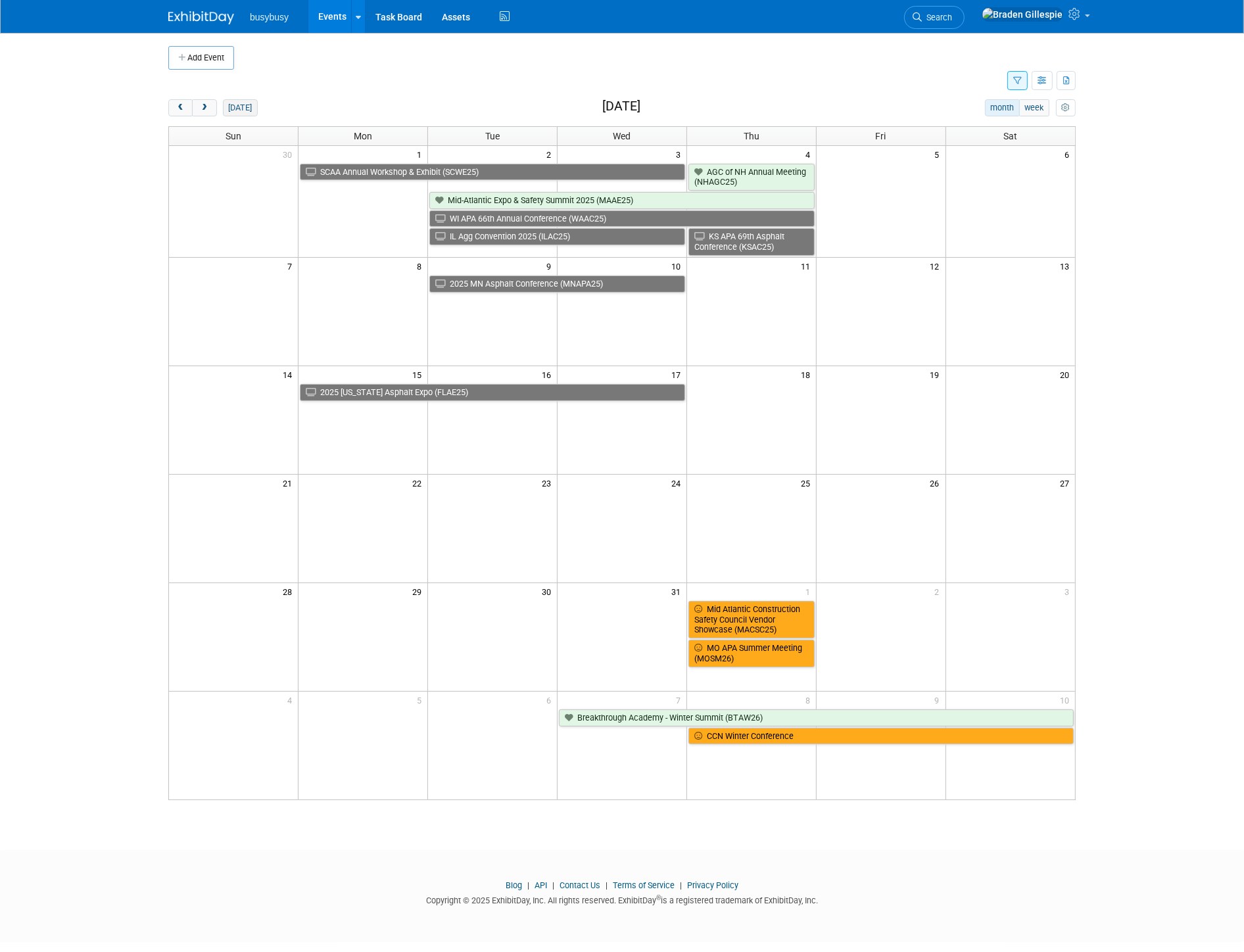
click at [246, 108] on button "[DATE]" at bounding box center [241, 108] width 35 height 17
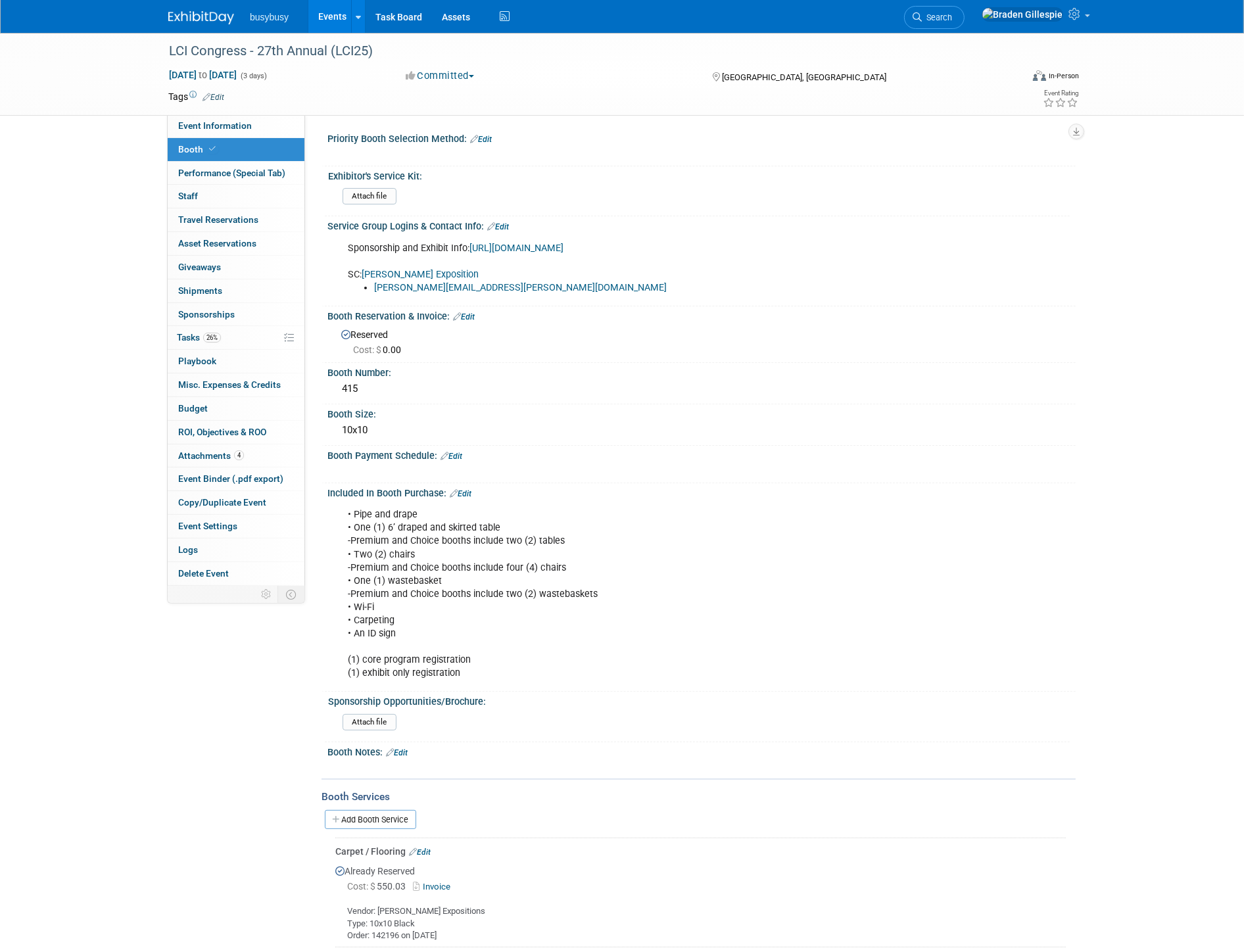
click at [206, 20] on img at bounding box center [201, 17] width 65 height 13
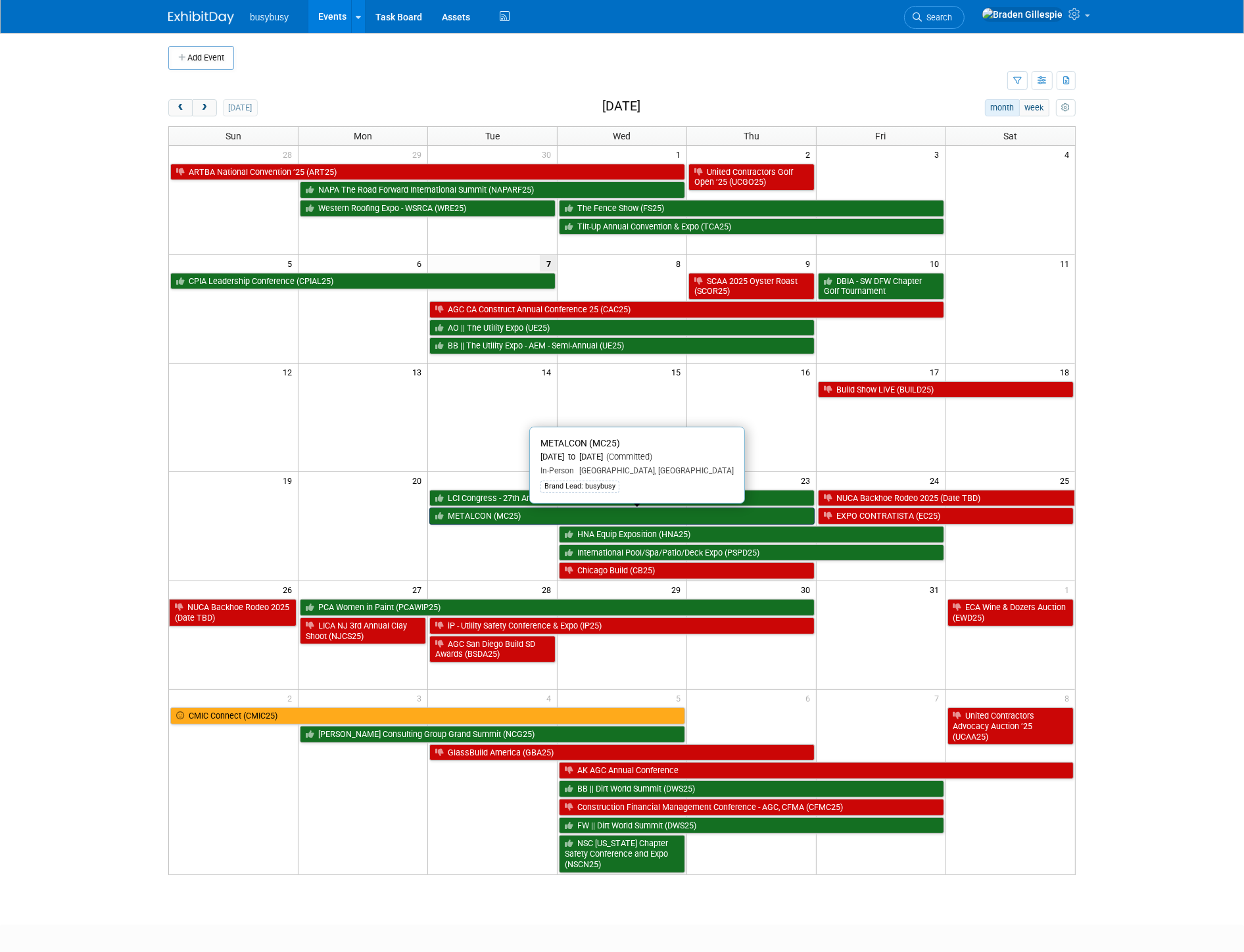
click at [511, 521] on link "METALCON (MC25)" at bounding box center [622, 517] width 385 height 17
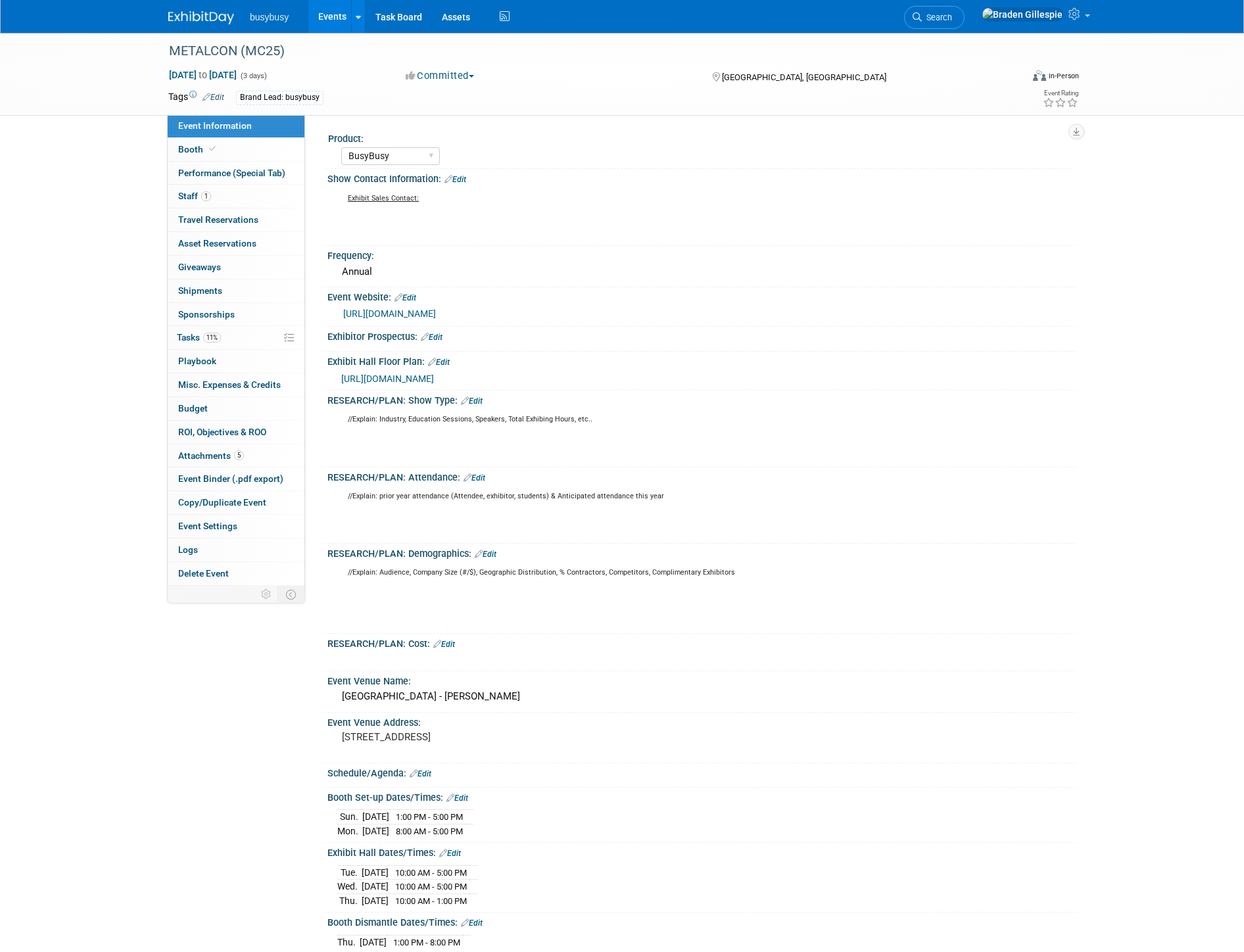
select select "BusyBusy"
drag, startPoint x: 234, startPoint y: 151, endPoint x: 242, endPoint y: 174, distance: 24.4
click at [234, 153] on link "Booth" at bounding box center [236, 150] width 137 height 23
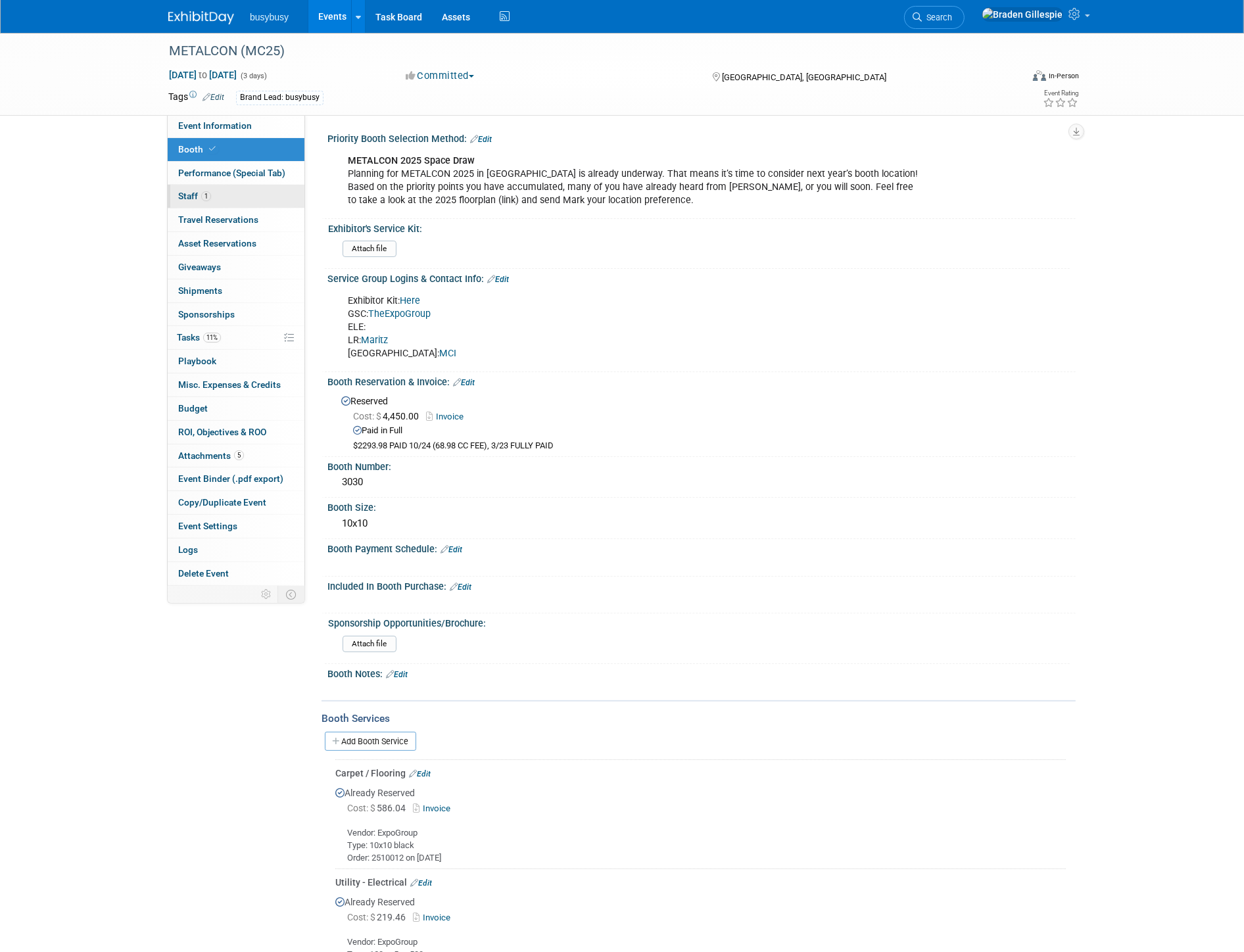
click at [240, 203] on link "1 Staff 1" at bounding box center [236, 196] width 137 height 23
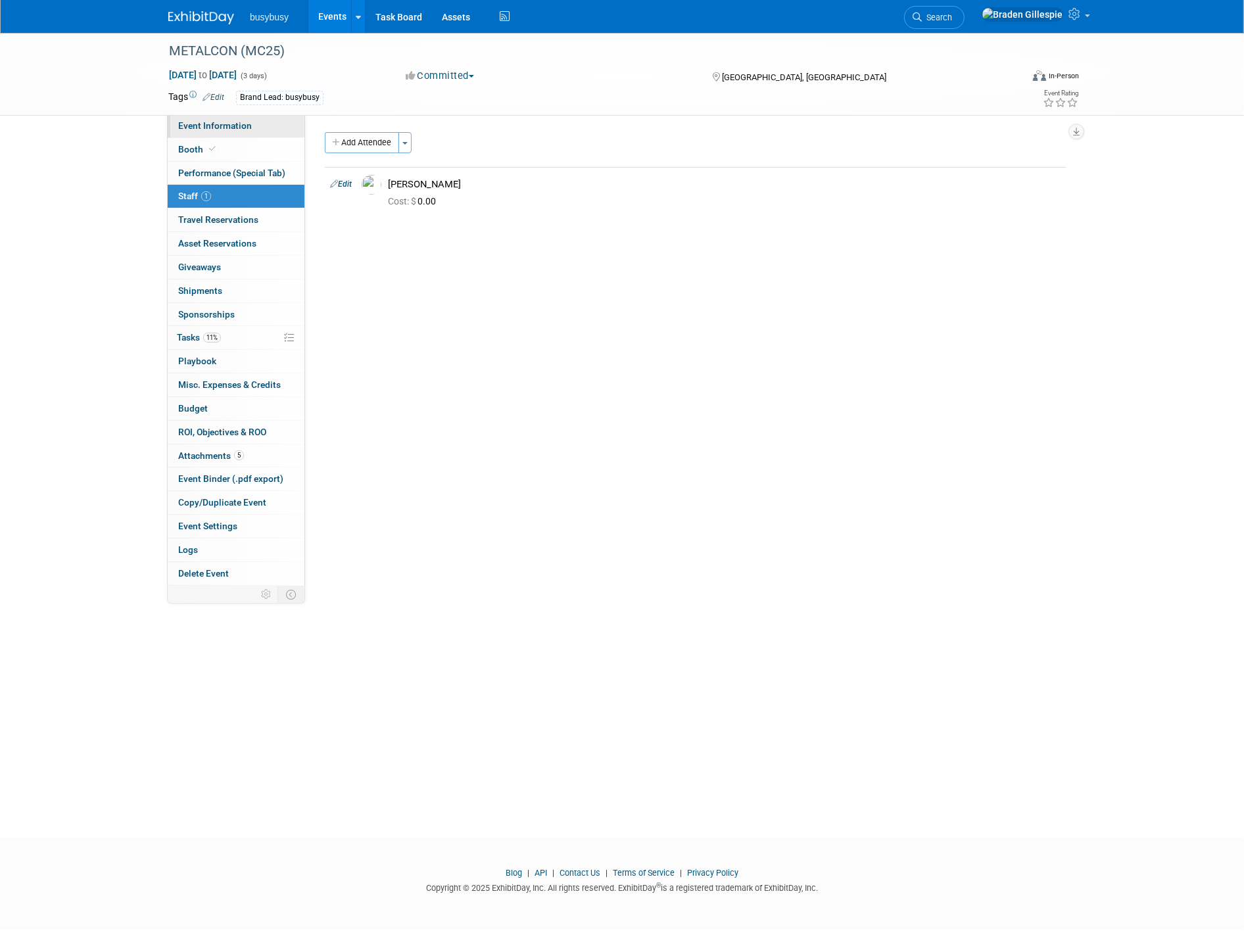
click at [215, 121] on span "Event Information" at bounding box center [214, 126] width 73 height 10
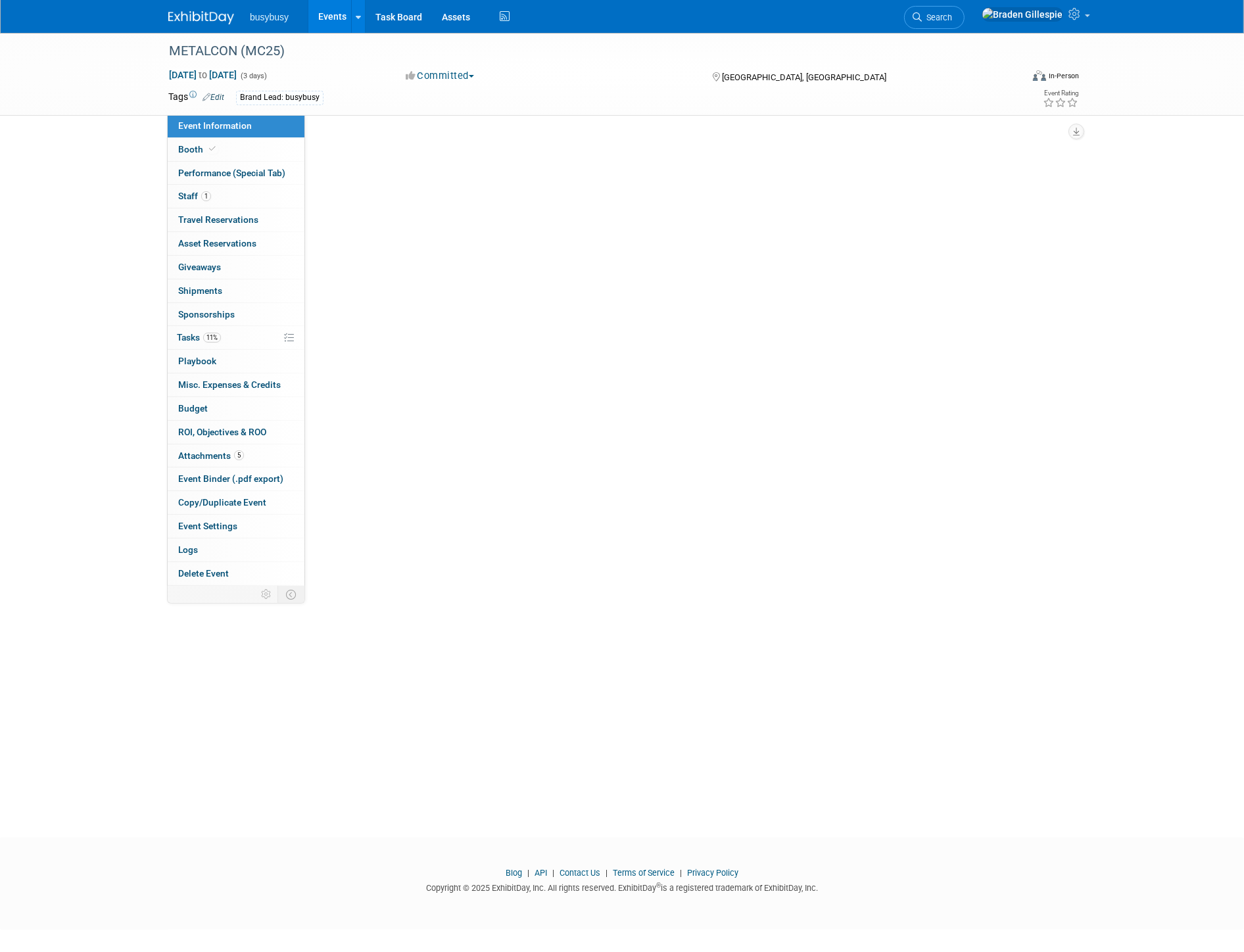
select select "BusyBusy"
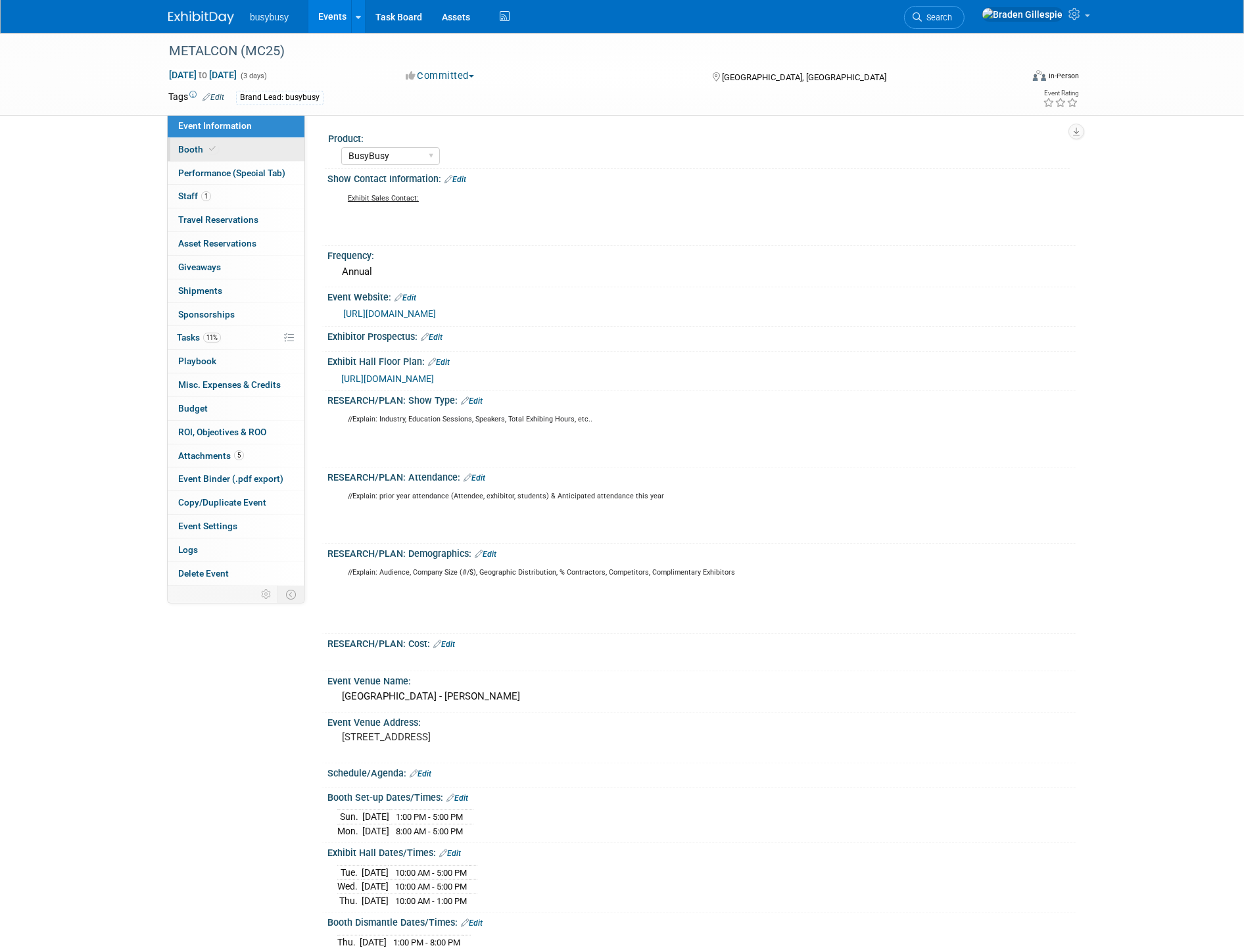
click at [246, 146] on link "Booth" at bounding box center [236, 150] width 137 height 23
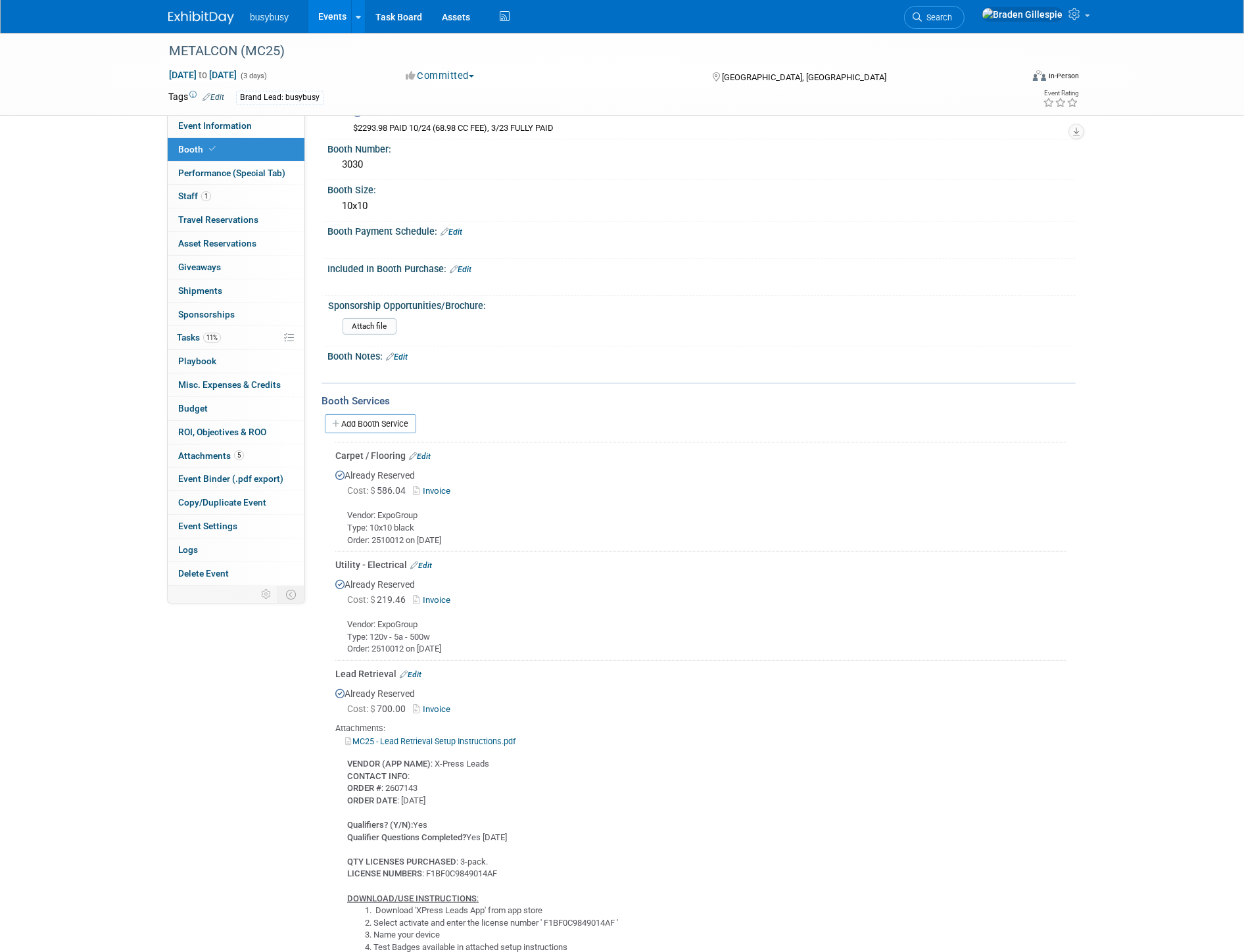
scroll to position [511, 0]
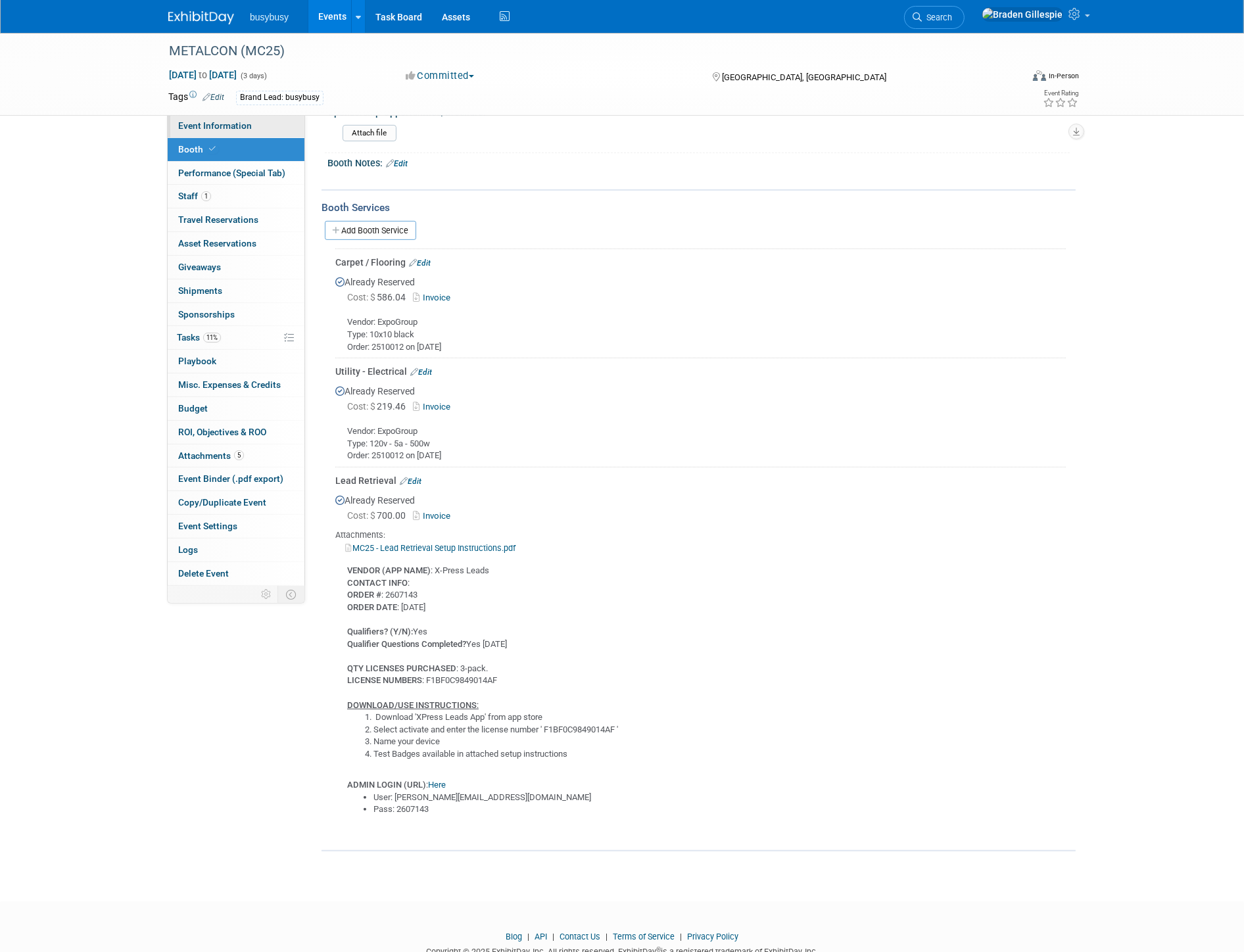
click at [253, 121] on link "Event Information" at bounding box center [236, 126] width 137 height 23
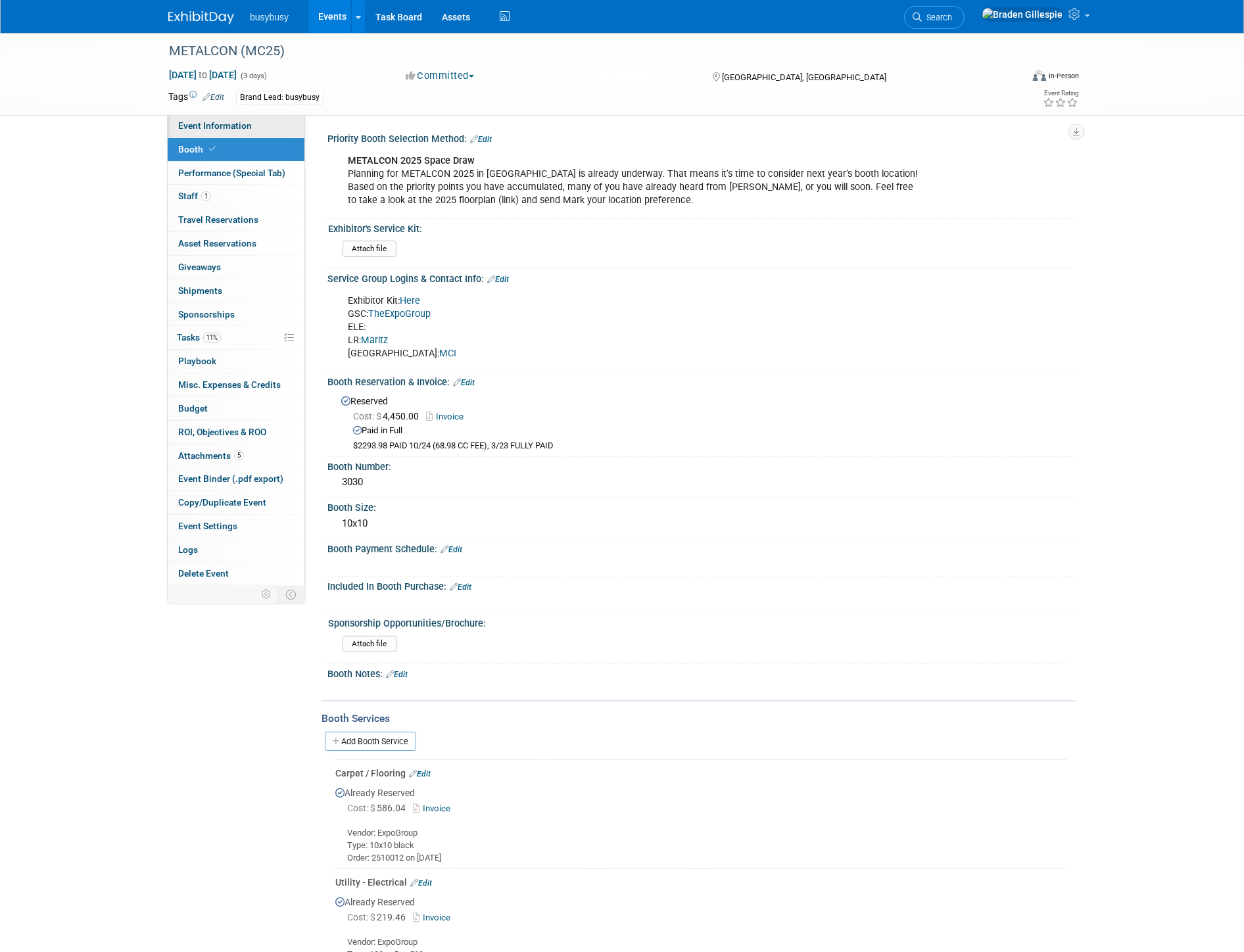
select select "BusyBusy"
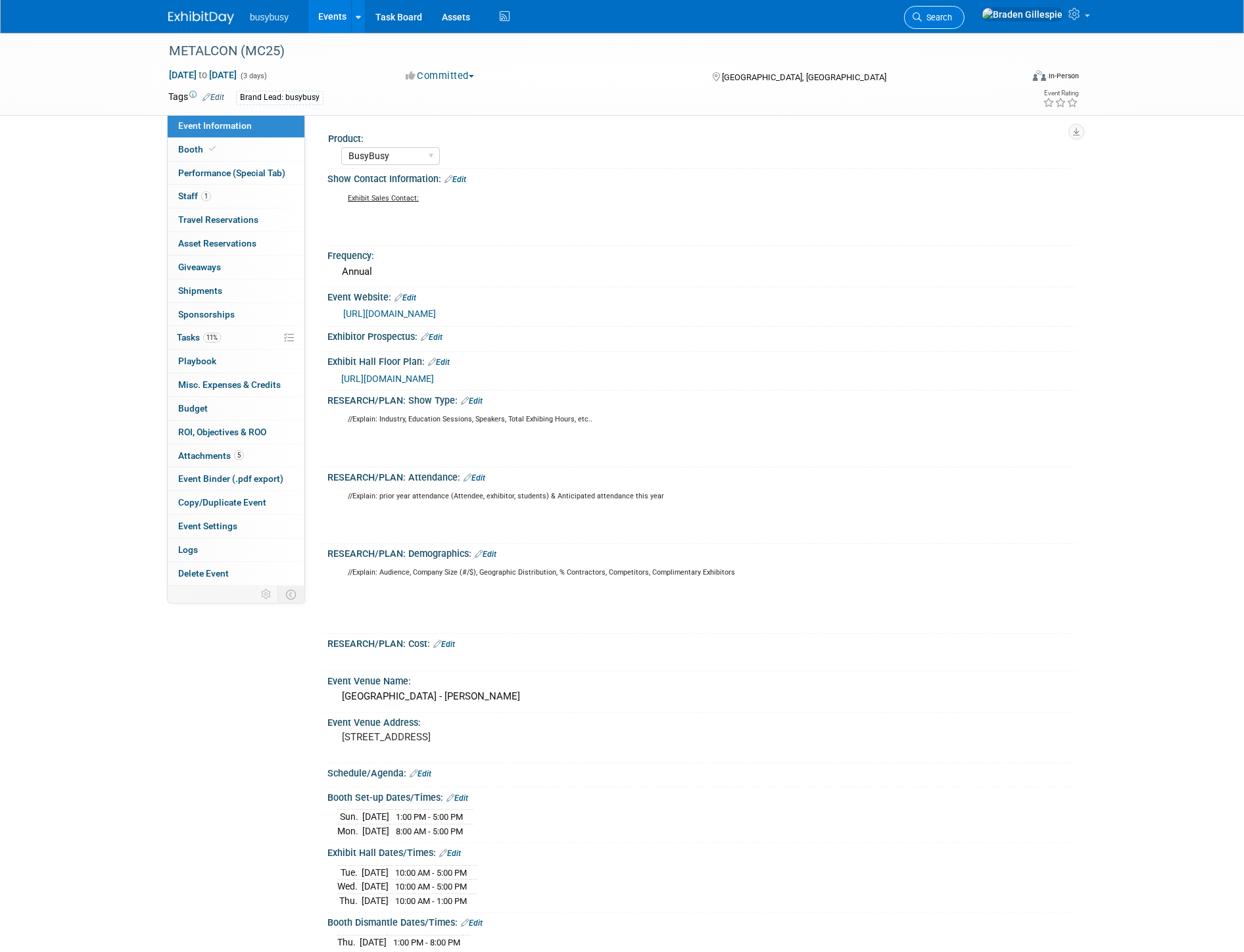
click at [952, 12] on span "Search" at bounding box center [937, 17] width 31 height 10
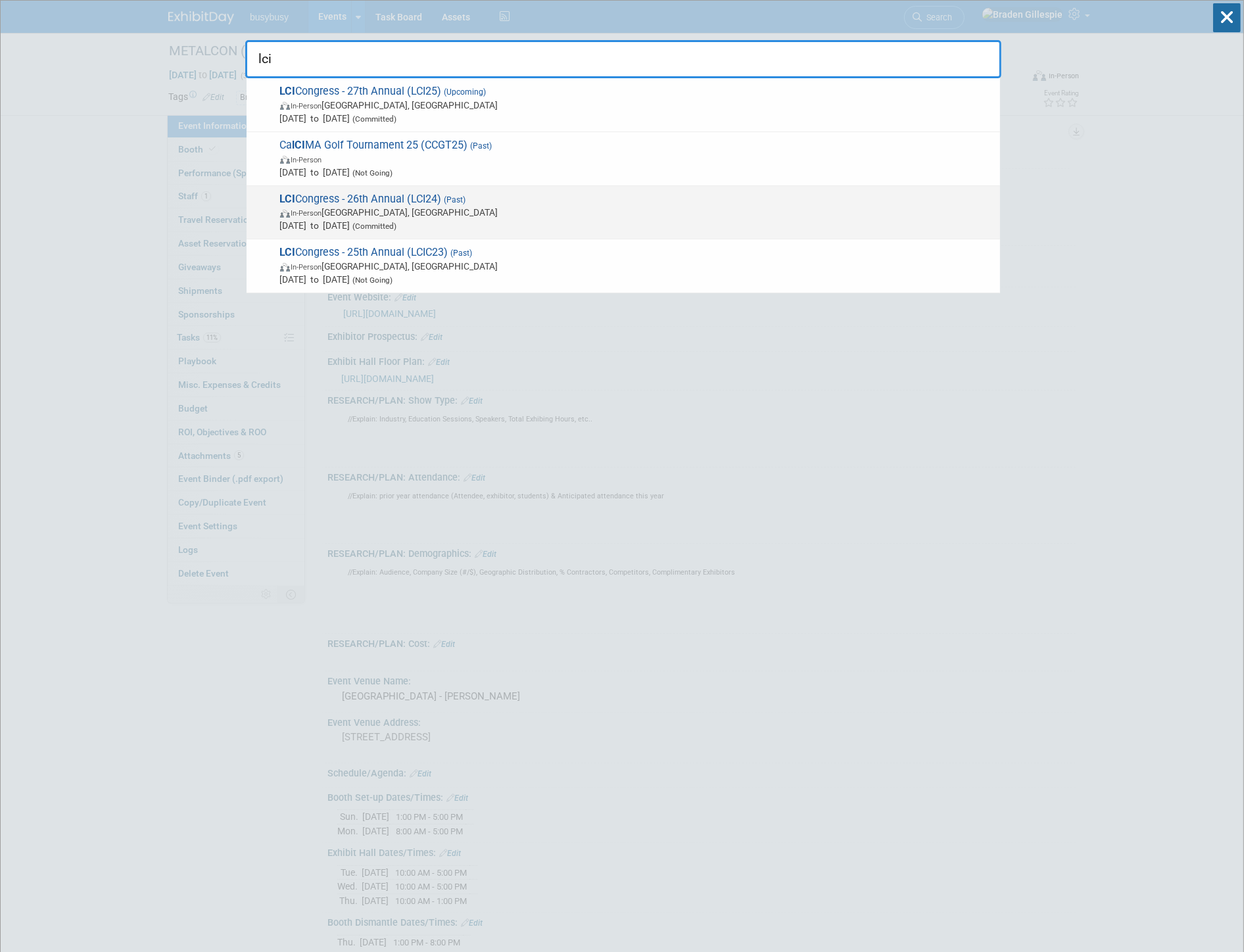
type input "lci"
click at [557, 198] on span "LCI Congress - 26th Annual (LCI24) (Past) In-Person [GEOGRAPHIC_DATA], [GEOGRAP…" at bounding box center [634, 212] width 717 height 40
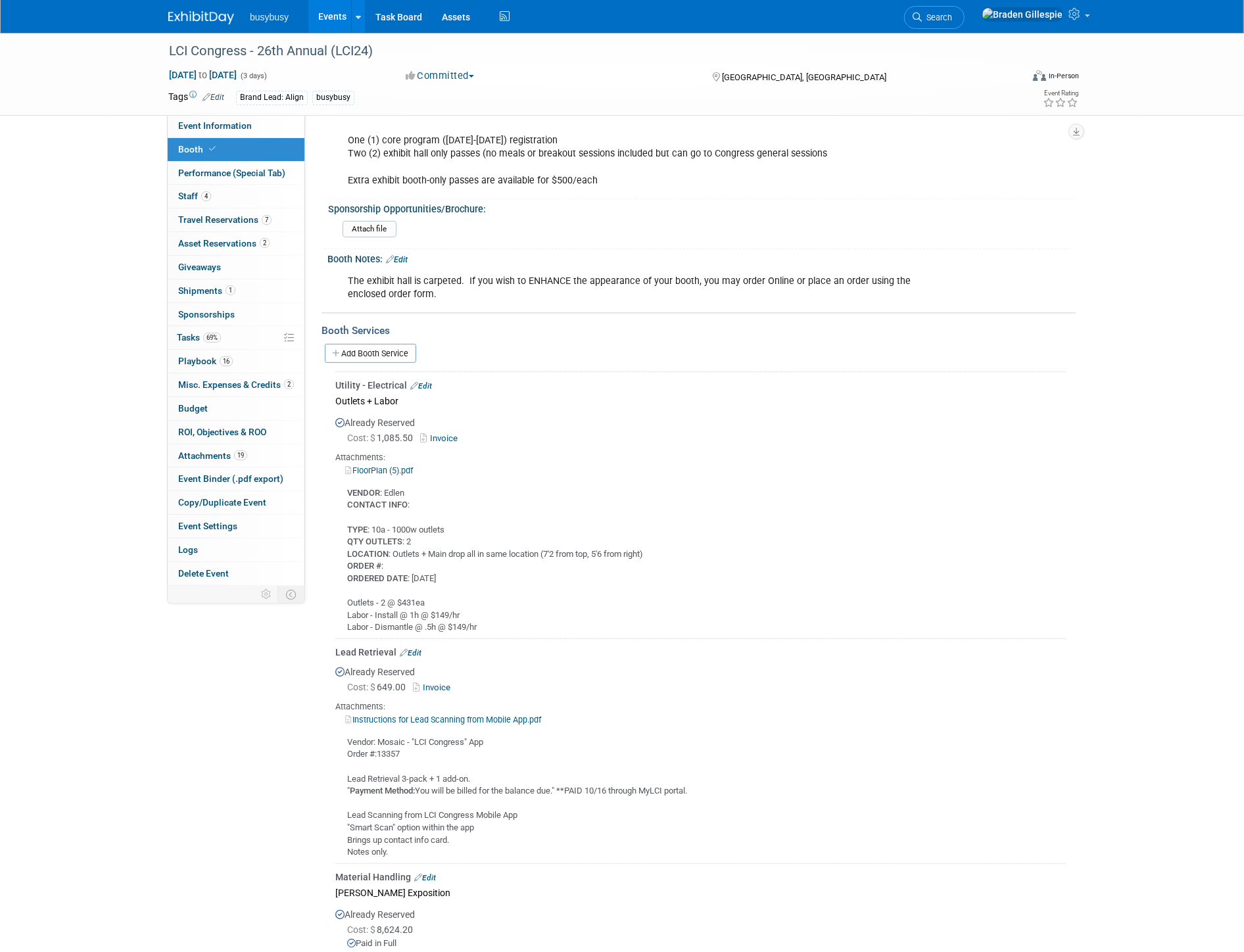
scroll to position [546, 0]
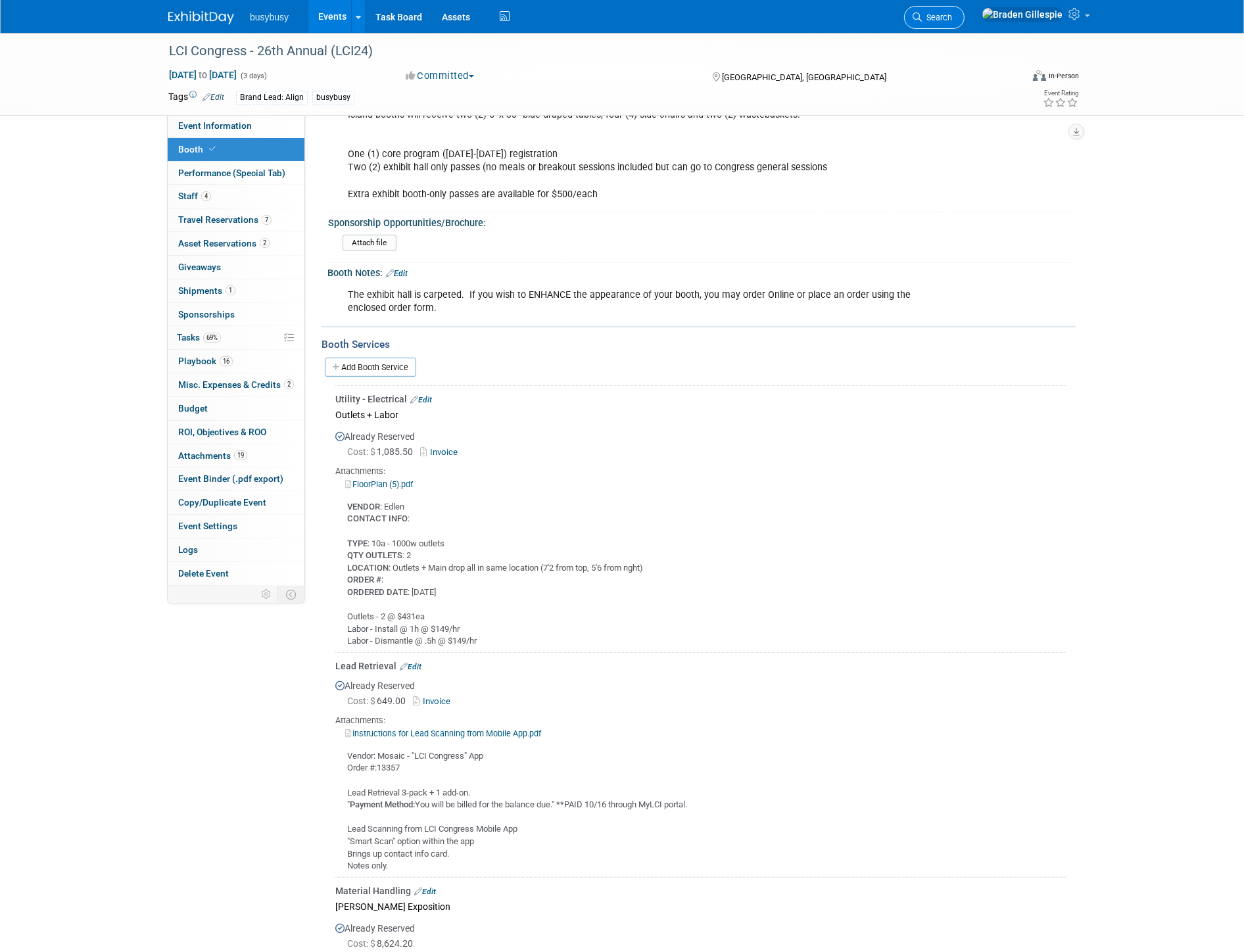
click at [952, 21] on span "Search" at bounding box center [937, 17] width 31 height 10
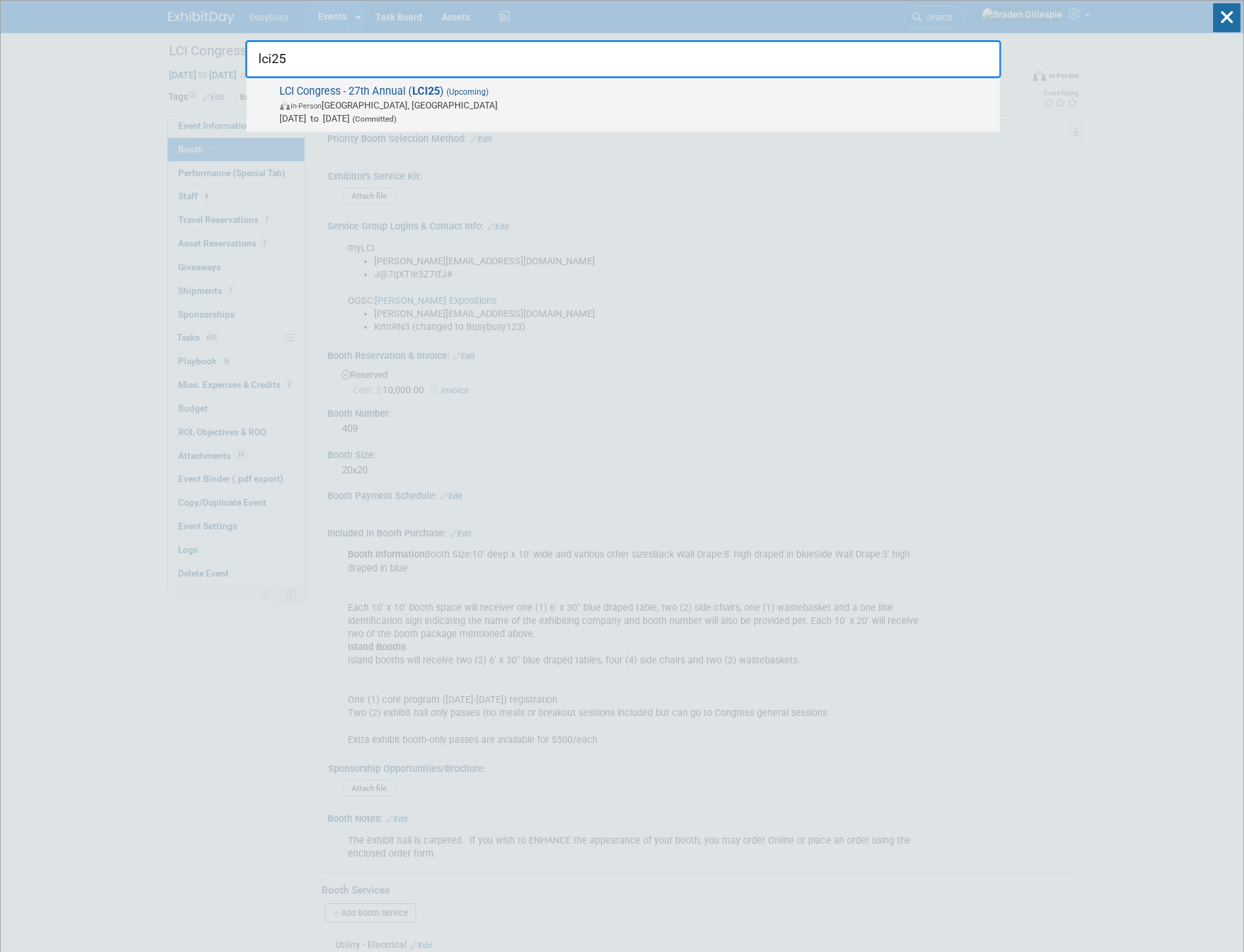
type input "lci25"
click at [851, 109] on span "In-Person Arlington, TX" at bounding box center [637, 105] width 714 height 13
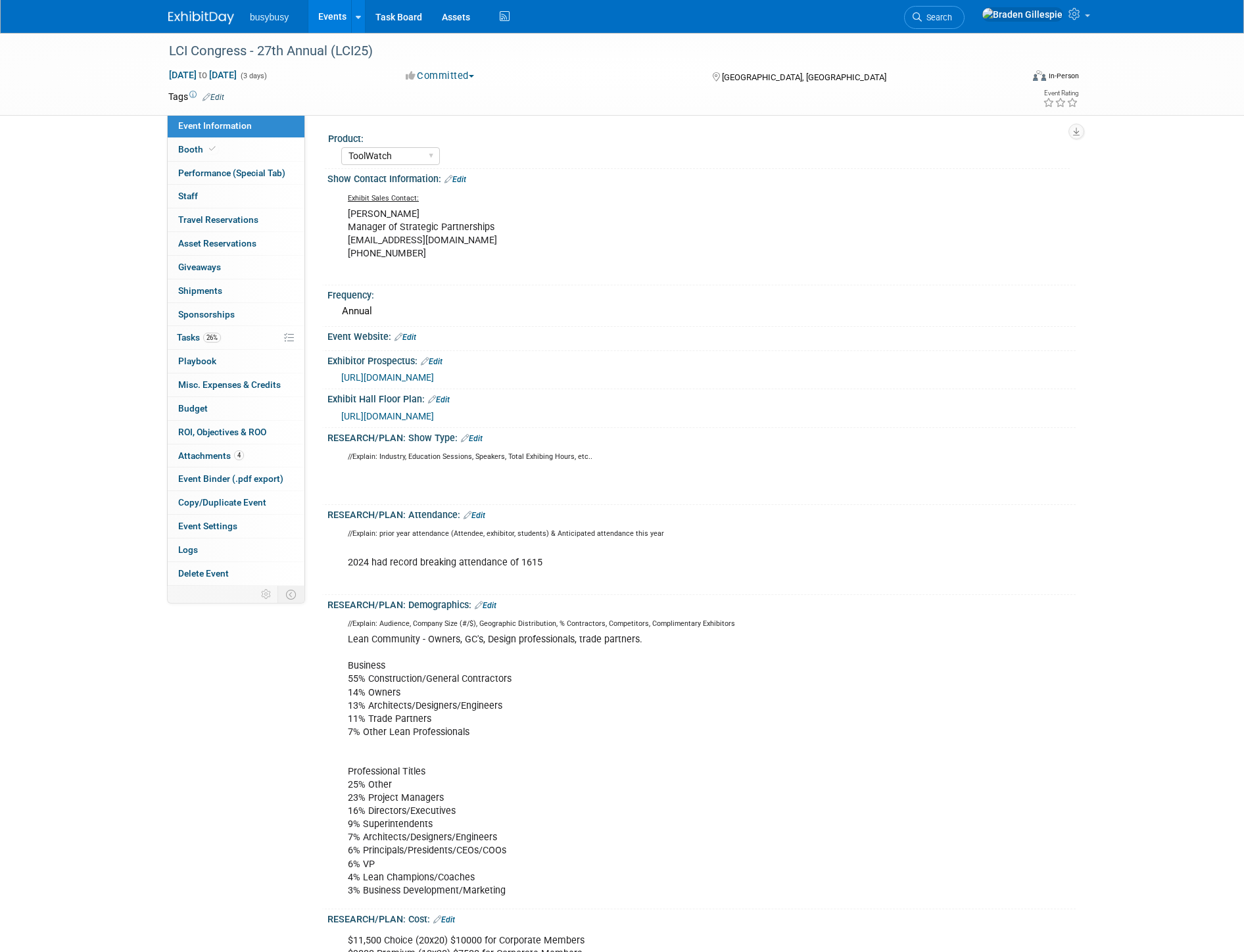
select select "ToolWatch"
select select "Yes"
click at [252, 148] on link "Booth" at bounding box center [236, 150] width 137 height 23
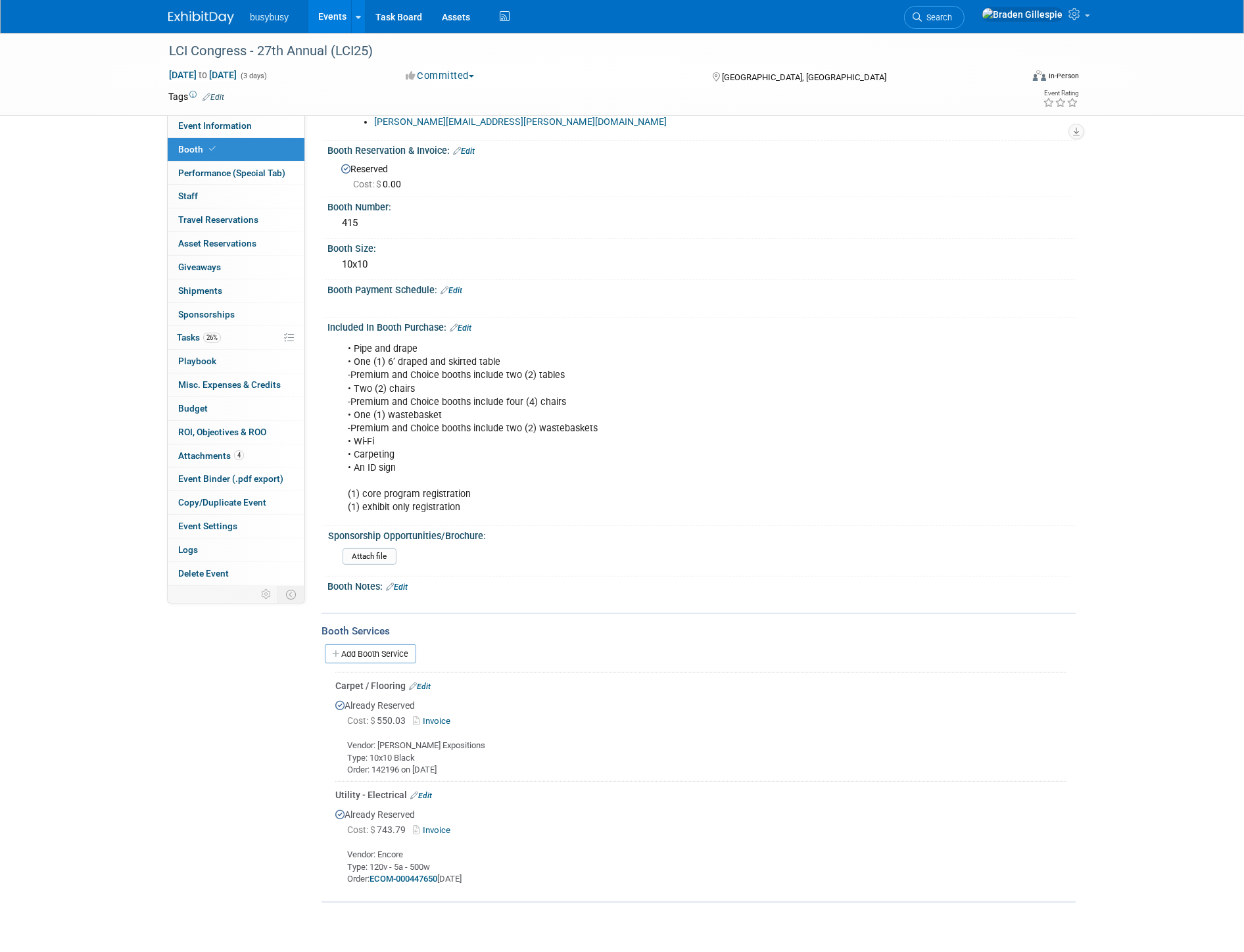
scroll to position [274, 0]
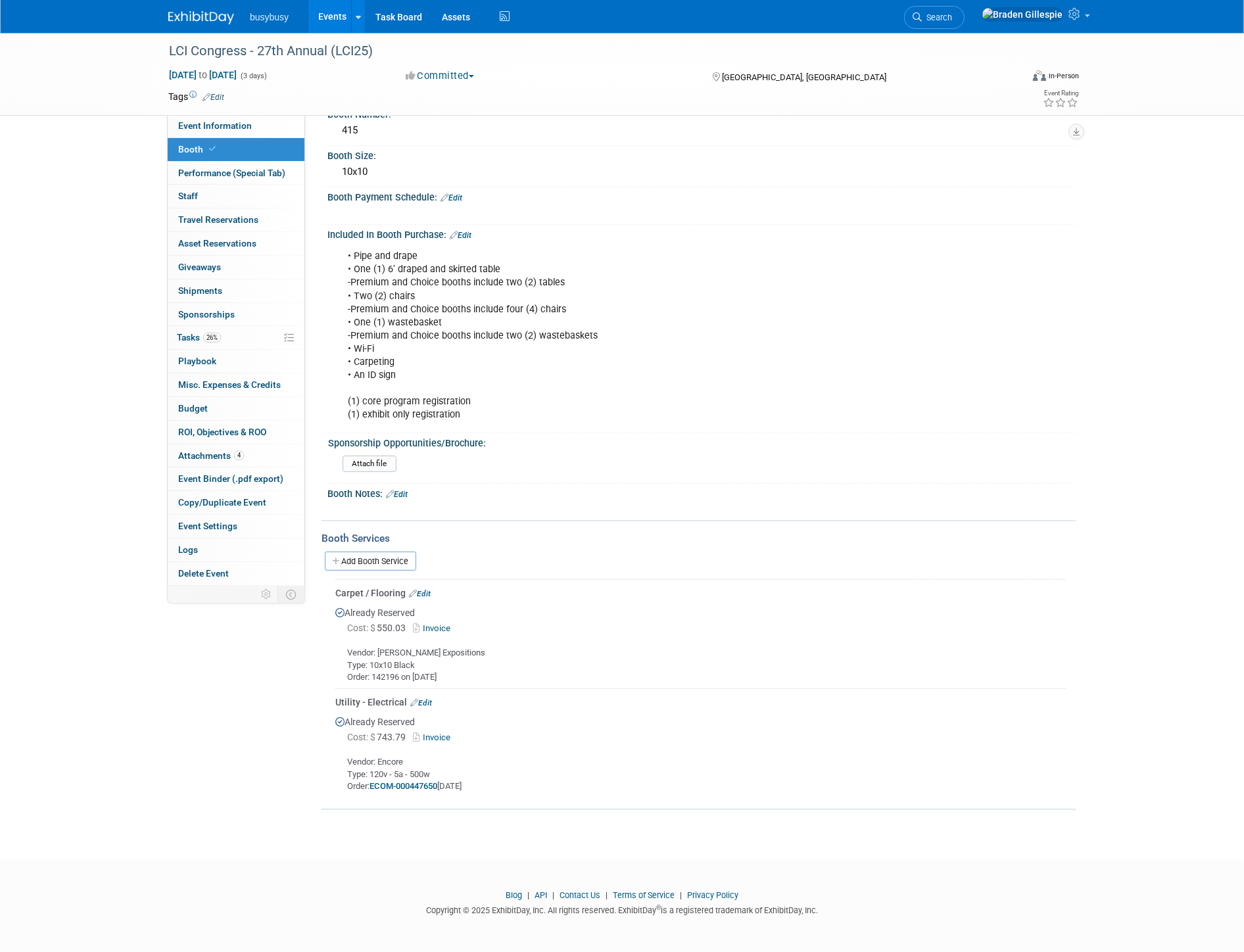
click at [371, 544] on div "Booth Services" at bounding box center [698, 538] width 754 height 15
click at [376, 560] on link "Add Booth Service" at bounding box center [371, 561] width 92 height 19
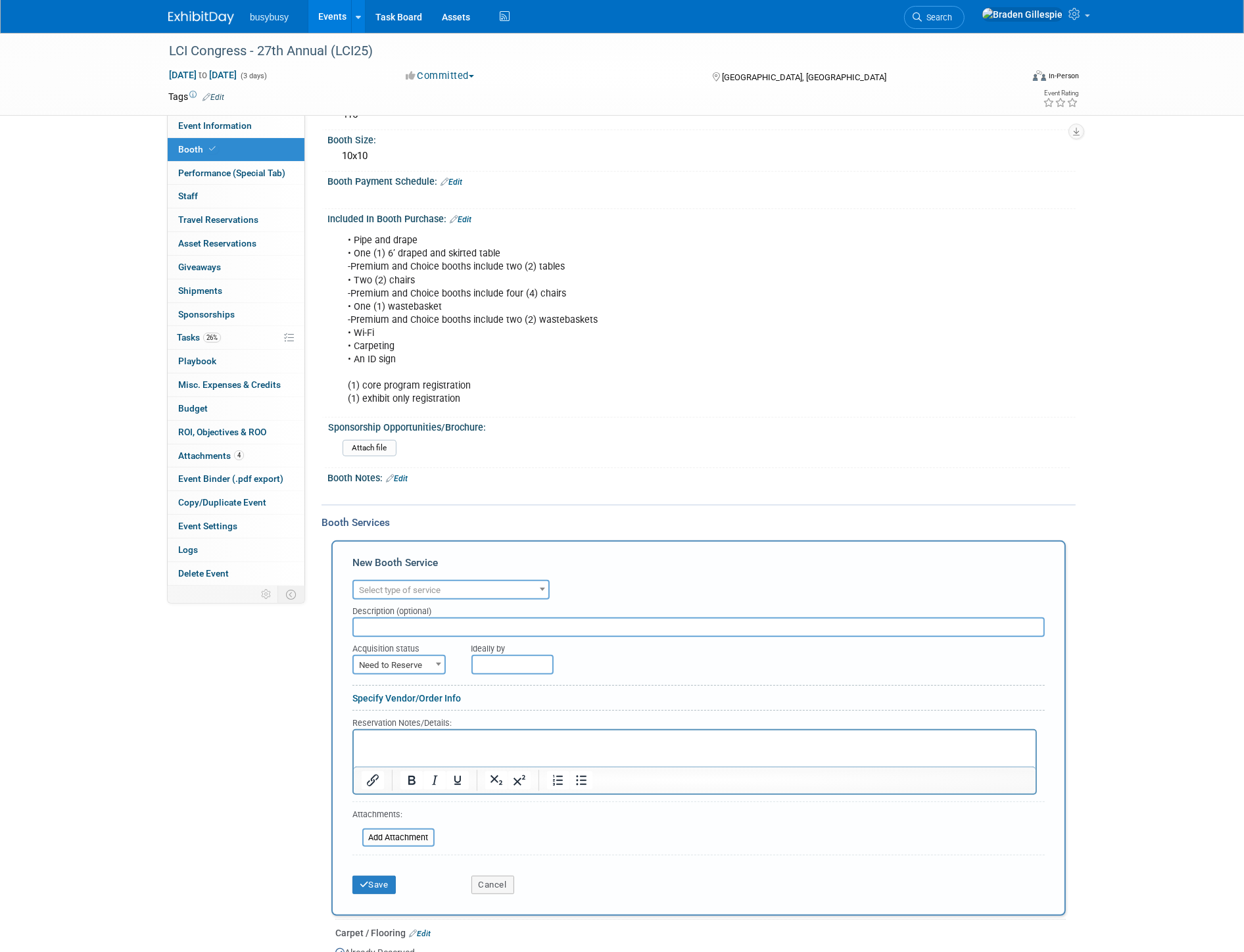
scroll to position [0, 0]
click at [417, 595] on span "Select type of service" at bounding box center [400, 590] width 81 height 10
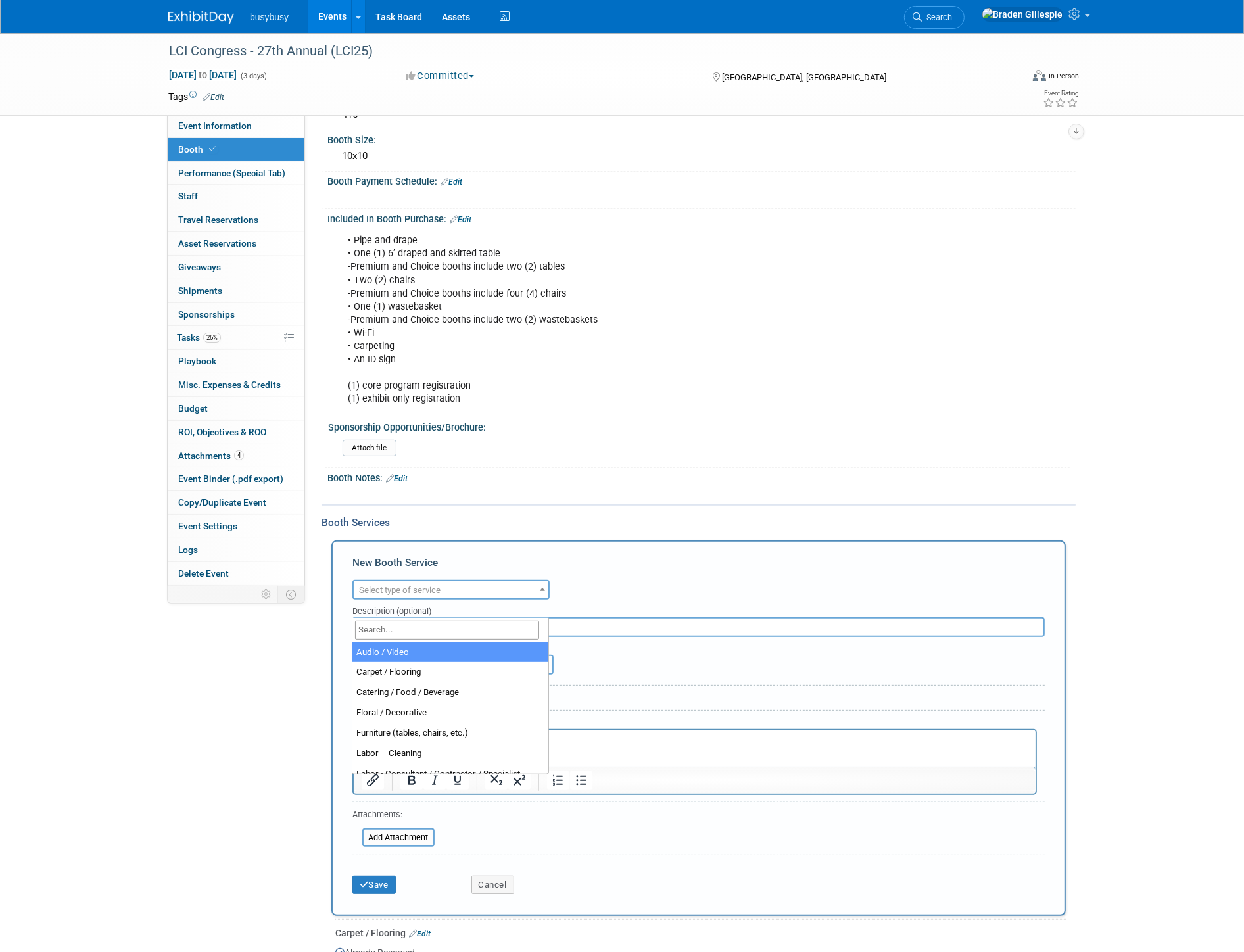
click at [406, 632] on input "search" at bounding box center [447, 630] width 184 height 19
click at [421, 632] on input "search" at bounding box center [447, 630] width 184 height 19
type input "lead"
select select "7"
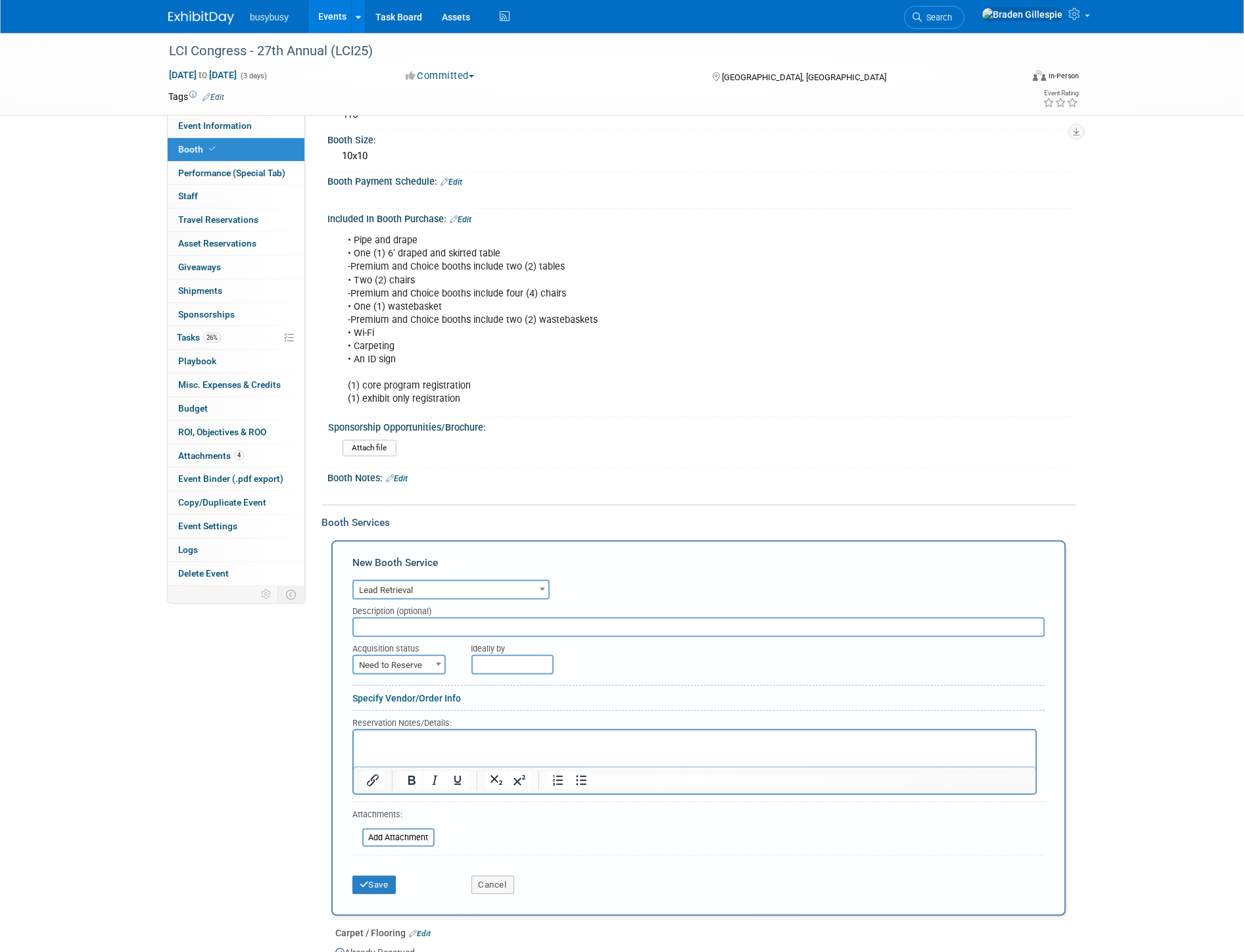
click at [402, 742] on p "Rich Text Area. Press ALT-0 for help." at bounding box center [695, 742] width 667 height 12
click at [361, 739] on p "Romify" at bounding box center [695, 742] width 667 height 12
click at [384, 895] on button "Save" at bounding box center [374, 884] width 44 height 18
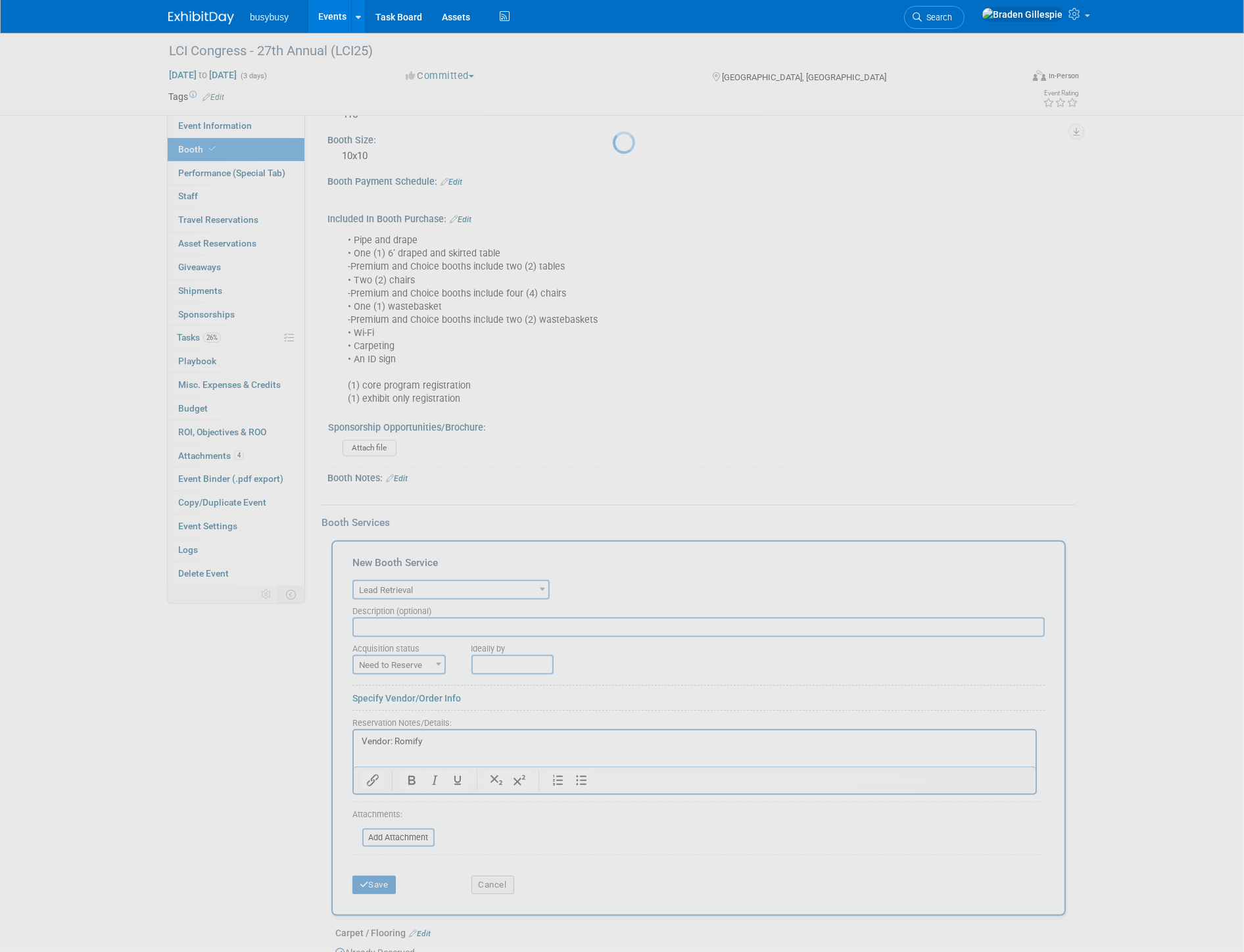
scroll to position [353, 0]
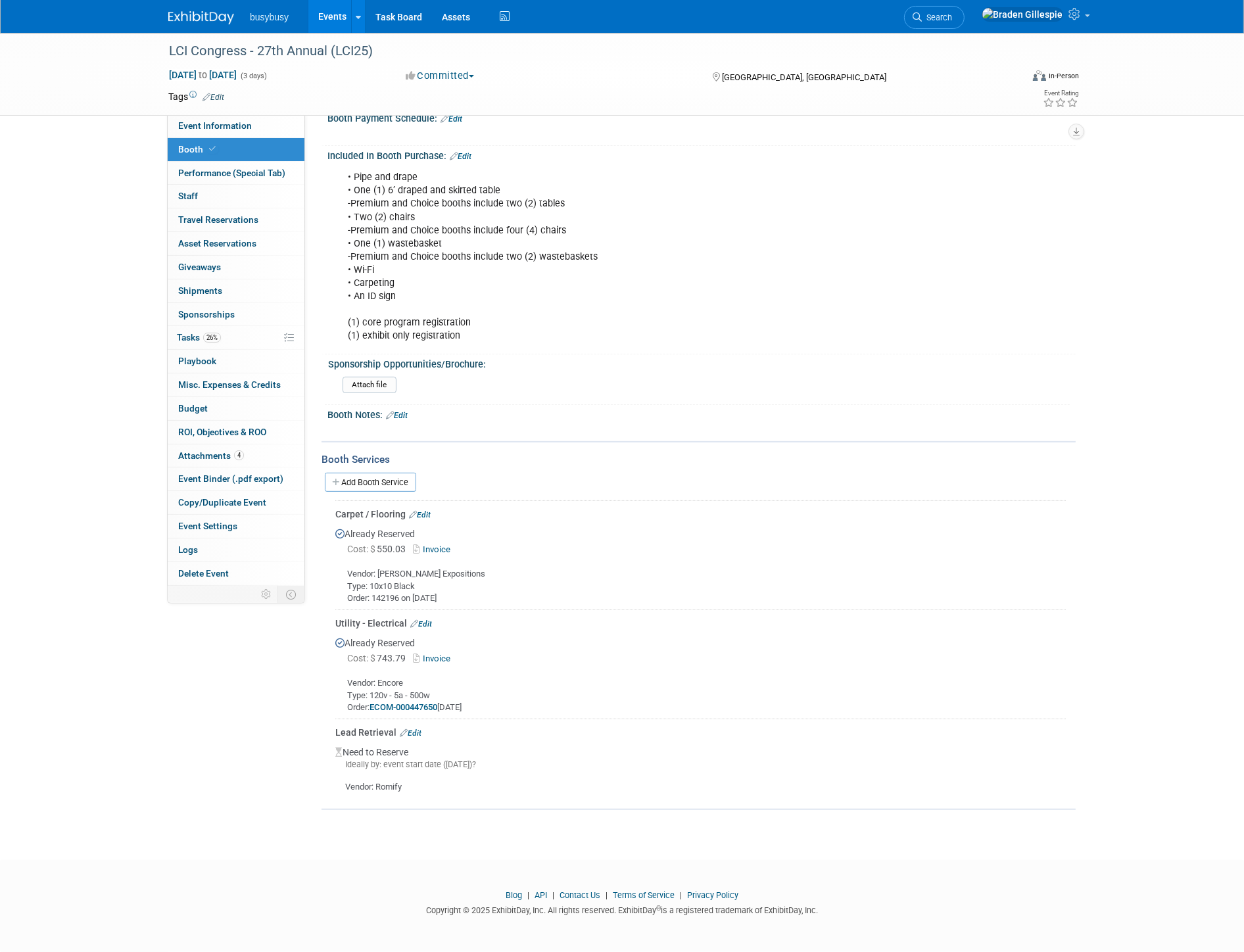
click at [201, 17] on img at bounding box center [201, 17] width 65 height 13
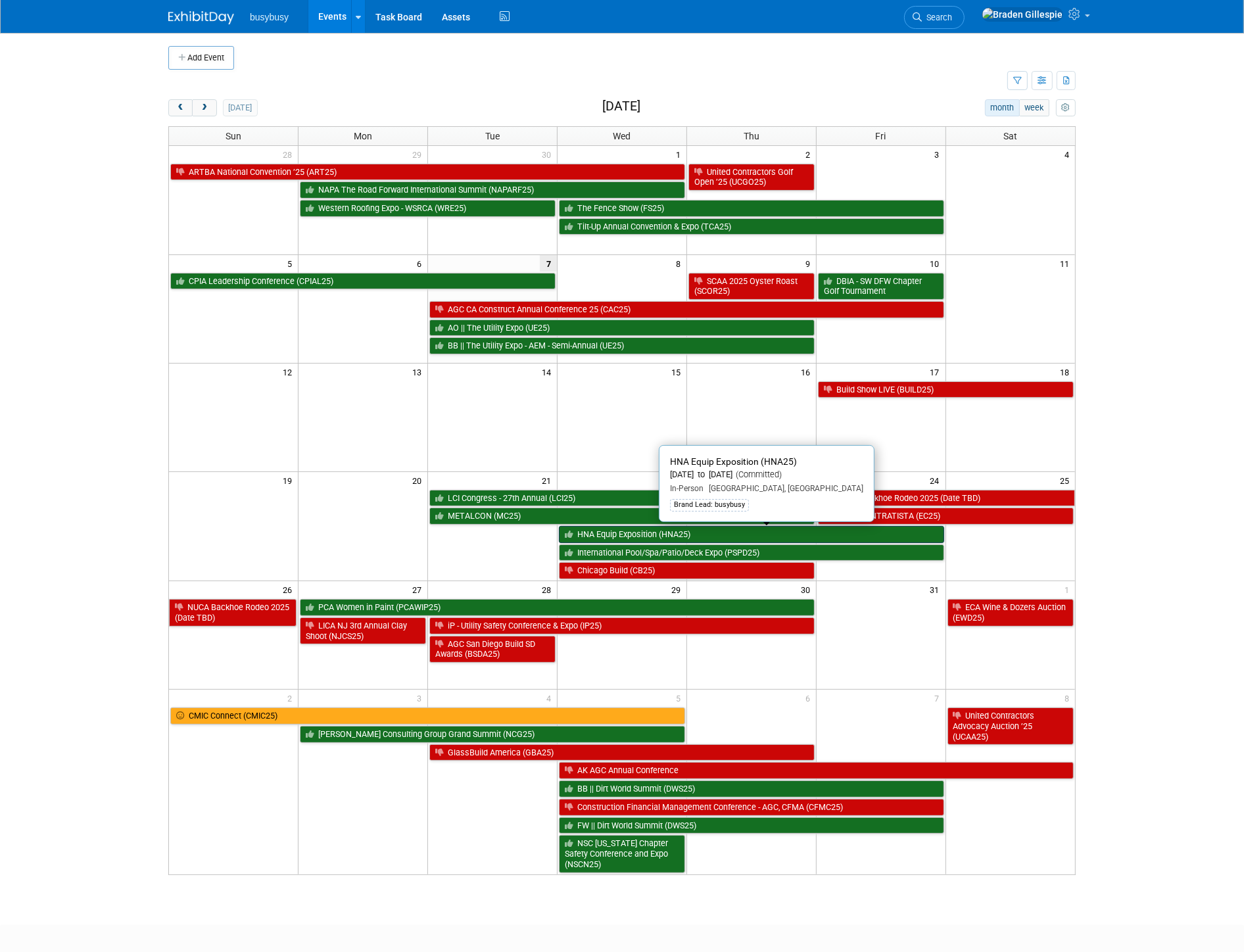
click at [658, 537] on link "HNA Equip Exposition (HNA25)" at bounding box center [751, 535] width 385 height 17
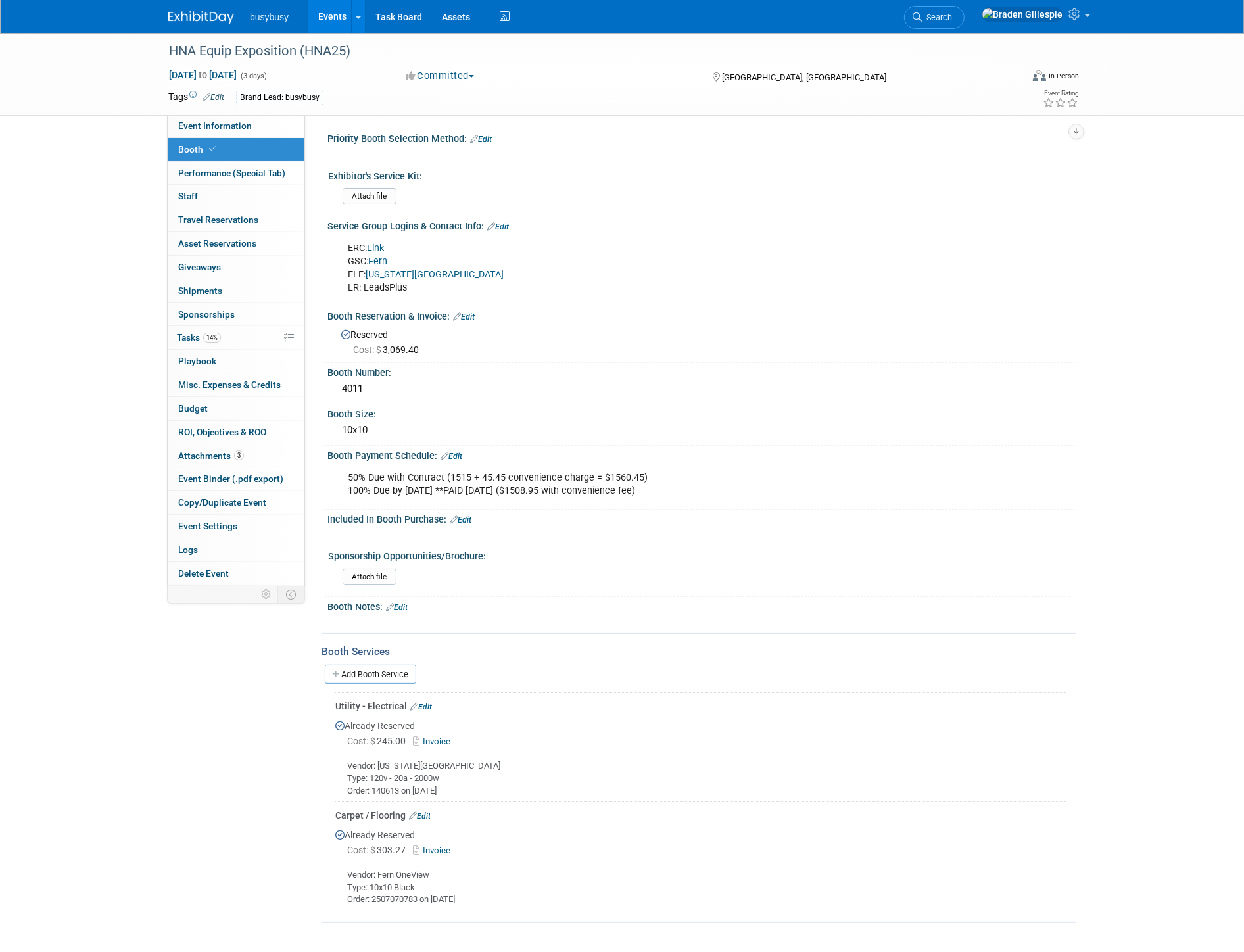
click at [218, 20] on img at bounding box center [201, 17] width 65 height 13
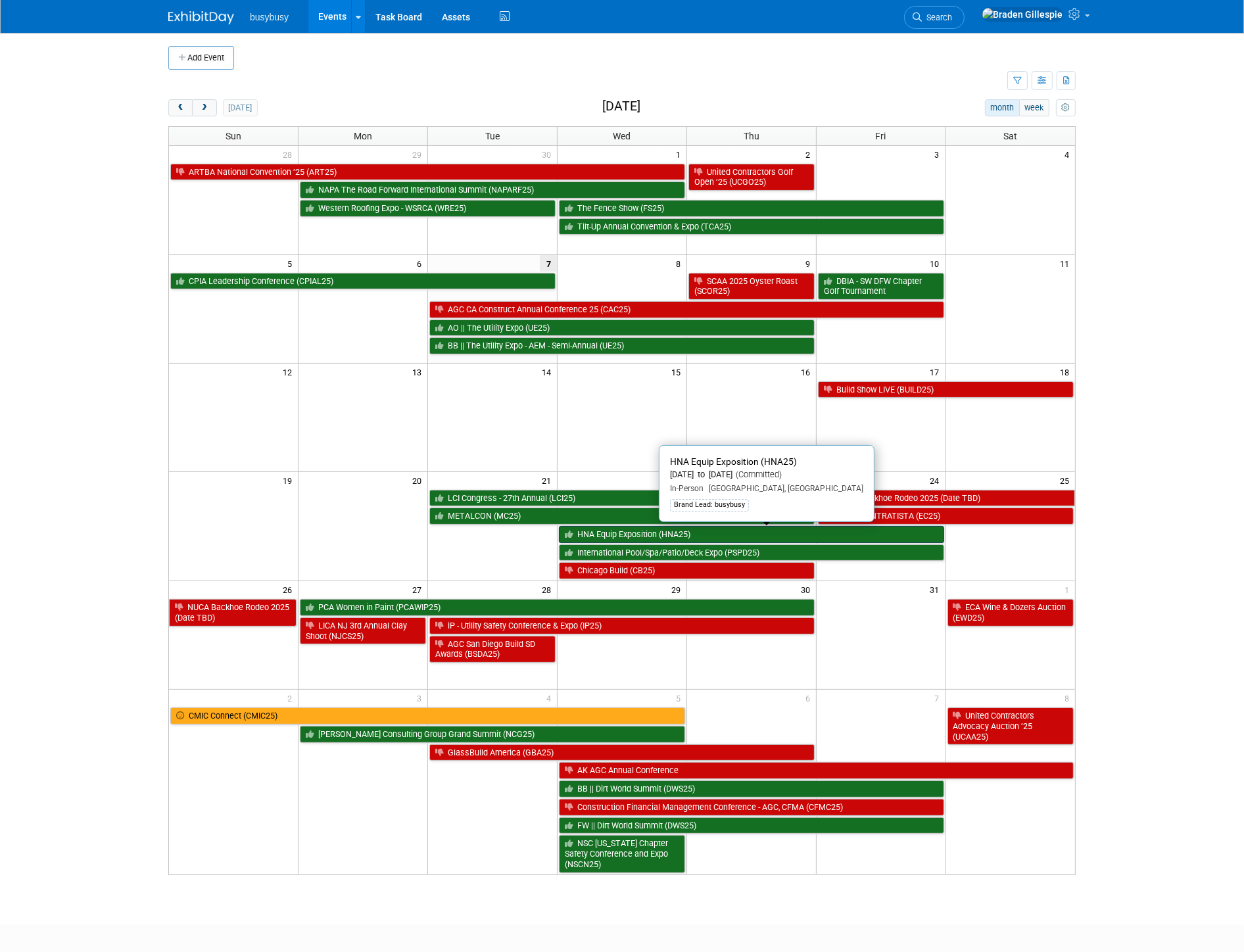
click at [626, 536] on link "HNA Equip Exposition (HNA25)" at bounding box center [751, 535] width 385 height 17
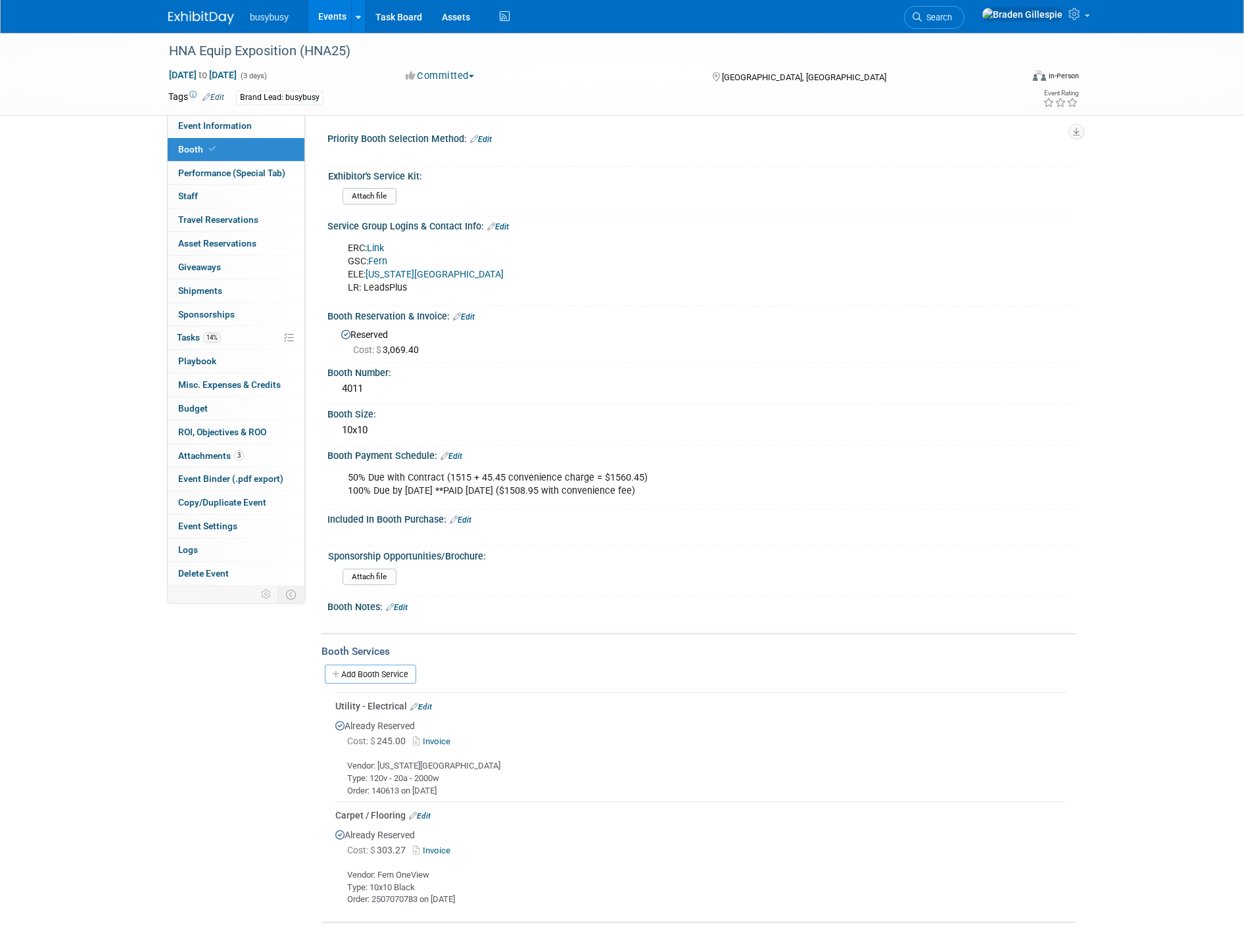
click at [501, 222] on link "Edit" at bounding box center [498, 227] width 22 height 9
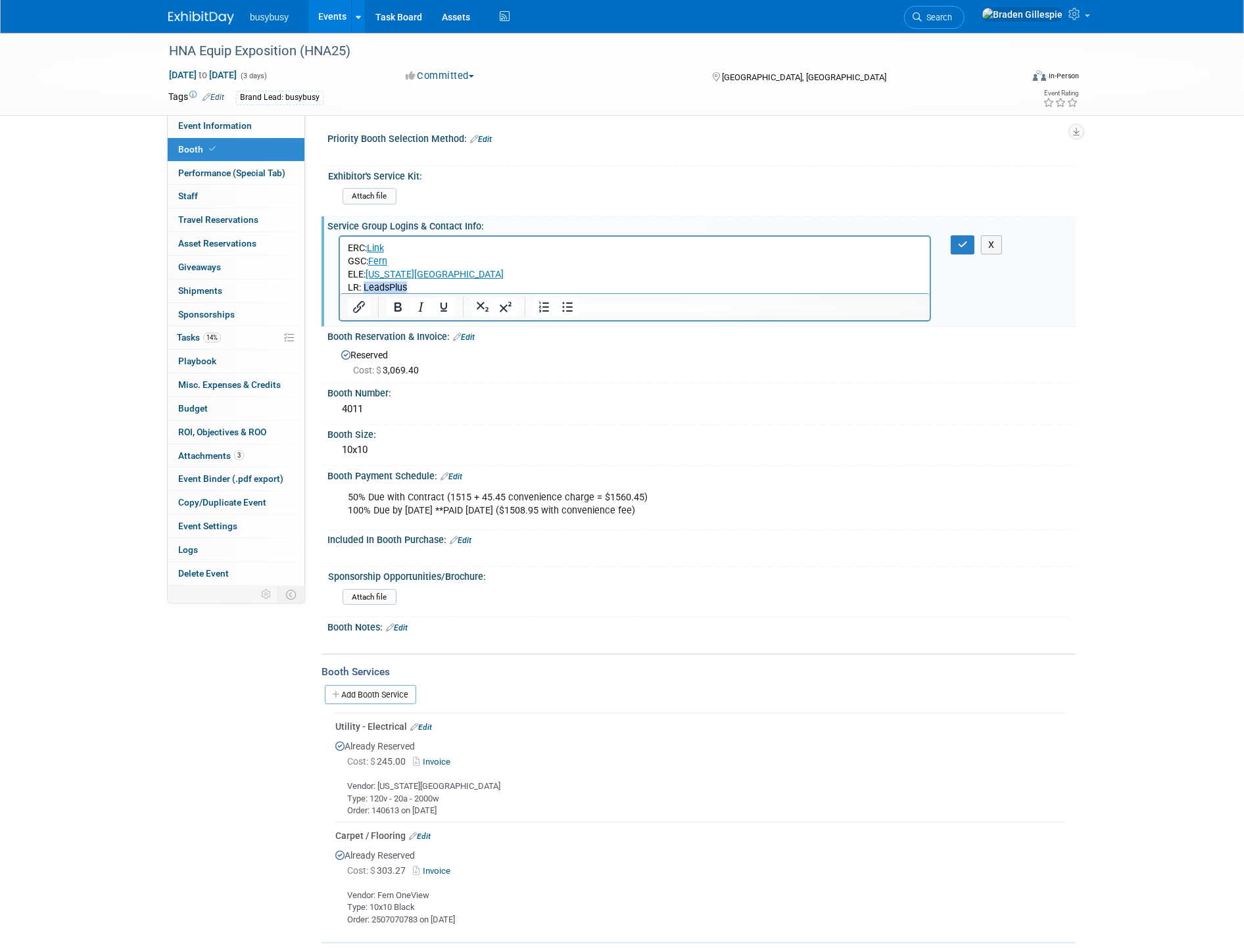
drag, startPoint x: 414, startPoint y: 285, endPoint x: 363, endPoint y: 288, distance: 51.1
click at [363, 288] on p "ERC: Link GSC: Fern ELE: Kentucky Exposition Center LR: LeadsPlus" at bounding box center [634, 267] width 575 height 52
click at [353, 309] on icon "Insert/edit link" at bounding box center [359, 307] width 12 height 12
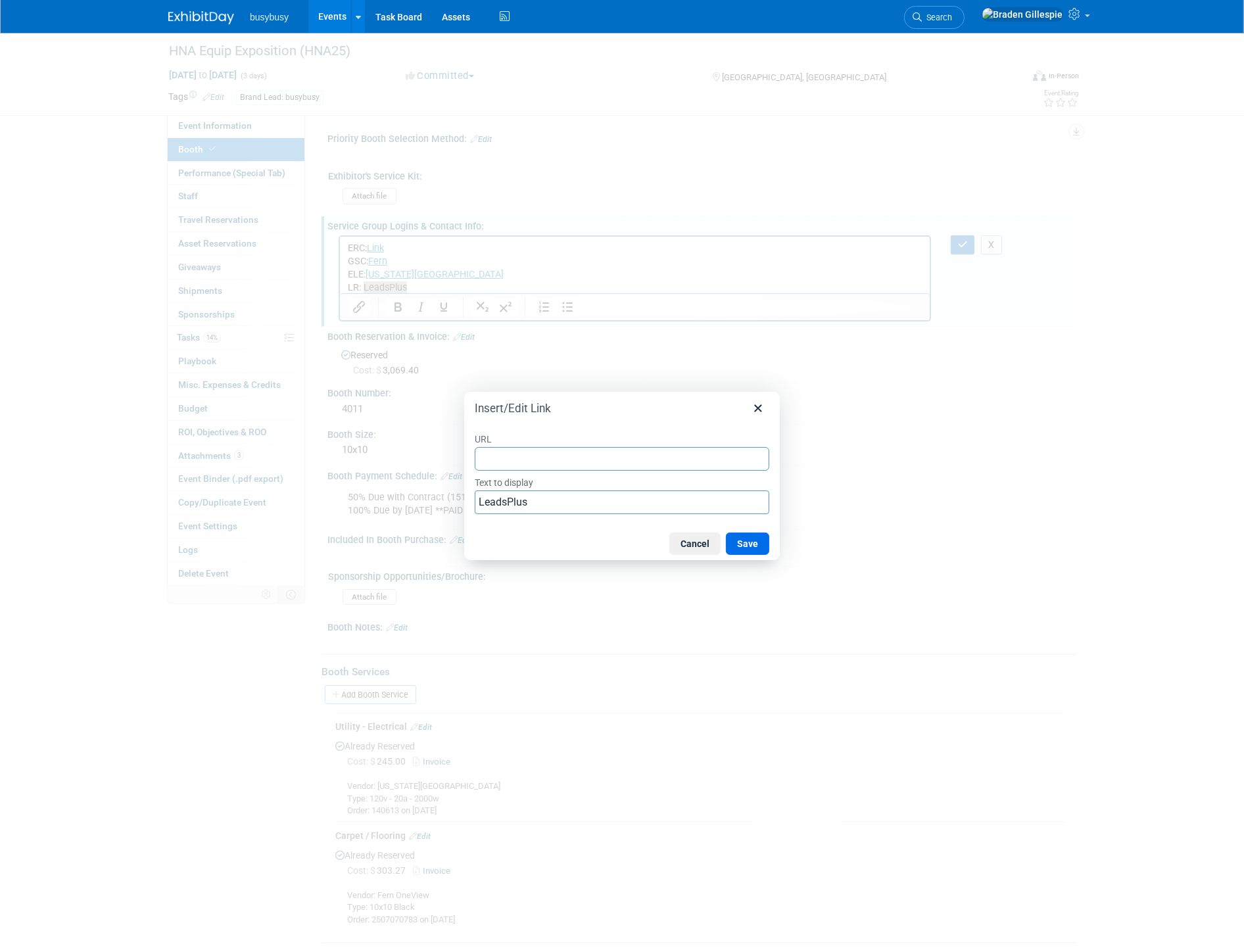
type input "https://pluslead.mcievents.com/company/X_bgplEFy11ycHY31S-Vz_jcsZDy3zOewKfxWhEC…"
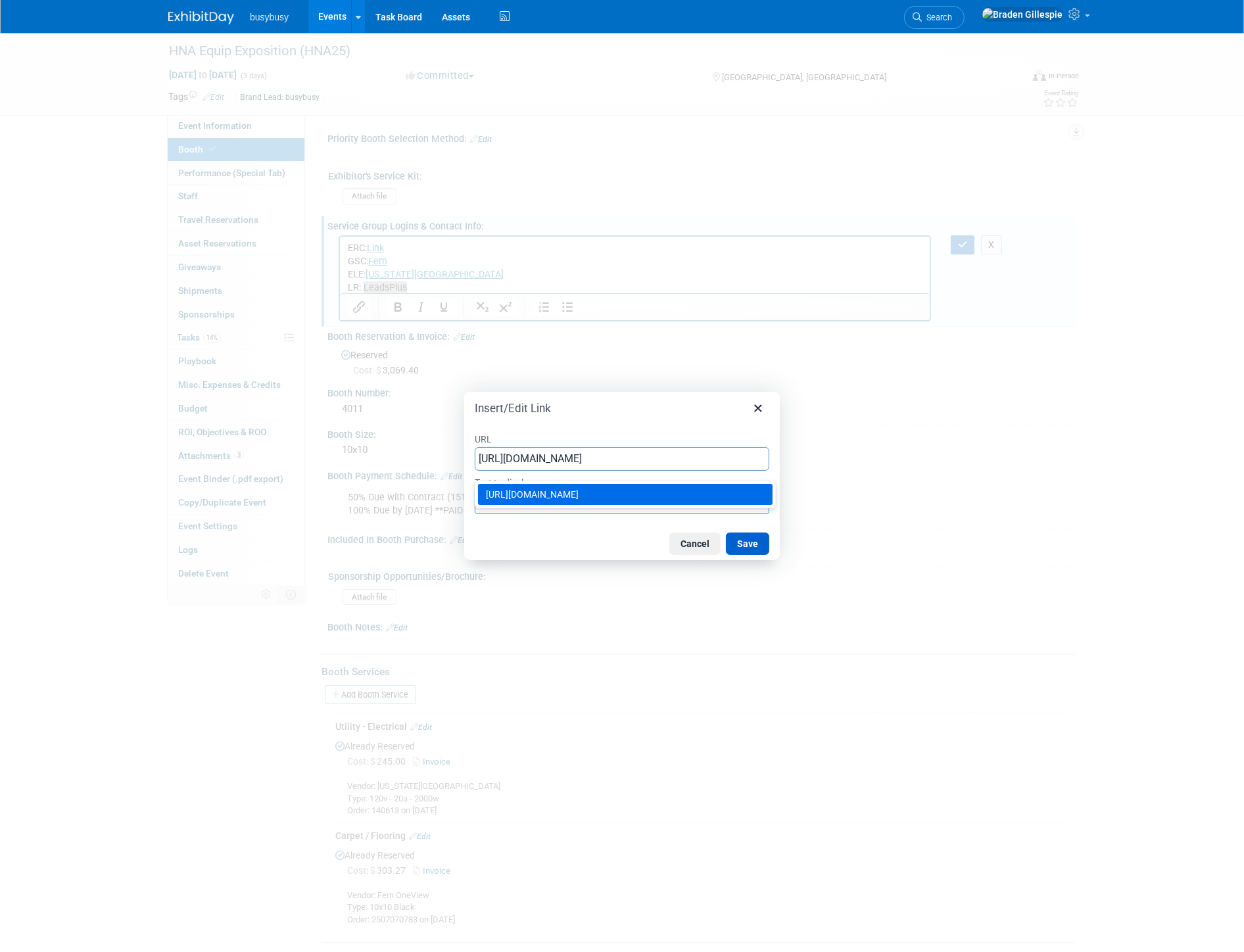
click at [743, 546] on button "Save" at bounding box center [748, 544] width 44 height 23
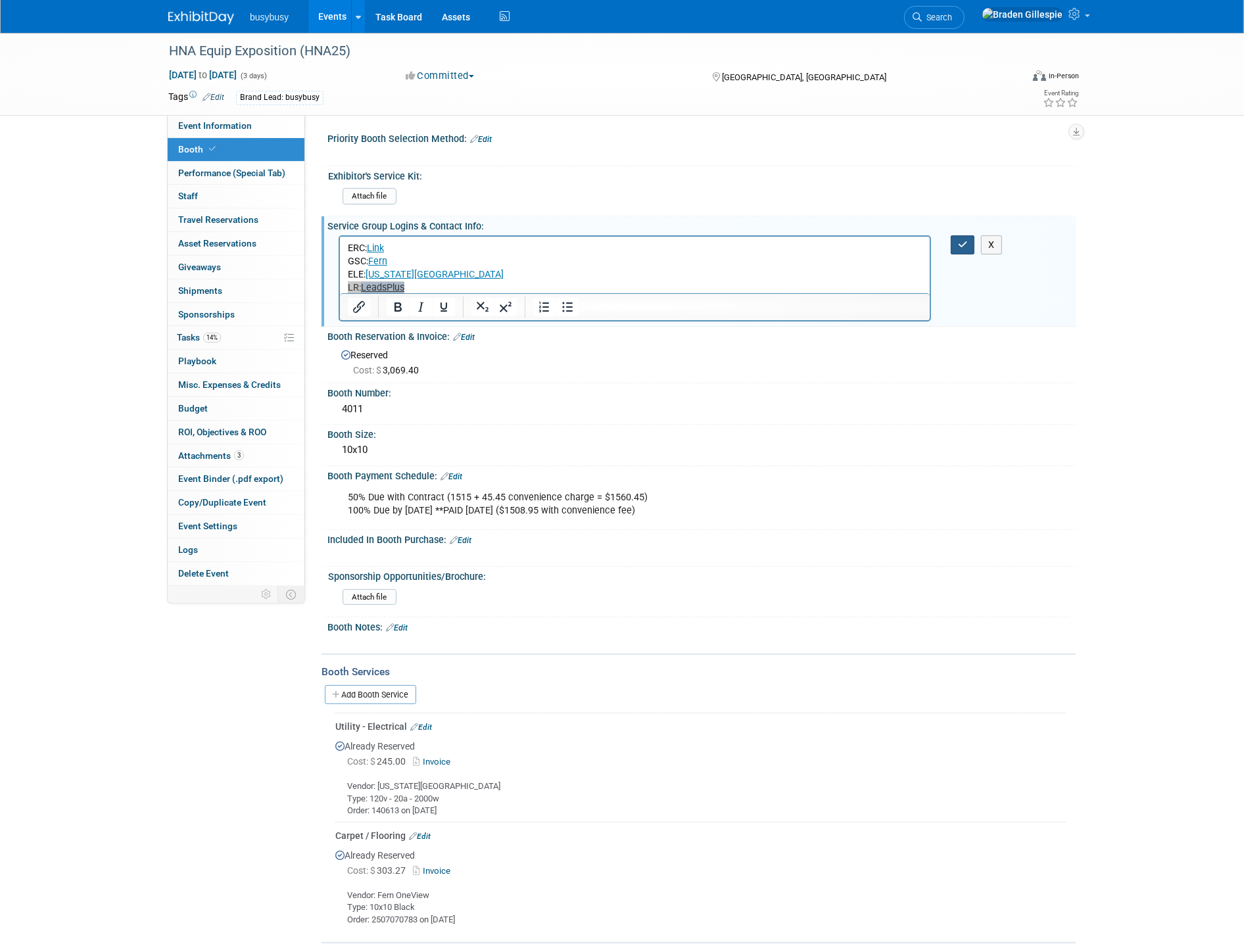
click at [958, 248] on button "button" at bounding box center [962, 245] width 24 height 19
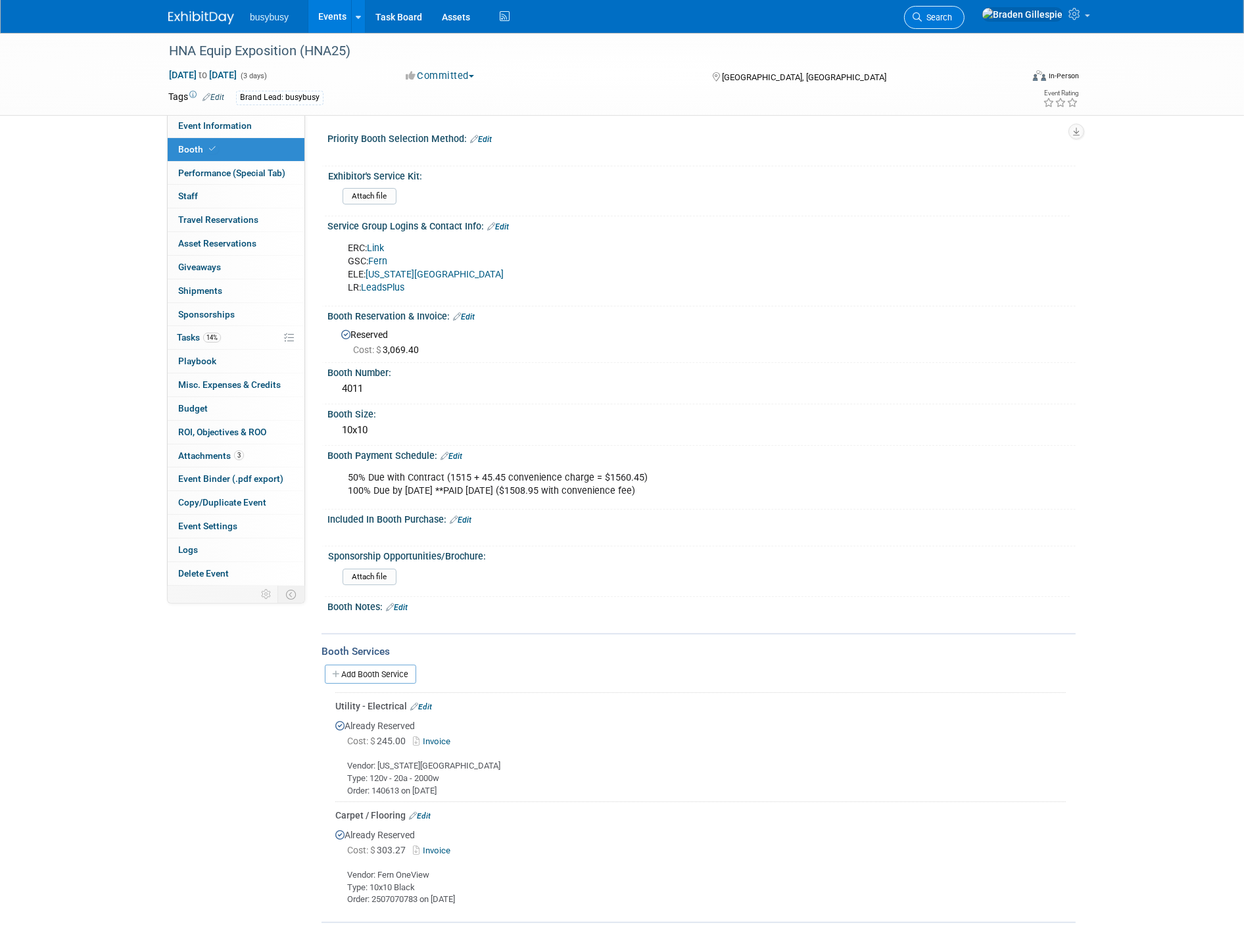
click at [922, 20] on icon at bounding box center [917, 17] width 9 height 9
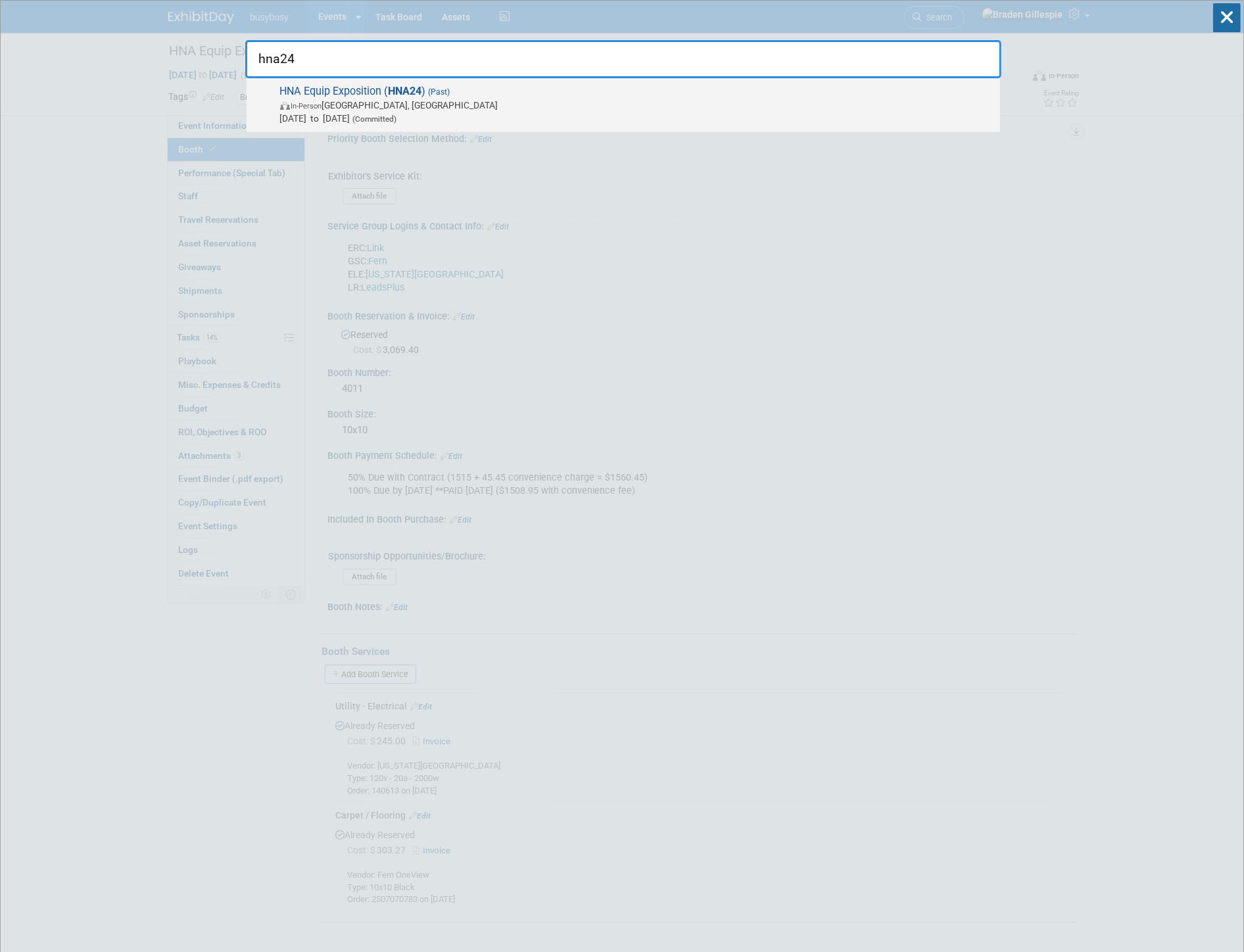
type input "hna24"
click at [729, 93] on span "HNA Equip Exposition ( HNA24 ) (Past) In-Person Louisville, KY Oct 16, 2024 to …" at bounding box center [634, 105] width 717 height 40
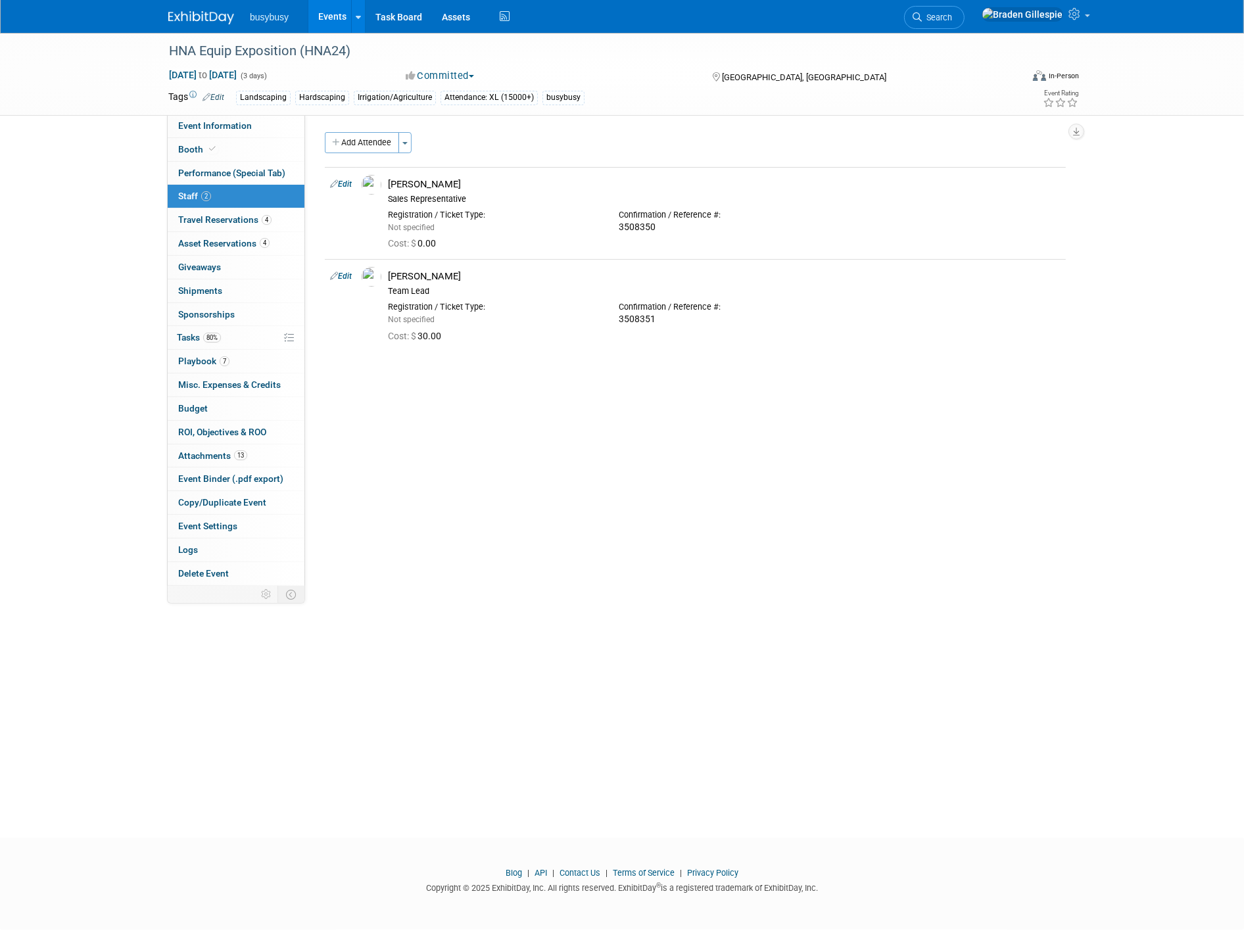
click at [203, 13] on img at bounding box center [201, 17] width 65 height 13
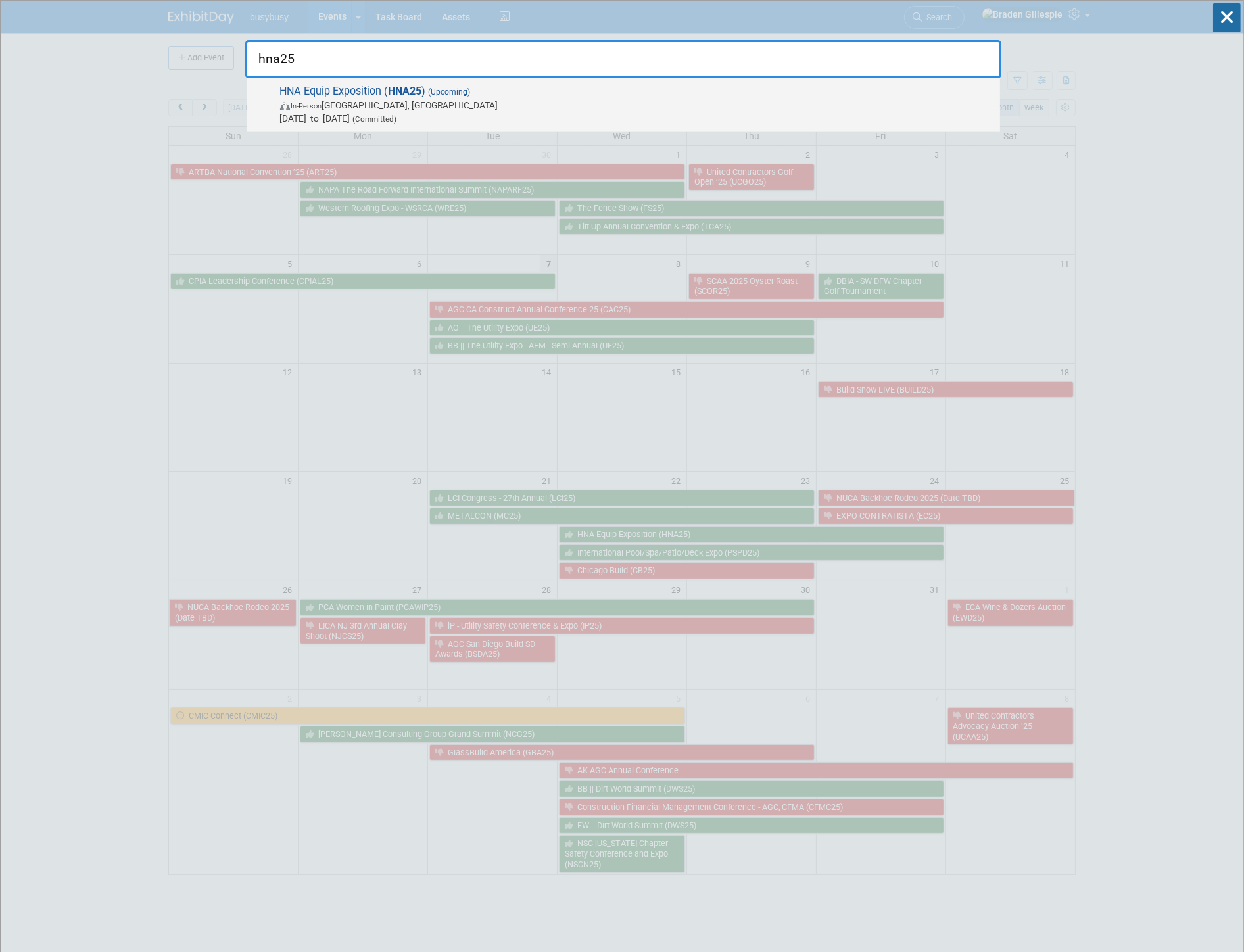
type input "hna25"
click at [574, 107] on span "In-Person [GEOGRAPHIC_DATA], [GEOGRAPHIC_DATA]" at bounding box center [637, 105] width 714 height 13
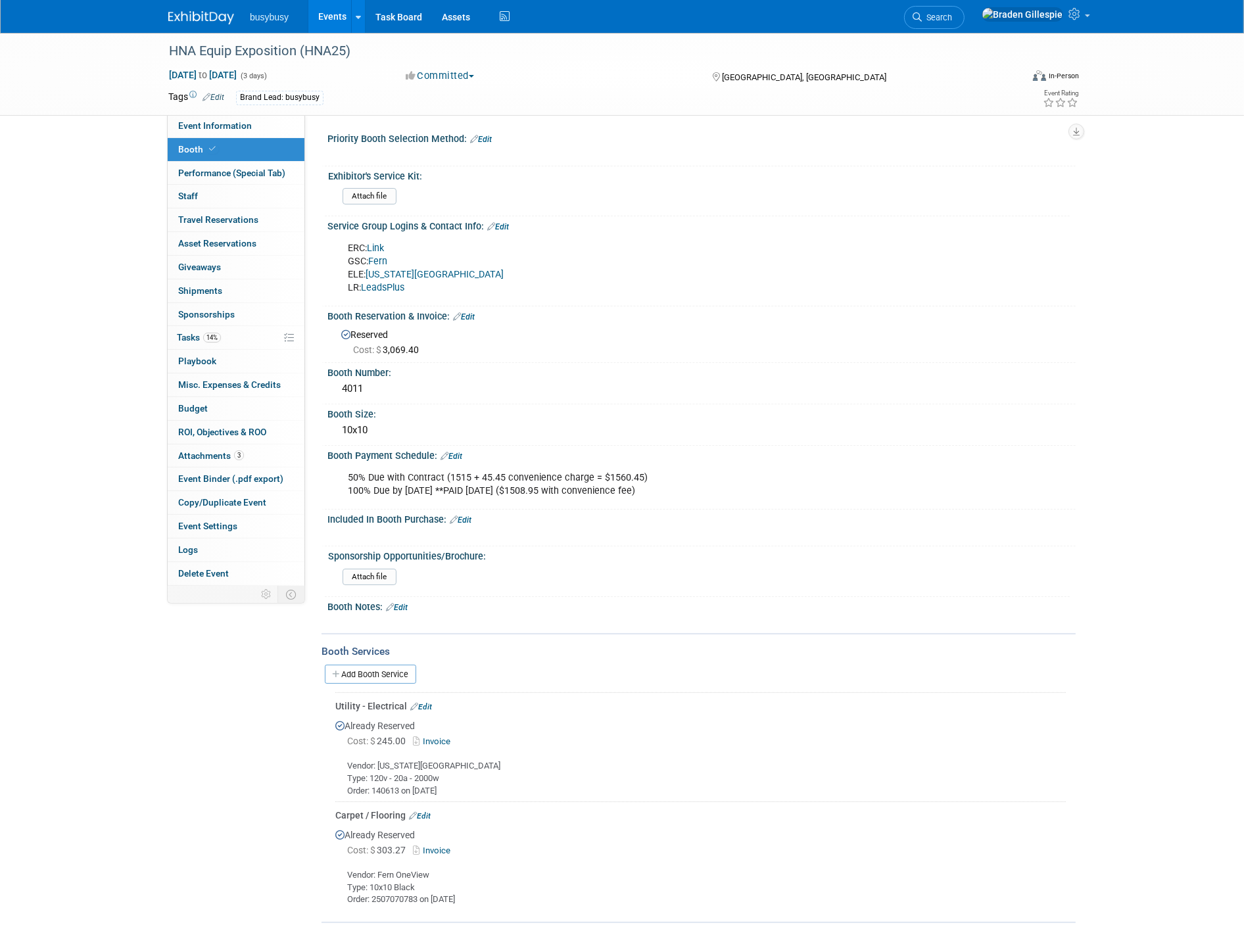
click at [186, 22] on img at bounding box center [201, 17] width 65 height 13
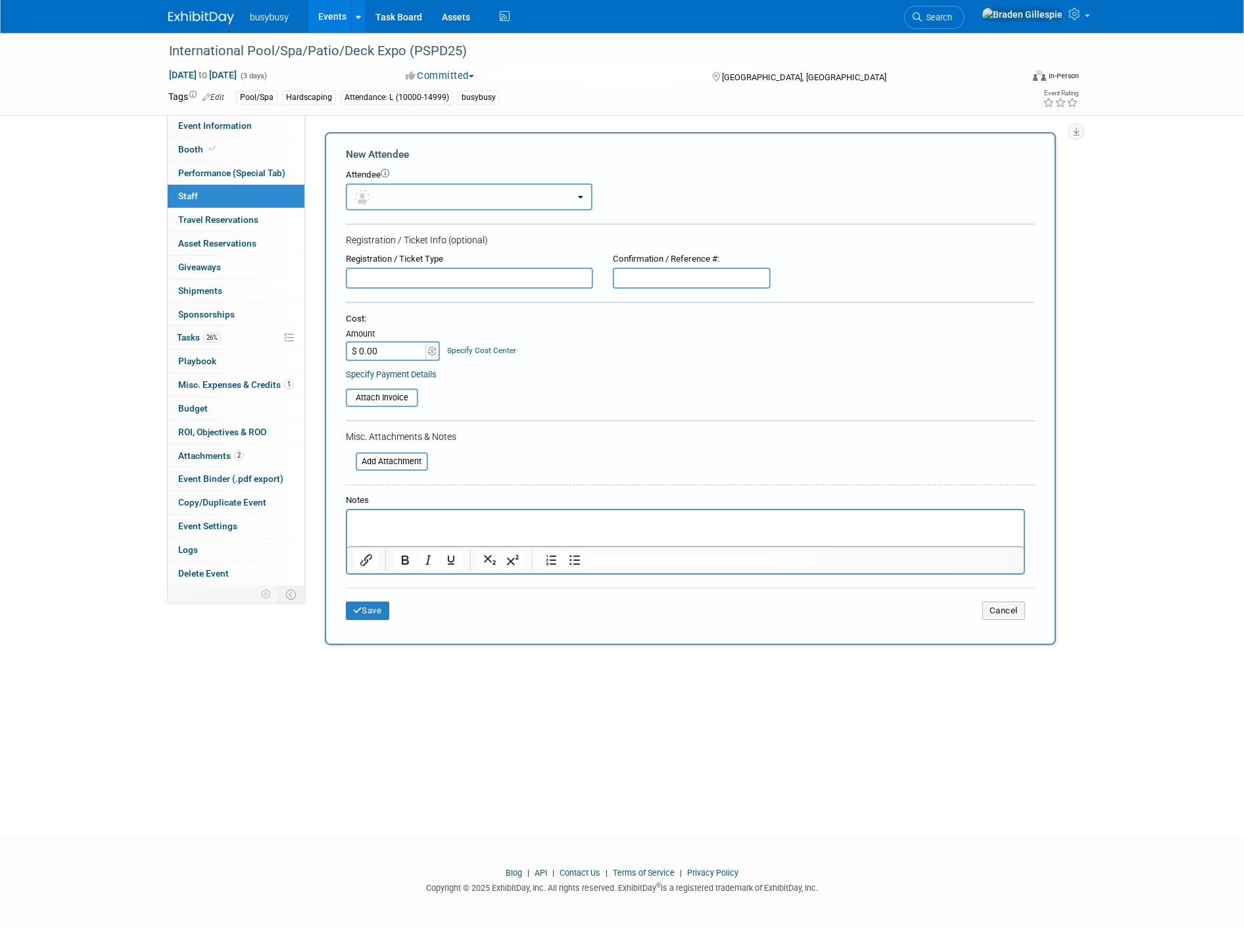
click at [380, 195] on button "button" at bounding box center [469, 196] width 246 height 27
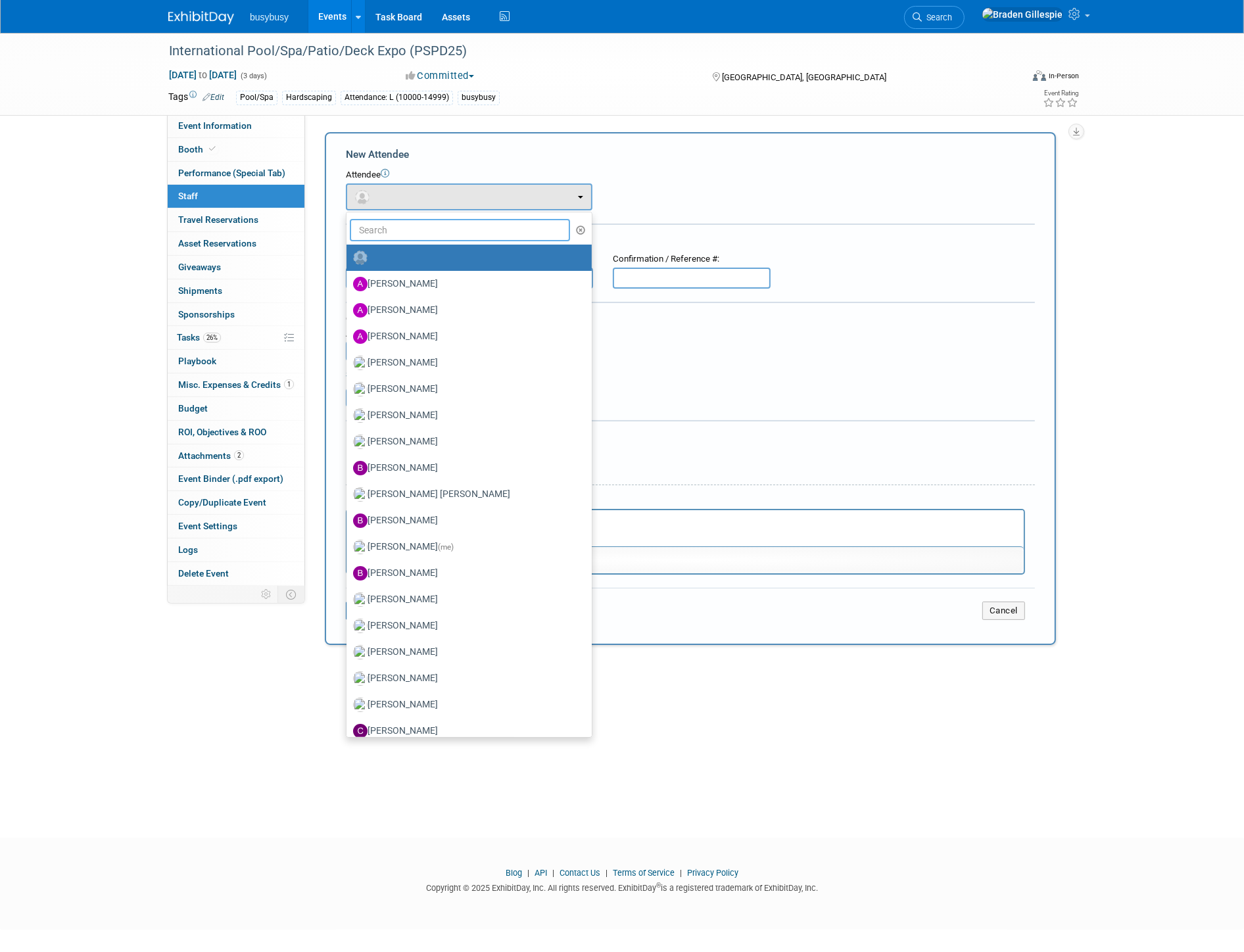
click at [399, 222] on input "text" at bounding box center [459, 230] width 220 height 23
type input "[PERSON_NAME]"
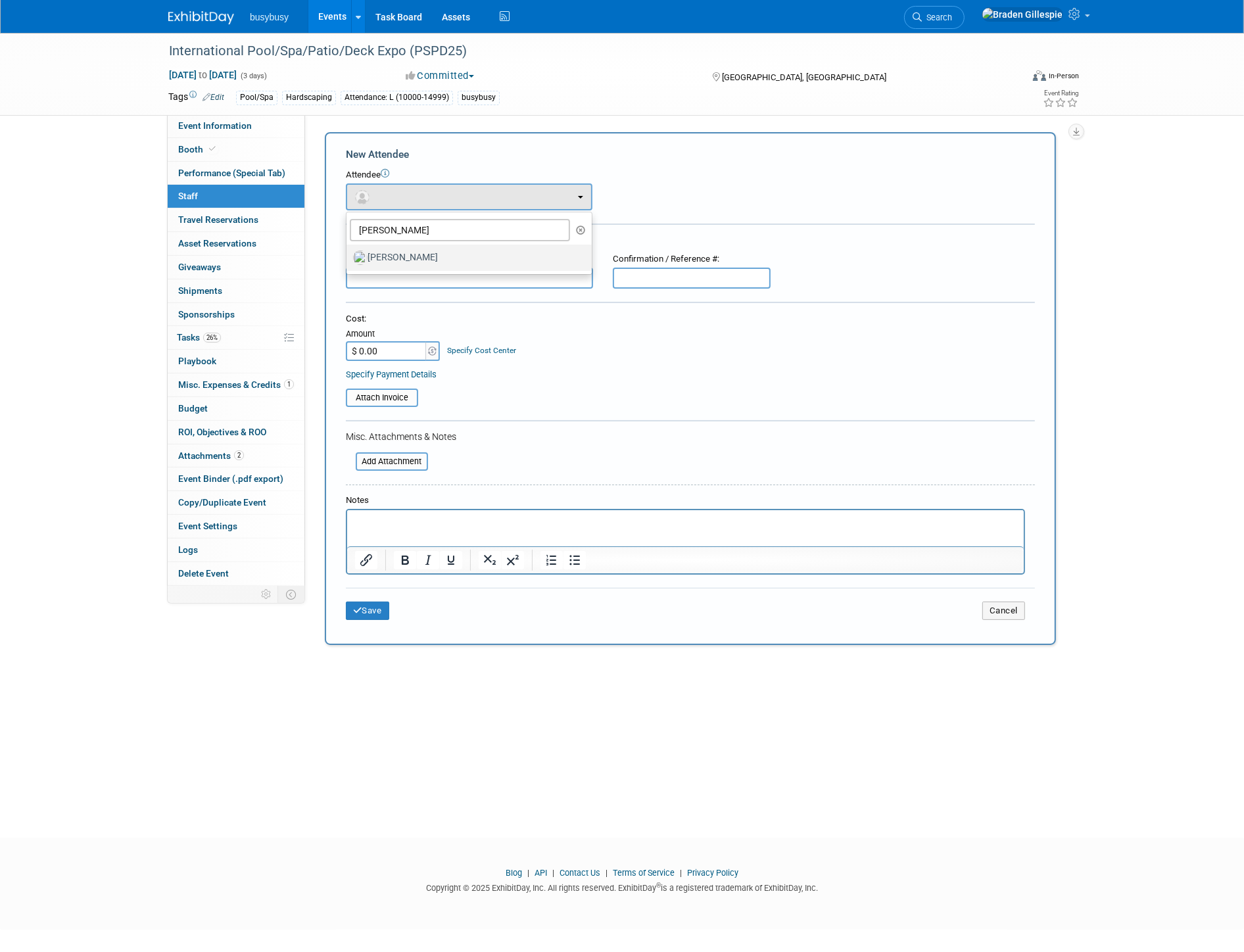
click at [400, 257] on label "[PERSON_NAME]" at bounding box center [466, 257] width 225 height 21
click at [349, 257] on input "[PERSON_NAME]" at bounding box center [344, 257] width 9 height 9
select select "cf6c345d-51c1-42a7-b497-a37a971e57b5"
select select "4"
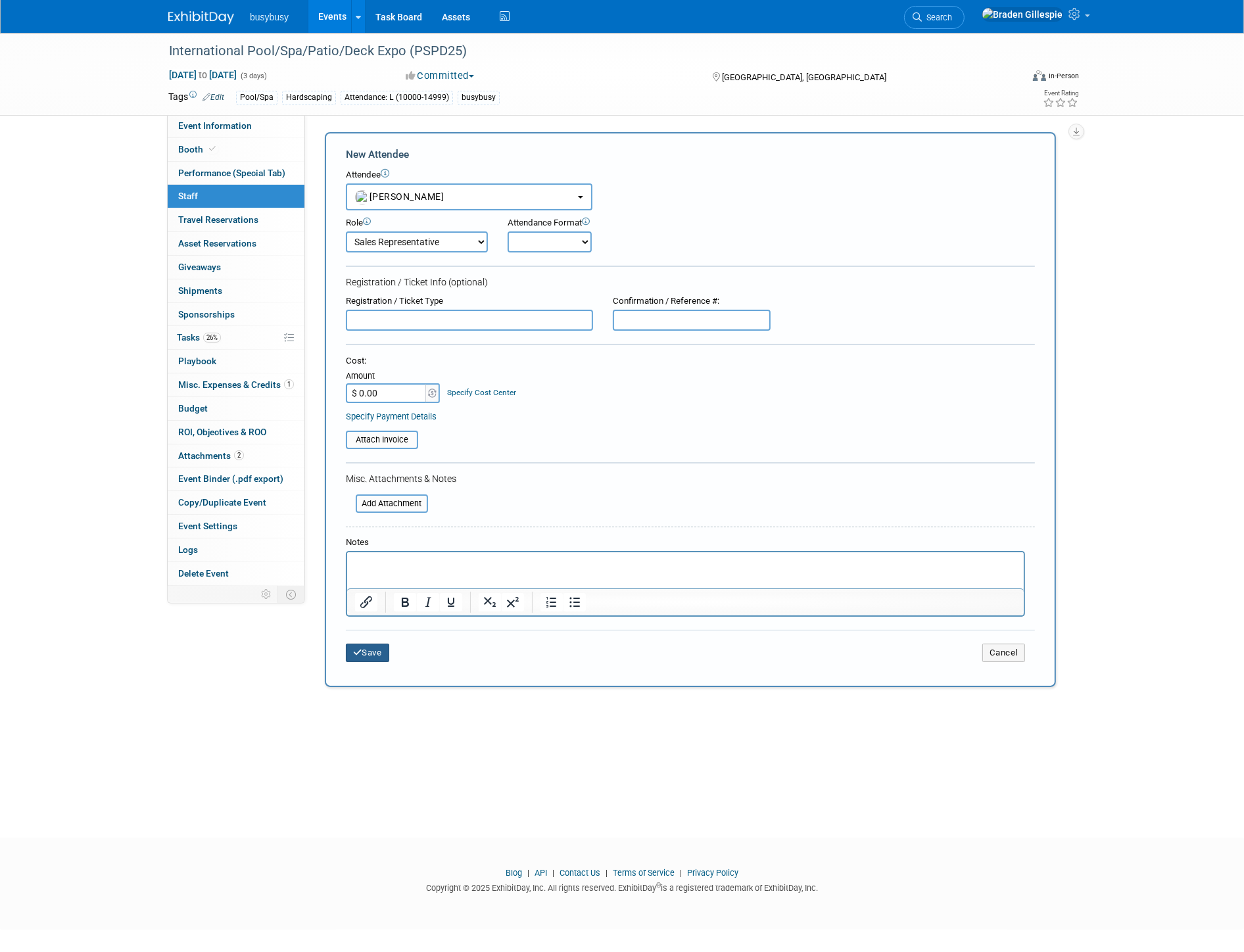
click at [364, 648] on button "Save" at bounding box center [368, 653] width 44 height 18
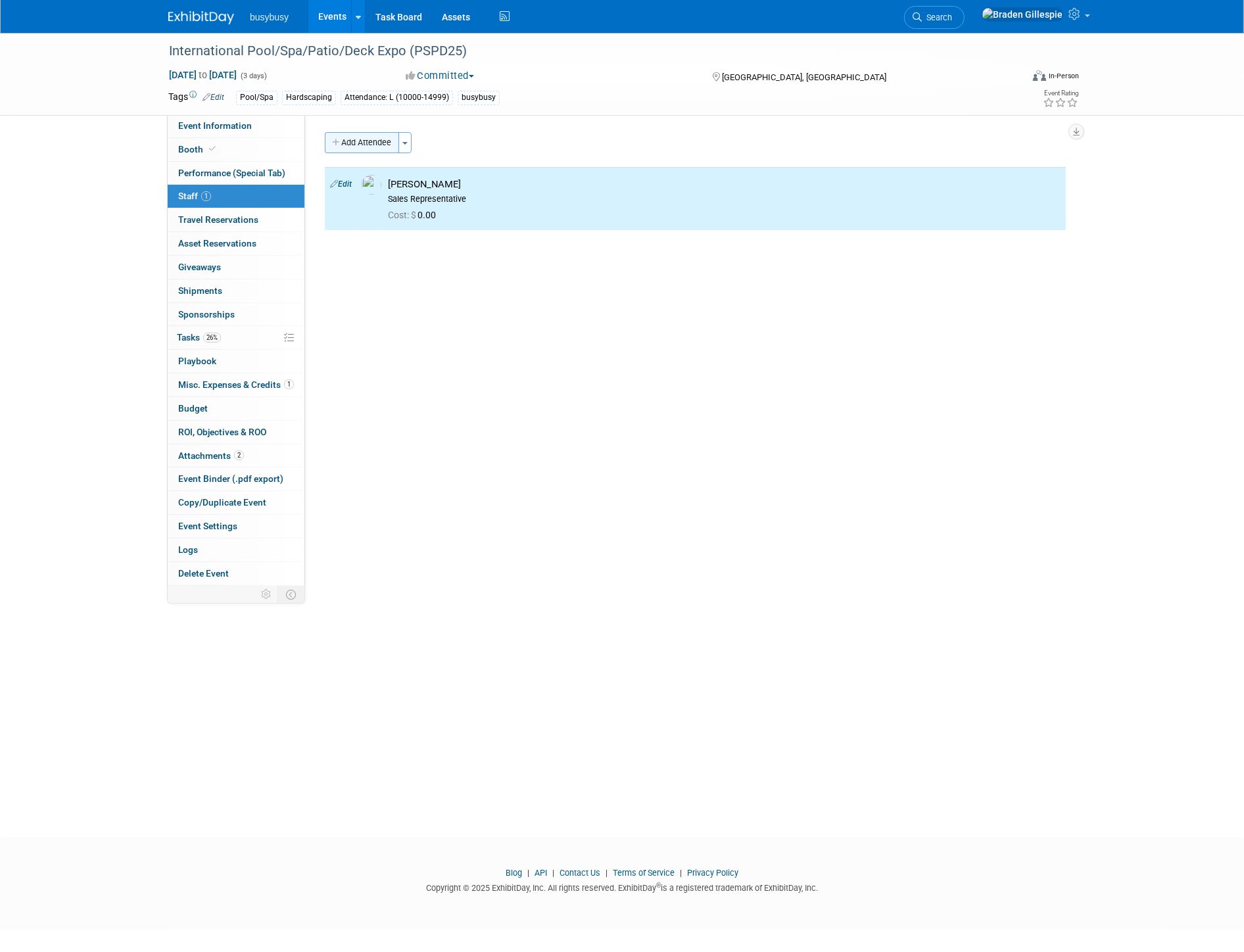
click at [359, 149] on button "Add Attendee" at bounding box center [362, 142] width 74 height 21
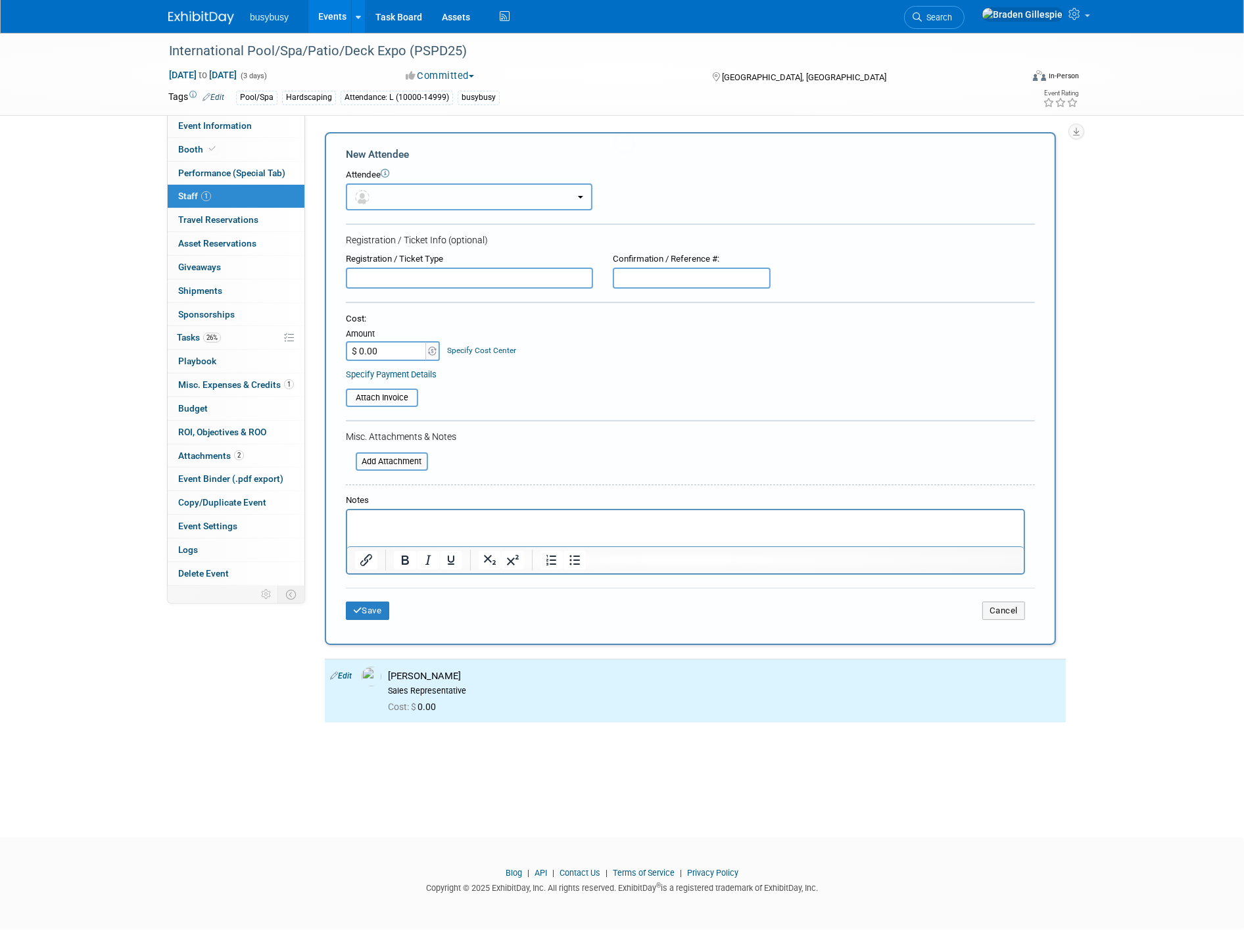
click at [379, 190] on button "button" at bounding box center [469, 196] width 246 height 27
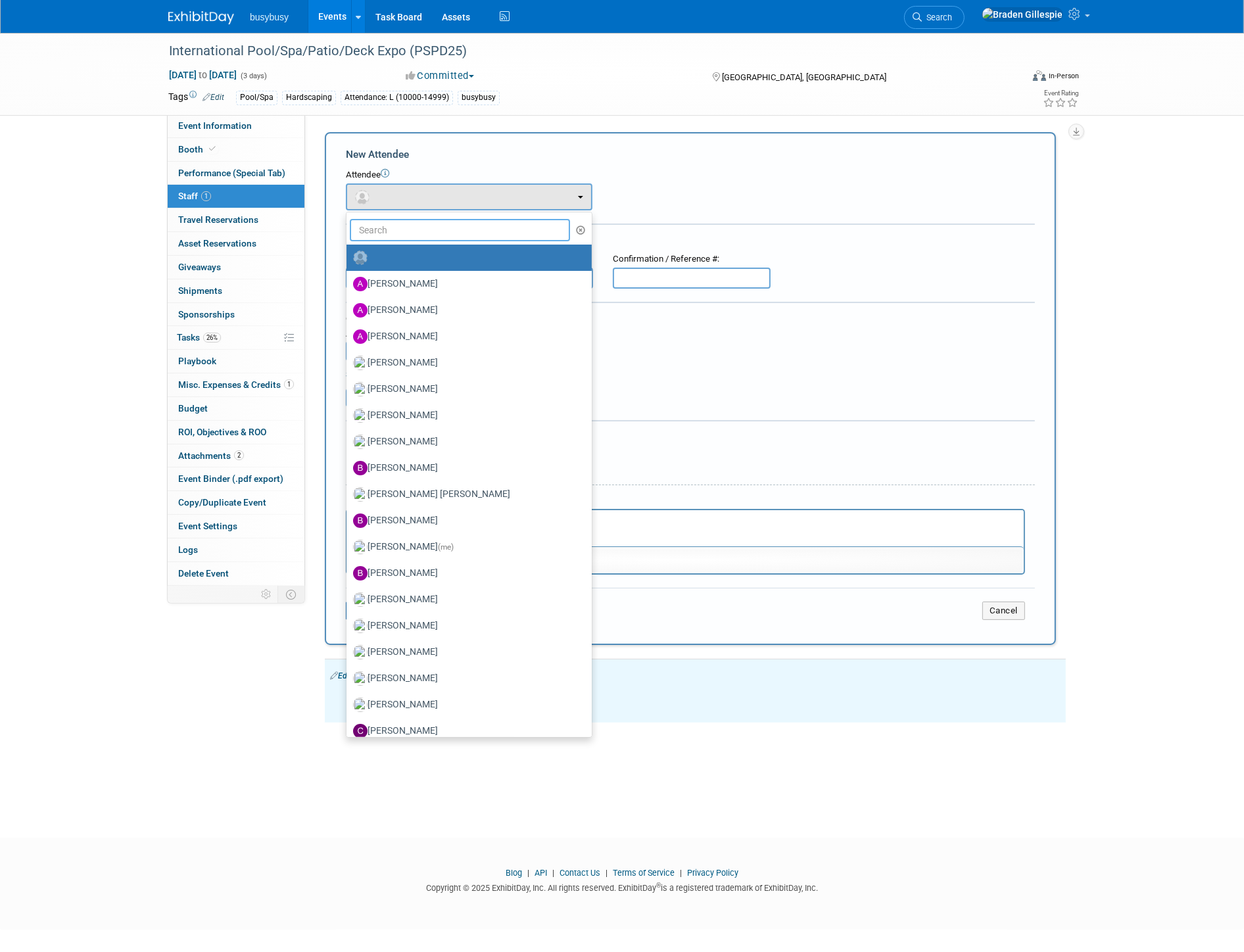
click at [391, 229] on input "text" at bounding box center [459, 230] width 220 height 23
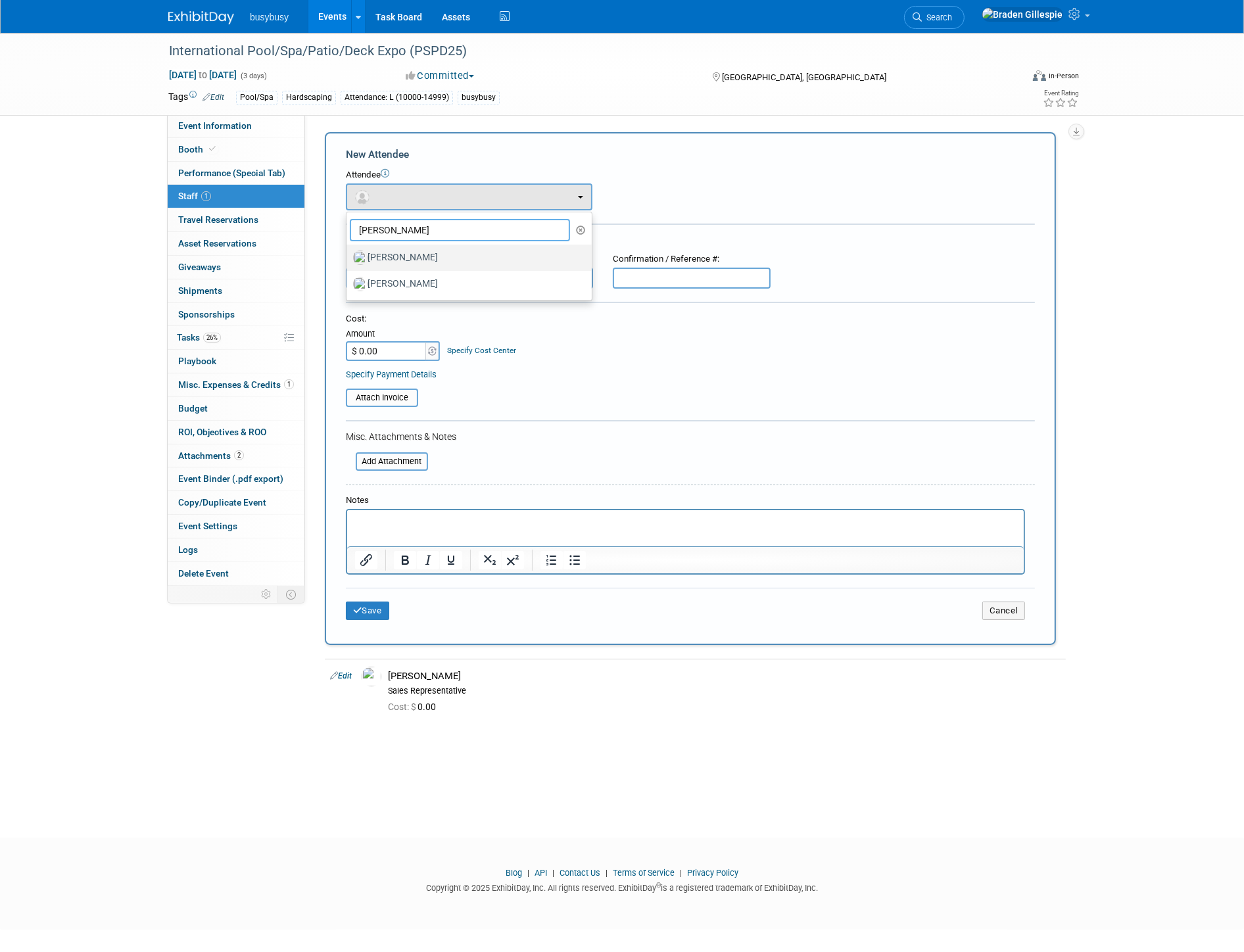
type input "[PERSON_NAME]"
click at [400, 259] on label "[PERSON_NAME]" at bounding box center [466, 257] width 225 height 21
click at [349, 259] on input "[PERSON_NAME]" at bounding box center [344, 257] width 9 height 9
select select "360a2207-2341-4c45-a862-1d4351434cc6"
select select "100"
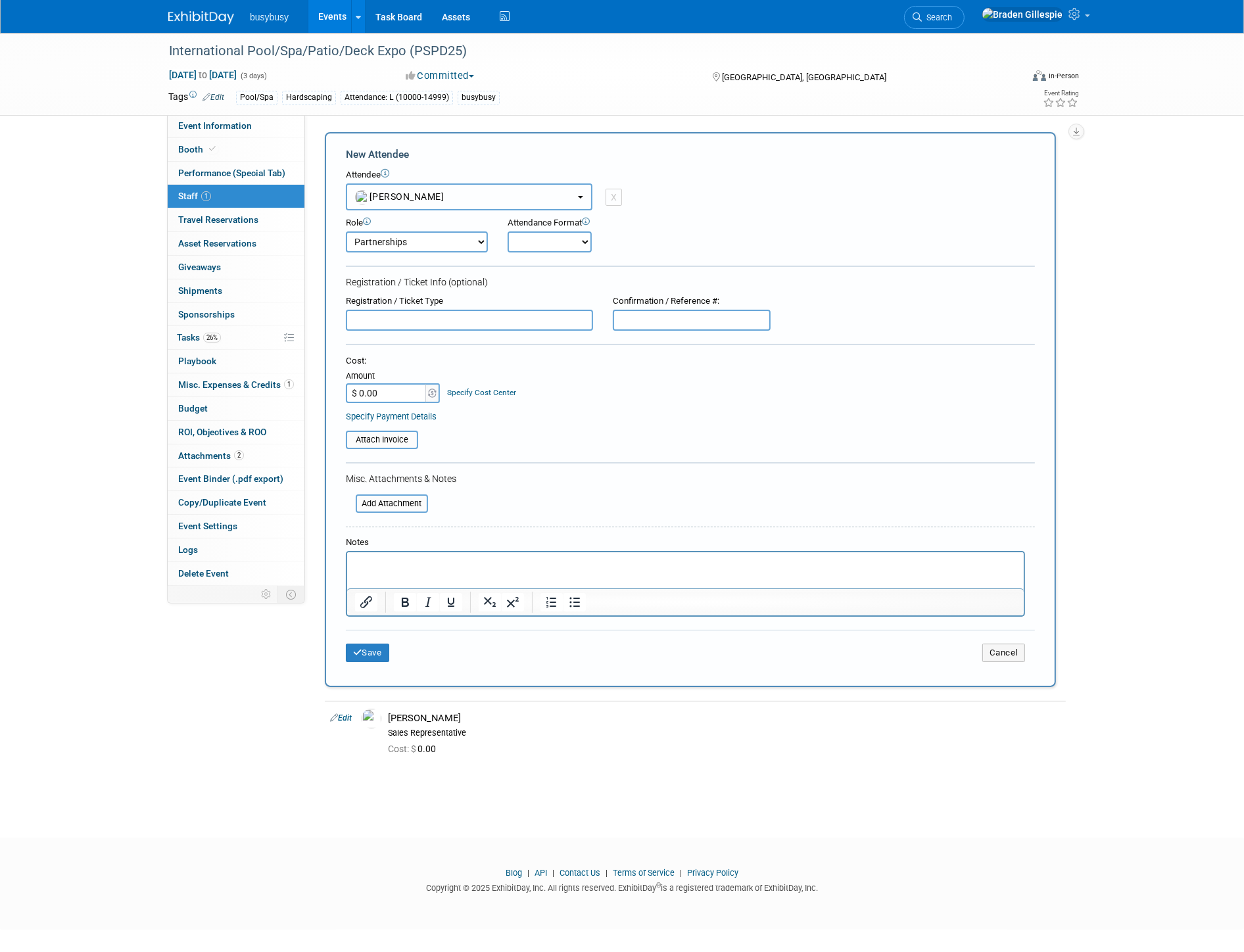
click at [413, 201] on button "[PERSON_NAME]" at bounding box center [469, 196] width 246 height 27
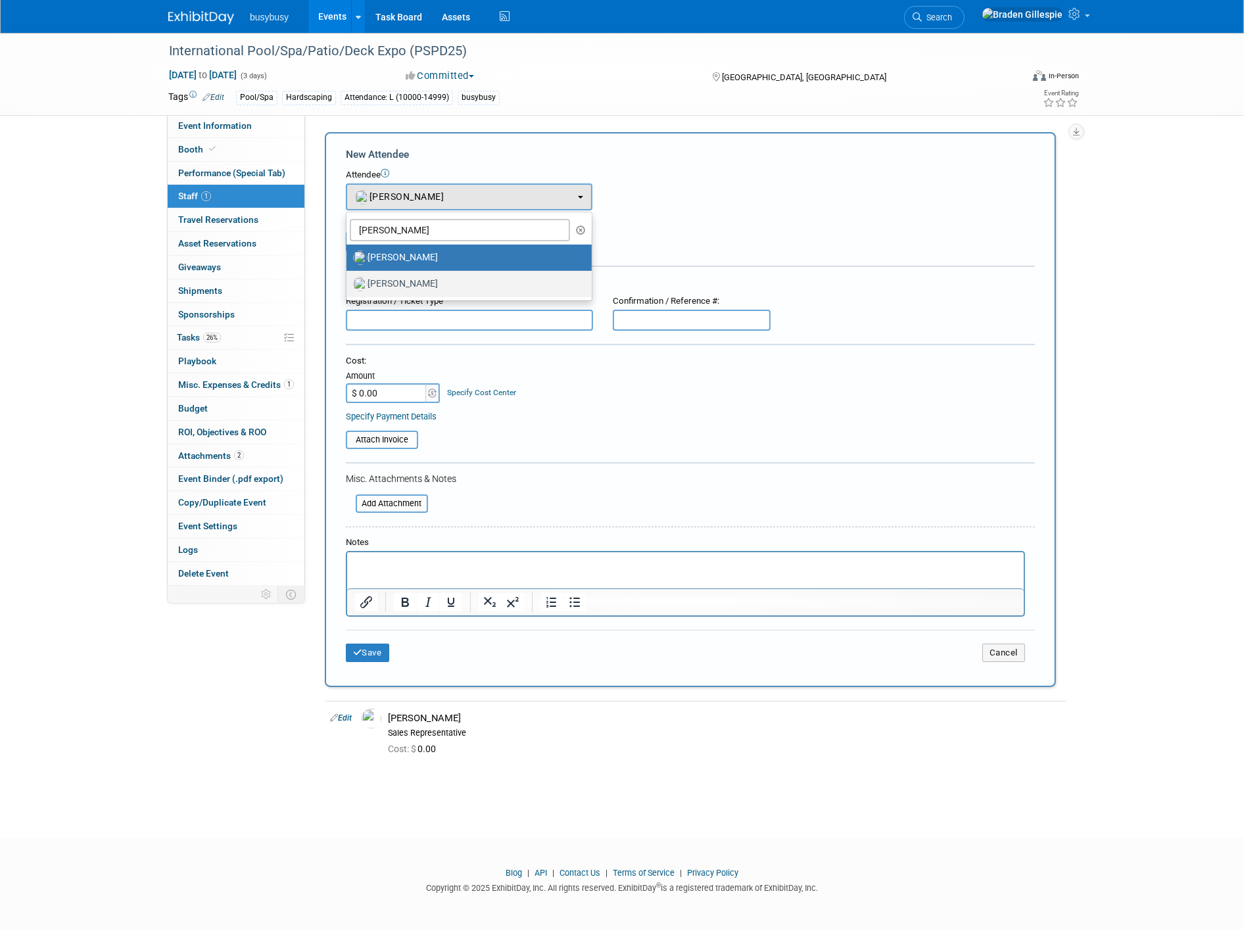
click at [409, 281] on label "[PERSON_NAME]" at bounding box center [466, 283] width 225 height 21
click at [349, 281] on input "[PERSON_NAME]" at bounding box center [344, 283] width 9 height 9
select select "92e15206-564f-4d20-a7ed-d63d1fb3e9a0"
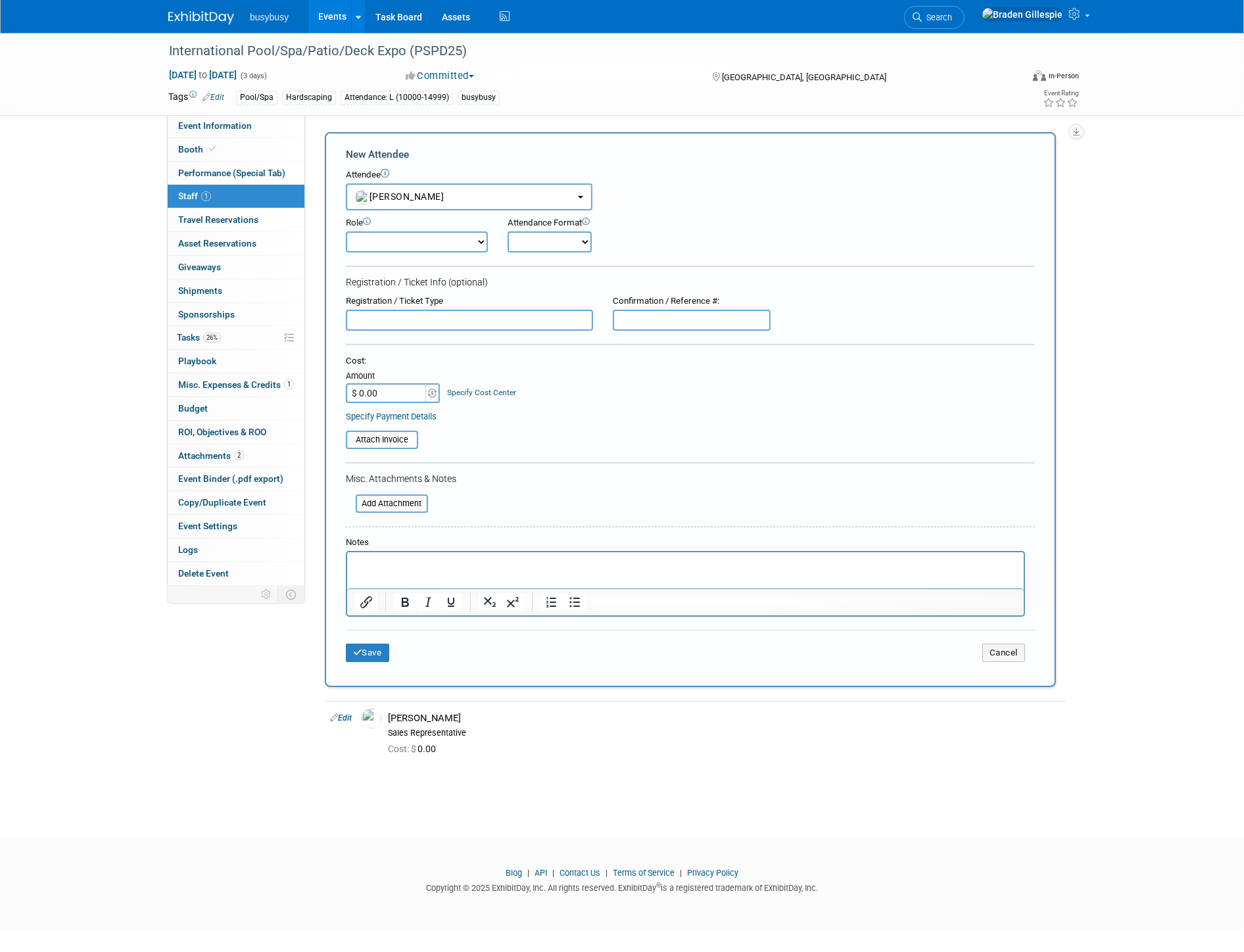
click at [432, 251] on form "New Attendee Attendee <img src="[URL][DOMAIN_NAME]" style="width: 22px; height:…" at bounding box center [690, 410] width 689 height 525
click at [418, 243] on select "Demonstrator Host Partnerships Planner Presenter Promoter Sales Representative" at bounding box center [416, 242] width 142 height 21
click at [346, 232] on select "Demonstrator Host Partnerships Planner Presenter Promoter Sales Representative" at bounding box center [416, 242] width 142 height 21
click at [422, 246] on select "Demonstrator Host Partnerships Planner Presenter Promoter Sales Representative" at bounding box center [416, 242] width 142 height 21
select select "4"
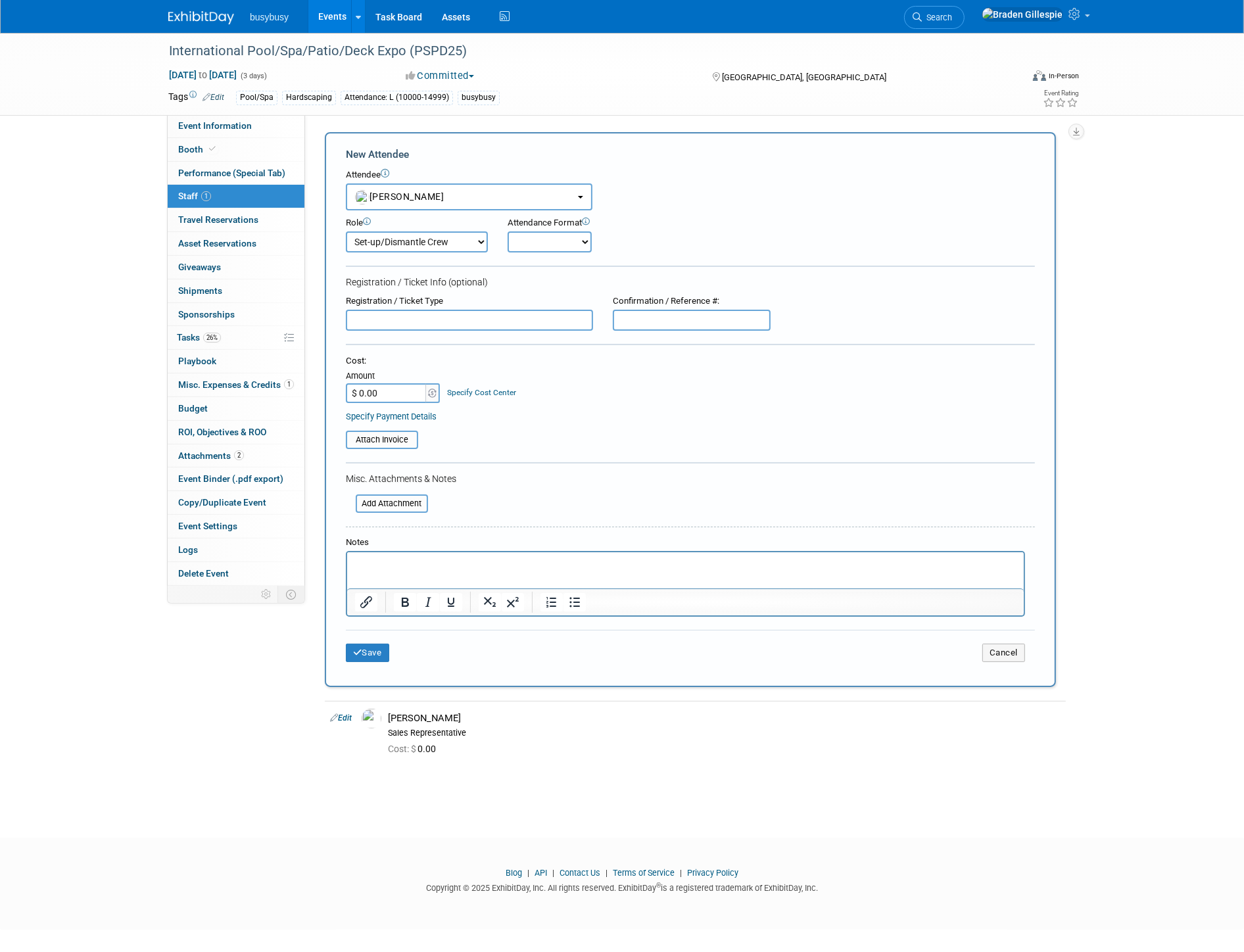
click at [346, 232] on select "Demonstrator Host Partnerships Planner Presenter Promoter Sales Representative" at bounding box center [416, 242] width 142 height 21
click at [366, 646] on button "Save" at bounding box center [368, 653] width 44 height 18
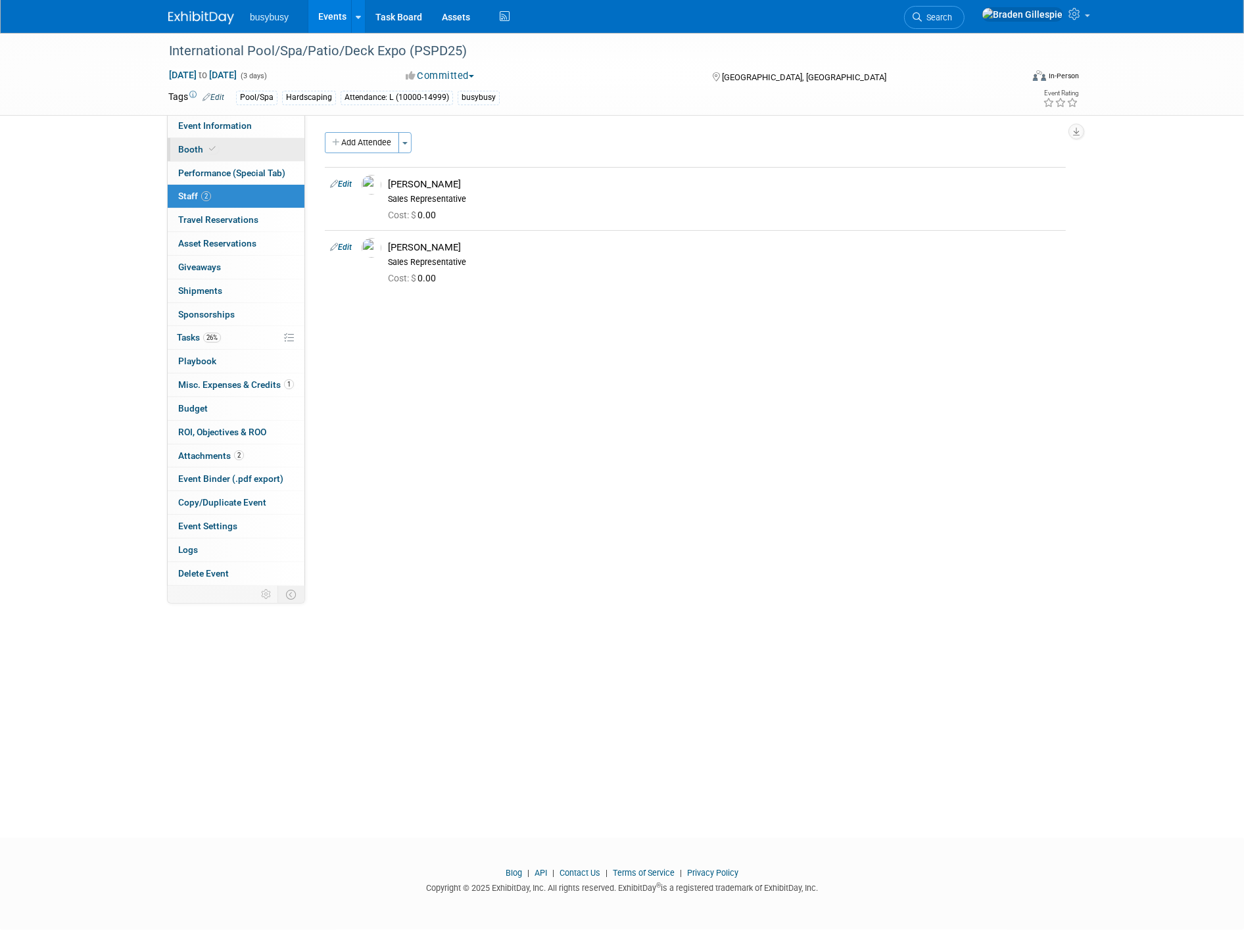
click at [232, 151] on link "Booth" at bounding box center [236, 150] width 137 height 23
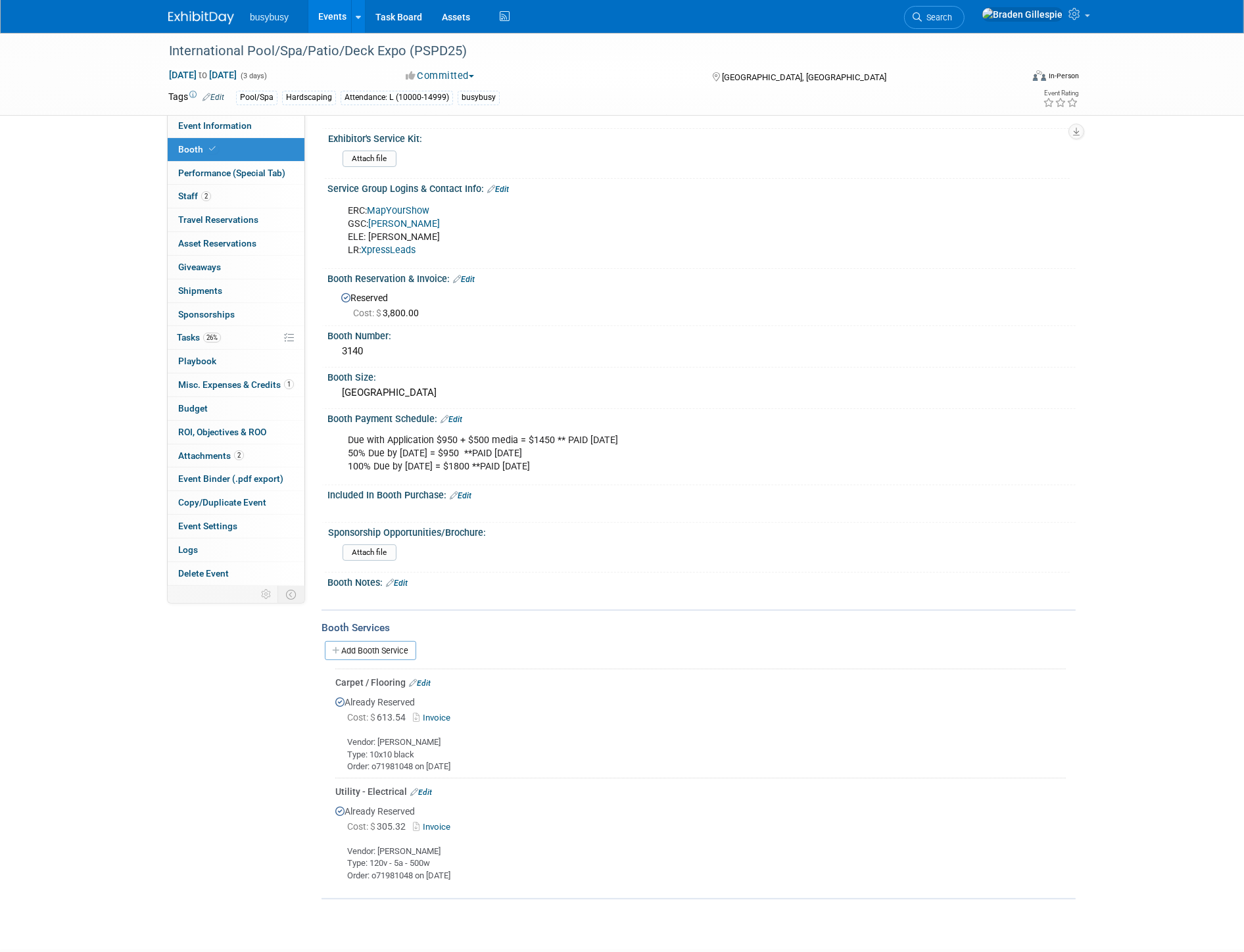
scroll to position [195, 0]
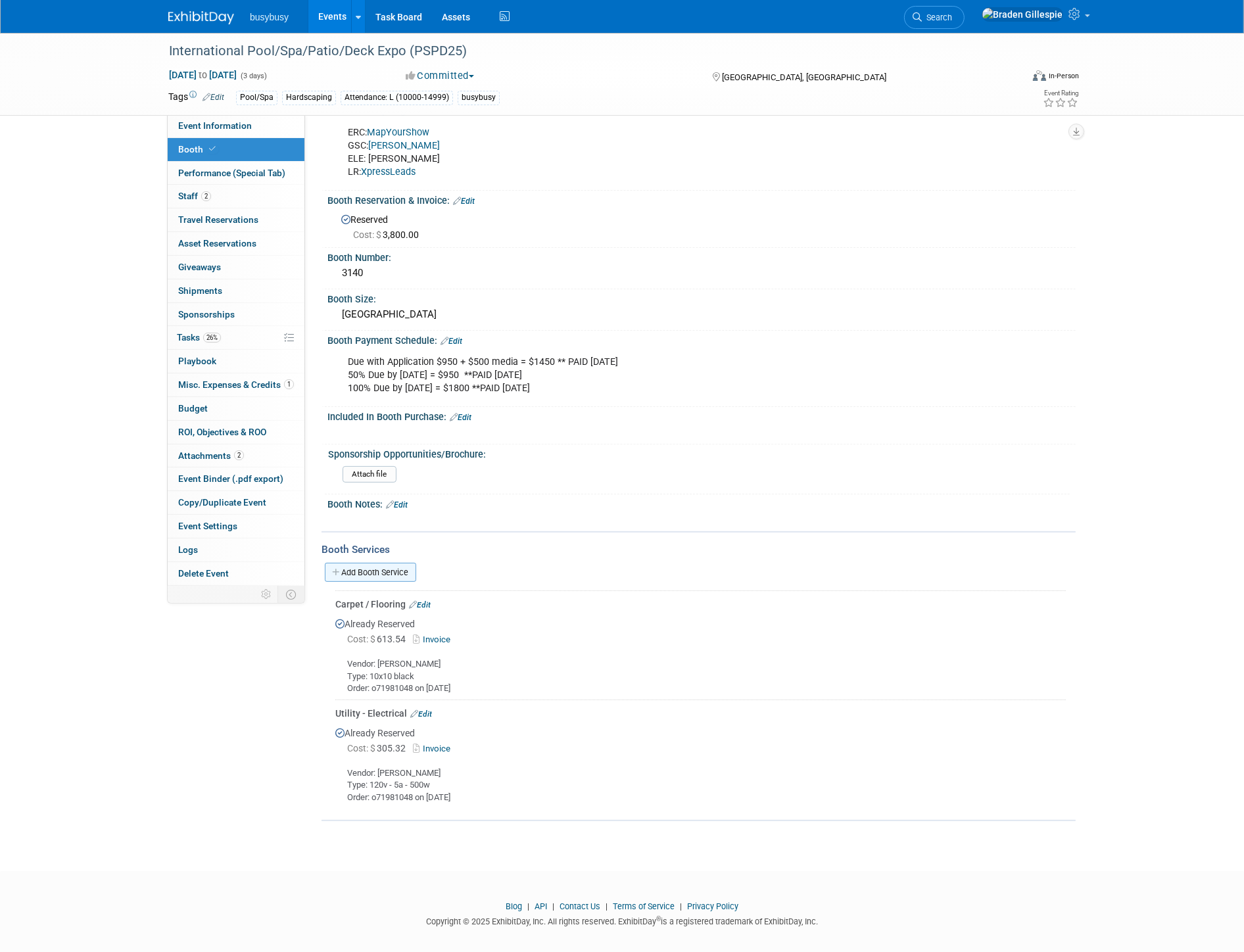
click at [379, 568] on link "Add Booth Service" at bounding box center [371, 573] width 92 height 19
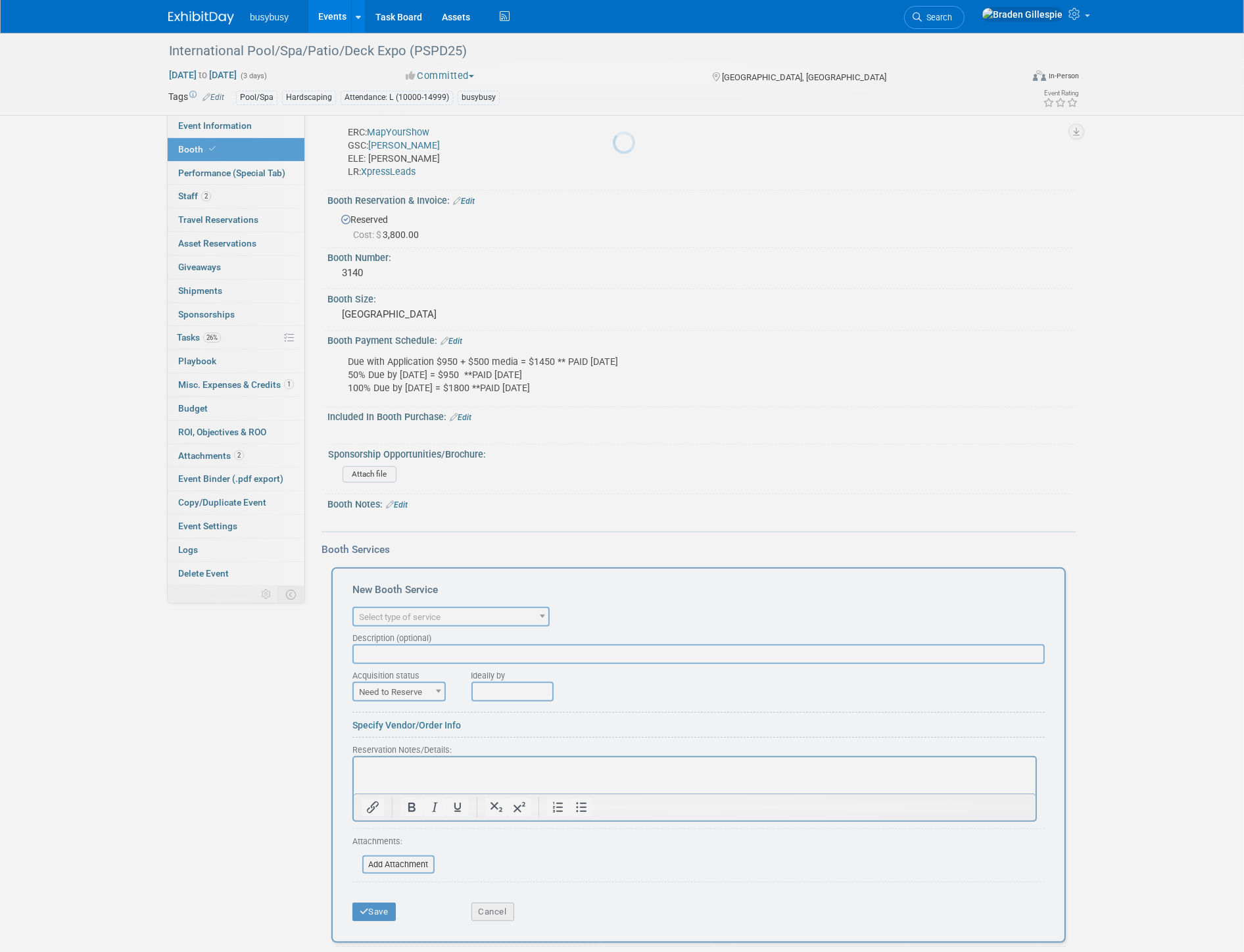
scroll to position [0, 0]
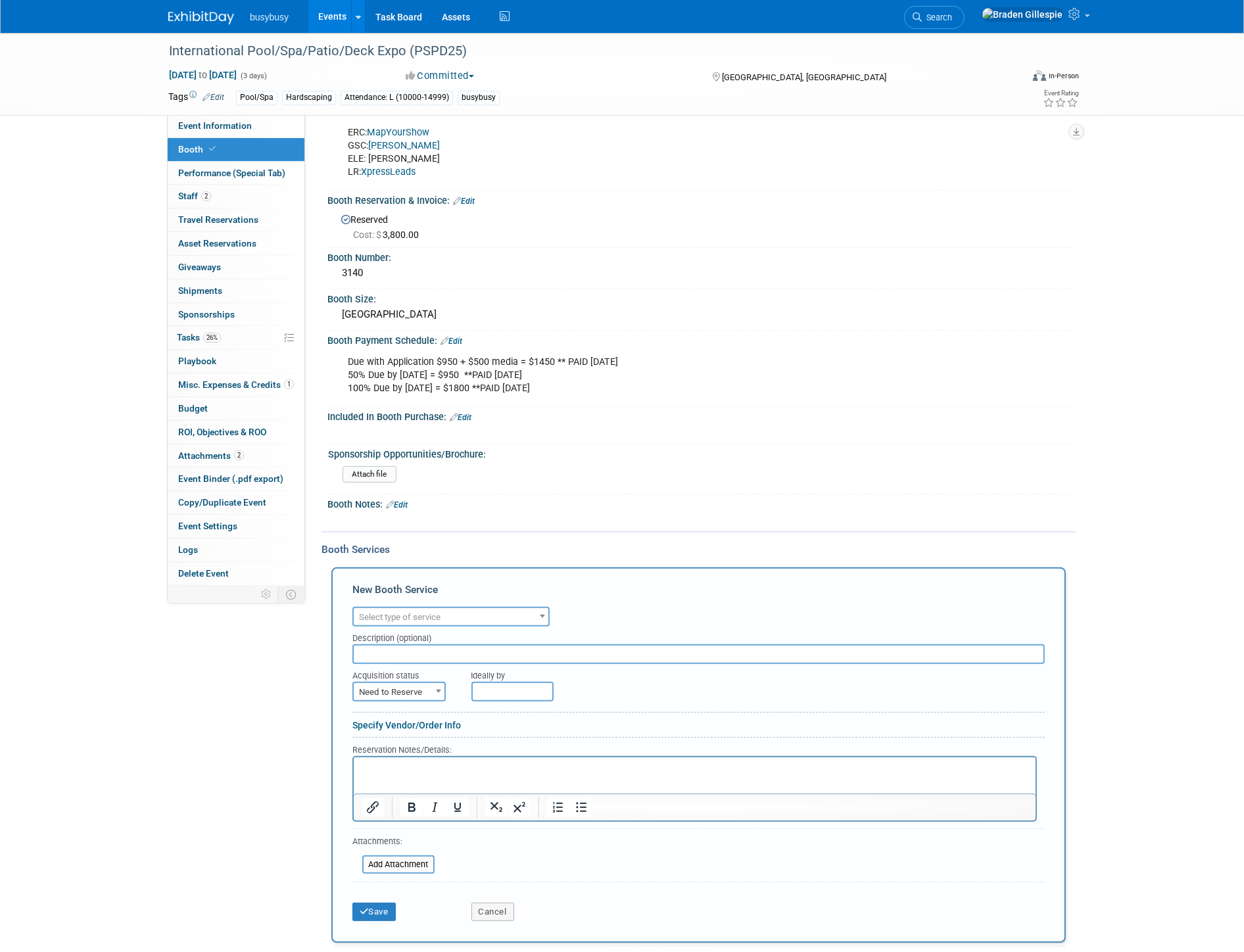
click at [376, 612] on span "Select type of service" at bounding box center [400, 617] width 81 height 10
type input "lead"
select select "7"
click at [403, 683] on span "Need to Reserve" at bounding box center [399, 692] width 91 height 18
select select "2"
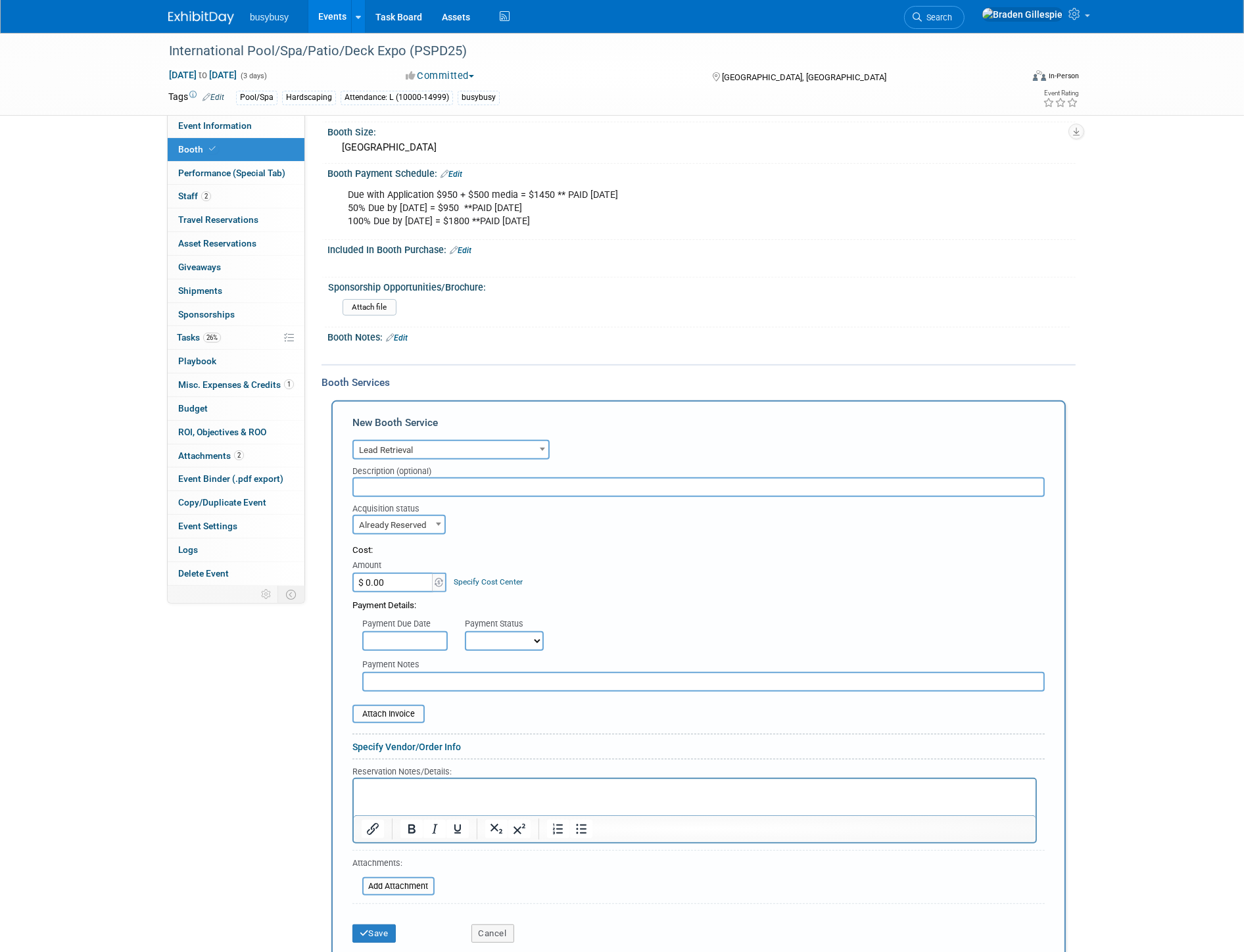
scroll to position [487, 0]
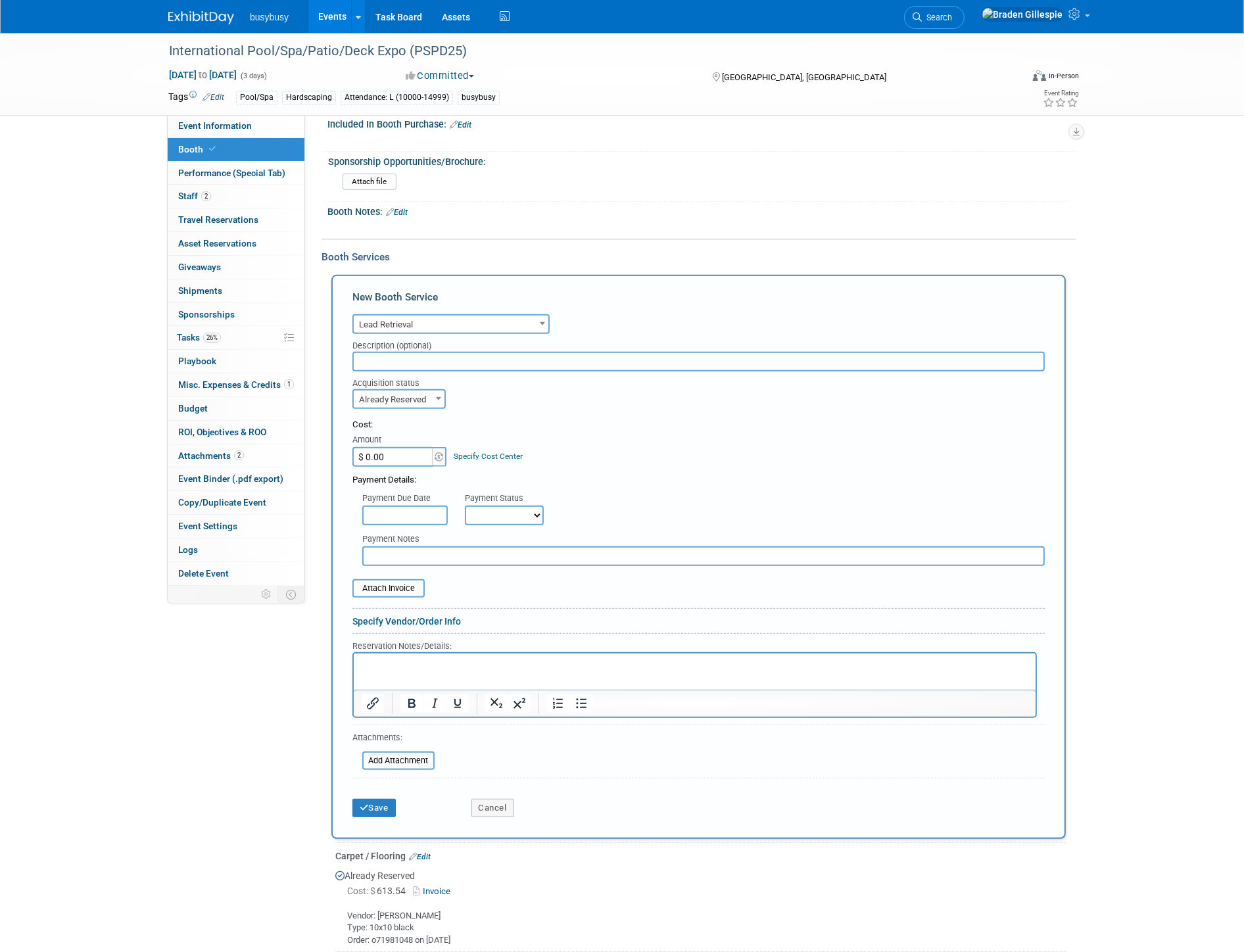
click at [430, 667] on p "Rich Text Area. Press ALT-0 for help." at bounding box center [695, 664] width 667 height 12
click at [952, 18] on span "Search" at bounding box center [937, 17] width 31 height 10
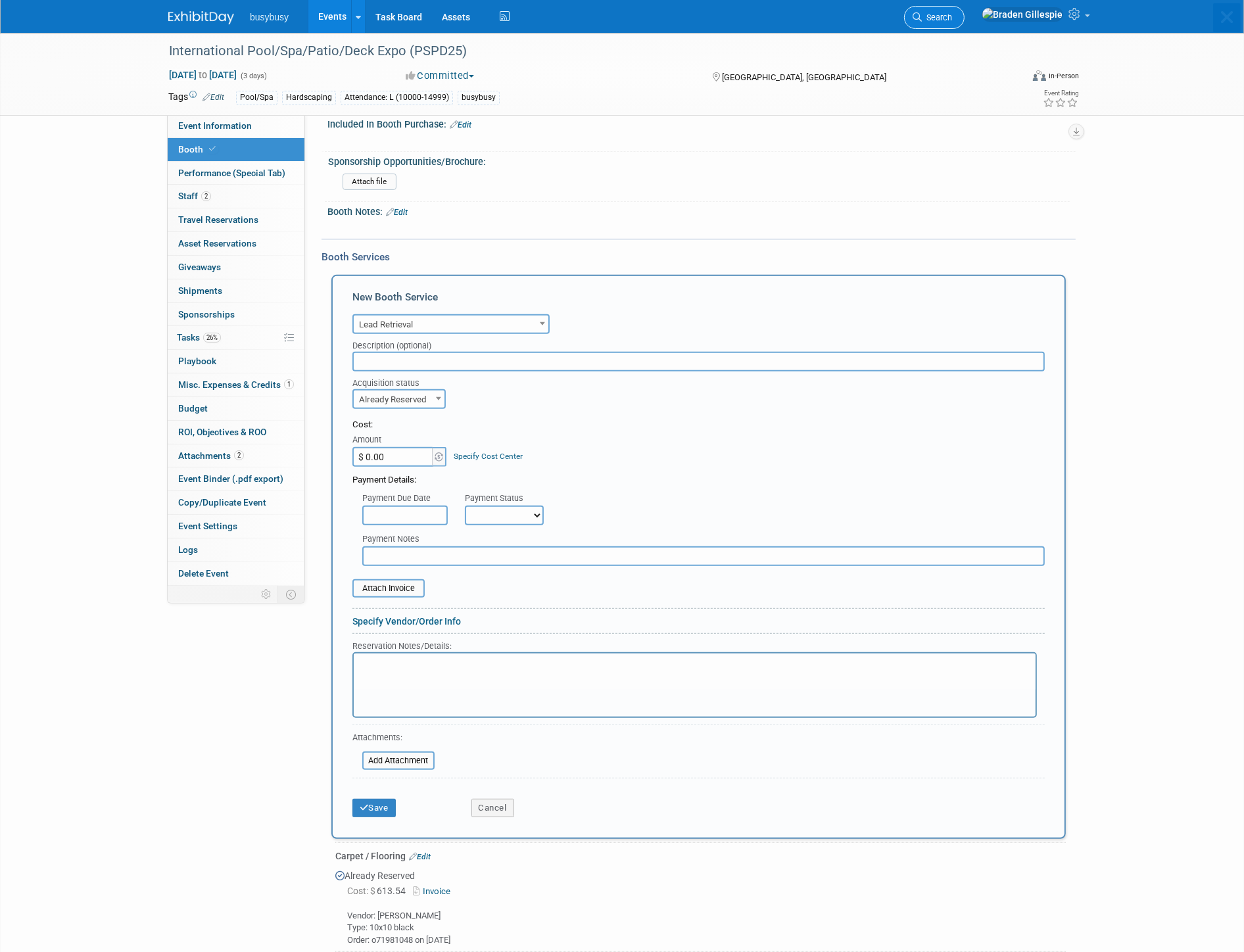
scroll to position [0, 0]
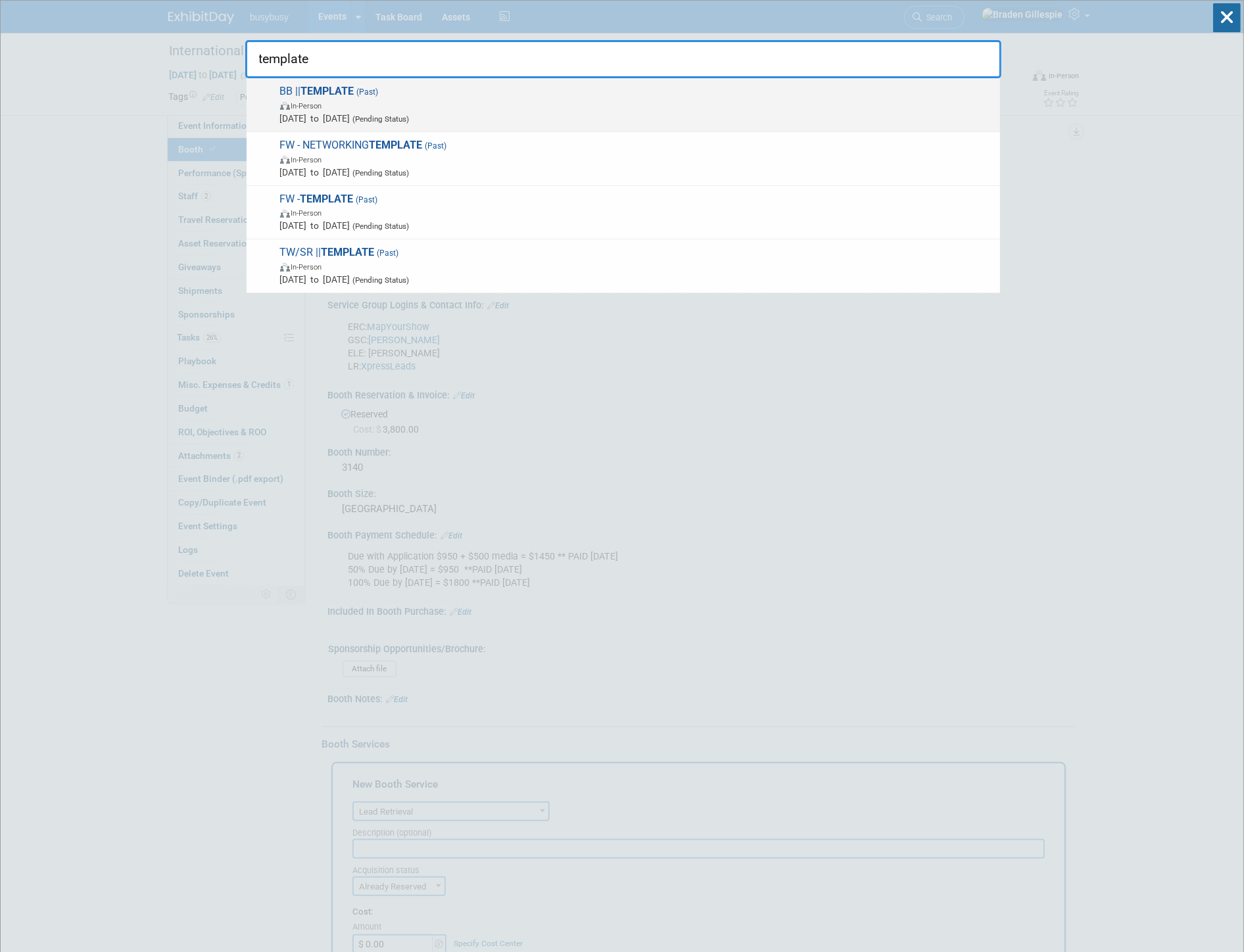
type input "template"
click at [508, 118] on span "[DATE] to [DATE] (Pending Status)" at bounding box center [637, 118] width 714 height 13
